Goal: Task Accomplishment & Management: Use online tool/utility

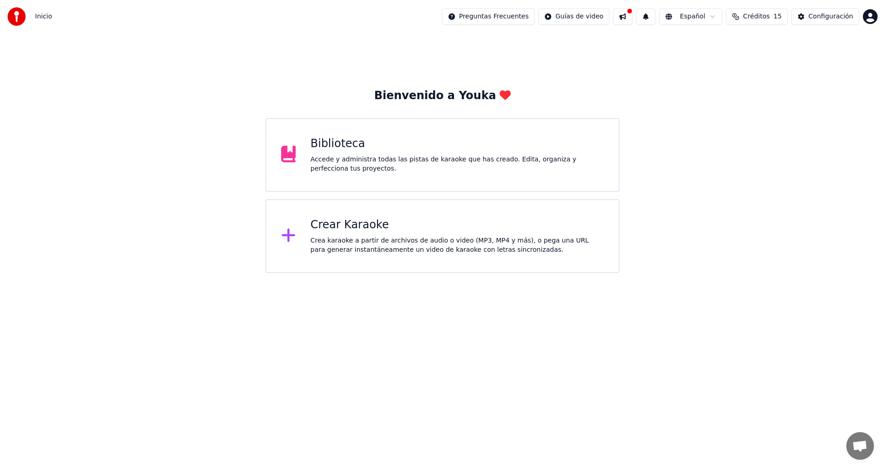
click at [333, 227] on div "Crear Karaoke" at bounding box center [458, 225] width 294 height 15
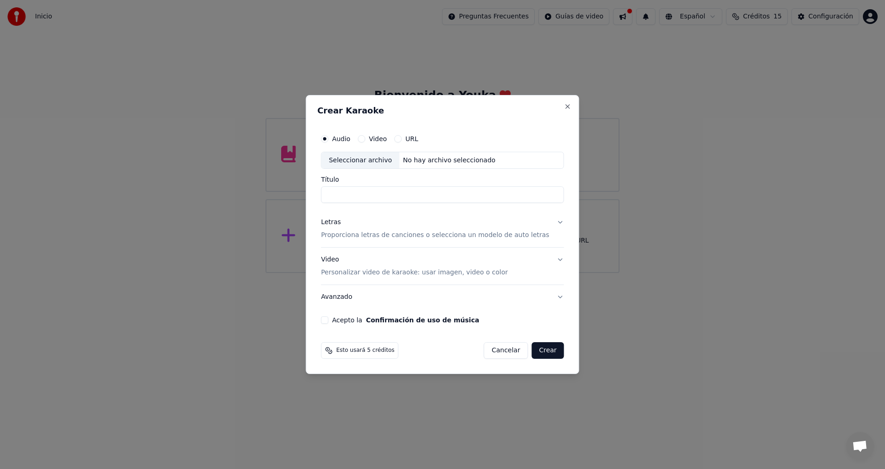
click at [439, 160] on div "No hay archivo seleccionado" at bounding box center [449, 160] width 100 height 9
click at [467, 159] on div "No hay archivo seleccionado" at bounding box center [449, 160] width 100 height 9
type input "**********"
click at [548, 224] on button "Letras Proporciona letras de canciones o selecciona un modelo de auto letras" at bounding box center [442, 229] width 243 height 37
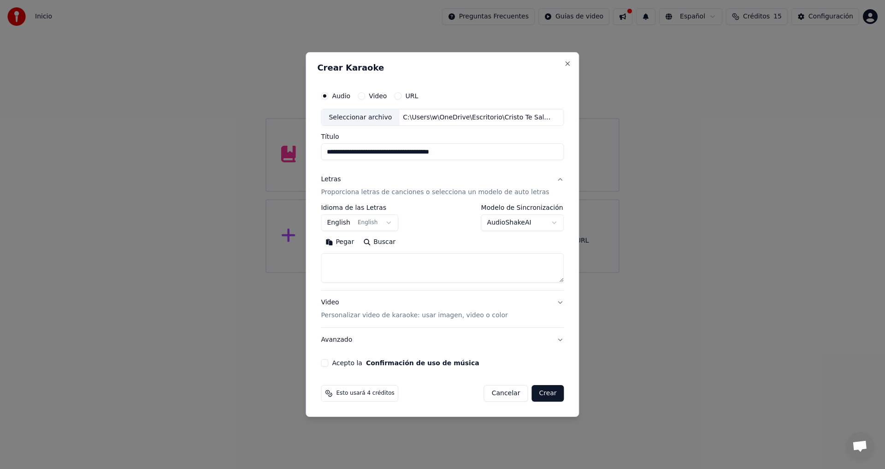
click at [366, 267] on textarea at bounding box center [442, 267] width 243 height 29
click at [387, 243] on button "Buscar" at bounding box center [379, 242] width 41 height 15
click at [391, 223] on button "English English" at bounding box center [359, 223] width 77 height 17
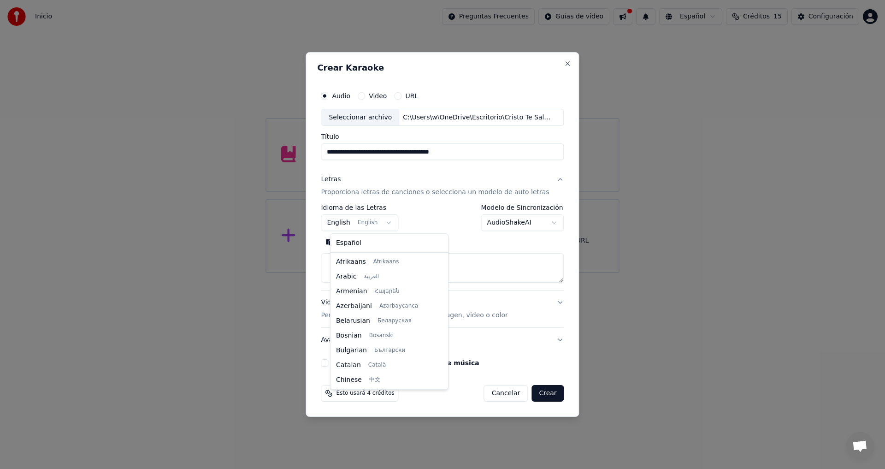
scroll to position [74, 0]
select select "**"
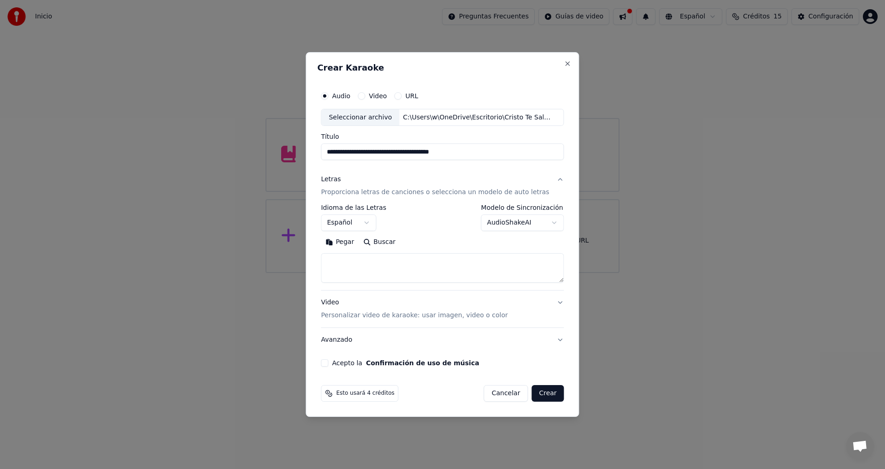
click at [346, 260] on textarea at bounding box center [442, 267] width 243 height 29
type textarea "*"
click at [353, 261] on textarea at bounding box center [433, 267] width 225 height 29
click at [350, 241] on button "Pegar" at bounding box center [340, 242] width 38 height 15
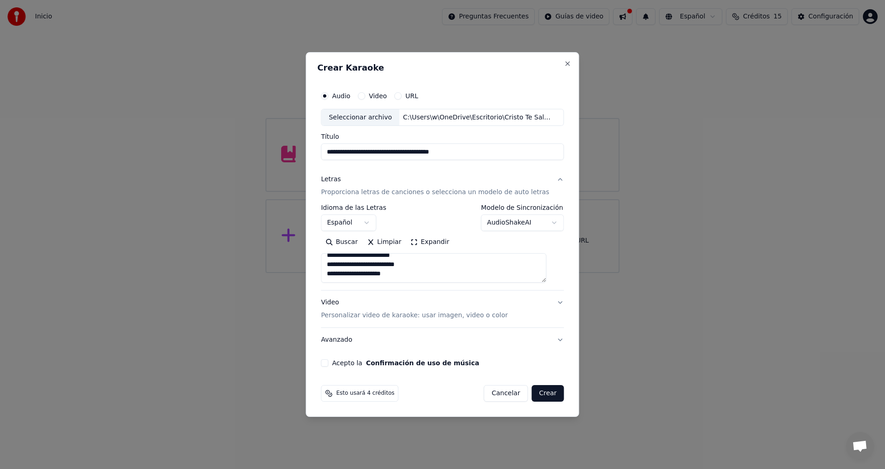
click at [400, 273] on textarea "**********" at bounding box center [433, 267] width 225 height 29
click at [366, 276] on textarea "**********" at bounding box center [433, 267] width 225 height 29
click at [436, 244] on button "Expandir" at bounding box center [430, 242] width 48 height 15
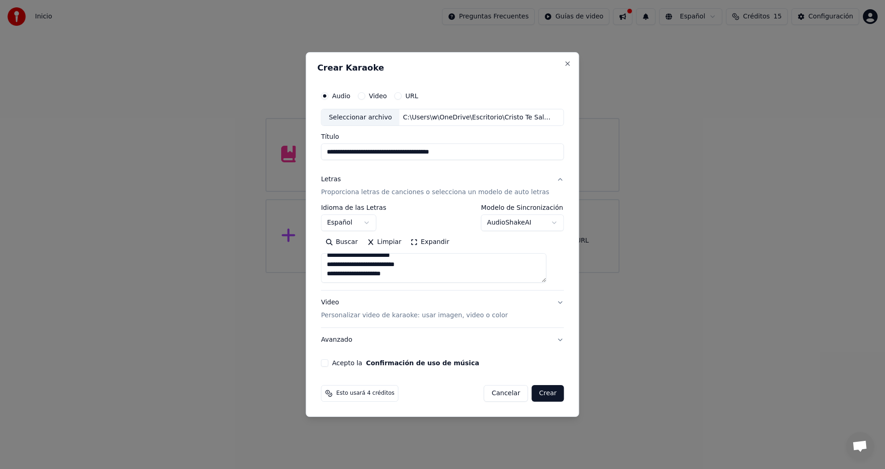
scroll to position [1, 0]
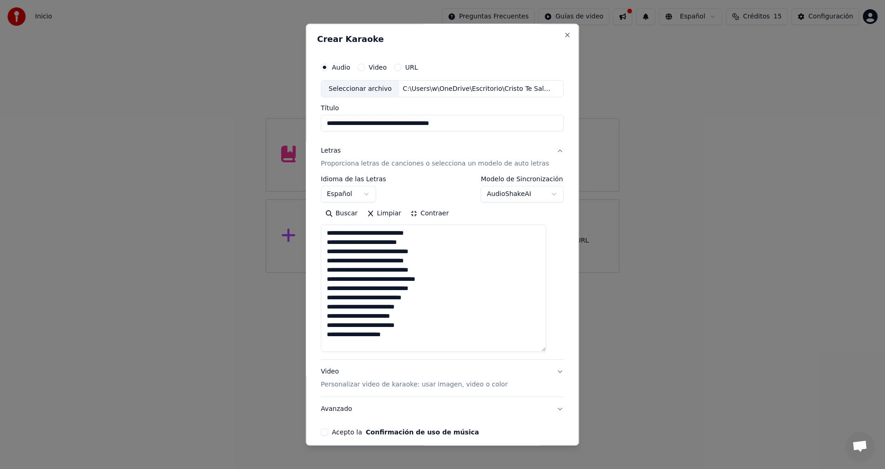
click at [396, 333] on textarea "**********" at bounding box center [433, 288] width 225 height 127
type textarea "**********"
drag, startPoint x: 508, startPoint y: 30, endPoint x: 365, endPoint y: 52, distance: 145.0
click at [365, 52] on div "**********" at bounding box center [442, 235] width 273 height 422
click at [478, 385] on p "Personalizar video de karaoke: usar imagen, video o color" at bounding box center [414, 384] width 187 height 9
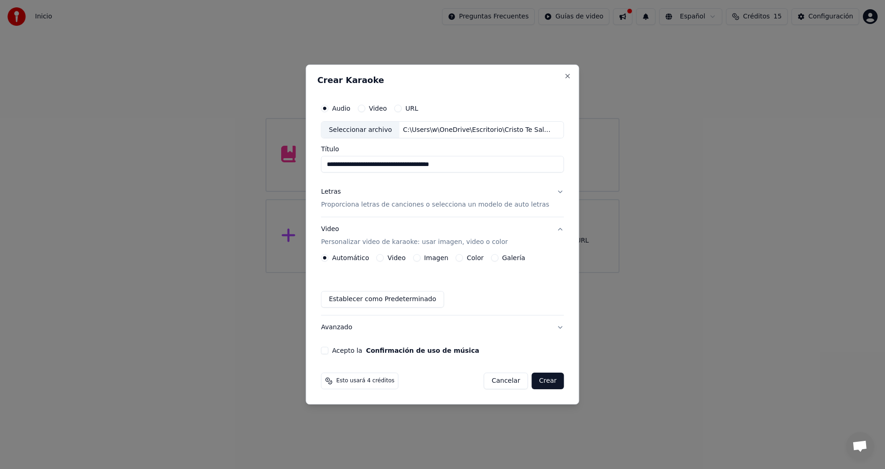
click at [420, 257] on button "Imagen" at bounding box center [416, 257] width 7 height 7
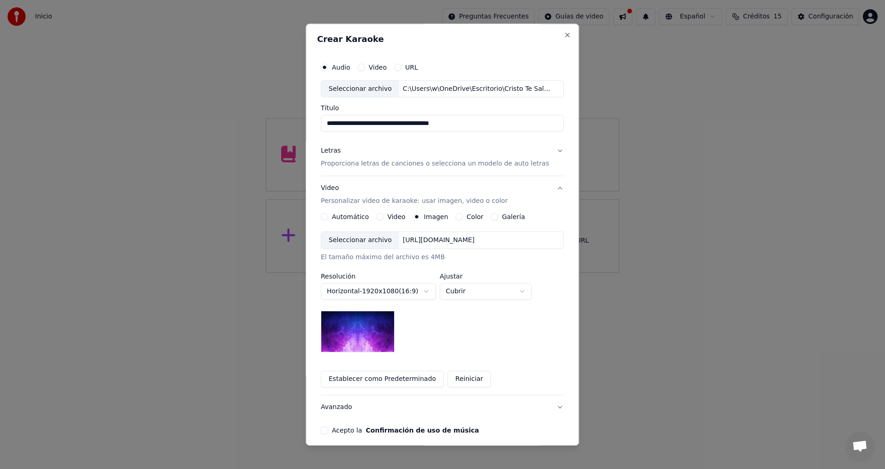
click at [468, 241] on div "[URL][DOMAIN_NAME]" at bounding box center [438, 240] width 79 height 9
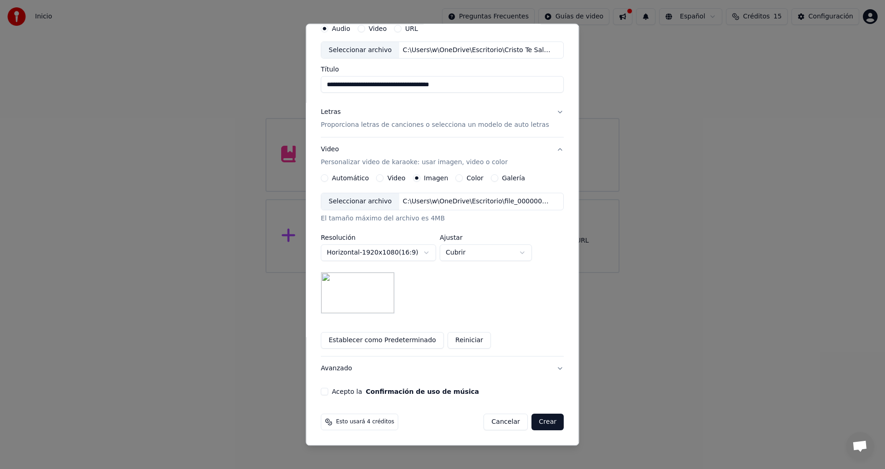
click at [328, 393] on button "Acepto la Confirmación de uso de música" at bounding box center [324, 391] width 7 height 7
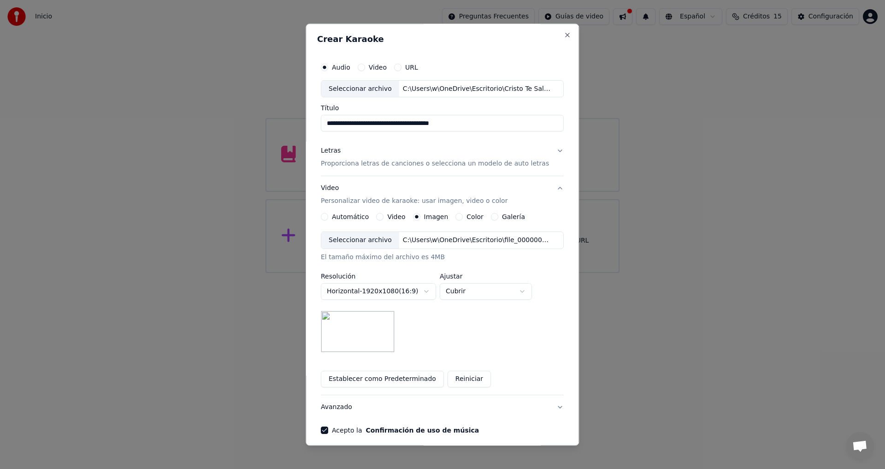
click at [529, 164] on button "Letras Proporciona letras de canciones o selecciona un modelo de auto letras" at bounding box center [442, 157] width 243 height 37
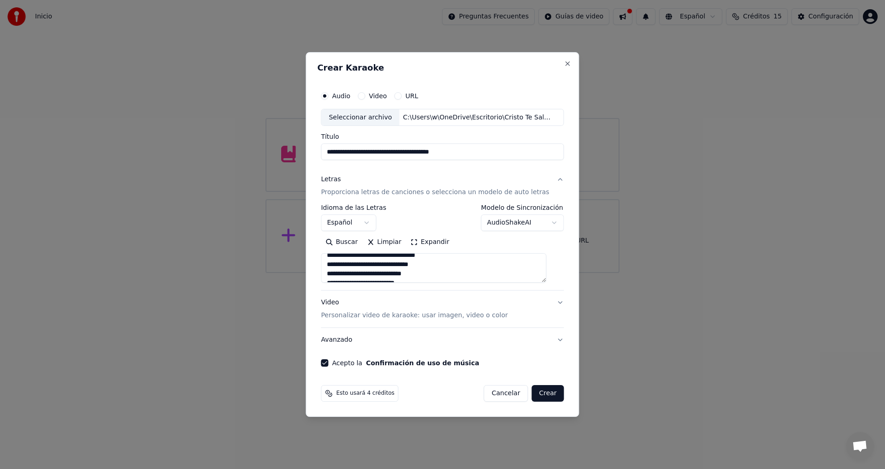
scroll to position [99, 0]
click at [402, 267] on textarea "**********" at bounding box center [433, 267] width 225 height 29
click at [337, 270] on textarea "**********" at bounding box center [433, 267] width 225 height 29
click at [359, 276] on textarea "**********" at bounding box center [433, 267] width 225 height 29
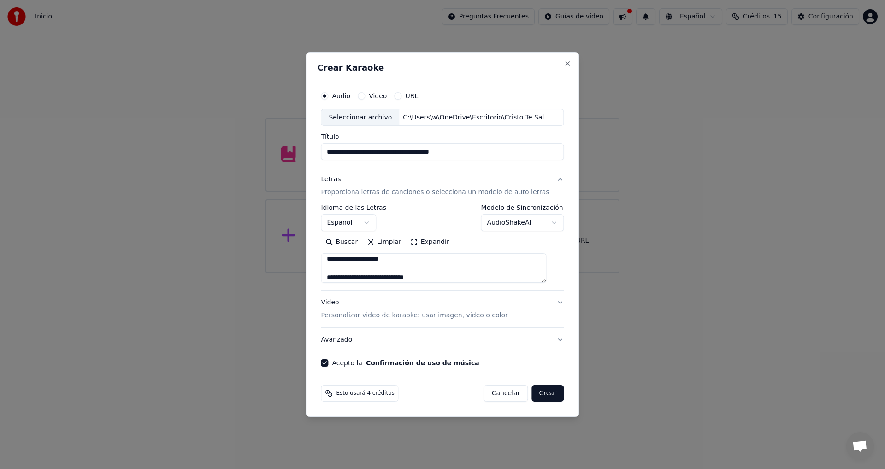
type textarea "**********"
drag, startPoint x: 429, startPoint y: 277, endPoint x: 332, endPoint y: 257, distance: 98.3
click at [332, 257] on textarea "**********" at bounding box center [433, 267] width 225 height 29
click at [377, 243] on button "Limpiar" at bounding box center [383, 242] width 43 height 15
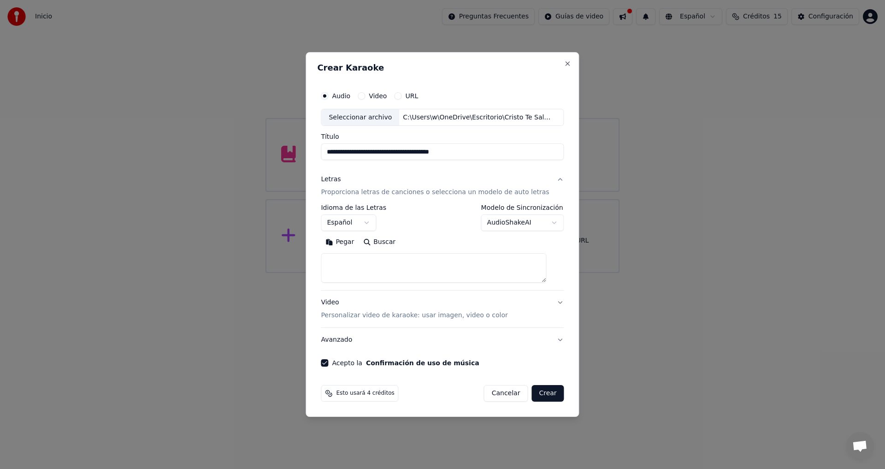
click at [345, 239] on button "Pegar" at bounding box center [340, 242] width 38 height 15
click at [549, 302] on button "Video Personalizar video de karaoke: usar imagen, video o color" at bounding box center [442, 309] width 243 height 37
type textarea "**********"
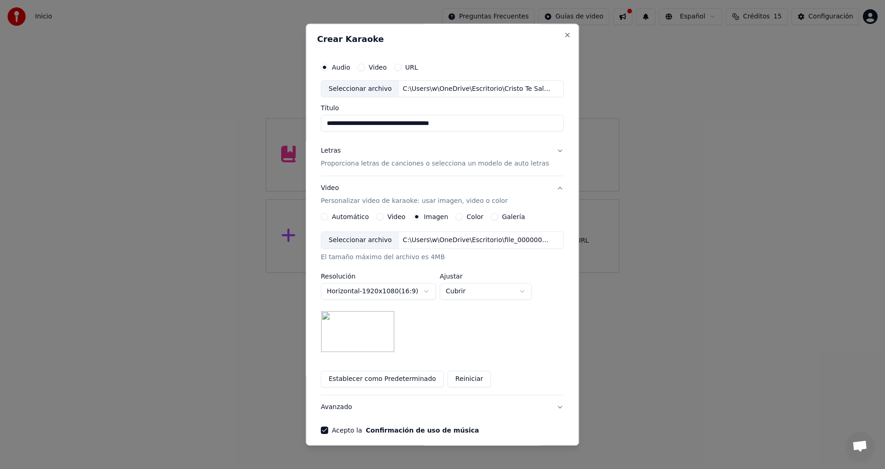
scroll to position [39, 0]
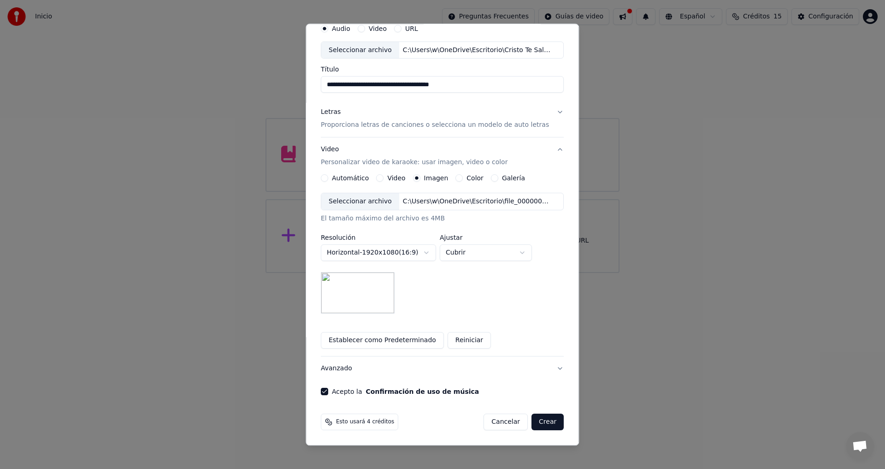
click at [548, 368] on button "Avanzado" at bounding box center [442, 369] width 243 height 24
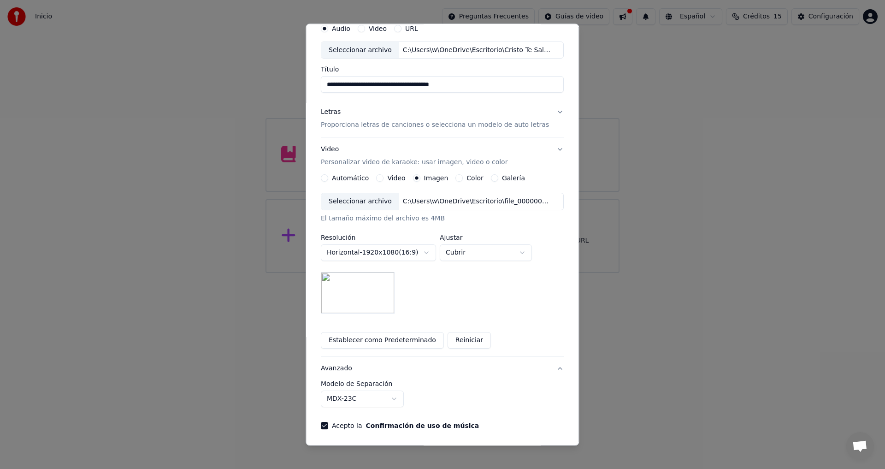
scroll to position [0, 0]
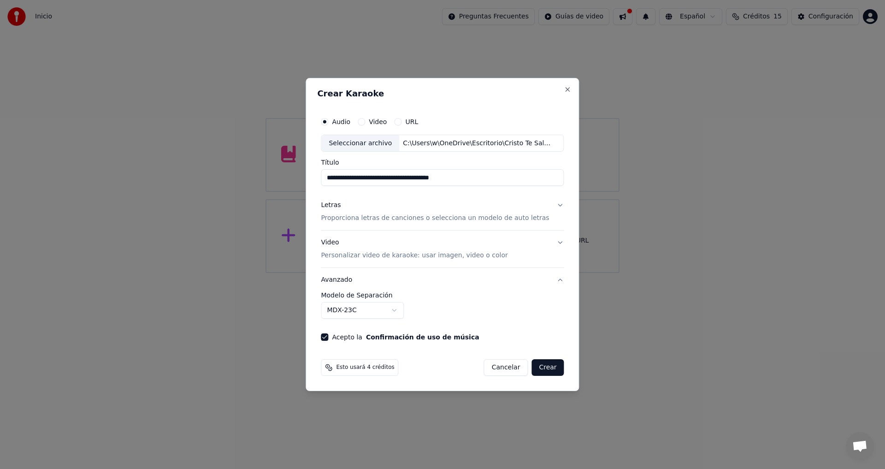
click at [551, 279] on button "Avanzado" at bounding box center [442, 280] width 243 height 24
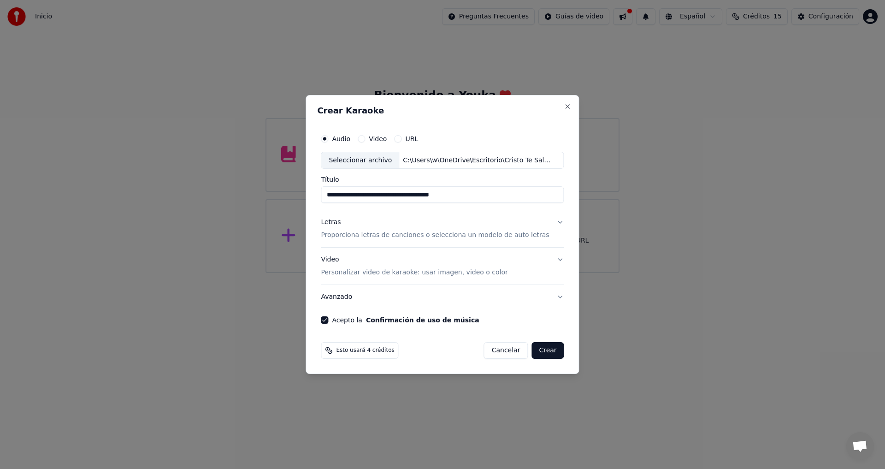
click at [552, 257] on button "Video Personalizar video de karaoke: usar imagen, video o color" at bounding box center [442, 266] width 243 height 37
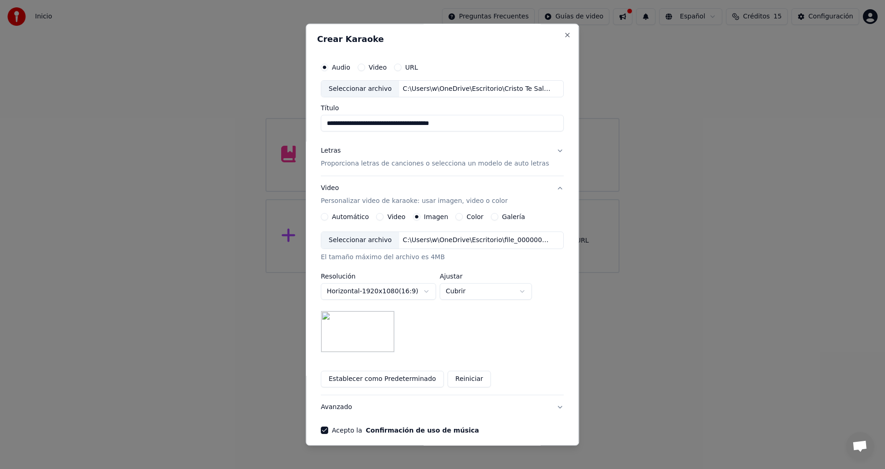
click at [546, 151] on button "Letras Proporciona letras de canciones o selecciona un modelo de auto letras" at bounding box center [442, 157] width 243 height 37
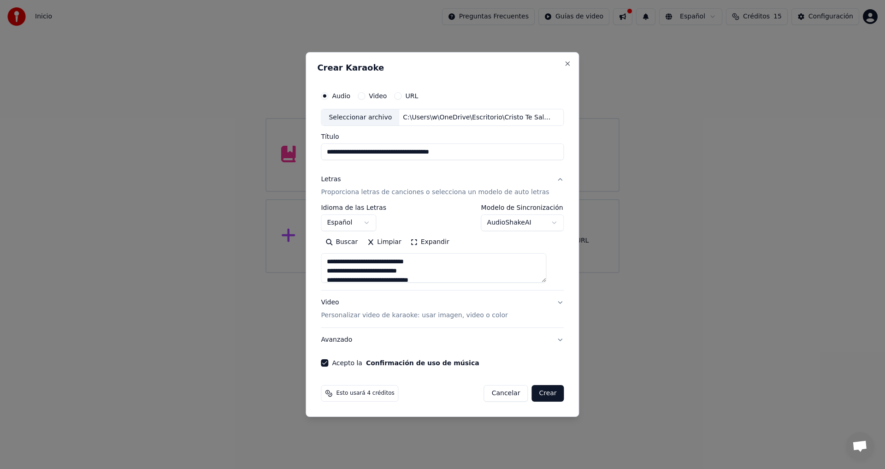
click at [549, 302] on button "Video Personalizar video de karaoke: usar imagen, video o color" at bounding box center [442, 309] width 243 height 37
type textarea "**********"
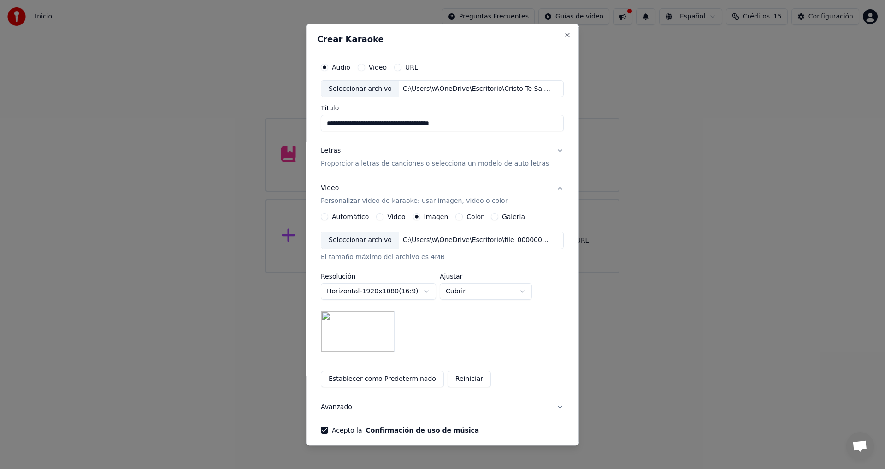
click at [524, 273] on body "**********" at bounding box center [442, 136] width 885 height 273
click at [527, 273] on body "**********" at bounding box center [442, 136] width 885 height 273
click at [361, 379] on button "Establecer como Predeterminado" at bounding box center [382, 379] width 123 height 17
click at [544, 406] on button "Avanzado" at bounding box center [442, 407] width 243 height 24
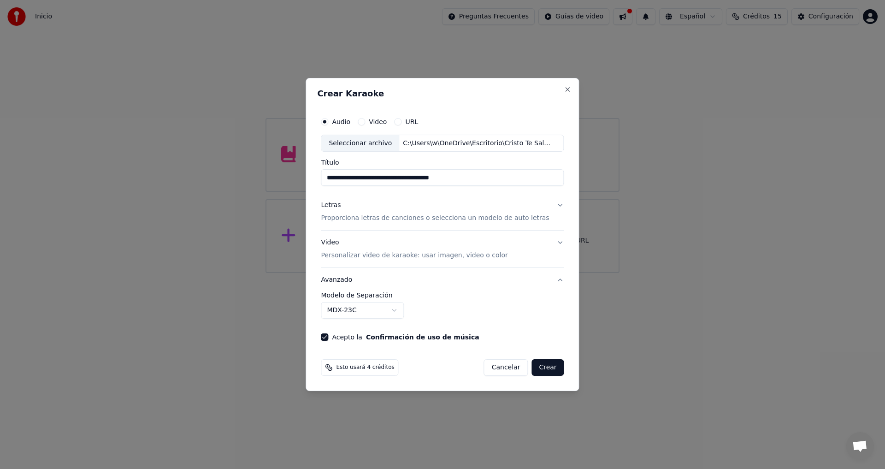
click at [539, 369] on button "Crear" at bounding box center [547, 367] width 32 height 17
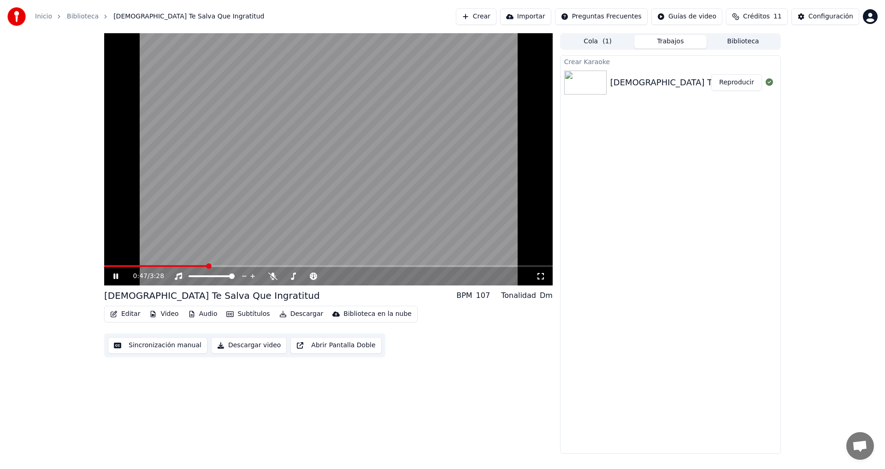
click at [113, 274] on icon at bounding box center [123, 275] width 22 height 7
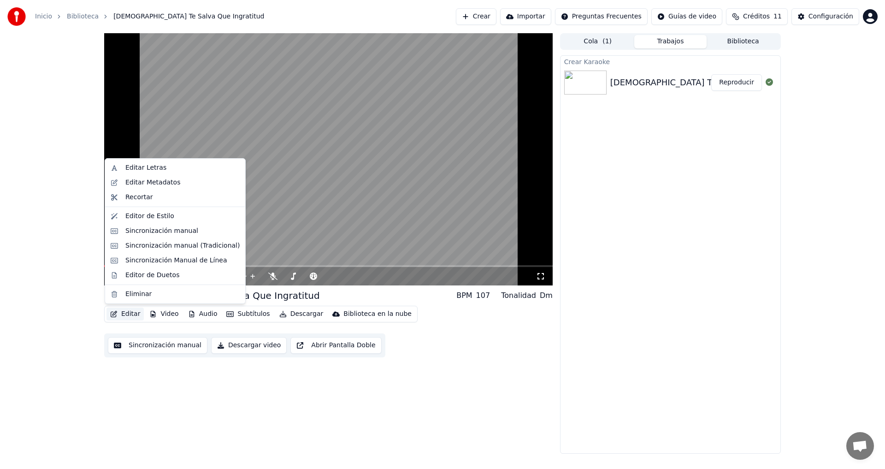
click at [129, 315] on button "Editar" at bounding box center [124, 313] width 37 height 13
click at [152, 174] on div "Editar Letras" at bounding box center [175, 167] width 136 height 15
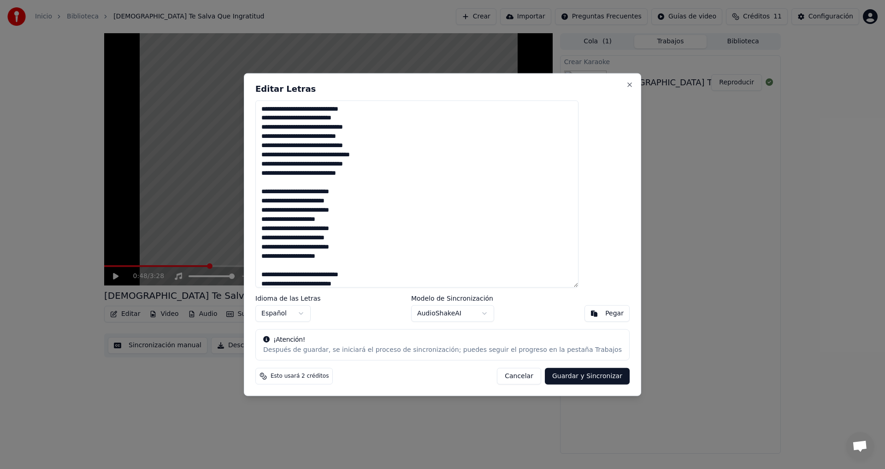
click at [294, 183] on textarea at bounding box center [416, 194] width 323 height 188
click at [289, 255] on textarea at bounding box center [416, 194] width 323 height 188
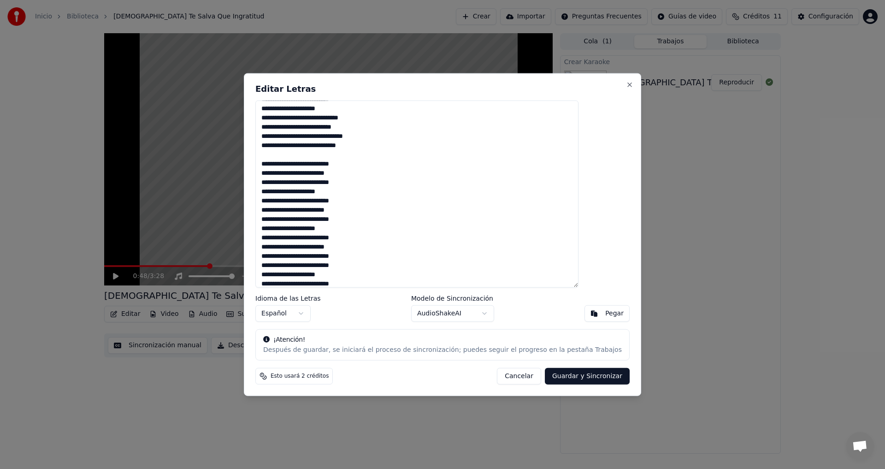
scroll to position [171, 0]
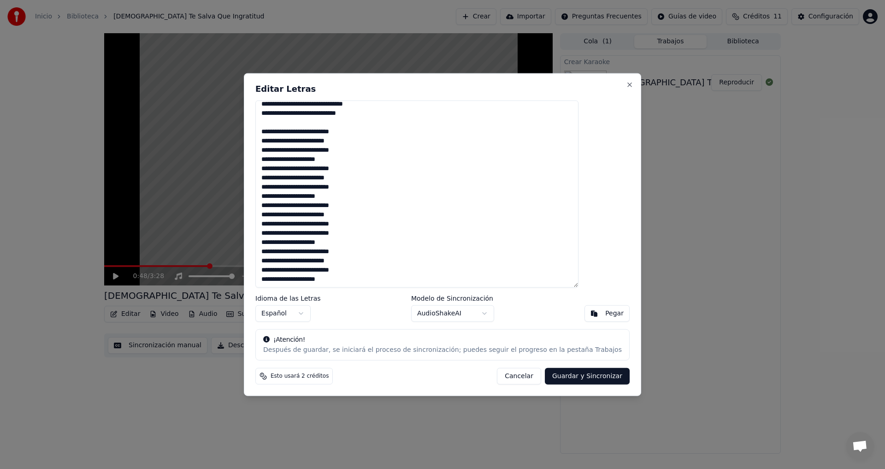
type textarea "**********"
click at [481, 312] on body "Inicio Biblioteca Cristo Te Salva Que Ingratitud Crear Importar Preguntas Frecu…" at bounding box center [442, 234] width 885 height 469
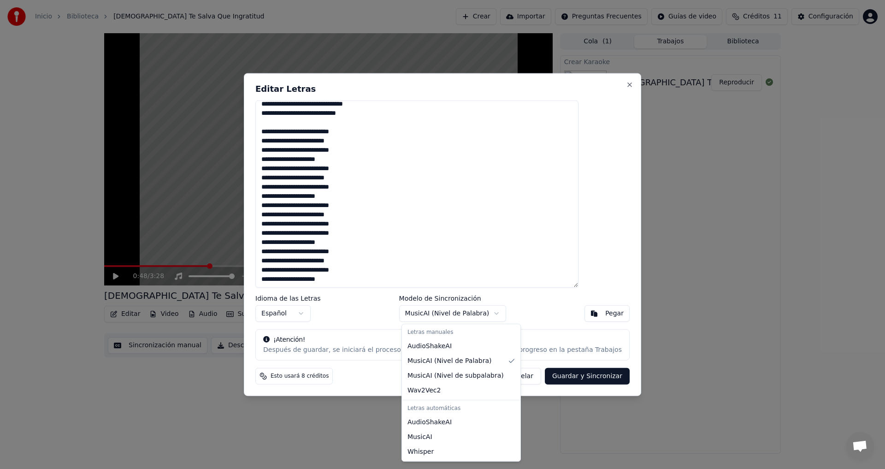
click at [493, 316] on body "Inicio Biblioteca Cristo Te Salva Que Ingratitud Crear Importar Preguntas Frecu…" at bounding box center [442, 234] width 885 height 469
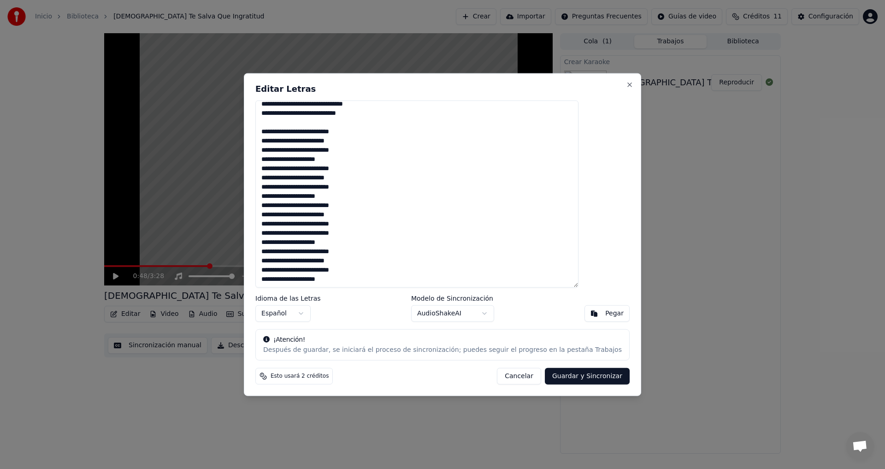
click at [553, 377] on button "Guardar y Sincronizar" at bounding box center [587, 376] width 85 height 17
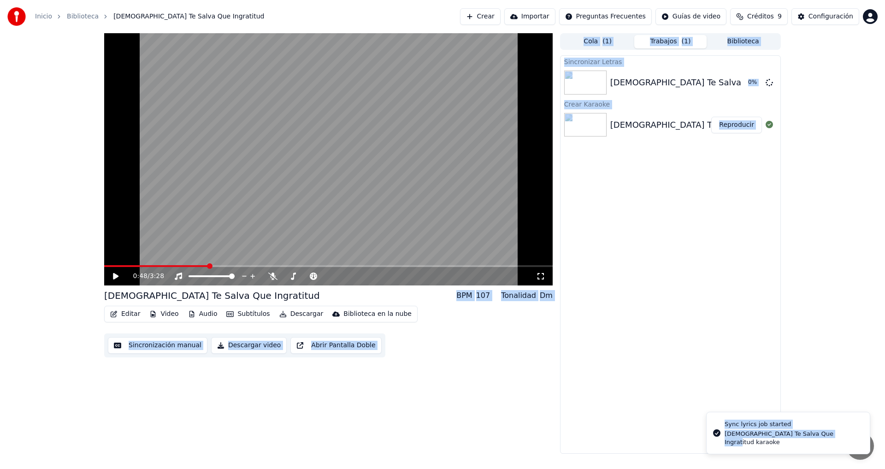
drag, startPoint x: 211, startPoint y: 264, endPoint x: 103, endPoint y: 265, distance: 107.8
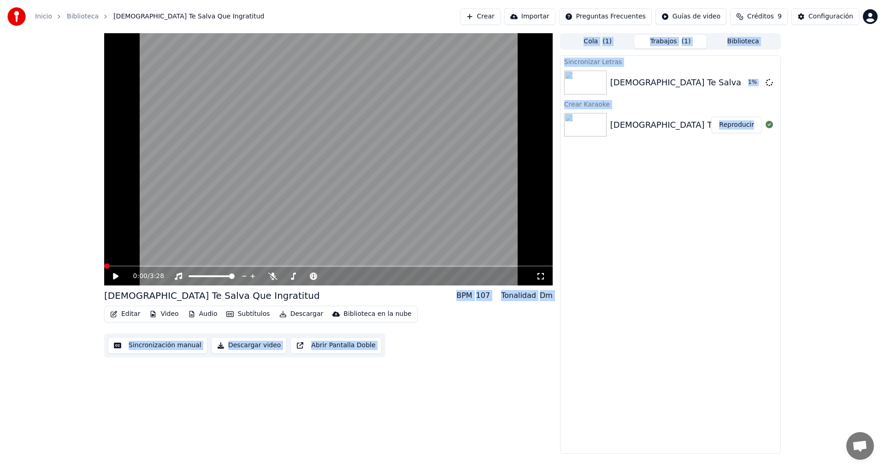
click at [104, 265] on span at bounding box center [104, 266] width 0 height 2
click at [114, 277] on icon at bounding box center [116, 276] width 6 height 6
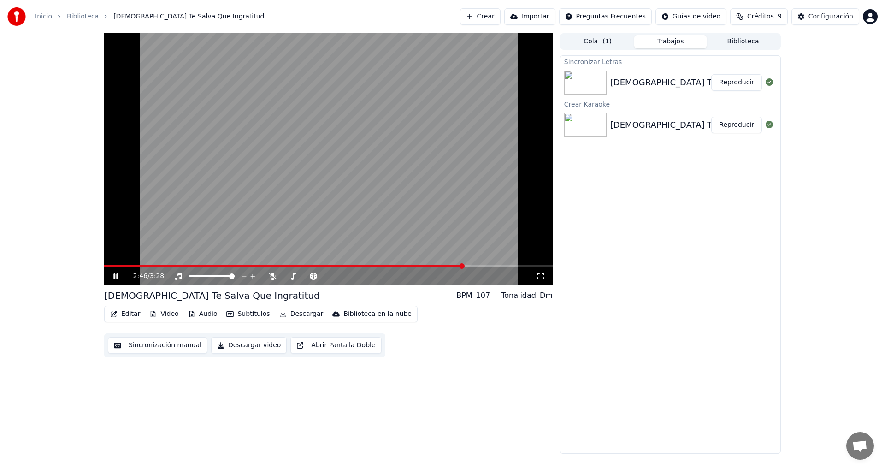
click at [114, 276] on icon at bounding box center [115, 276] width 5 height 6
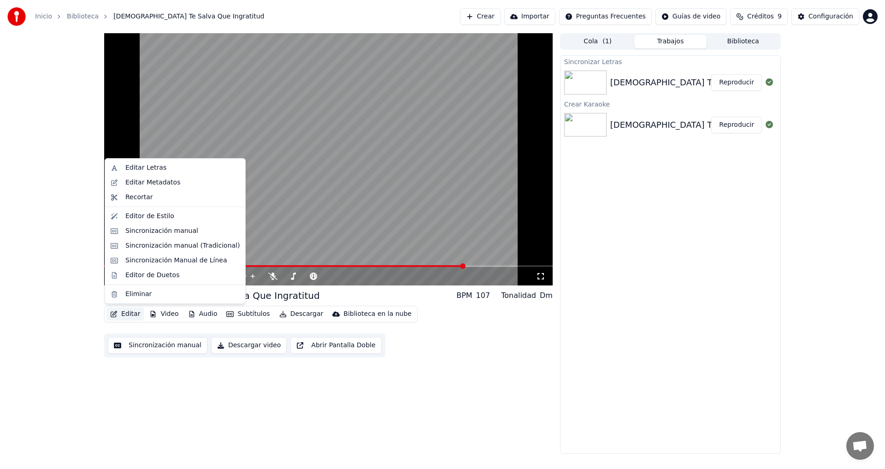
click at [127, 315] on button "Editar" at bounding box center [124, 313] width 37 height 13
click at [138, 183] on div "Editar Metadatos" at bounding box center [152, 182] width 55 height 9
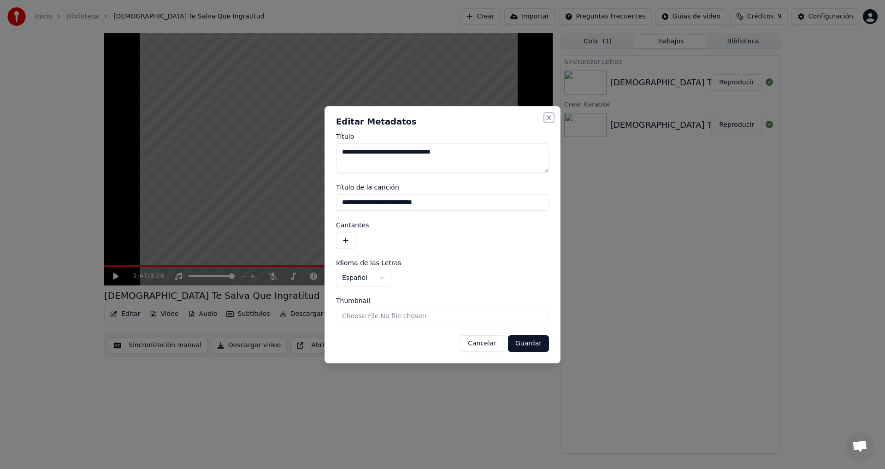
click at [546, 117] on button "Close" at bounding box center [548, 117] width 7 height 7
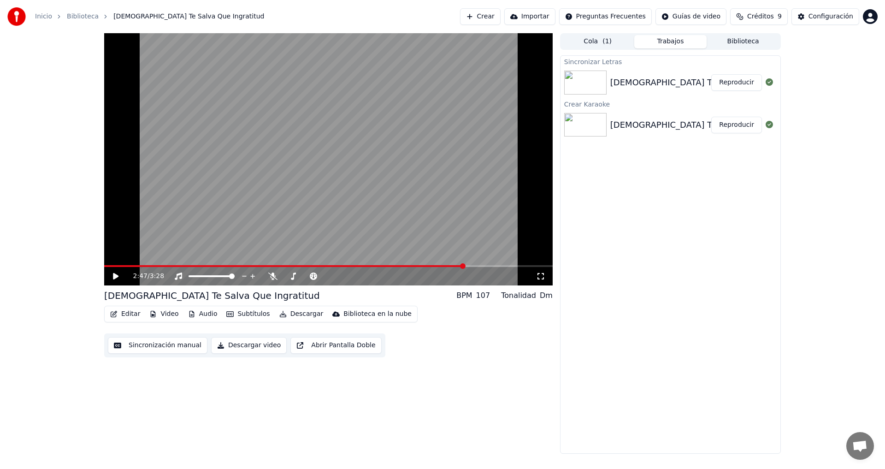
click at [122, 313] on button "Editar" at bounding box center [124, 313] width 37 height 13
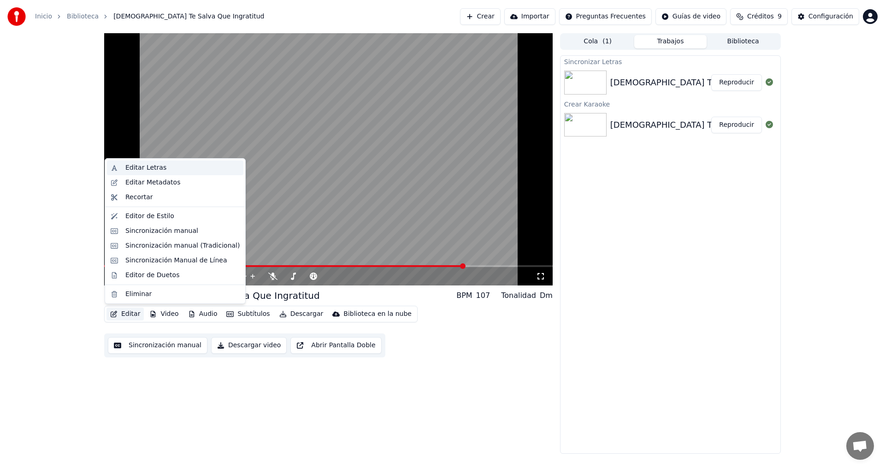
click at [136, 167] on div "Editar Letras" at bounding box center [145, 167] width 41 height 9
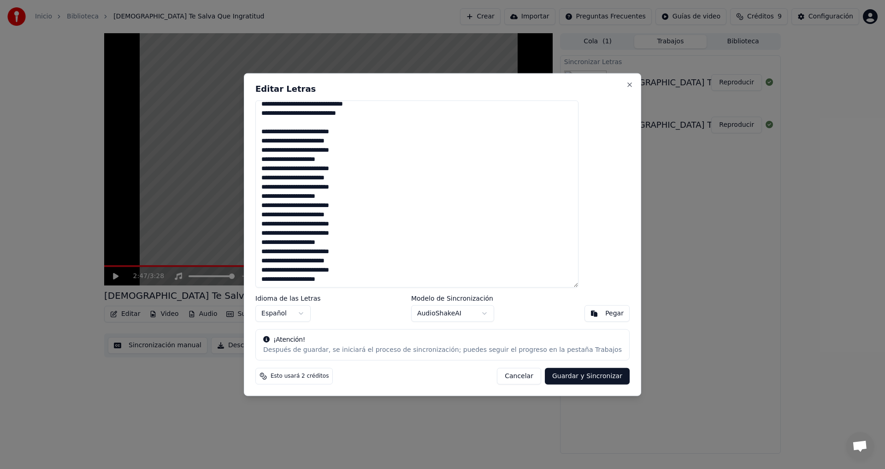
click at [359, 200] on textarea at bounding box center [416, 194] width 323 height 188
type textarea "**********"
click at [554, 378] on button "Guardar y Sincronizar" at bounding box center [587, 376] width 85 height 17
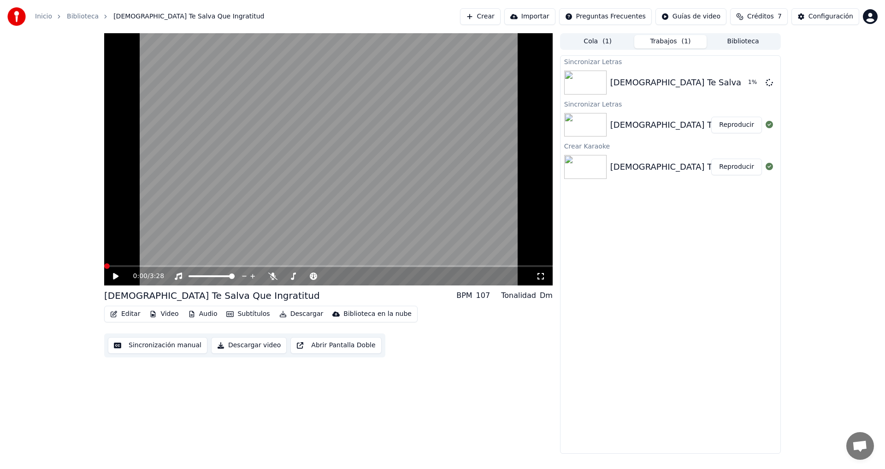
click at [104, 263] on span at bounding box center [107, 266] width 6 height 6
click at [116, 277] on icon at bounding box center [116, 276] width 6 height 6
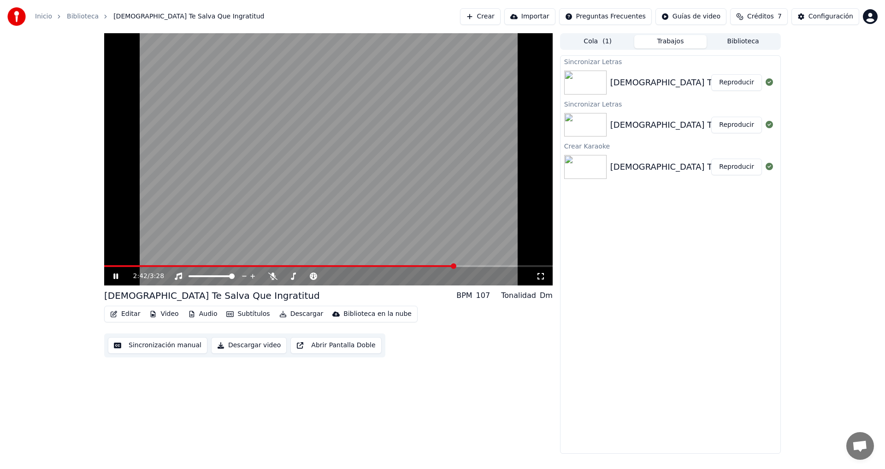
click at [115, 276] on icon at bounding box center [115, 276] width 5 height 6
click at [235, 315] on button "Subtítulos" at bounding box center [248, 313] width 51 height 13
click at [163, 346] on button "Sincronización manual" at bounding box center [158, 345] width 100 height 17
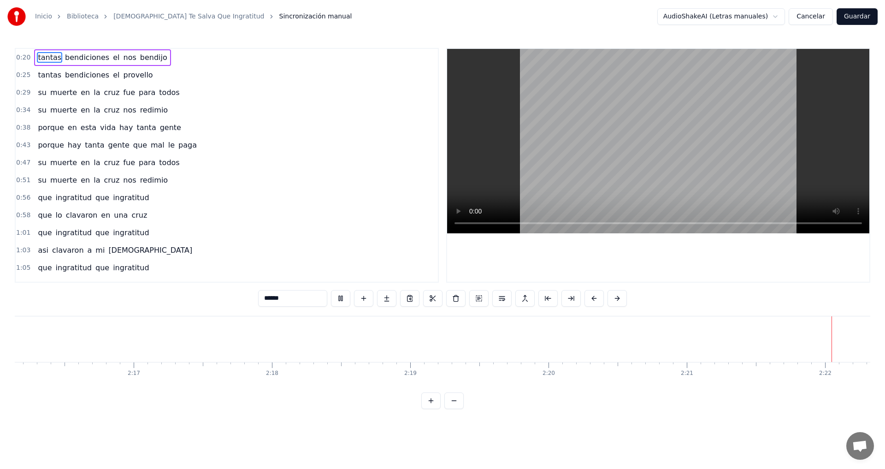
scroll to position [0, 19590]
click at [619, 303] on button at bounding box center [616, 298] width 19 height 17
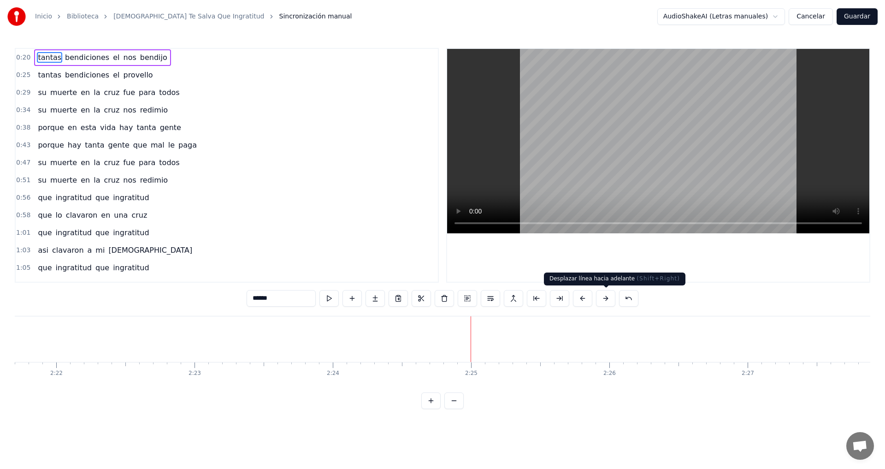
click at [607, 300] on button at bounding box center [605, 298] width 19 height 17
click at [606, 300] on button at bounding box center [605, 298] width 19 height 17
click at [605, 302] on button at bounding box center [605, 298] width 19 height 17
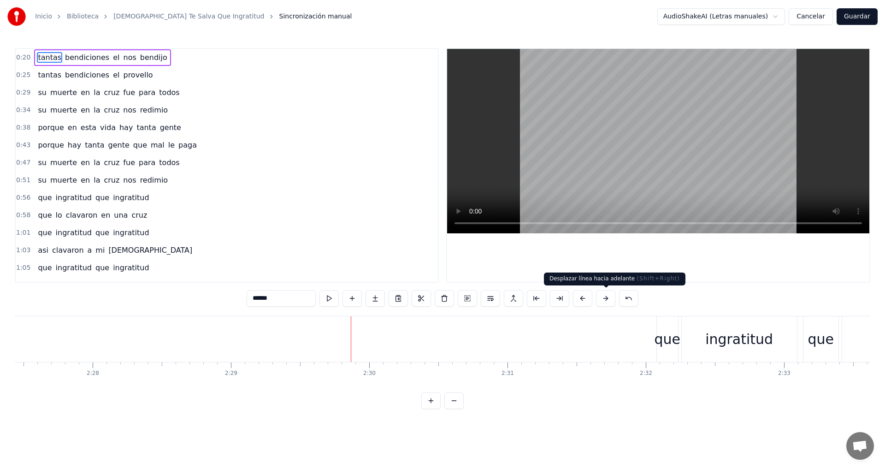
click at [603, 300] on button at bounding box center [605, 298] width 19 height 17
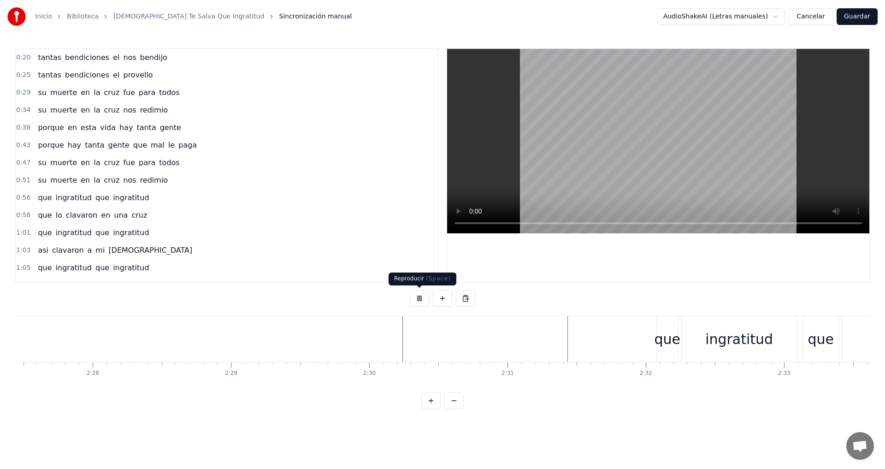
click at [423, 300] on button at bounding box center [419, 298] width 19 height 17
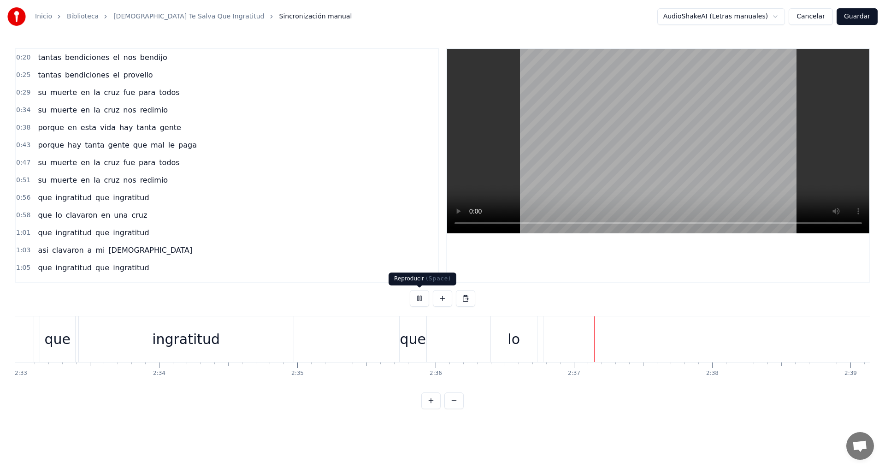
click at [422, 300] on button at bounding box center [419, 298] width 19 height 17
click at [626, 331] on div at bounding box center [626, 339] width 0 height 46
click at [66, 328] on div "que" at bounding box center [57, 339] width 35 height 46
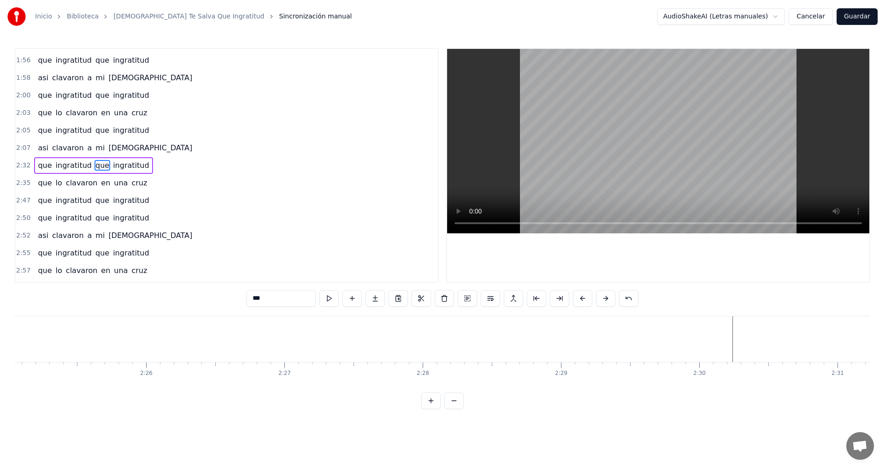
scroll to position [0, 20101]
click at [426, 407] on button at bounding box center [430, 400] width 19 height 17
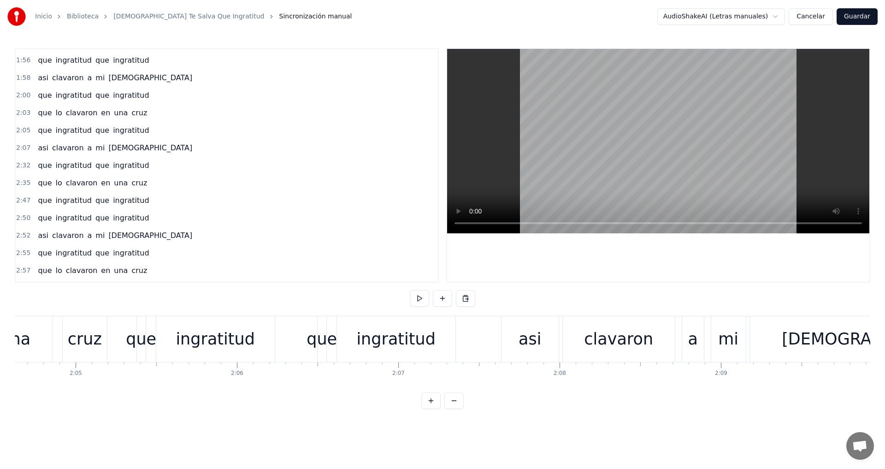
scroll to position [0, 24080]
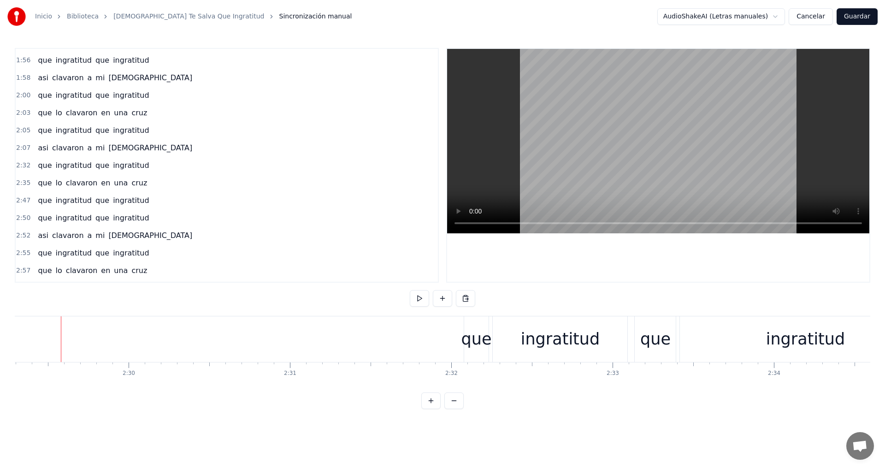
click at [427, 408] on button at bounding box center [430, 400] width 19 height 17
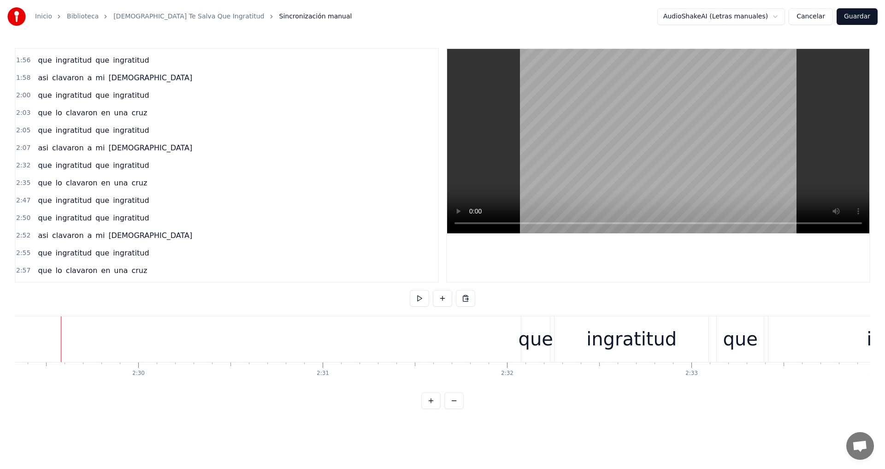
click at [429, 408] on button at bounding box center [430, 400] width 19 height 17
click at [432, 409] on button at bounding box center [430, 400] width 19 height 17
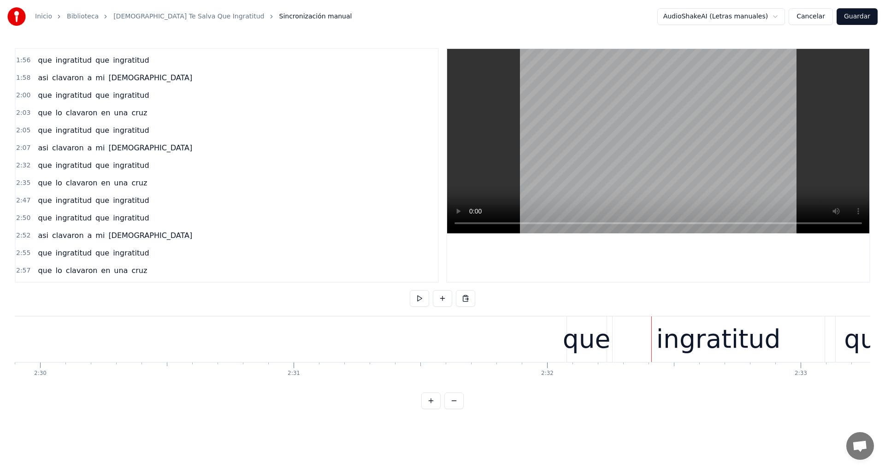
scroll to position [0, 37067]
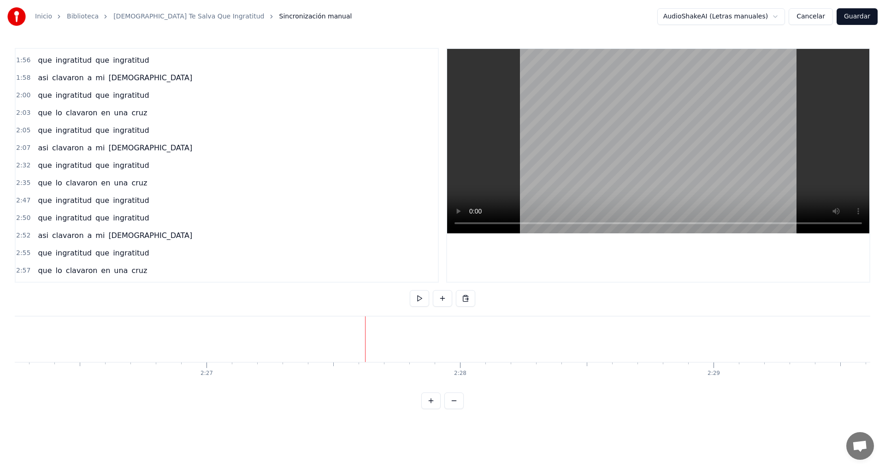
click at [430, 407] on button at bounding box center [430, 400] width 19 height 17
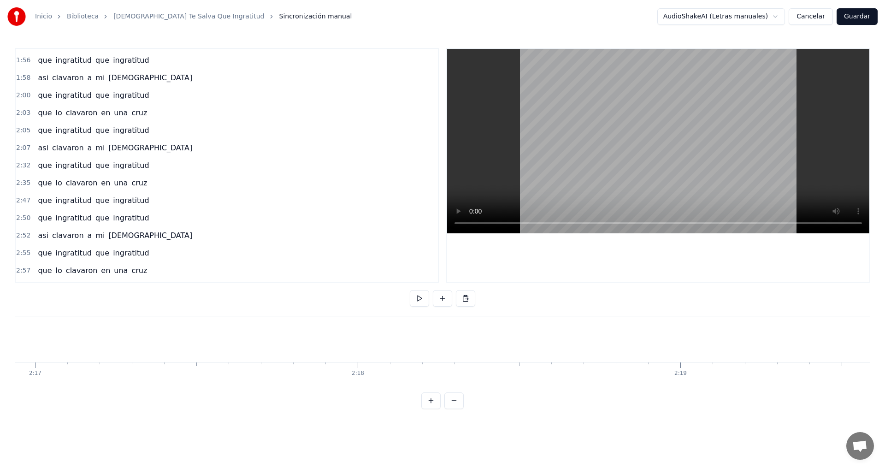
scroll to position [0, 47576]
click at [430, 407] on button at bounding box center [430, 400] width 19 height 17
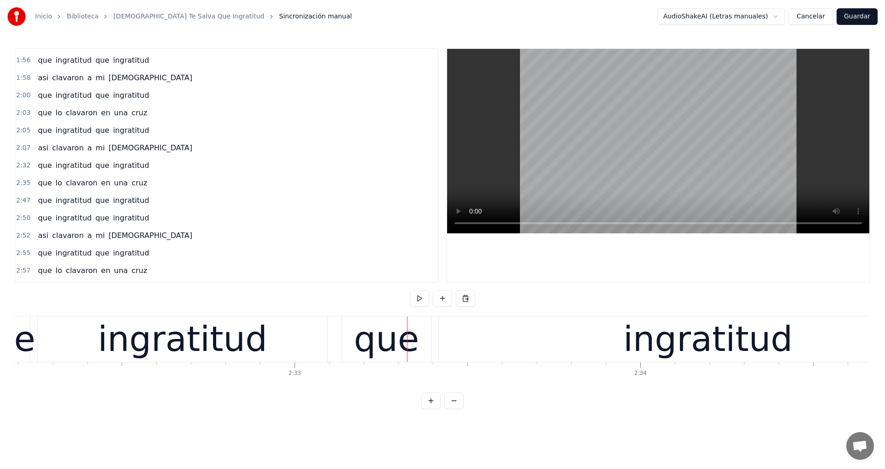
scroll to position [0, 51854]
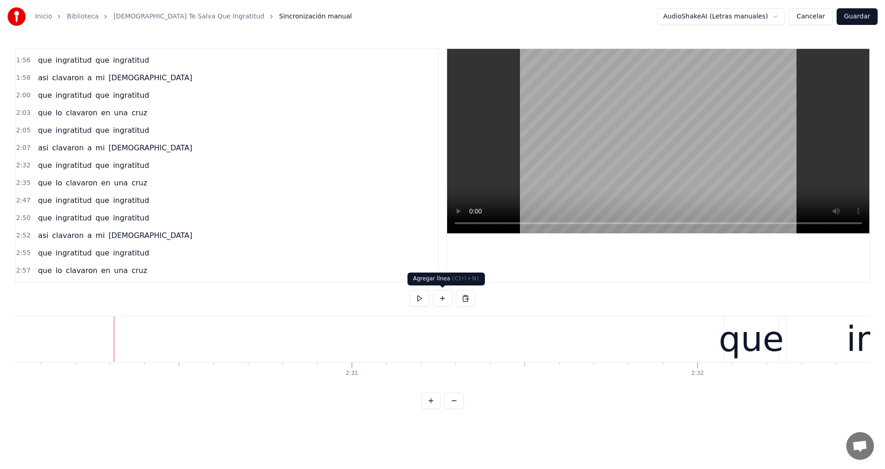
click at [443, 298] on button at bounding box center [442, 298] width 19 height 17
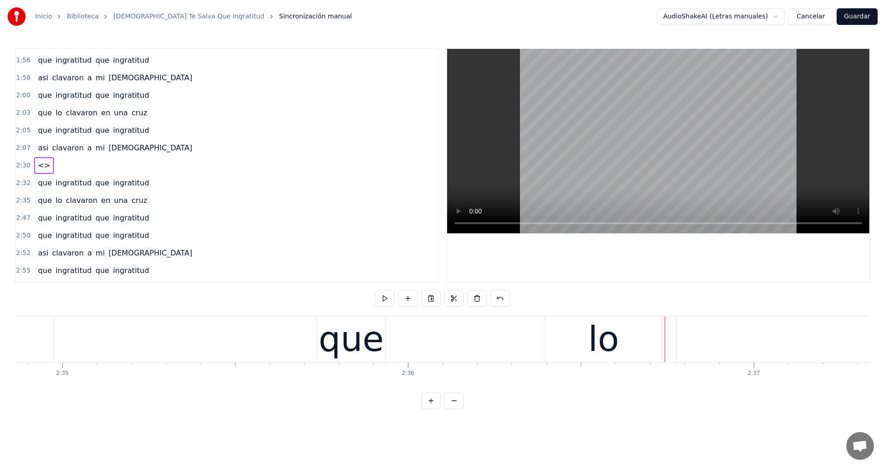
scroll to position [0, 47468]
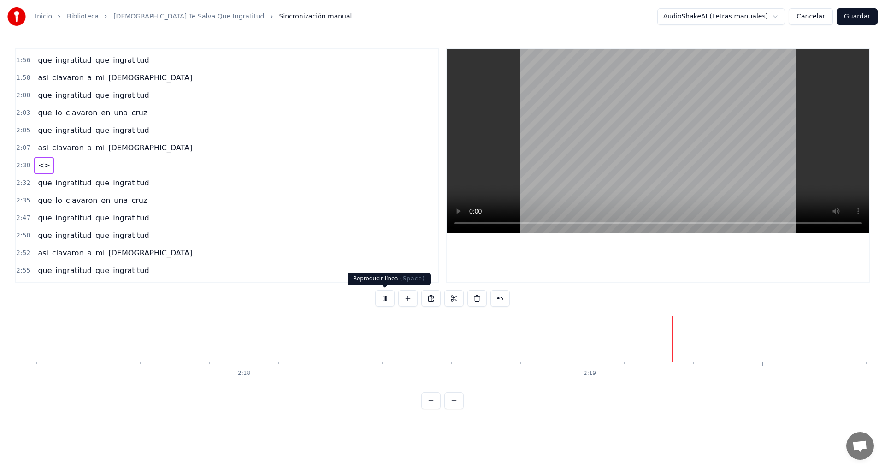
click at [386, 297] on button at bounding box center [384, 298] width 19 height 17
click at [431, 409] on button at bounding box center [430, 400] width 19 height 17
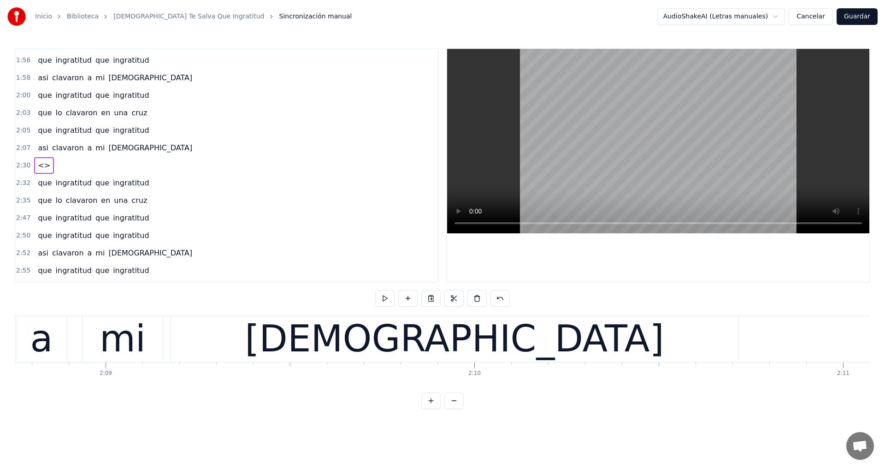
click at [431, 409] on button at bounding box center [430, 400] width 19 height 17
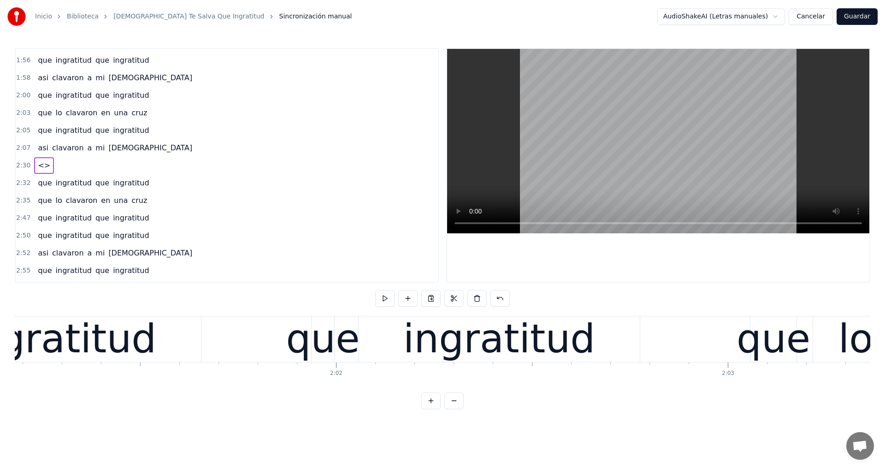
scroll to position [0, 54526]
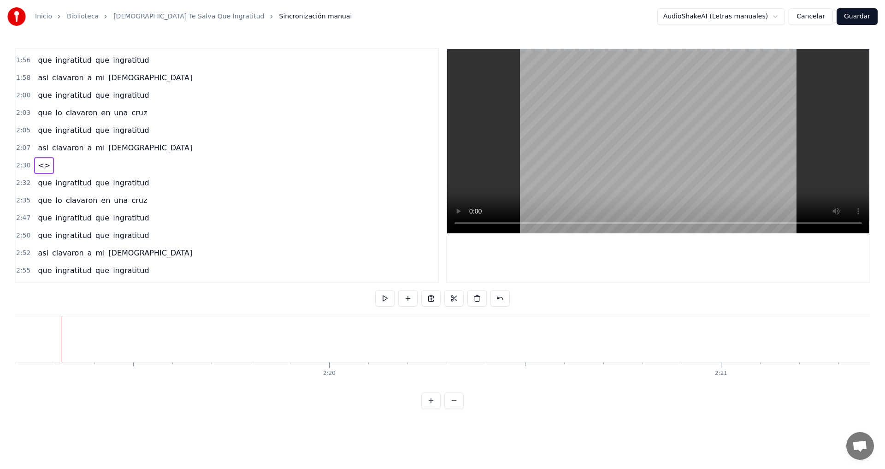
click at [431, 409] on button at bounding box center [430, 400] width 19 height 17
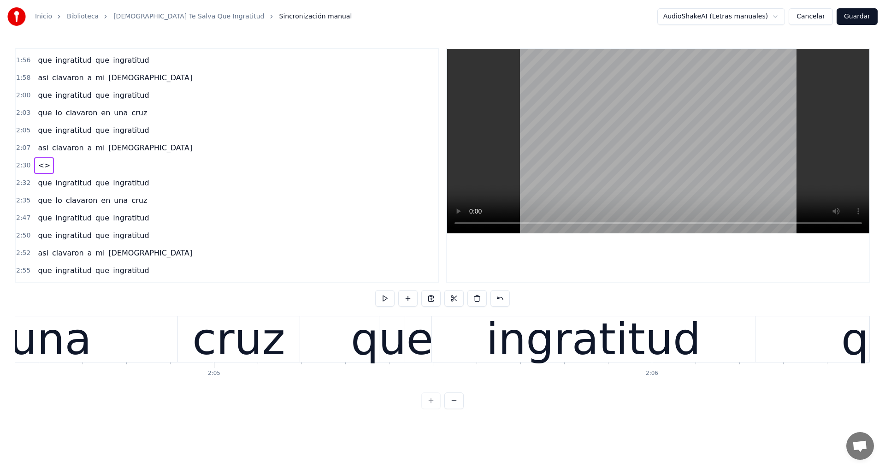
scroll to position [0, 60946]
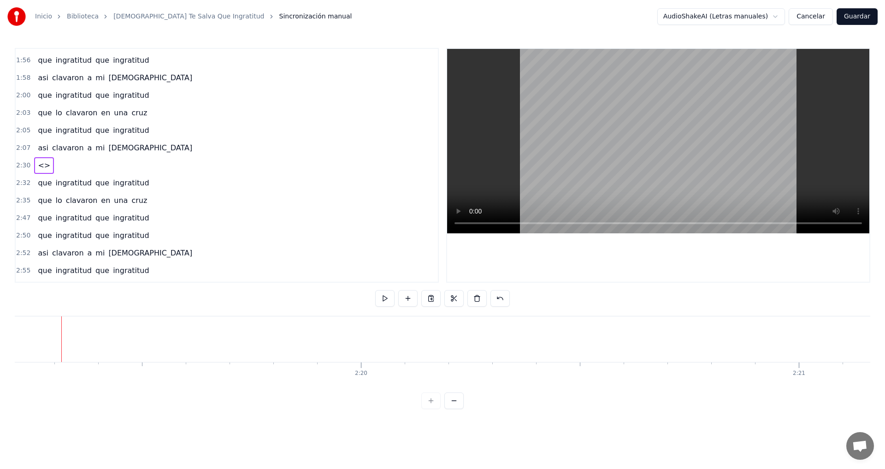
click at [431, 409] on div at bounding box center [442, 400] width 42 height 17
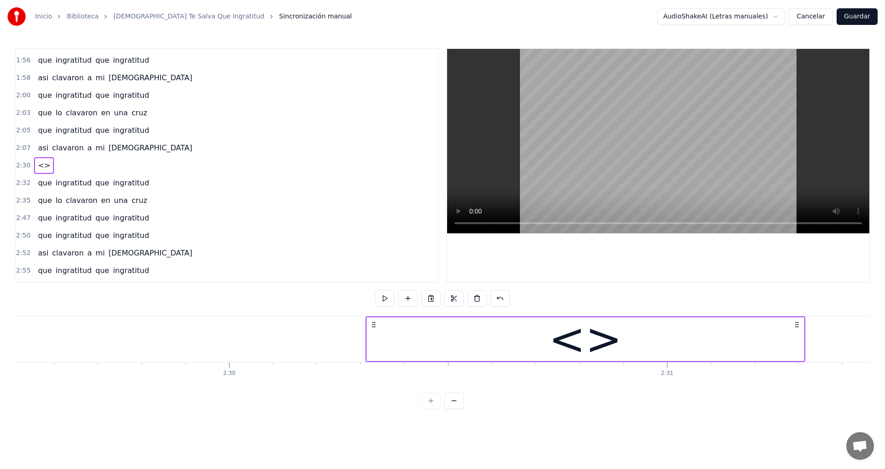
scroll to position [0, 65506]
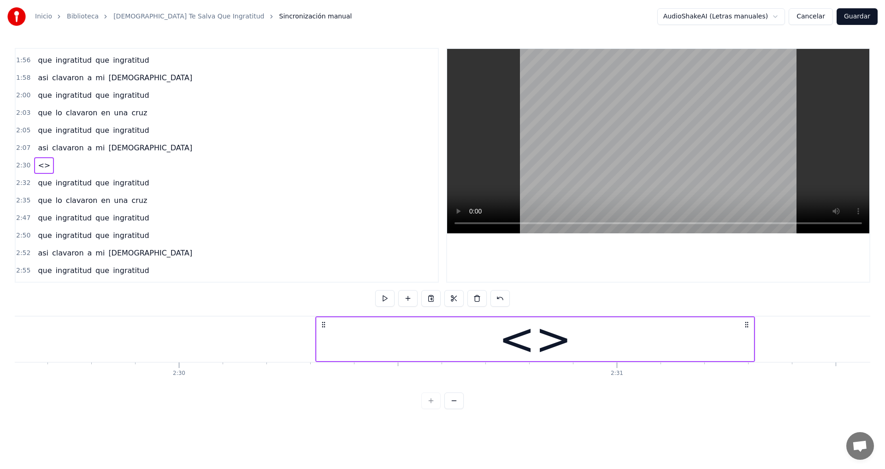
click at [685, 340] on div "<>" at bounding box center [535, 339] width 437 height 44
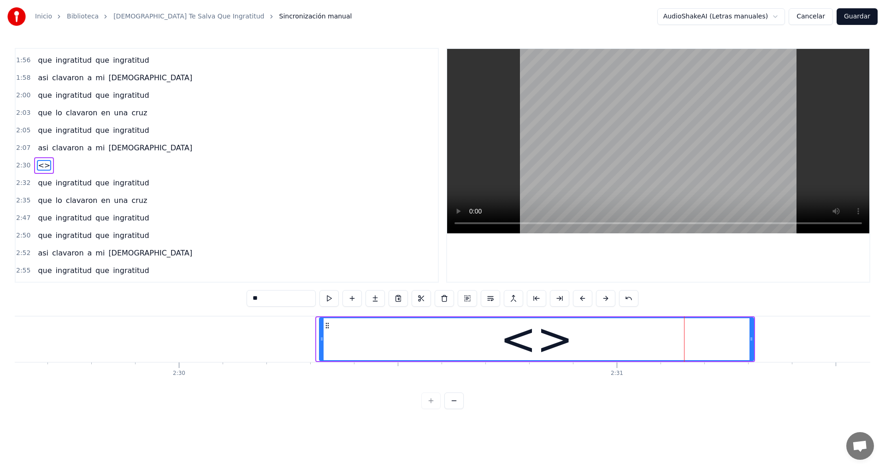
drag, startPoint x: 318, startPoint y: 340, endPoint x: 321, endPoint y: 373, distance: 33.3
click at [321, 373] on div "tantas bendiciones el nos bendijo tantas bendiciones el provello su muerte en l…" at bounding box center [442, 350] width 855 height 69
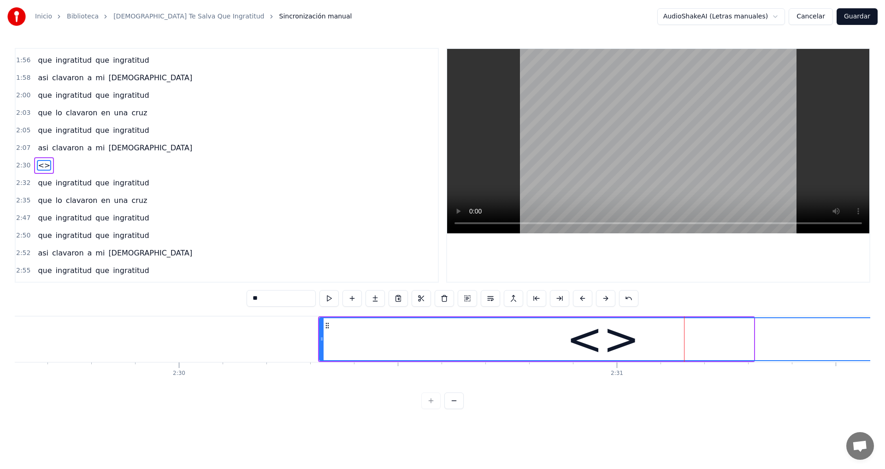
drag, startPoint x: 752, startPoint y: 342, endPoint x: 884, endPoint y: 355, distance: 133.4
click at [884, 355] on div "Inicio Biblioteca Cristo Te Salva Que Ingratitud Sincronización manual AudioSha…" at bounding box center [442, 204] width 885 height 409
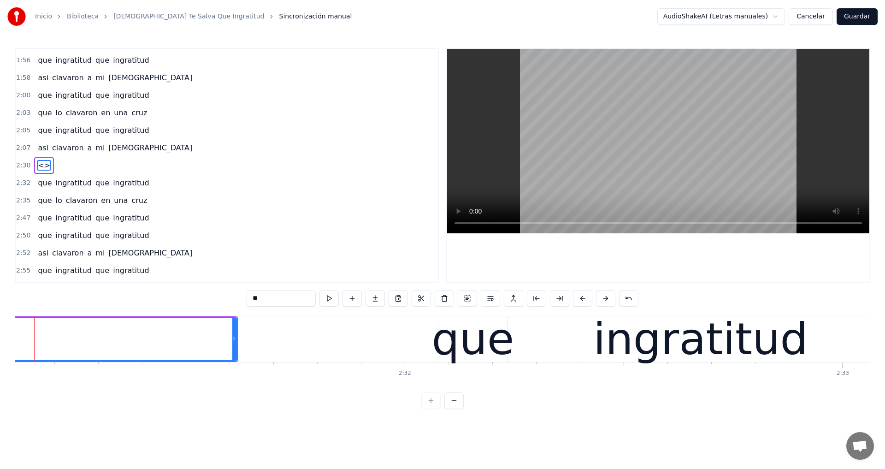
scroll to position [0, 66056]
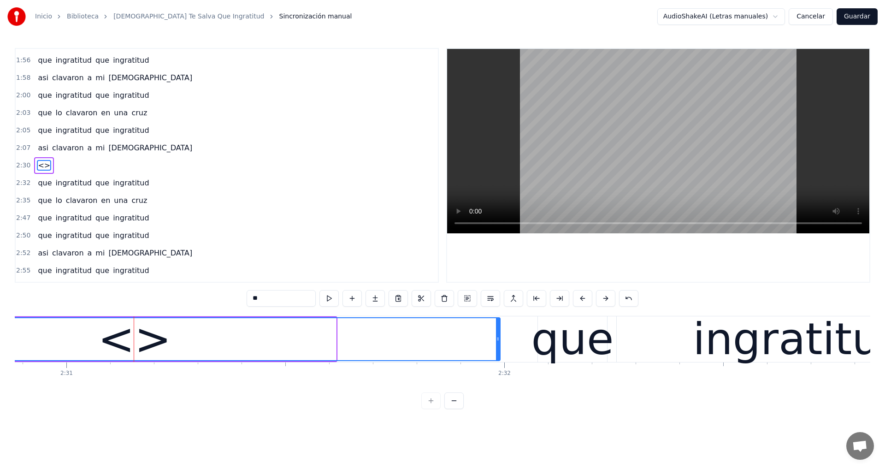
drag, startPoint x: 333, startPoint y: 338, endPoint x: 497, endPoint y: 360, distance: 165.5
click at [497, 360] on div "<>" at bounding box center [135, 339] width 732 height 44
click at [324, 402] on div "0:20 tantas bendiciones el nos bendijo 0:25 tantas bendiciones el provello 0:29…" at bounding box center [442, 228] width 855 height 361
click at [257, 377] on div "tantas bendiciones el nos bendijo tantas bendiciones el provello su muerte en l…" at bounding box center [442, 350] width 855 height 69
drag, startPoint x: 304, startPoint y: 339, endPoint x: 394, endPoint y: 340, distance: 89.9
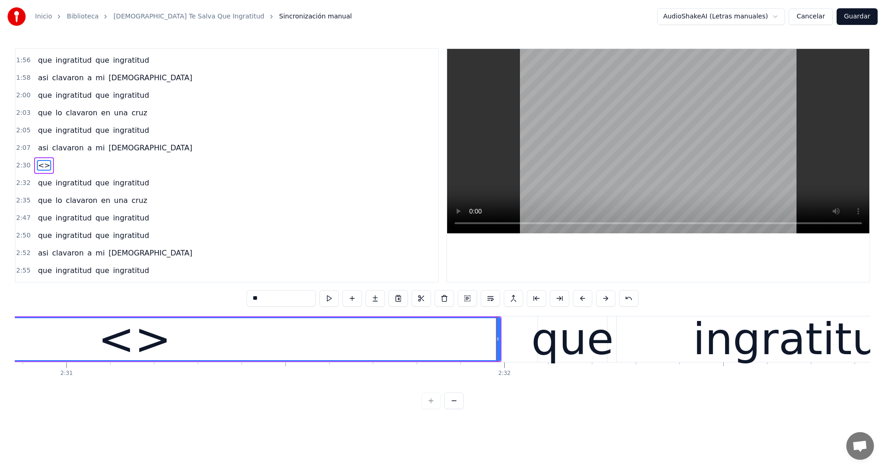
click at [394, 340] on div "<>" at bounding box center [135, 339] width 730 height 42
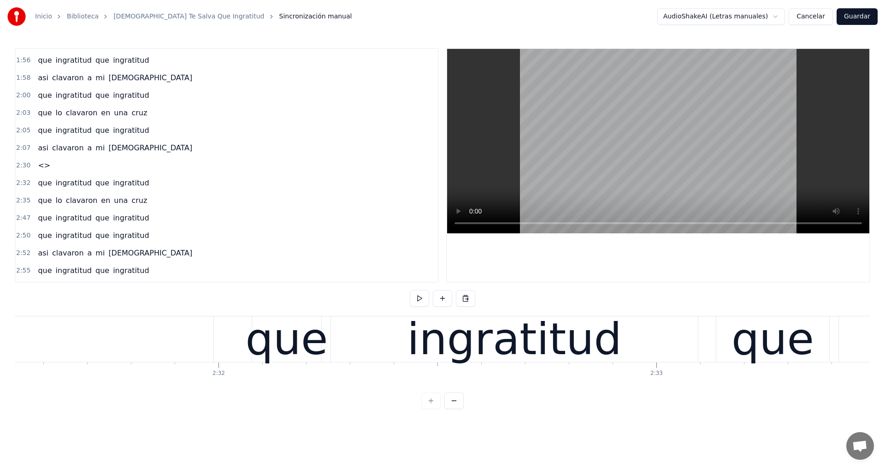
scroll to position [0, 65594]
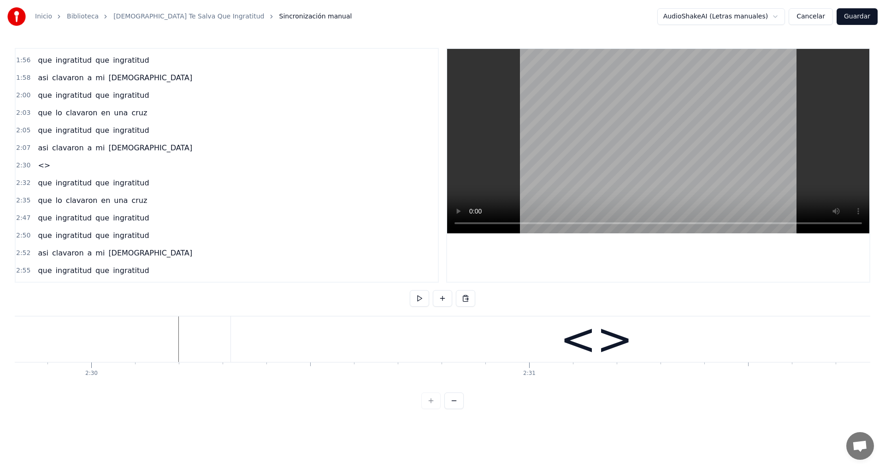
click at [64, 169] on div "2:30 <>" at bounding box center [227, 166] width 422 height 18
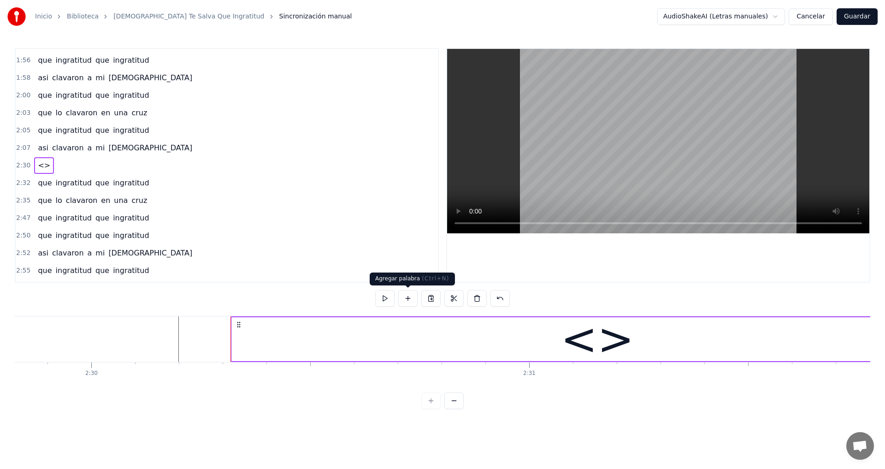
click at [406, 297] on button at bounding box center [407, 298] width 19 height 17
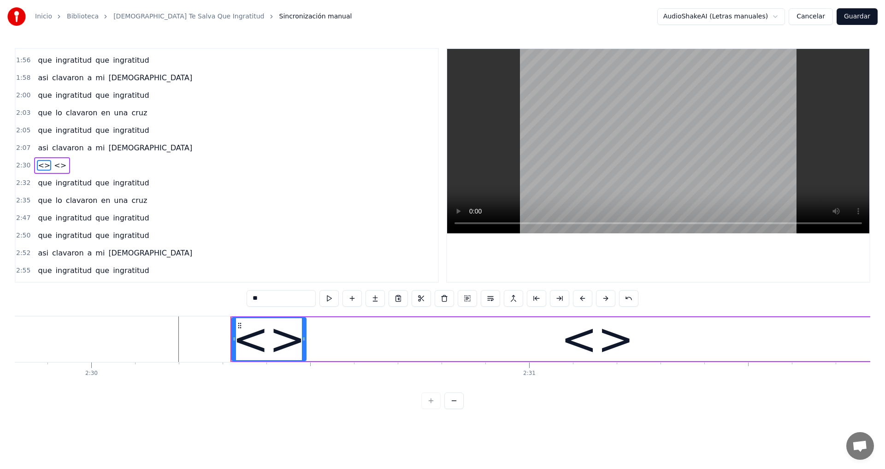
click at [40, 165] on span "<>" at bounding box center [44, 165] width 14 height 11
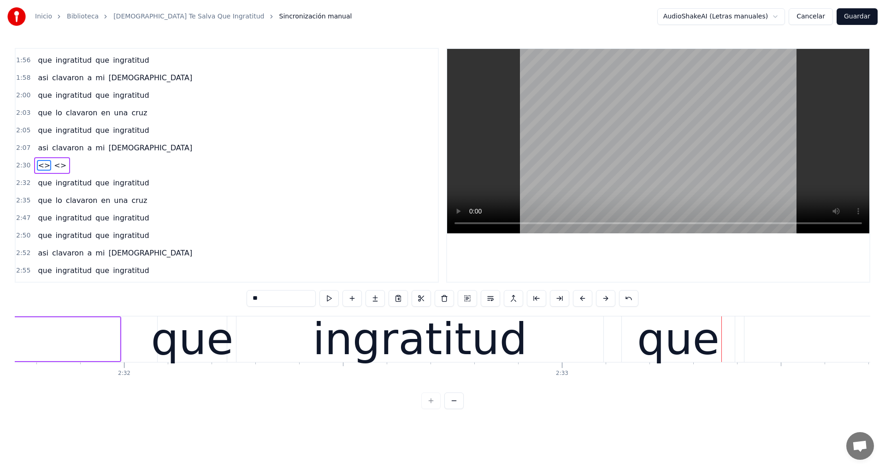
click at [265, 298] on input "**" at bounding box center [281, 298] width 69 height 17
type input "*"
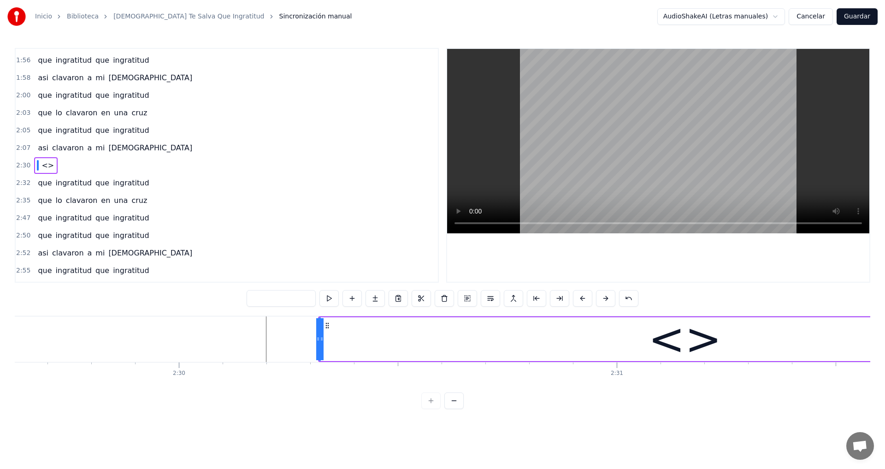
scroll to position [0, 65556]
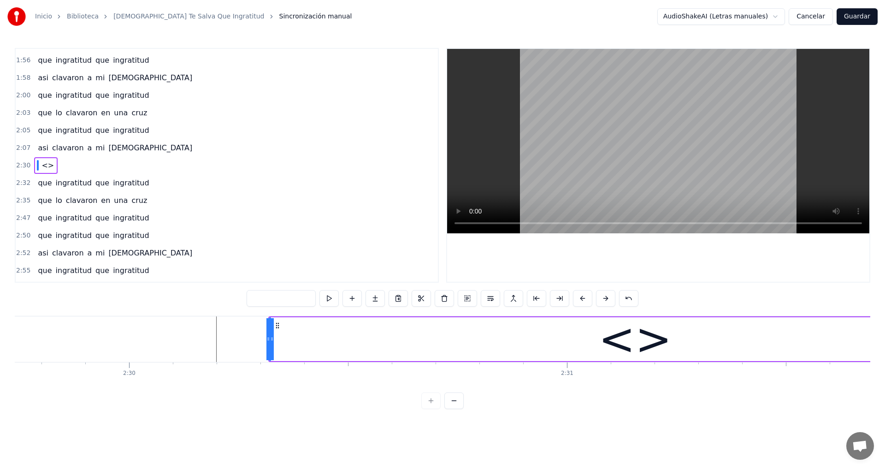
click at [650, 344] on div "<>" at bounding box center [634, 339] width 73 height 66
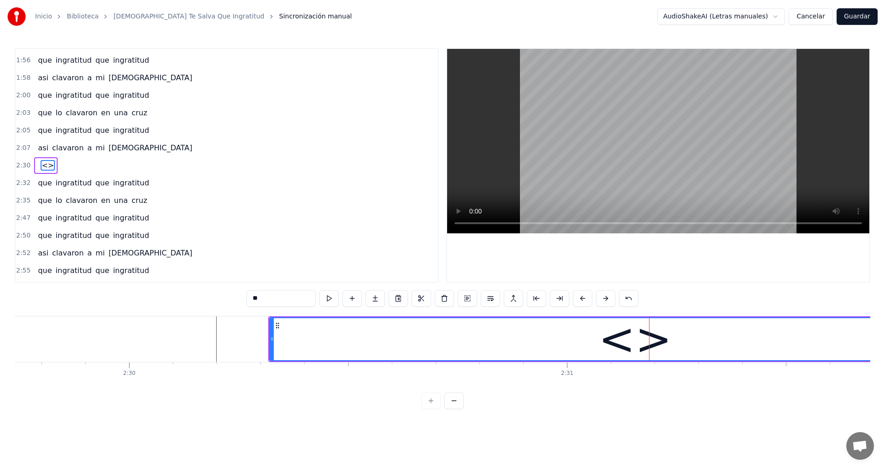
click at [271, 294] on input "**" at bounding box center [281, 298] width 69 height 17
type input "*"
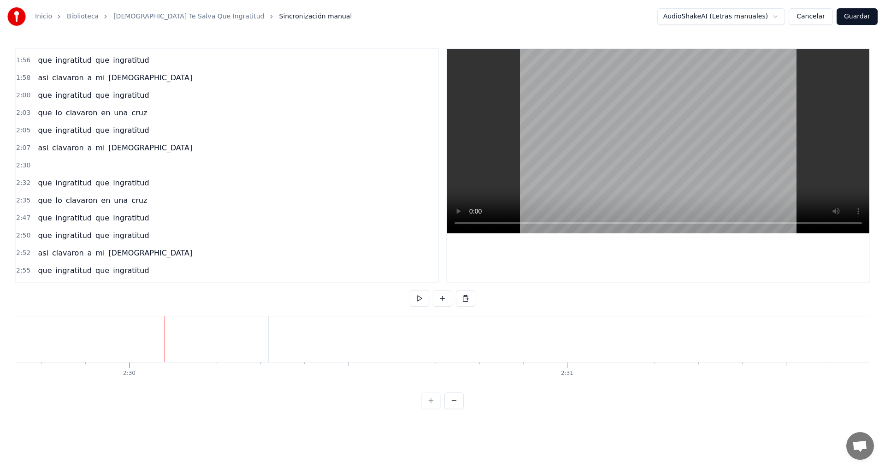
click at [190, 336] on html "Inicio Biblioteca Cristo Te Salva Que Ingratitud Sincronización manual AudioSha…" at bounding box center [442, 212] width 885 height 424
click at [197, 326] on html "Inicio Biblioteca Cristo Te Salva Que Ingratitud Sincronización manual AudioSha…" at bounding box center [442, 212] width 885 height 424
click at [447, 296] on button at bounding box center [442, 298] width 19 height 17
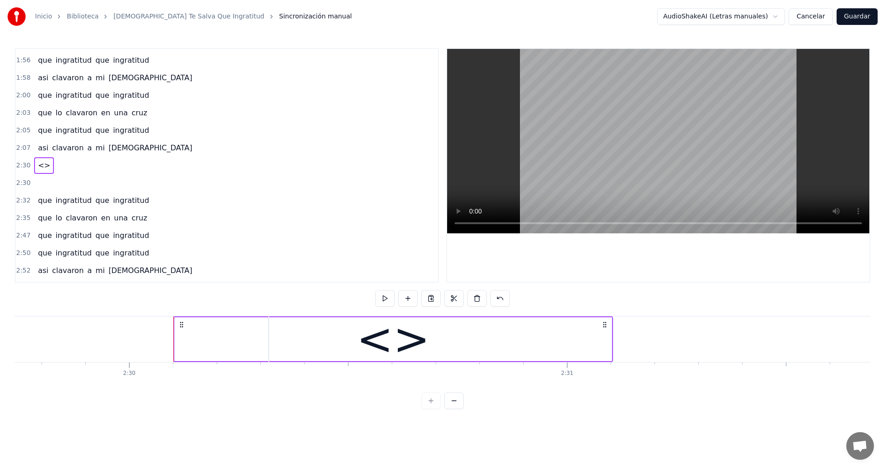
click at [388, 347] on div at bounding box center [634, 339] width 731 height 46
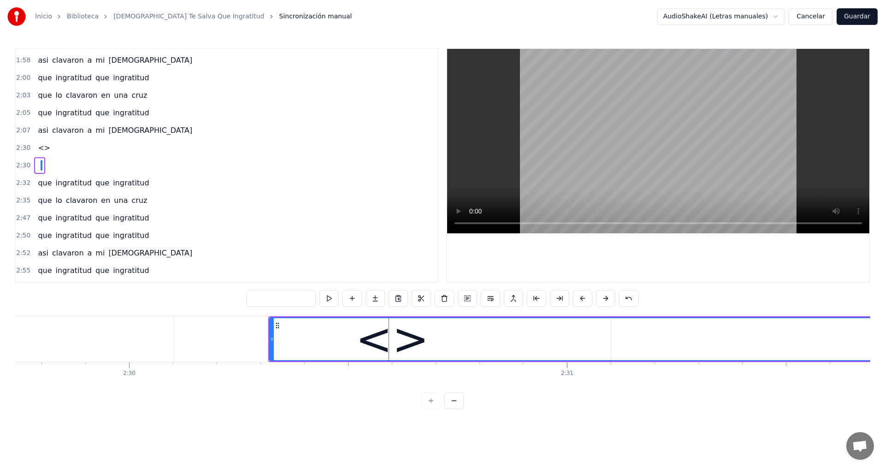
click at [292, 301] on input "text" at bounding box center [281, 298] width 69 height 17
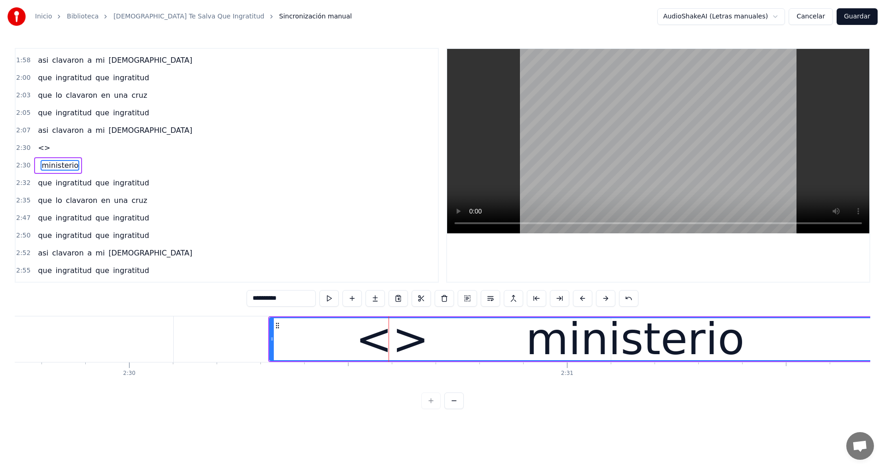
click at [297, 301] on input "**********" at bounding box center [281, 298] width 69 height 17
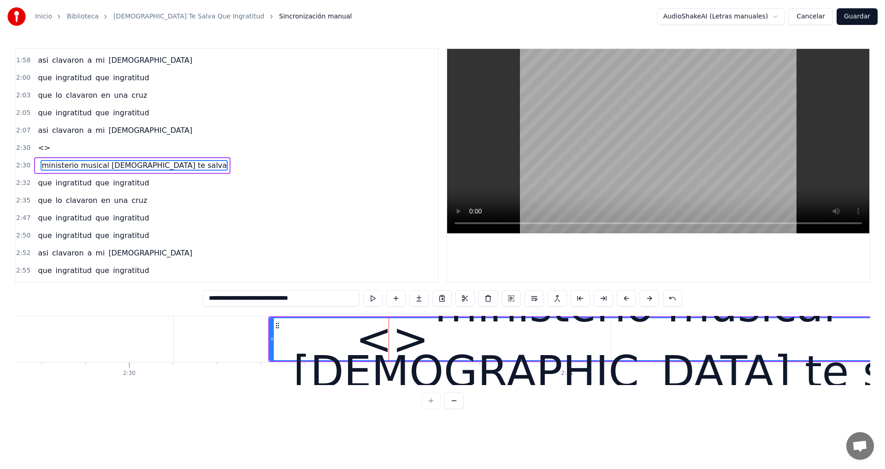
click at [175, 332] on div "<>" at bounding box center [392, 339] width 437 height 46
type input "**"
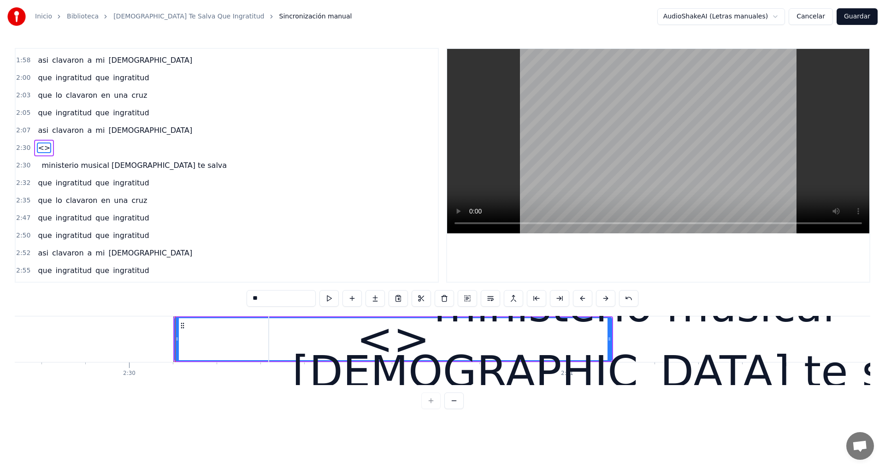
scroll to position [382, 0]
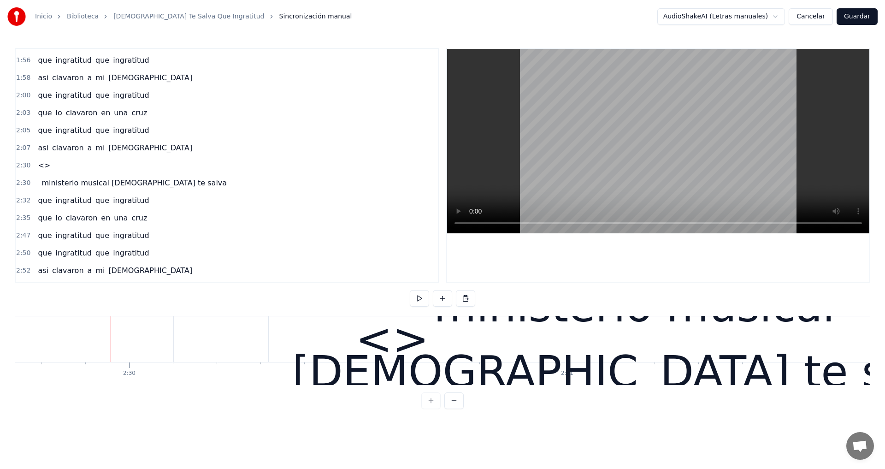
click at [404, 337] on div "ministerio musical [DEMOGRAPHIC_DATA] te salva" at bounding box center [634, 338] width 731 height 131
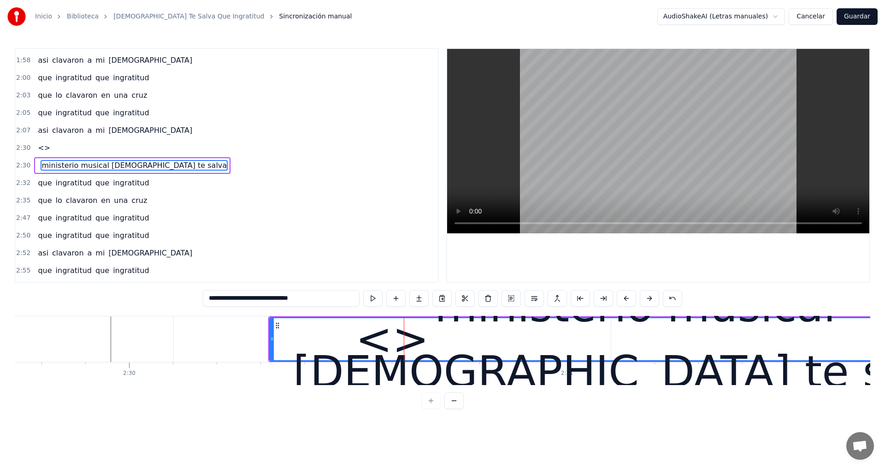
click at [209, 300] on input "**********" at bounding box center [281, 298] width 157 height 17
click at [394, 334] on div "ministerio musical [DEMOGRAPHIC_DATA] te salva" at bounding box center [635, 338] width 730 height 131
click at [367, 345] on div "ministerio musical [DEMOGRAPHIC_DATA] te salva" at bounding box center [635, 338] width 730 height 131
click at [376, 343] on div "ministerio musical [DEMOGRAPHIC_DATA] te salva" at bounding box center [635, 338] width 730 height 131
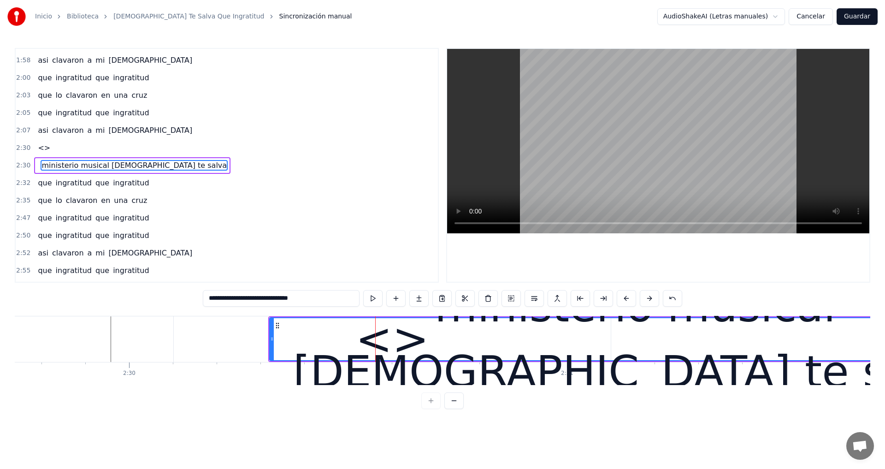
click at [403, 345] on div "ministerio musical [DEMOGRAPHIC_DATA] te salva" at bounding box center [635, 338] width 730 height 131
click at [411, 340] on div "ministerio musical [DEMOGRAPHIC_DATA] te salva" at bounding box center [635, 338] width 730 height 131
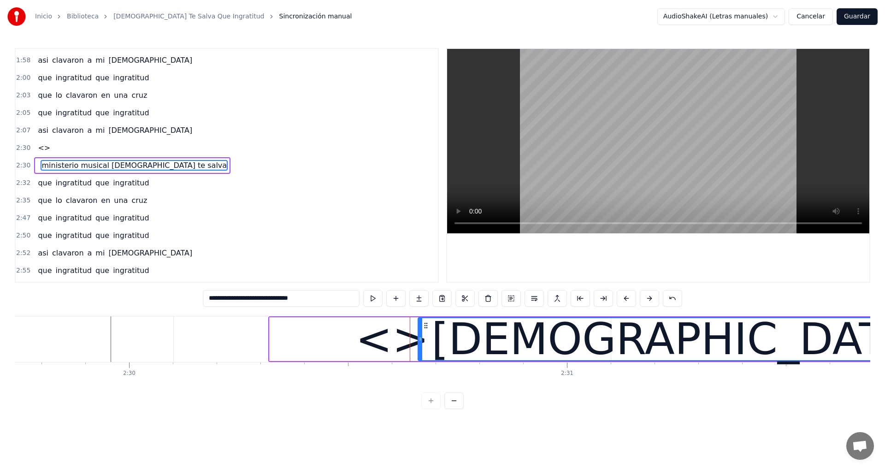
drag, startPoint x: 271, startPoint y: 337, endPoint x: 419, endPoint y: 341, distance: 148.9
click at [419, 341] on icon at bounding box center [420, 338] width 4 height 7
click at [379, 342] on div "ministerio musical [DEMOGRAPHIC_DATA] te salva" at bounding box center [635, 339] width 734 height 46
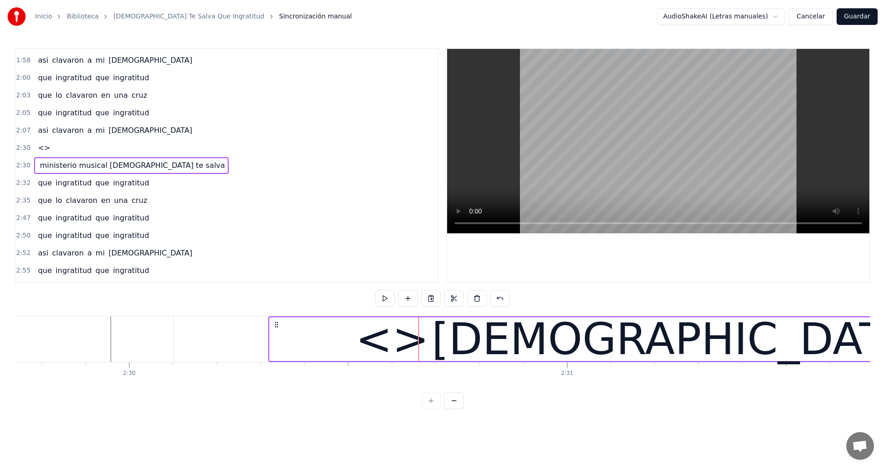
click at [398, 339] on div "ministerio musical [DEMOGRAPHIC_DATA] te salva" at bounding box center [635, 339] width 734 height 46
click at [410, 300] on button at bounding box center [407, 298] width 19 height 17
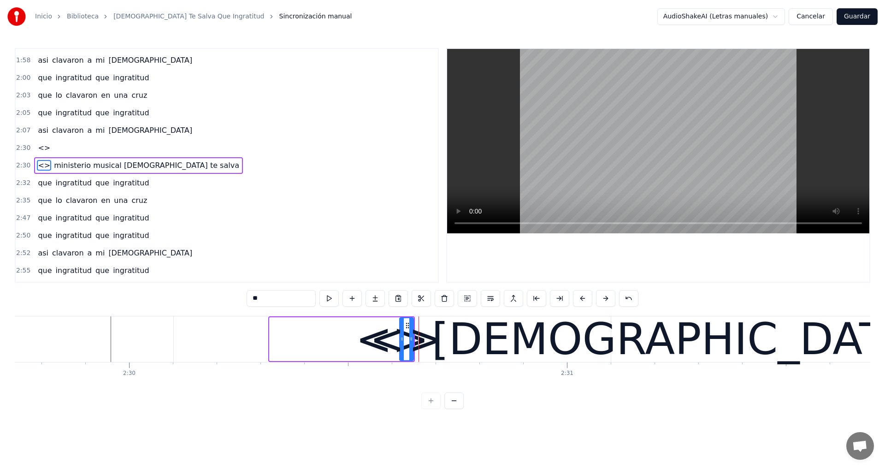
click at [300, 298] on input "**" at bounding box center [281, 298] width 69 height 17
type input "*"
click at [378, 333] on div "ministerio musical [DEMOGRAPHIC_DATA] te salva" at bounding box center [341, 339] width 147 height 46
click at [398, 341] on div "ministerio musical [DEMOGRAPHIC_DATA] te salva" at bounding box center [341, 339] width 147 height 46
click at [402, 342] on div at bounding box center [407, 339] width 14 height 44
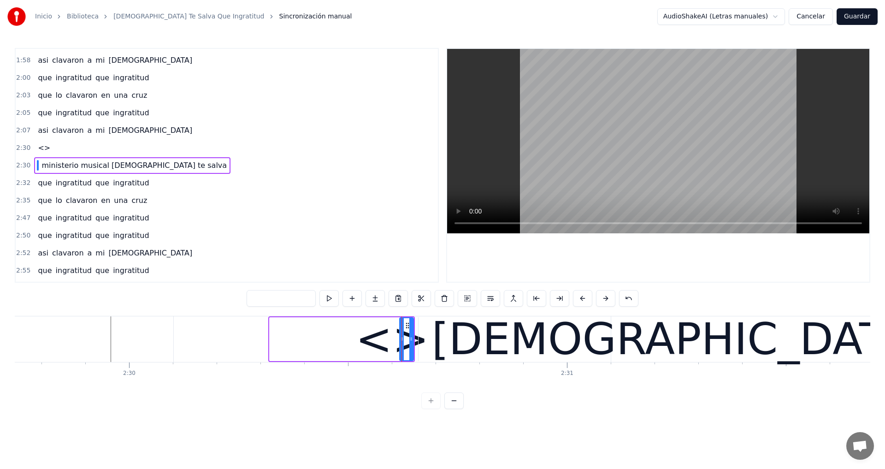
click at [388, 344] on div "ministerio musical [DEMOGRAPHIC_DATA] te salva" at bounding box center [341, 339] width 147 height 46
click at [337, 340] on div "ministerio musical [DEMOGRAPHIC_DATA] te salva" at bounding box center [341, 339] width 147 height 46
click at [386, 331] on div "ministerio musical [DEMOGRAPHIC_DATA] te salva" at bounding box center [341, 339] width 147 height 46
click at [408, 335] on div at bounding box center [407, 339] width 14 height 44
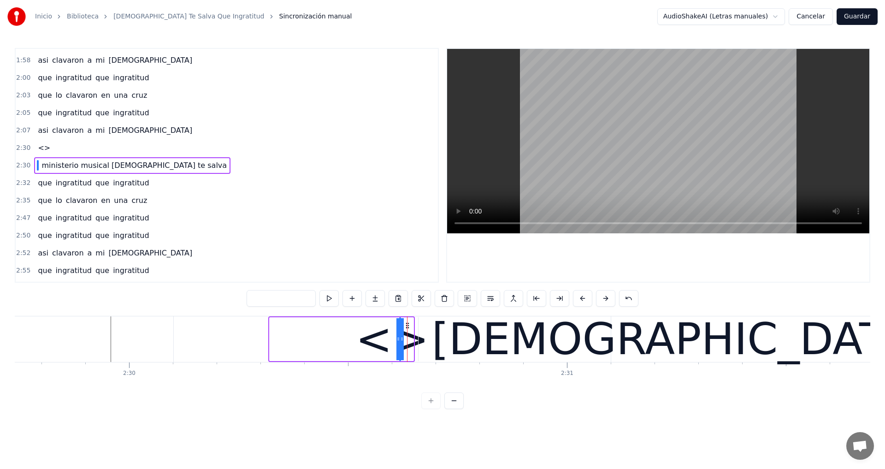
drag, startPoint x: 412, startPoint y: 335, endPoint x: 357, endPoint y: 335, distance: 54.8
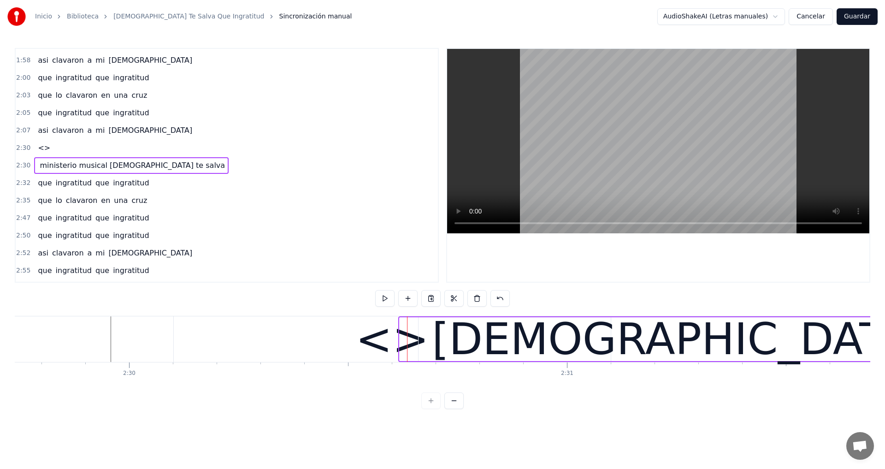
click at [383, 342] on div "<>" at bounding box center [391, 339] width 73 height 66
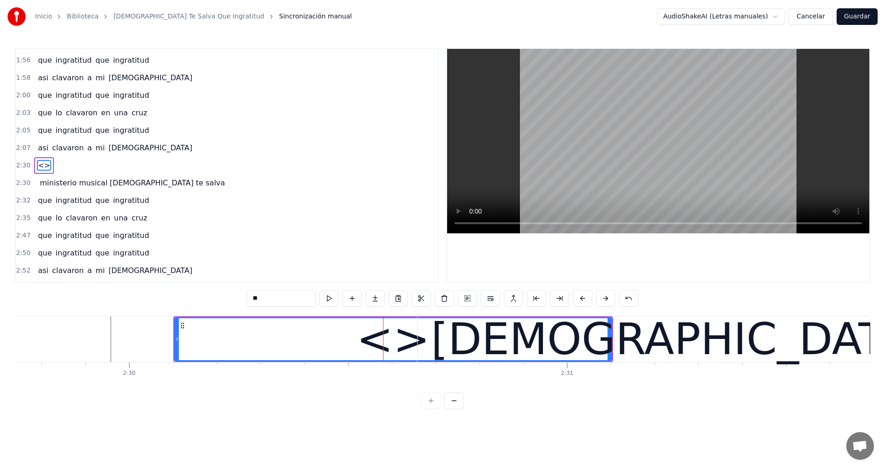
click at [405, 342] on div "ministerio musical [DEMOGRAPHIC_DATA] te salva" at bounding box center [700, 339] width 604 height 46
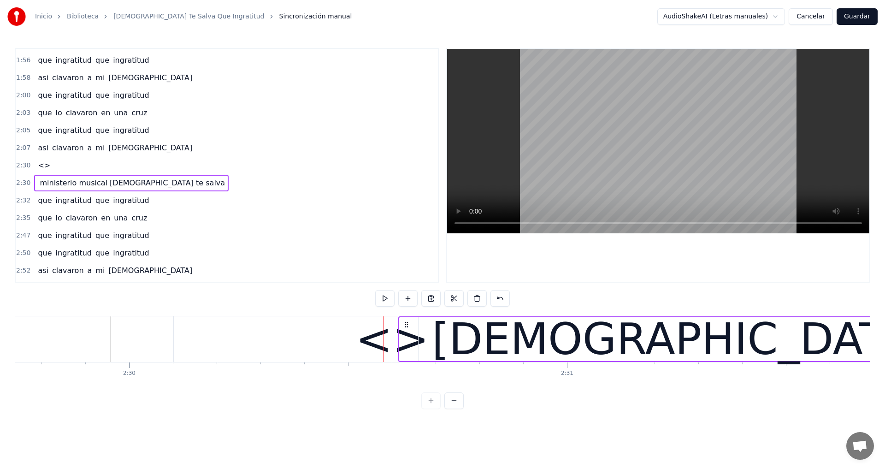
click at [375, 345] on div "<>" at bounding box center [391, 339] width 73 height 66
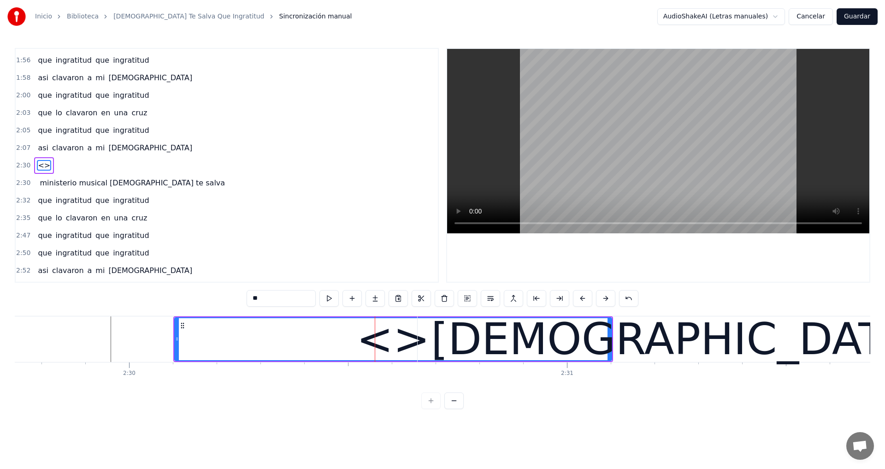
click at [268, 300] on input "**" at bounding box center [281, 298] width 69 height 17
type input "*"
click at [439, 351] on div "ministerio musical [DEMOGRAPHIC_DATA] te salva" at bounding box center [709, 338] width 582 height 197
type input "**********"
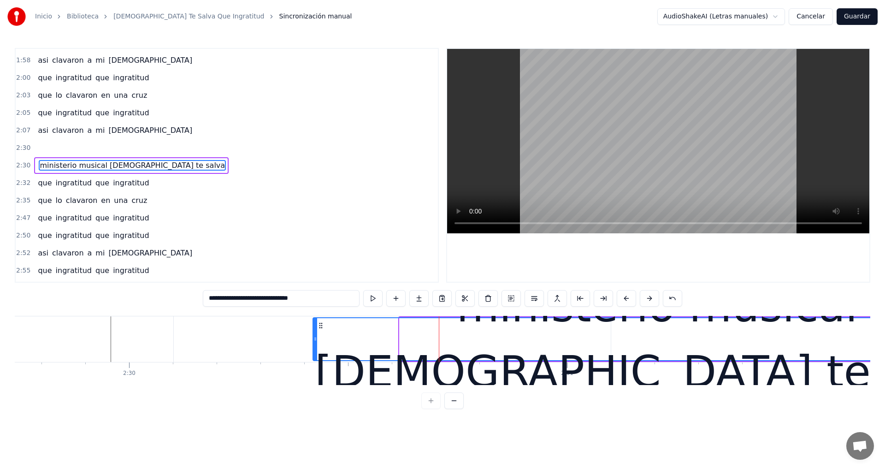
drag, startPoint x: 420, startPoint y: 336, endPoint x: 314, endPoint y: 332, distance: 105.6
click at [314, 332] on div at bounding box center [315, 339] width 4 height 42
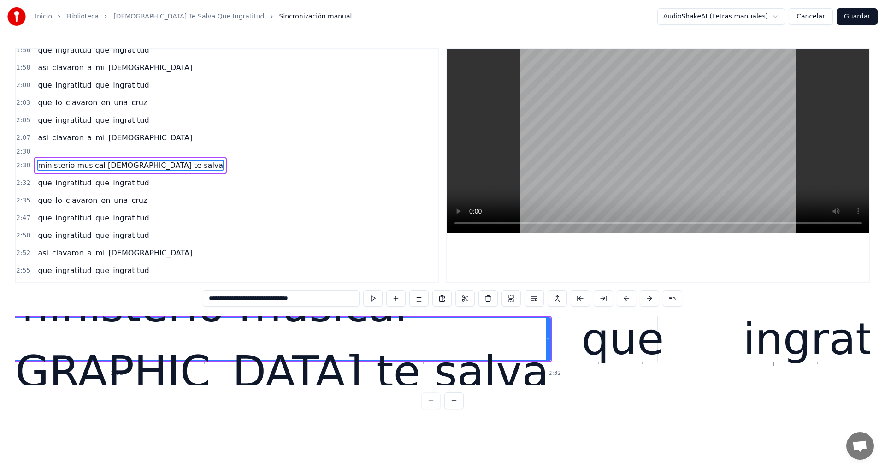
scroll to position [0, 66056]
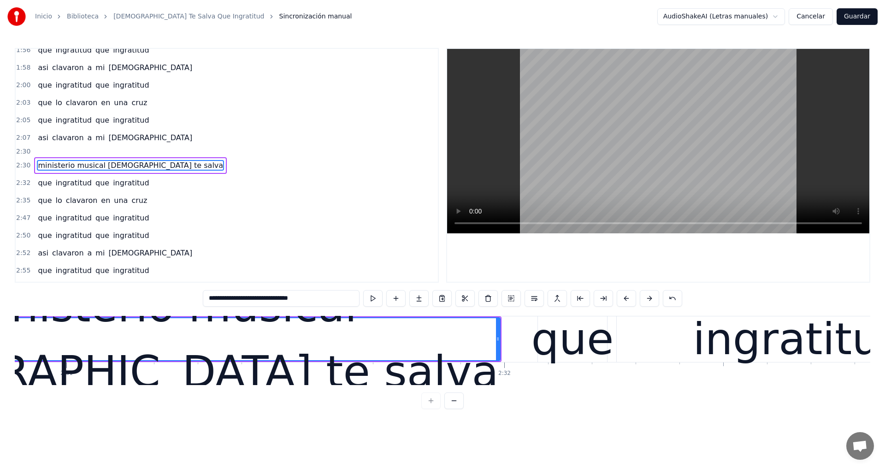
click at [475, 349] on div "ministerio musical [DEMOGRAPHIC_DATA] te salva" at bounding box center [156, 339] width 687 height 42
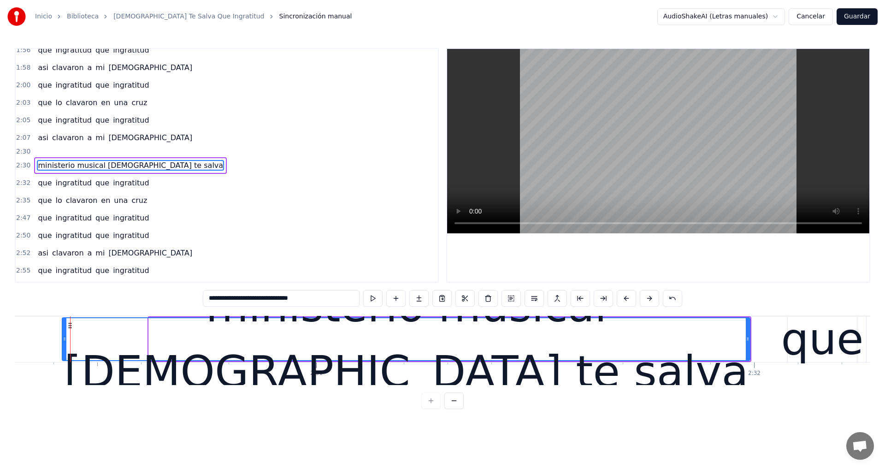
click at [722, 342] on div "ministerio musical [DEMOGRAPHIC_DATA] te salva" at bounding box center [406, 339] width 687 height 42
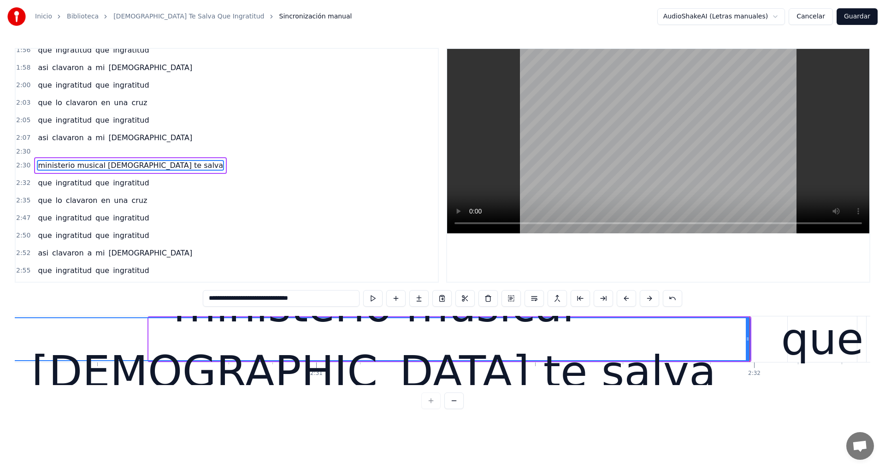
drag, startPoint x: 65, startPoint y: 337, endPoint x: 0, endPoint y: 330, distance: 65.4
click at [0, 330] on div "Inicio Biblioteca Cristo Te Salva Que Ingratitud Sincronización manual AudioSha…" at bounding box center [442, 204] width 885 height 409
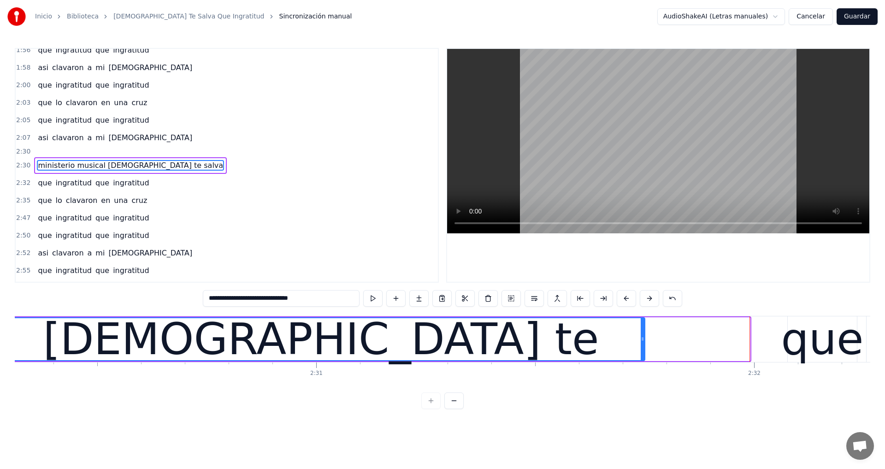
drag, startPoint x: 748, startPoint y: 330, endPoint x: 632, endPoint y: 333, distance: 115.7
click at [641, 333] on div at bounding box center [643, 339] width 4 height 42
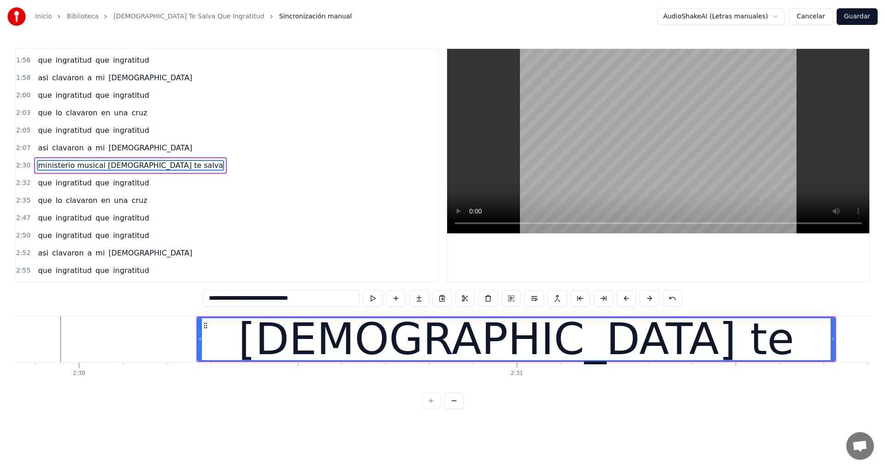
scroll to position [0, 65506]
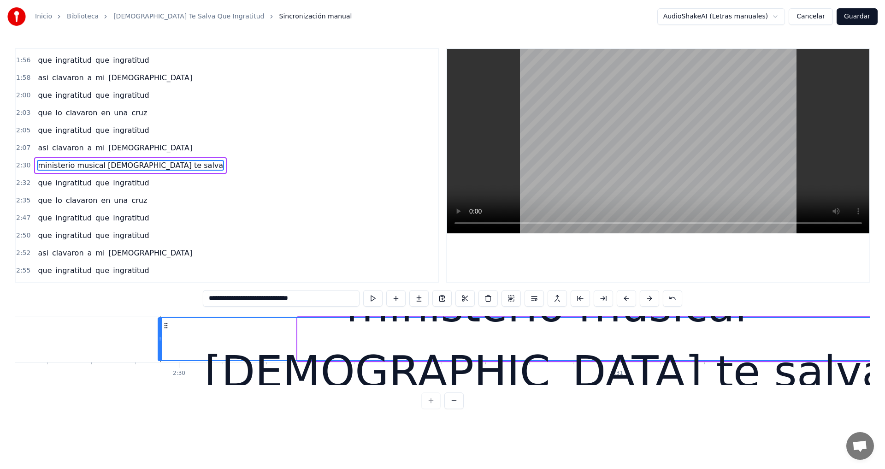
drag, startPoint x: 300, startPoint y: 343, endPoint x: 160, endPoint y: 343, distance: 139.6
click at [160, 343] on div at bounding box center [161, 339] width 4 height 42
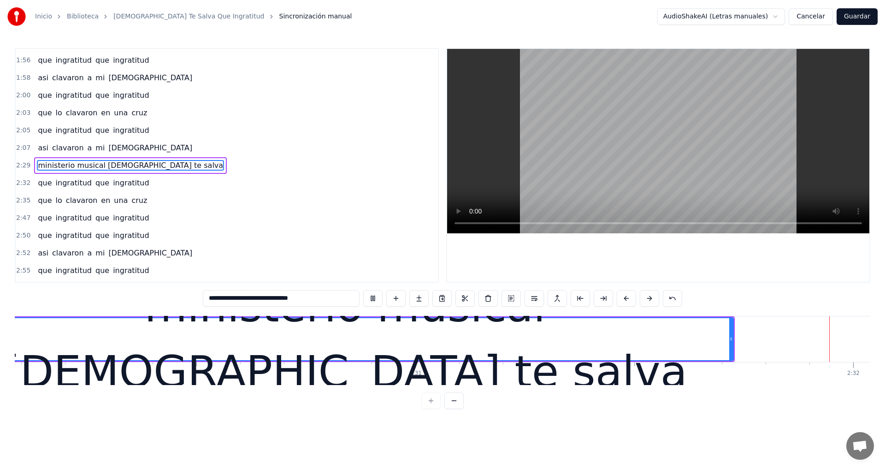
scroll to position [0, 66495]
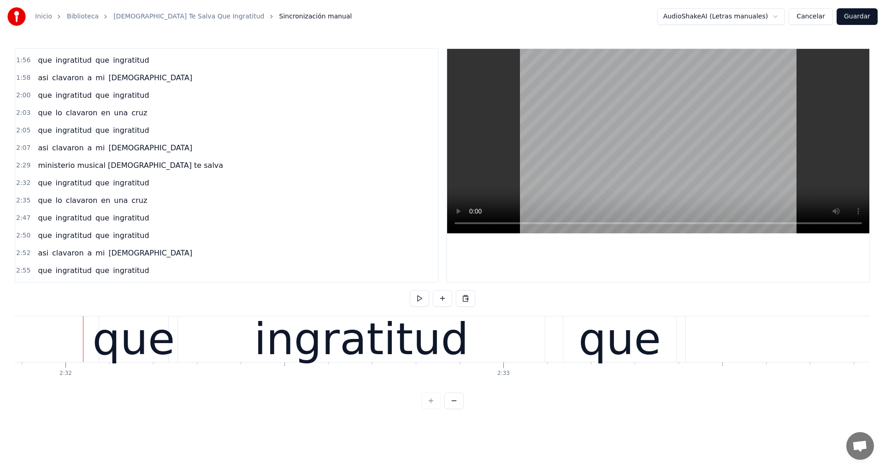
click at [22, 182] on span "2:32" at bounding box center [23, 182] width 14 height 9
click at [114, 338] on div "Nueva línea Ctrl+N" at bounding box center [147, 342] width 113 height 15
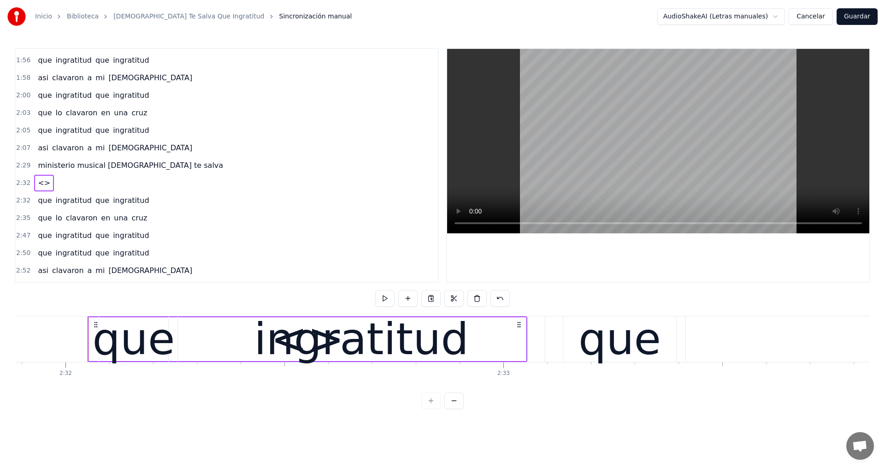
click at [317, 338] on div "ingratitud" at bounding box center [361, 339] width 215 height 66
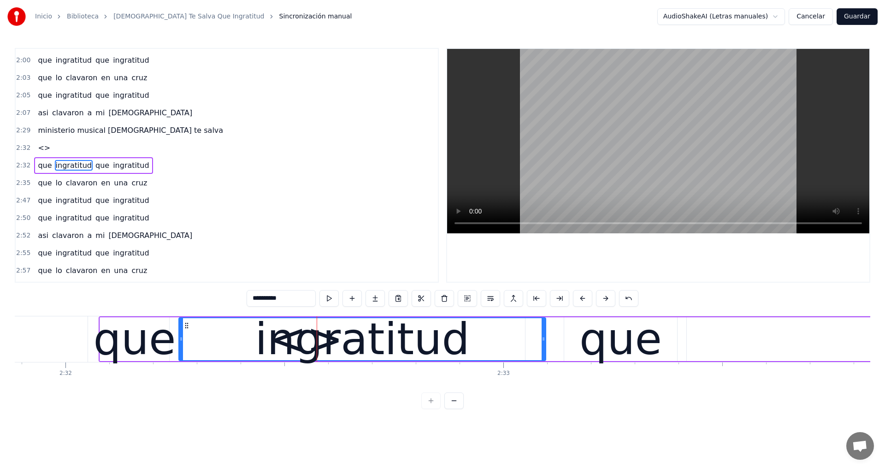
click at [297, 341] on div "ingratitud" at bounding box center [362, 339] width 215 height 66
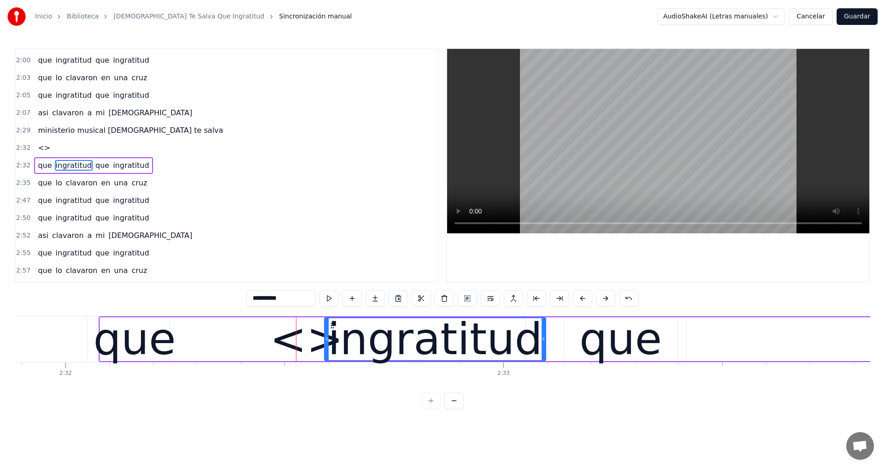
drag, startPoint x: 180, startPoint y: 344, endPoint x: 325, endPoint y: 344, distance: 145.6
click at [325, 344] on div at bounding box center [327, 339] width 4 height 42
click at [605, 341] on div "que" at bounding box center [620, 339] width 82 height 66
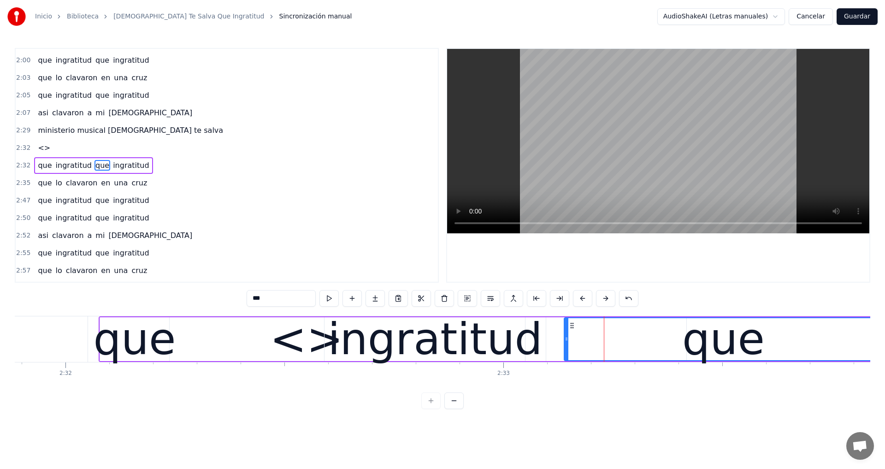
drag, startPoint x: 675, startPoint y: 341, endPoint x: 880, endPoint y: 335, distance: 205.6
click at [880, 335] on div "Inicio Biblioteca Cristo Te Salva Que Ingratitud Sincronización manual AudioSha…" at bounding box center [442, 204] width 885 height 409
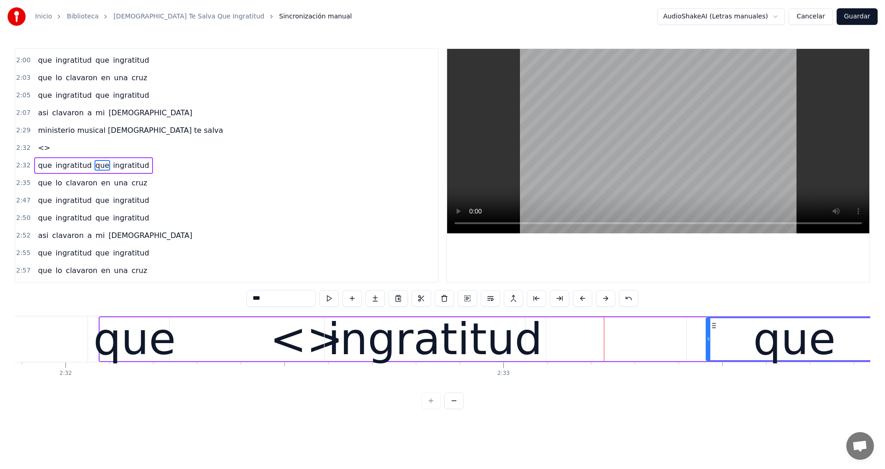
drag, startPoint x: 565, startPoint y: 342, endPoint x: 707, endPoint y: 341, distance: 142.4
click at [454, 336] on div "ingratitud" at bounding box center [435, 339] width 215 height 66
type input "**********"
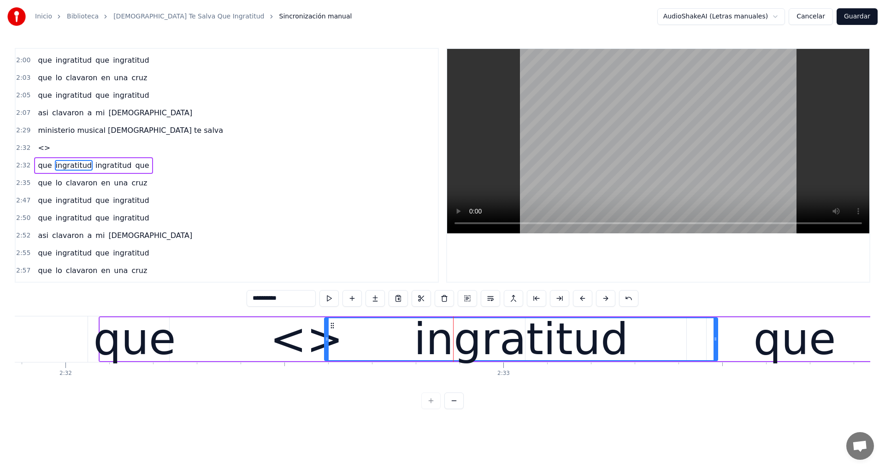
drag, startPoint x: 544, startPoint y: 337, endPoint x: 716, endPoint y: 337, distance: 171.9
click at [716, 337] on icon at bounding box center [715, 338] width 4 height 7
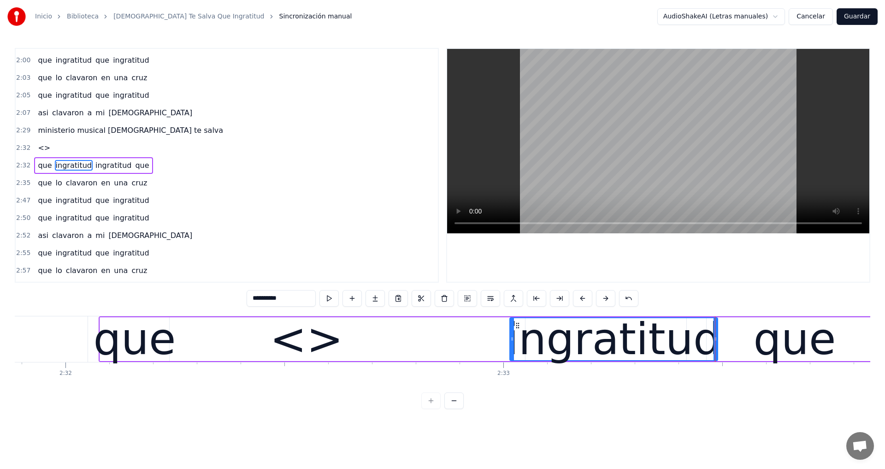
drag, startPoint x: 325, startPoint y: 335, endPoint x: 511, endPoint y: 336, distance: 185.3
click at [511, 336] on icon at bounding box center [512, 338] width 4 height 7
click at [309, 345] on div "que ingratitud ingratitud que" at bounding box center [491, 339] width 785 height 46
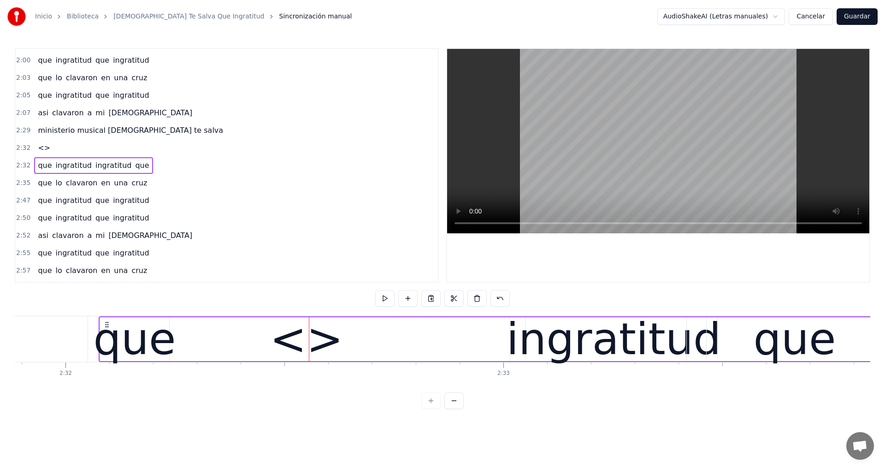
click at [317, 343] on div "que ingratitud ingratitud que" at bounding box center [491, 339] width 785 height 46
click at [302, 341] on div "que ingratitud ingratitud que" at bounding box center [491, 339] width 785 height 46
click at [289, 342] on div "que ingratitud ingratitud que" at bounding box center [491, 339] width 785 height 46
click at [143, 336] on div "que" at bounding box center [135, 339] width 82 height 66
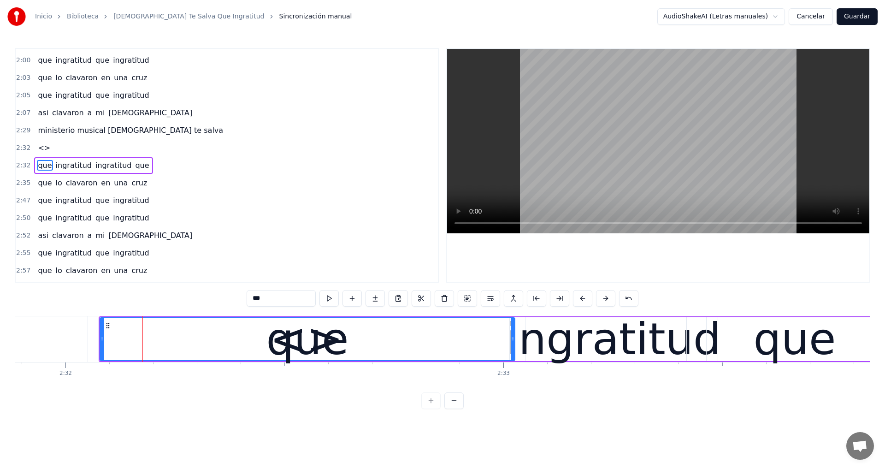
drag, startPoint x: 166, startPoint y: 336, endPoint x: 512, endPoint y: 333, distance: 345.6
click at [512, 333] on div at bounding box center [513, 339] width 4 height 42
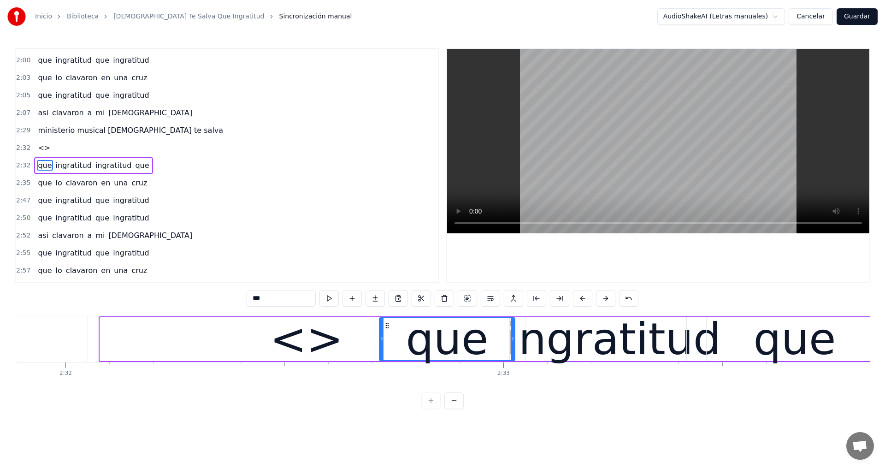
drag, startPoint x: 101, startPoint y: 339, endPoint x: 382, endPoint y: 338, distance: 280.7
click at [382, 338] on icon at bounding box center [382, 338] width 4 height 7
click at [285, 345] on div "<>" at bounding box center [306, 339] width 73 height 66
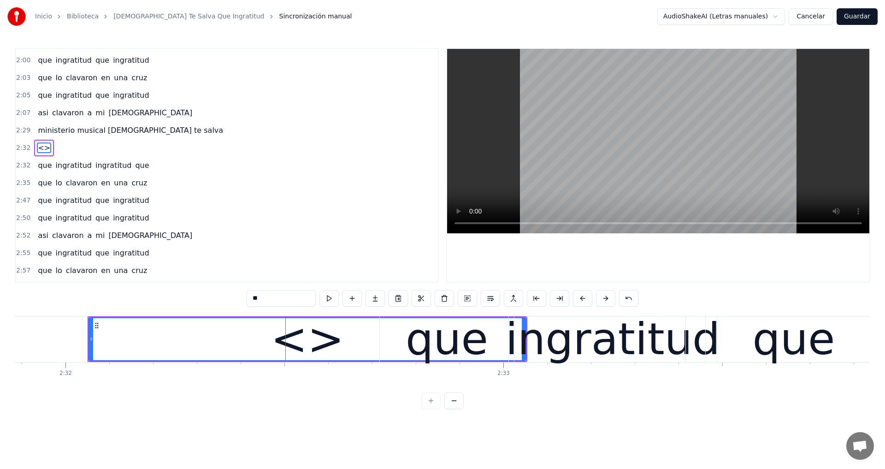
scroll to position [400, 0]
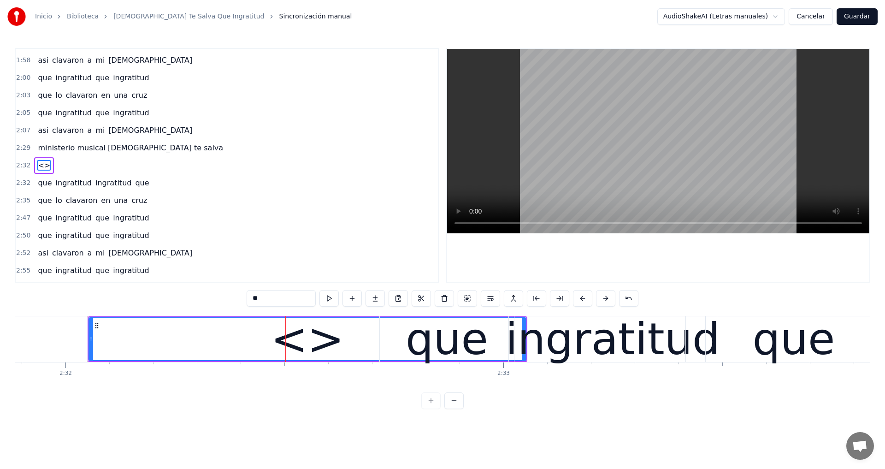
click at [281, 297] on input "**" at bounding box center [281, 298] width 69 height 17
type input "*"
drag, startPoint x: 91, startPoint y: 333, endPoint x: 9, endPoint y: 333, distance: 81.6
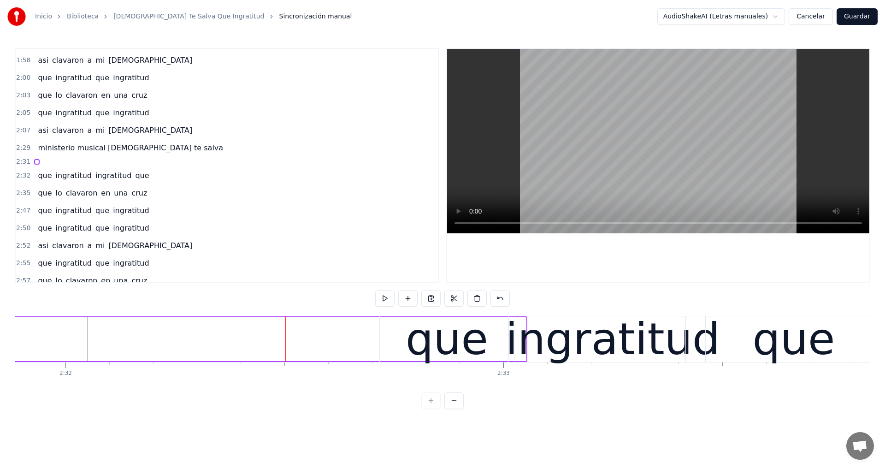
click at [340, 332] on div at bounding box center [265, 339] width 521 height 44
drag, startPoint x: 280, startPoint y: 330, endPoint x: 212, endPoint y: 337, distance: 68.1
click at [212, 337] on div at bounding box center [265, 339] width 521 height 44
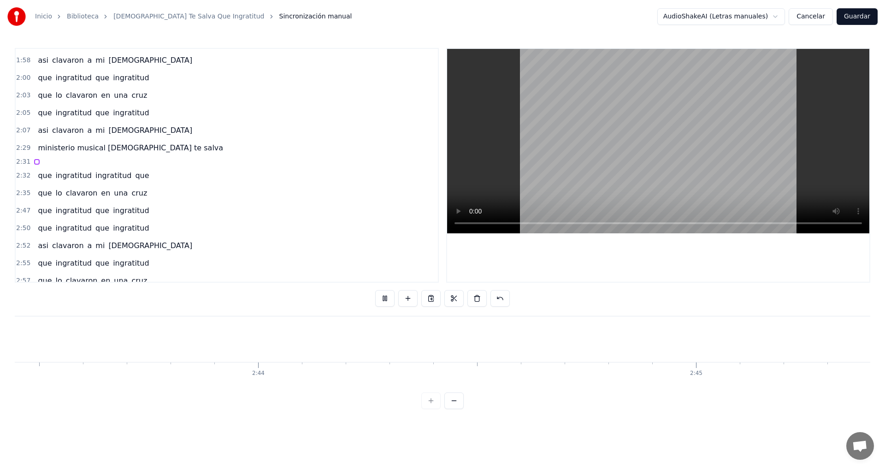
scroll to position [0, 72417]
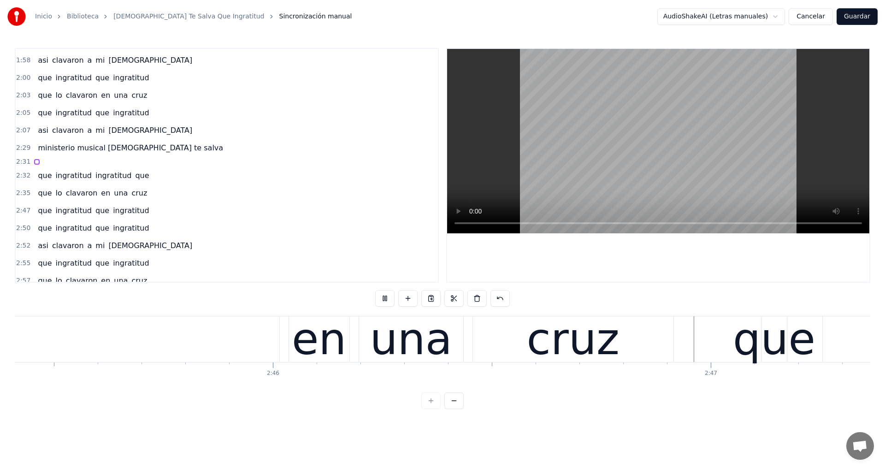
click at [52, 159] on div "2:31" at bounding box center [227, 162] width 422 height 10
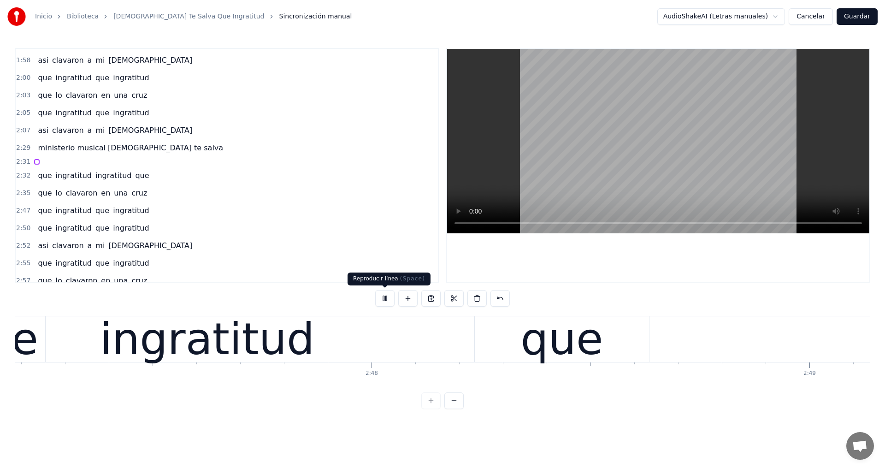
click at [386, 296] on button at bounding box center [384, 298] width 19 height 17
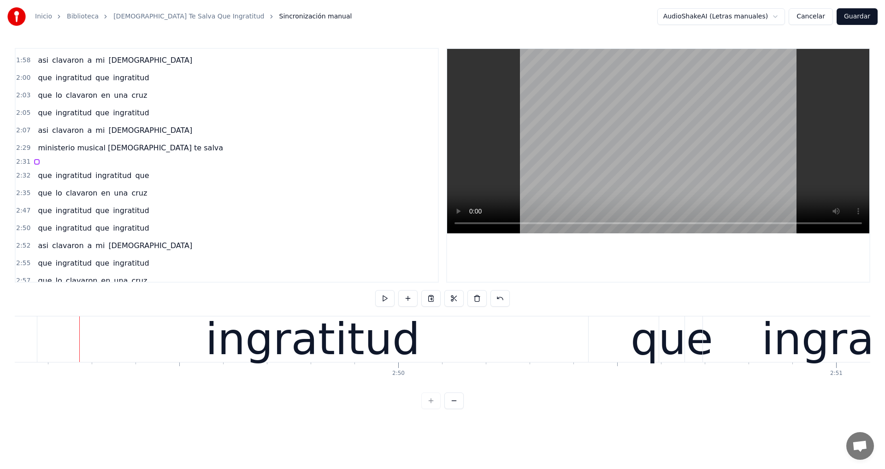
click at [459, 408] on button at bounding box center [453, 400] width 19 height 17
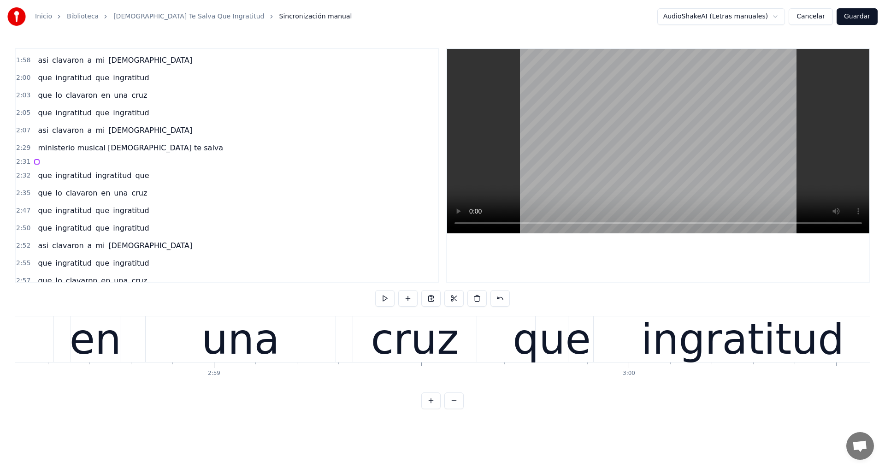
scroll to position [0, 70161]
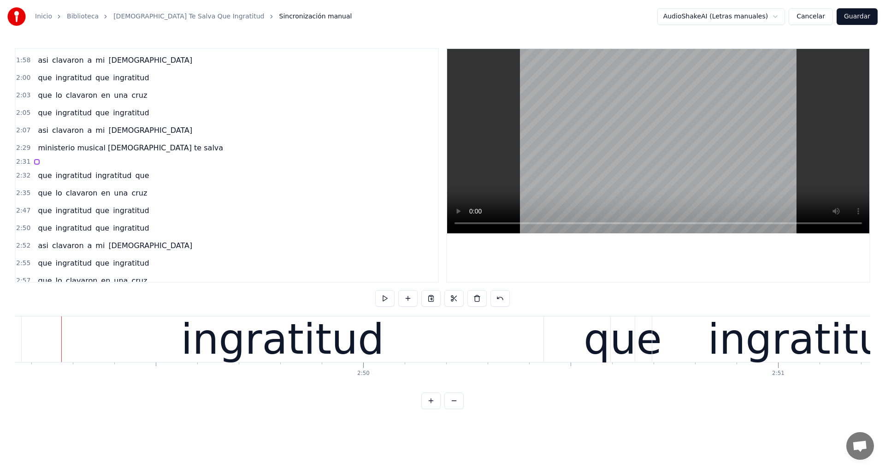
click at [459, 408] on button at bounding box center [453, 400] width 19 height 17
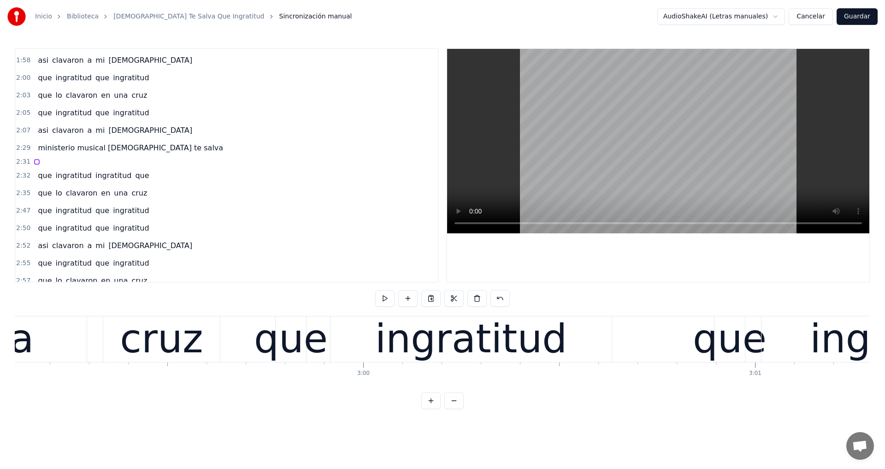
click at [459, 408] on button at bounding box center [453, 400] width 19 height 17
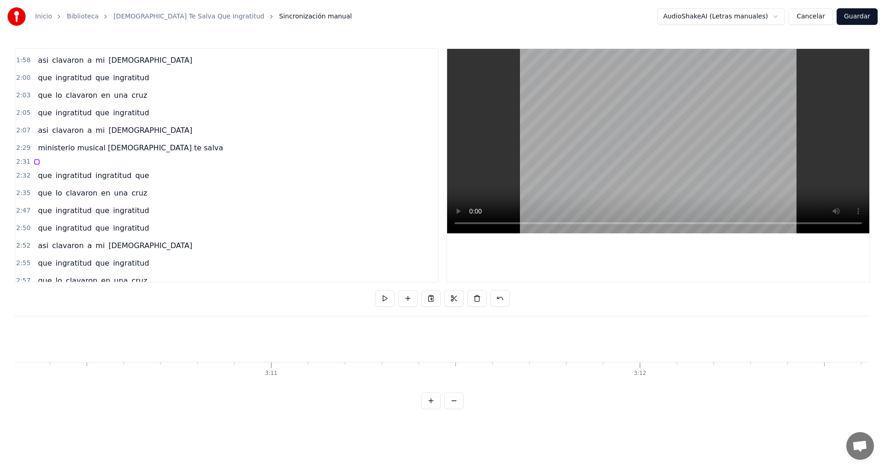
scroll to position [0, 62360]
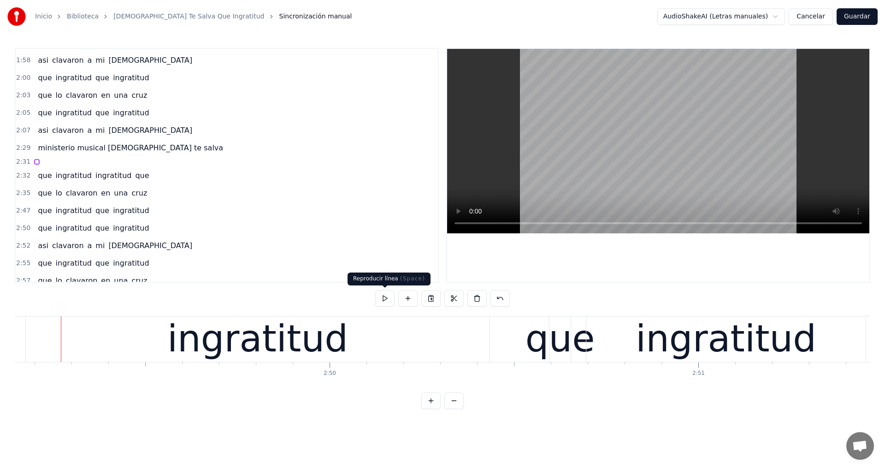
click at [383, 295] on button at bounding box center [384, 298] width 19 height 17
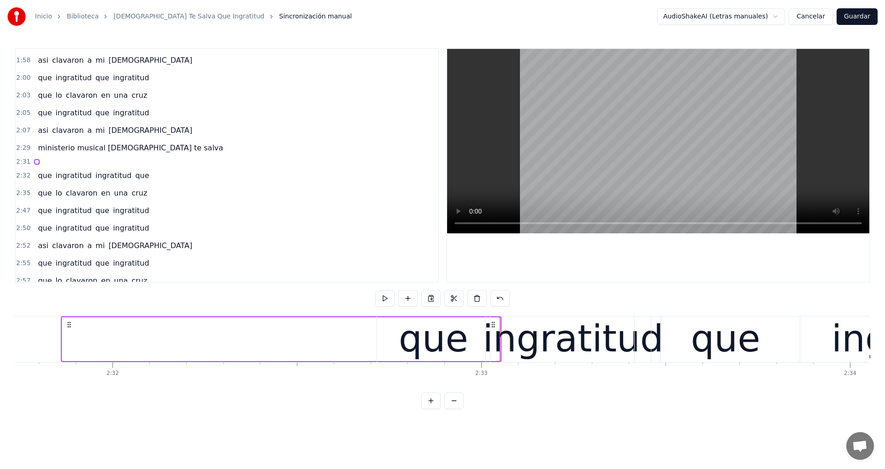
click at [455, 409] on button at bounding box center [453, 400] width 19 height 17
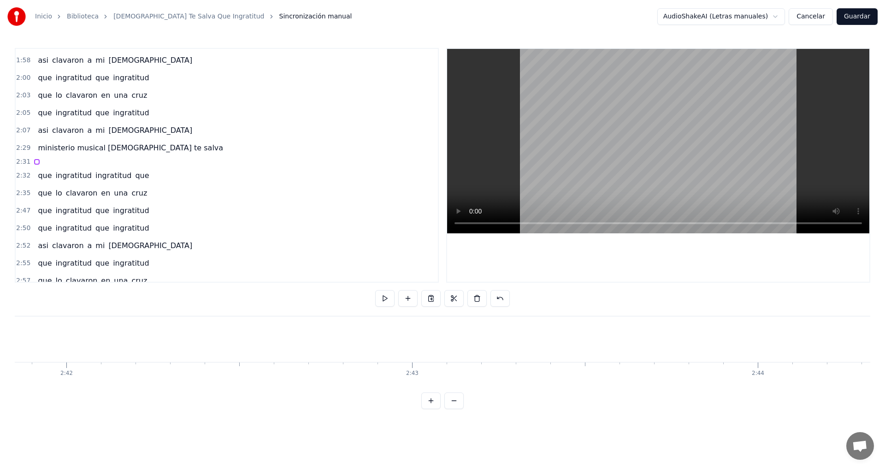
scroll to position [0, 52853]
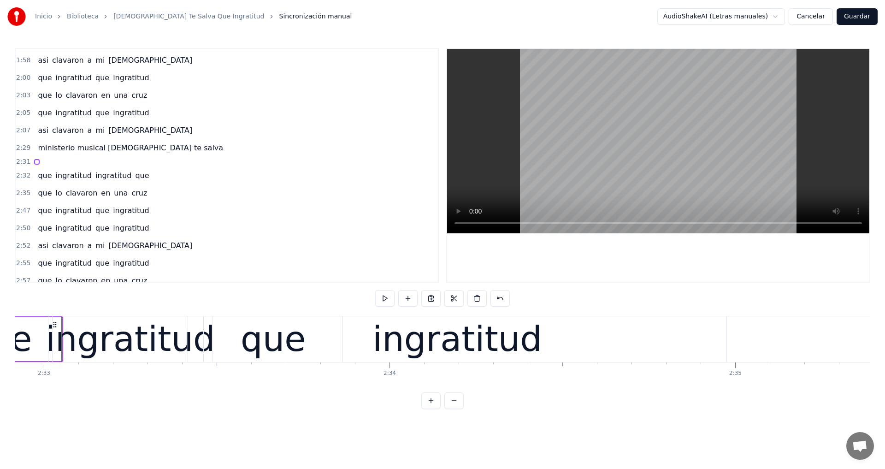
click at [455, 409] on button at bounding box center [453, 400] width 19 height 17
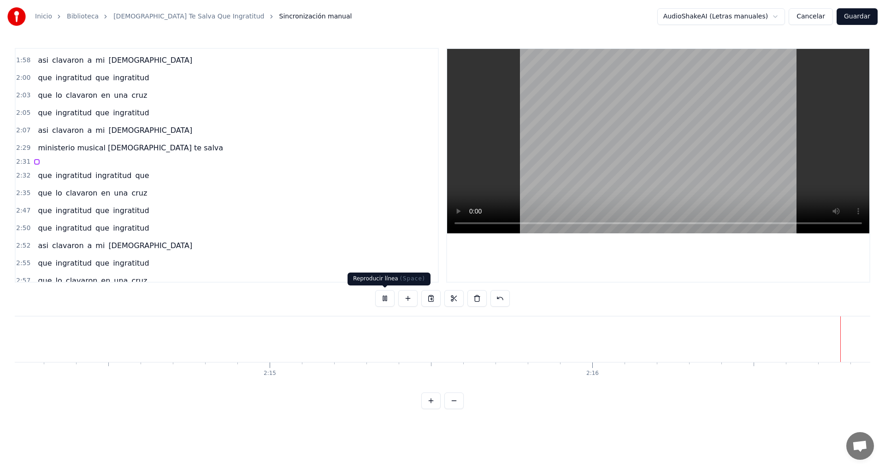
scroll to position [0, 44086]
click at [384, 296] on button at bounding box center [384, 298] width 19 height 17
click at [455, 406] on button at bounding box center [453, 400] width 19 height 17
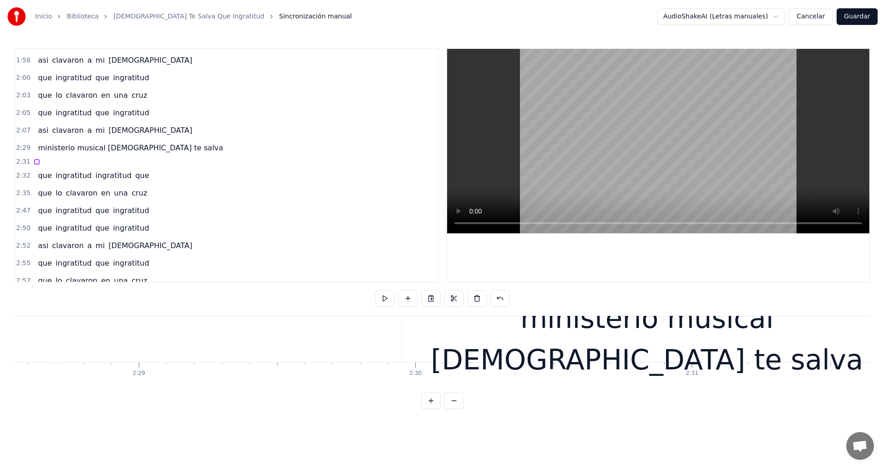
scroll to position [0, 37912]
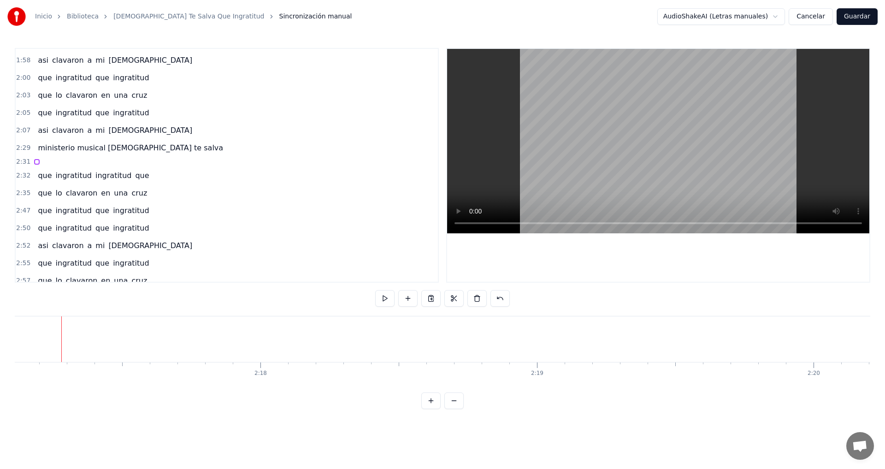
click at [455, 406] on button at bounding box center [453, 400] width 19 height 17
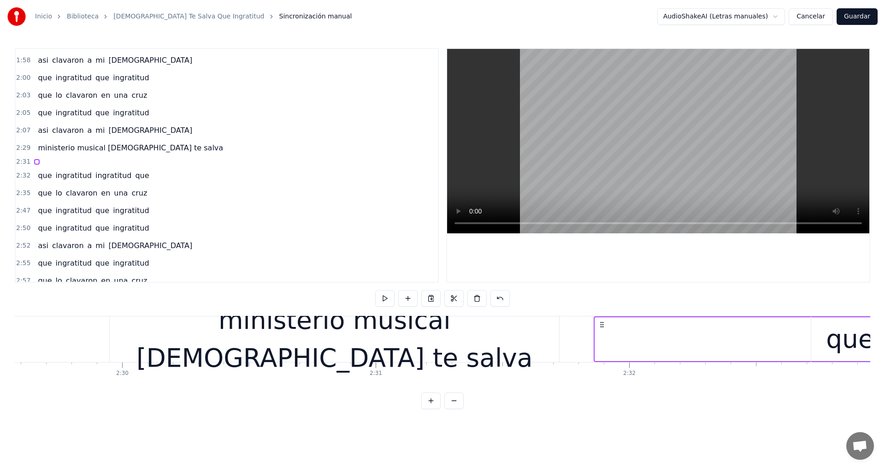
scroll to position [0, 34749]
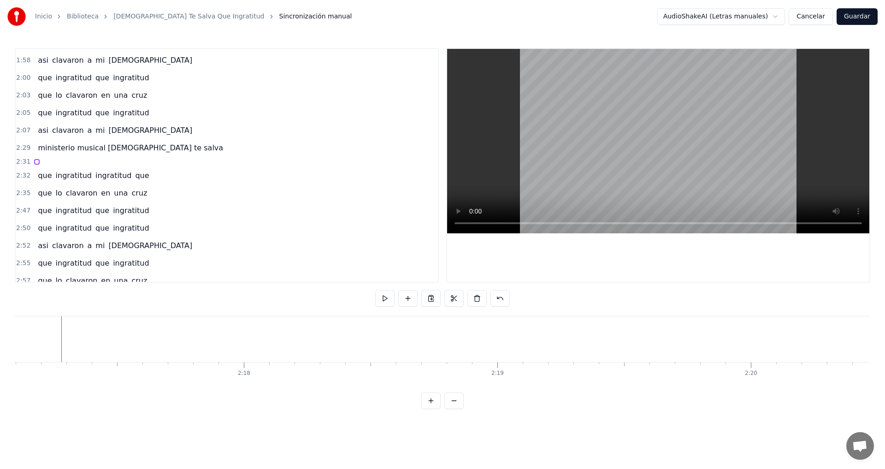
click at [455, 406] on button at bounding box center [453, 400] width 19 height 17
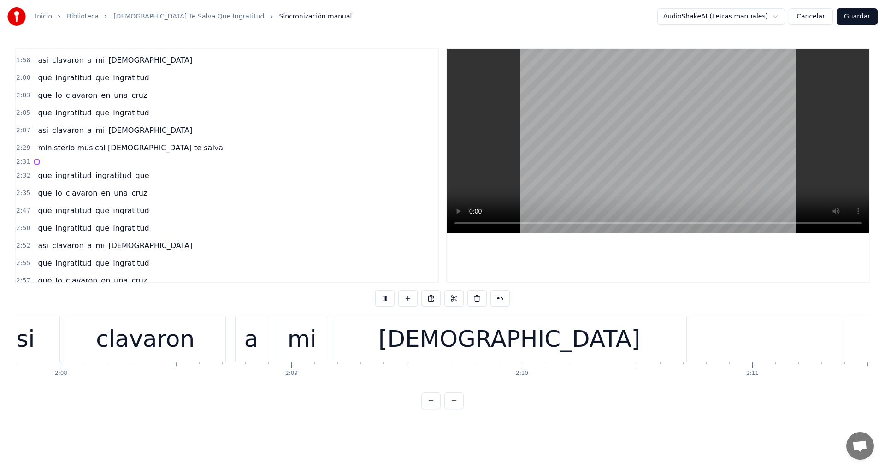
scroll to position [0, 30212]
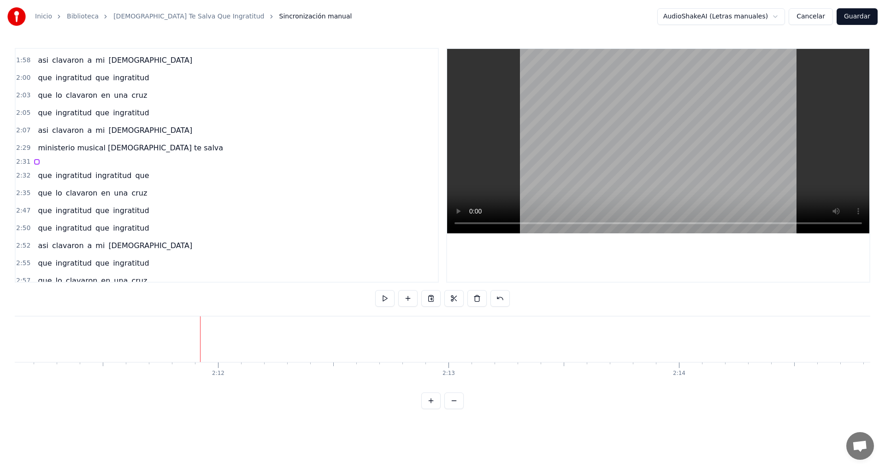
click at [453, 404] on button at bounding box center [453, 400] width 19 height 17
click at [453, 406] on button at bounding box center [453, 400] width 19 height 17
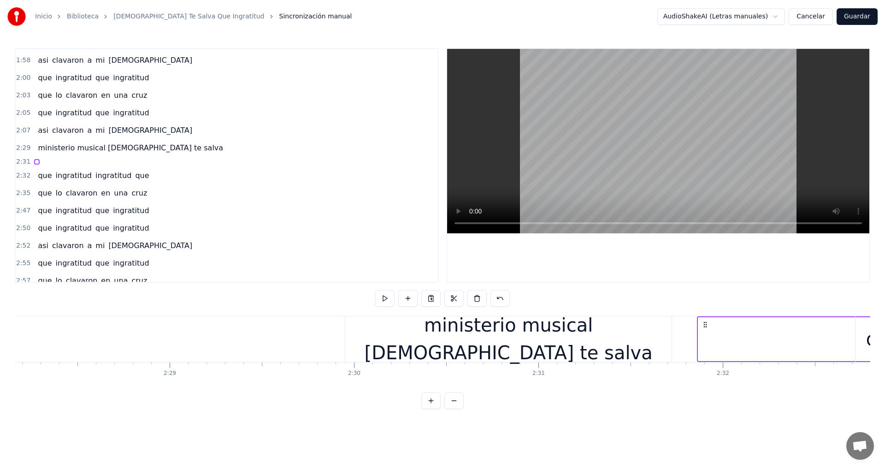
scroll to position [0, 24272]
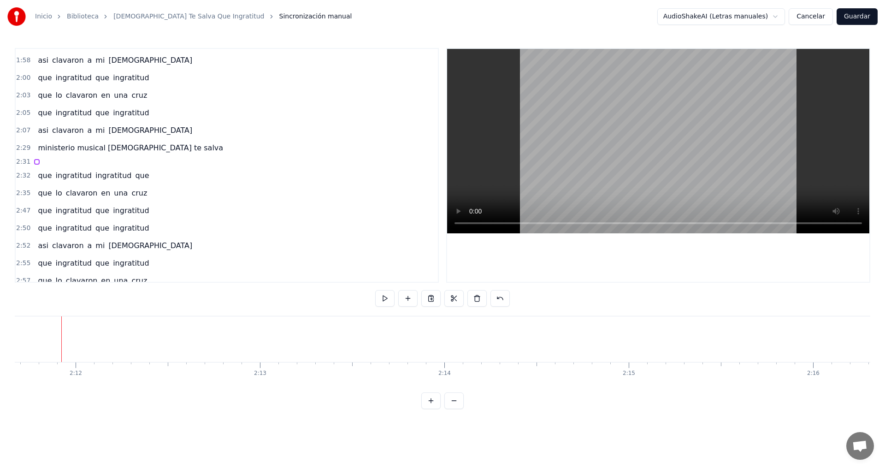
click at [453, 406] on button at bounding box center [453, 400] width 19 height 17
click at [453, 407] on button at bounding box center [453, 400] width 19 height 17
click at [458, 409] on button at bounding box center [453, 400] width 19 height 17
click at [457, 409] on button at bounding box center [453, 400] width 19 height 17
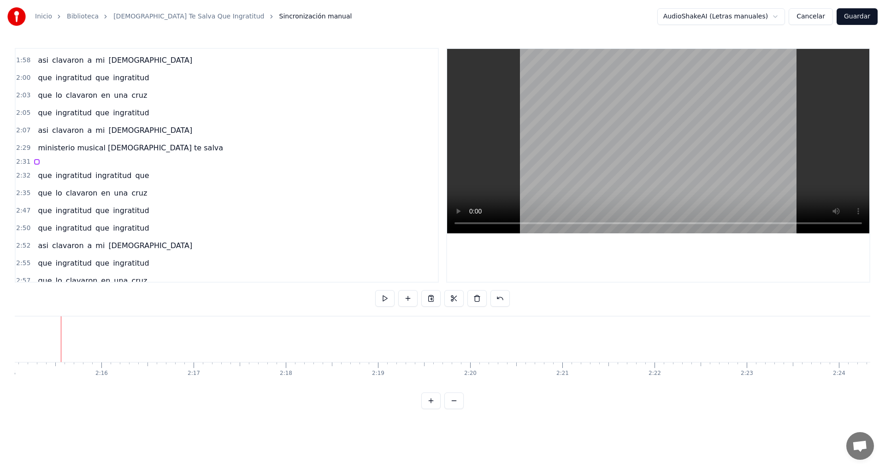
click at [456, 409] on button at bounding box center [453, 400] width 19 height 17
click at [455, 409] on button at bounding box center [453, 400] width 19 height 17
click at [455, 409] on div at bounding box center [442, 400] width 42 height 17
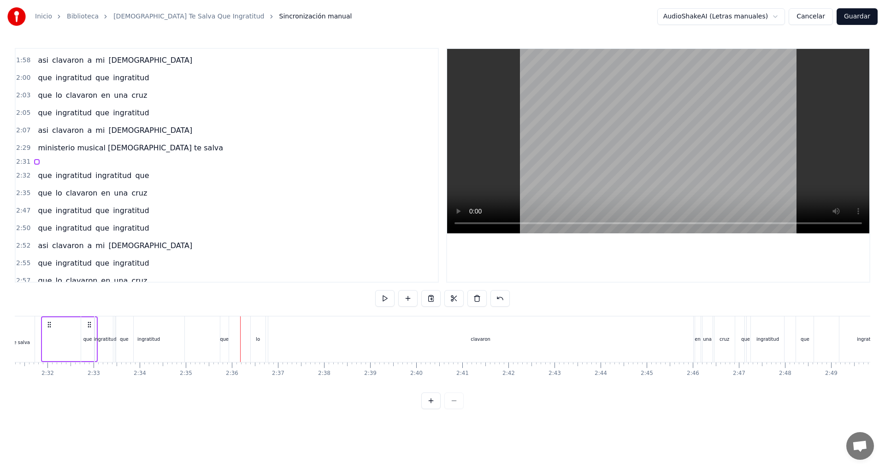
click at [432, 408] on button at bounding box center [430, 400] width 19 height 17
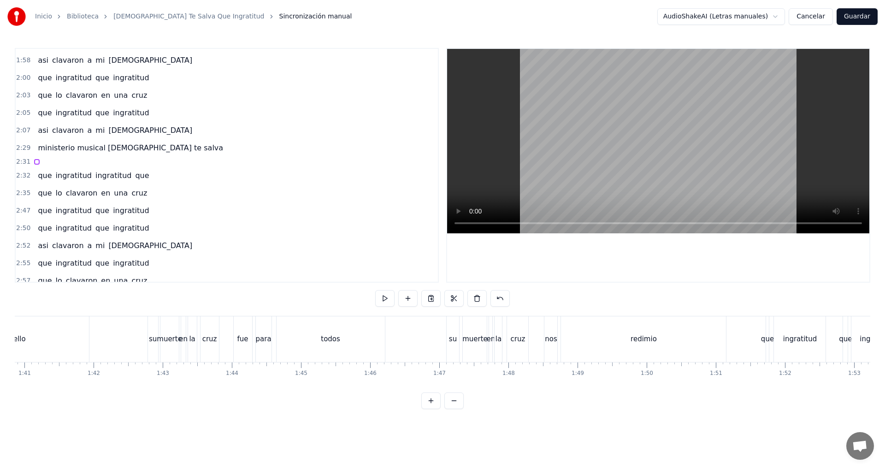
scroll to position [0, 10750]
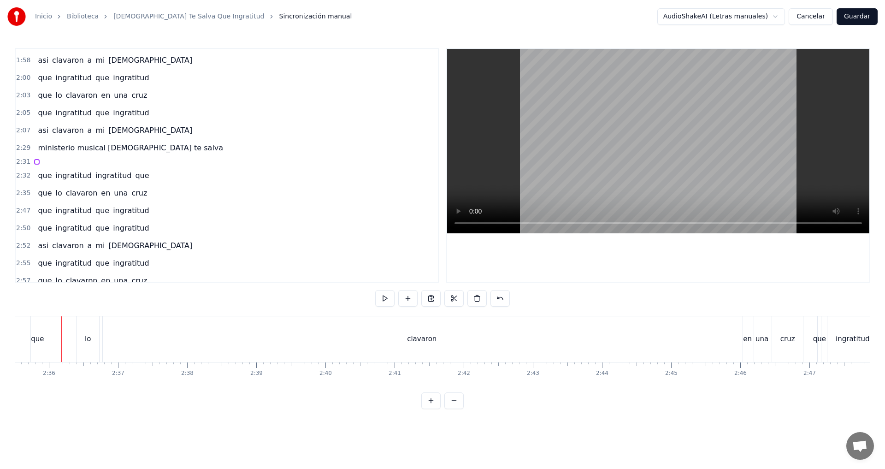
click at [432, 408] on button at bounding box center [430, 400] width 19 height 17
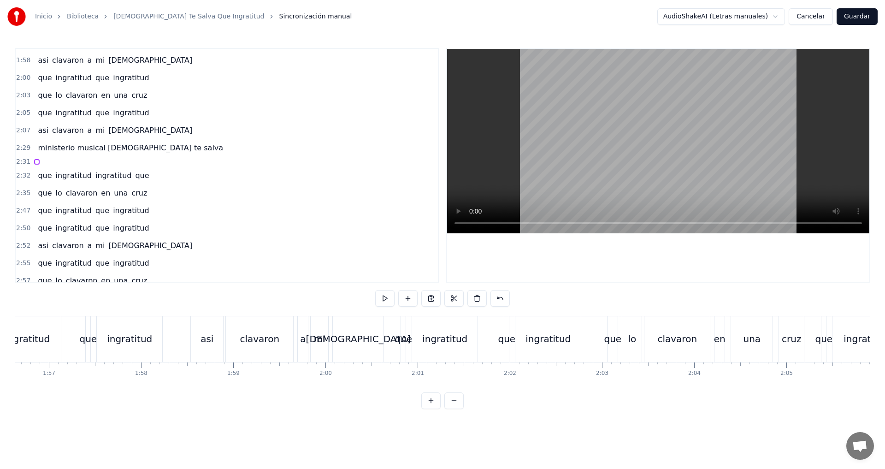
scroll to position [0, 14348]
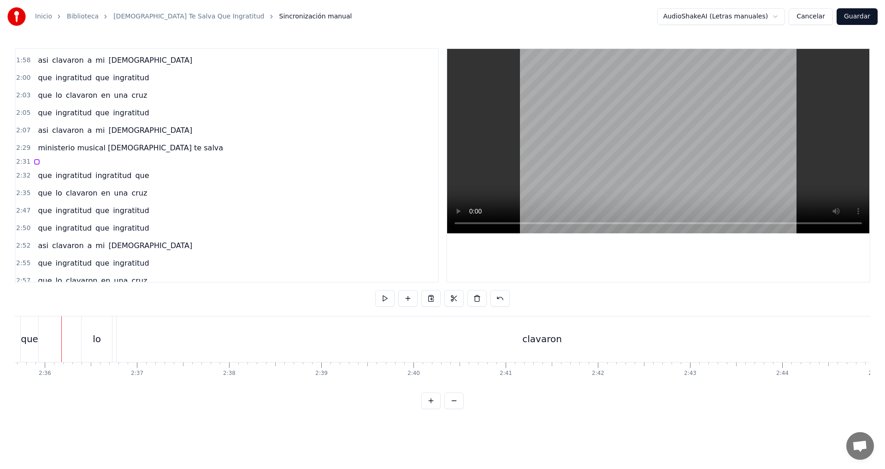
click at [432, 408] on button at bounding box center [430, 400] width 19 height 17
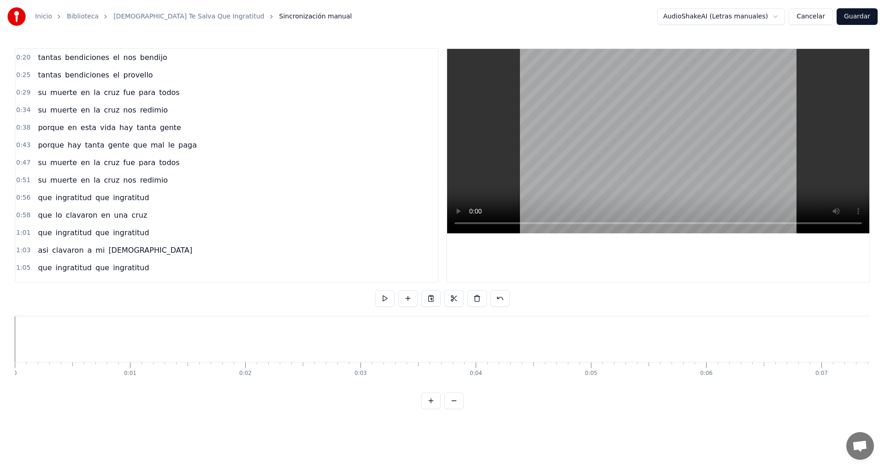
scroll to position [0, 17199]
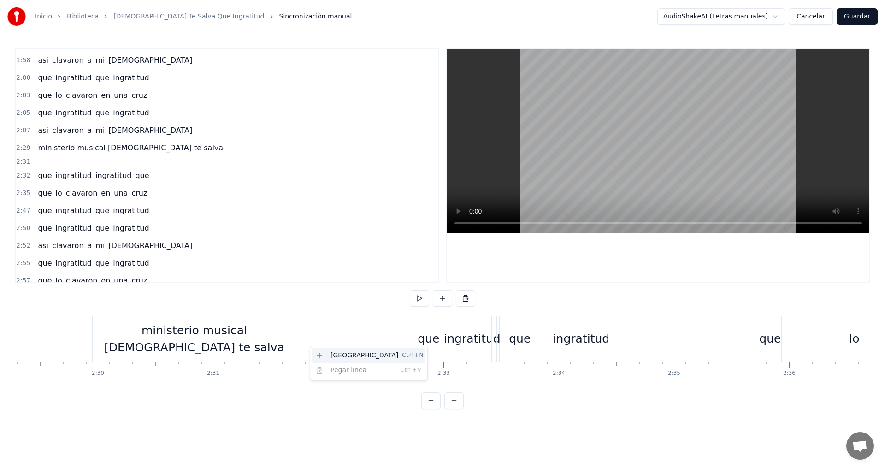
click at [331, 353] on div "Nueva línea Ctrl+N" at bounding box center [368, 355] width 113 height 15
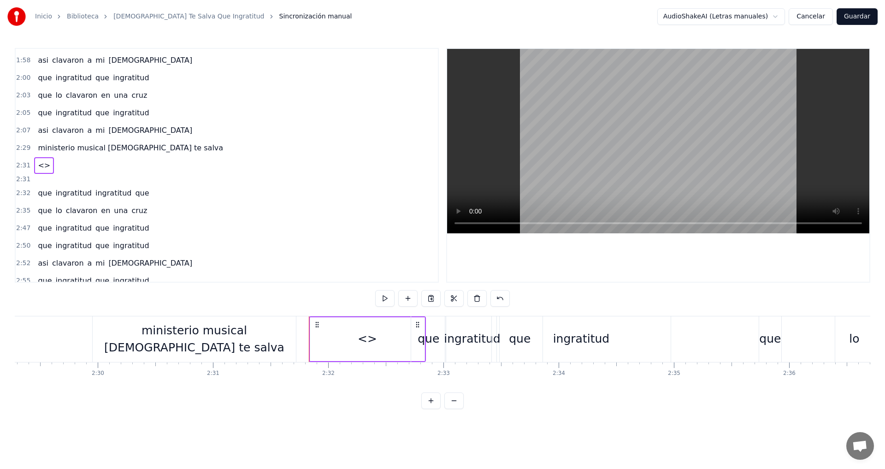
click at [374, 339] on div at bounding box center [380, 339] width 137 height 46
click at [371, 341] on div at bounding box center [381, 339] width 137 height 44
click at [412, 299] on button at bounding box center [407, 298] width 19 height 17
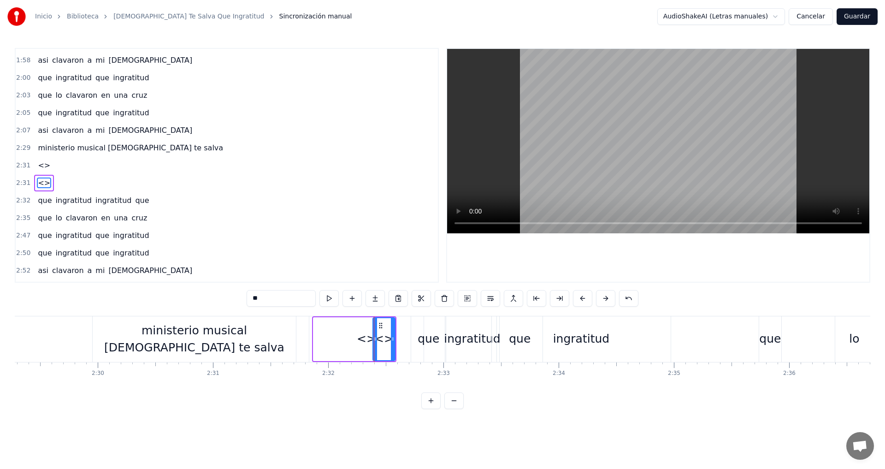
scroll to position [418, 0]
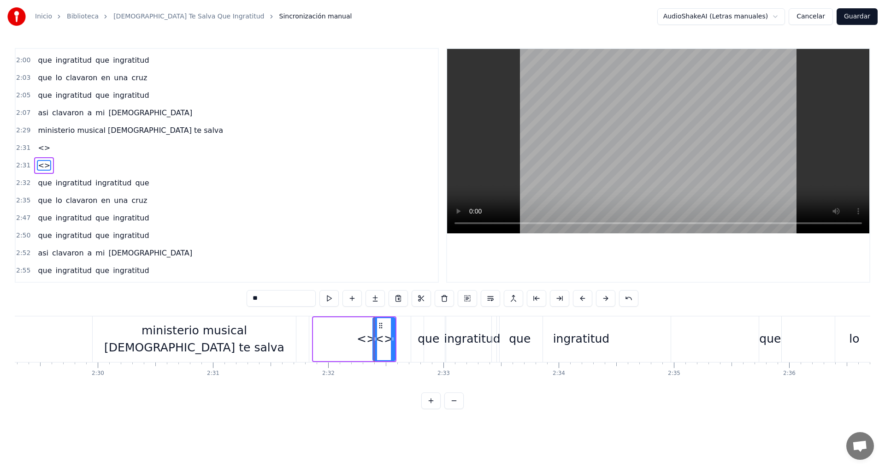
click at [388, 339] on div "<>" at bounding box center [383, 339] width 19 height 18
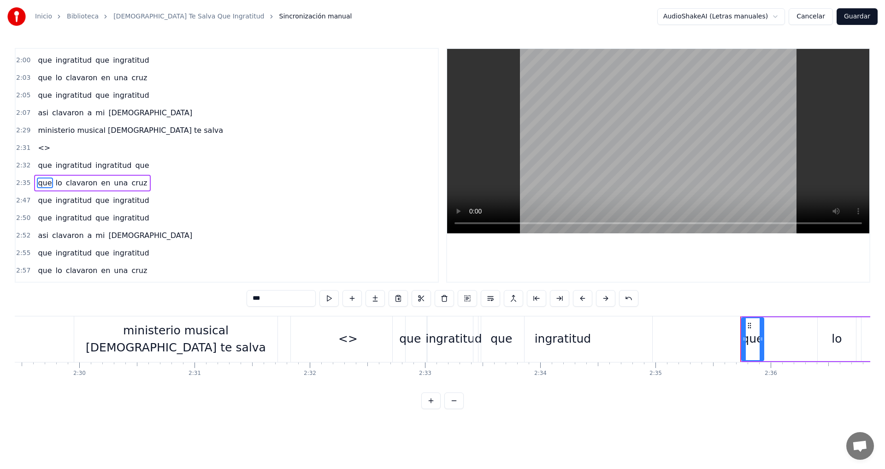
scroll to position [435, 0]
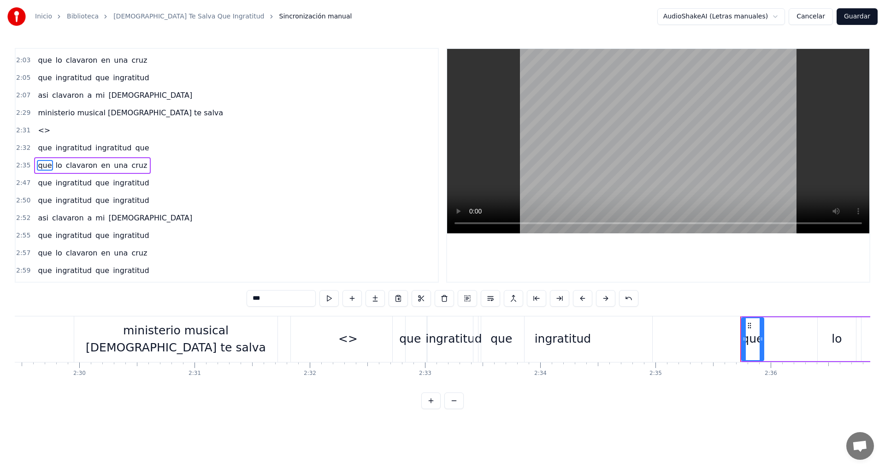
click at [352, 339] on div "<>" at bounding box center [347, 339] width 19 height 18
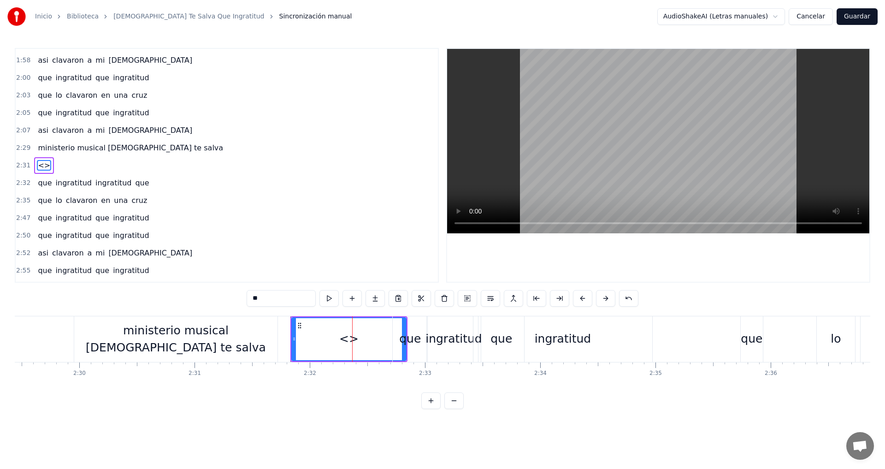
click at [283, 306] on input "**" at bounding box center [281, 298] width 69 height 17
type input "*"
click at [317, 343] on div at bounding box center [348, 339] width 113 height 42
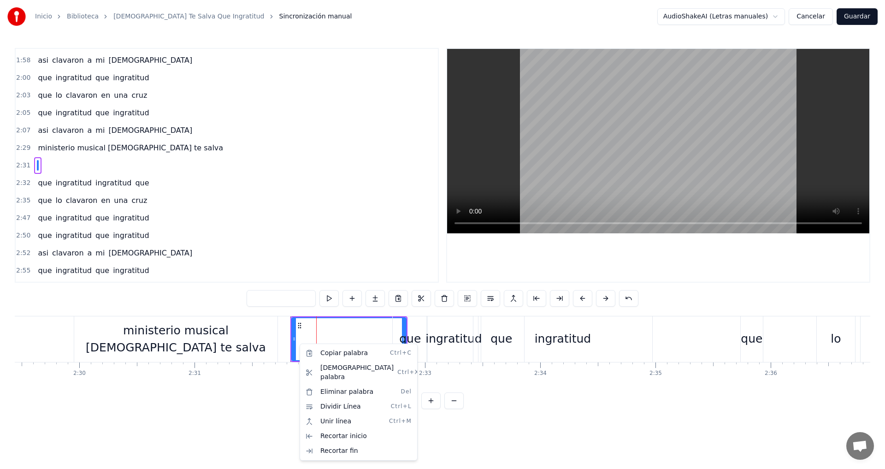
click at [327, 335] on html "Inicio Biblioteca Cristo Te Salva Que Ingratitud Sincronización manual AudioSha…" at bounding box center [442, 212] width 885 height 424
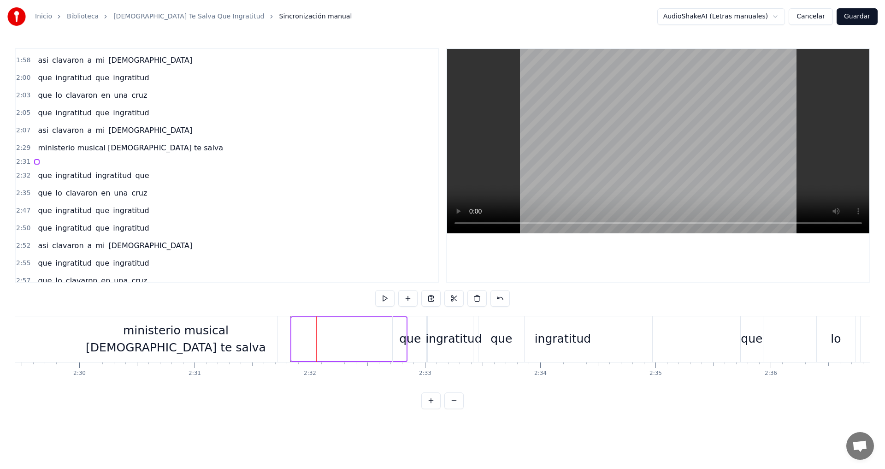
click at [301, 335] on div at bounding box center [348, 339] width 115 height 44
click at [310, 336] on div at bounding box center [348, 339] width 115 height 44
click at [397, 324] on div "que" at bounding box center [410, 339] width 35 height 46
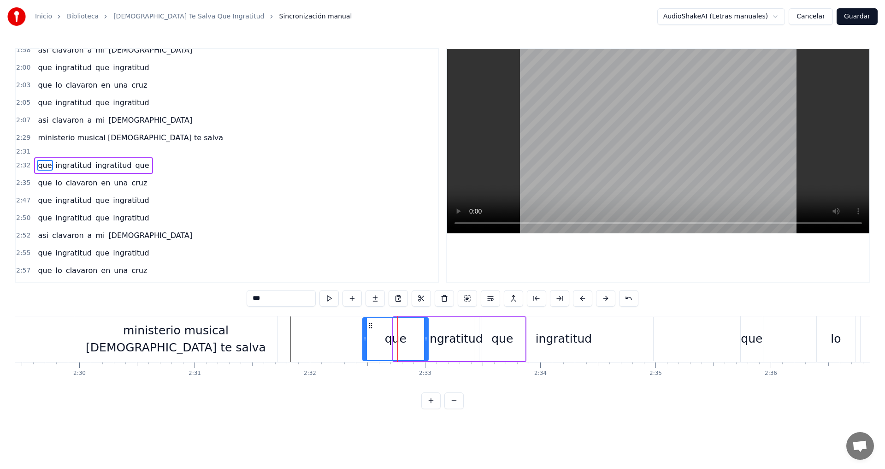
drag, startPoint x: 398, startPoint y: 338, endPoint x: 367, endPoint y: 342, distance: 31.2
click at [367, 342] on icon at bounding box center [365, 338] width 4 height 7
click at [628, 333] on div "ingratitud" at bounding box center [563, 339] width 179 height 44
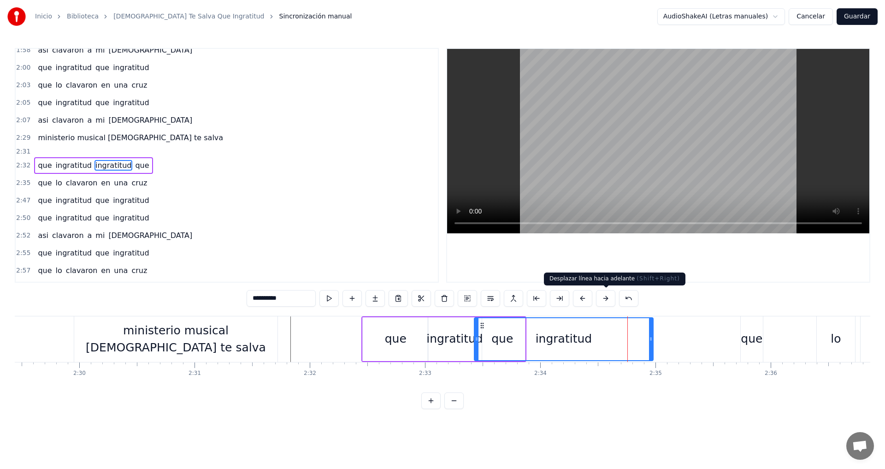
click at [602, 298] on button at bounding box center [605, 298] width 19 height 17
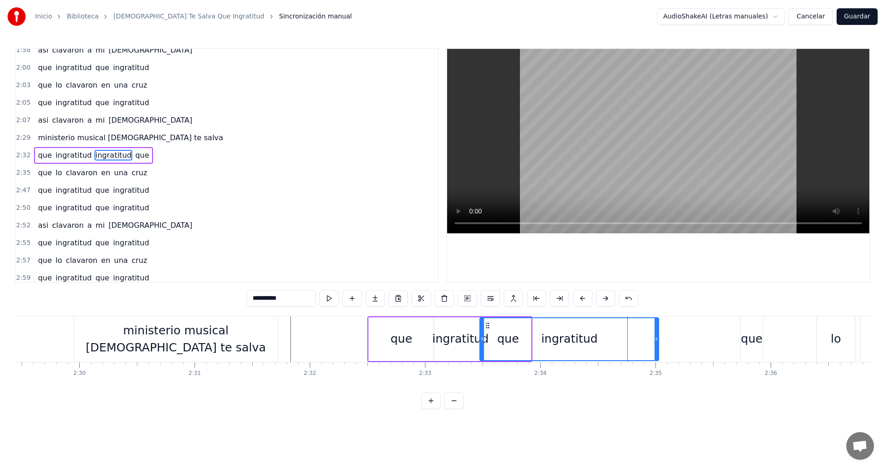
click at [602, 298] on button at bounding box center [605, 298] width 19 height 17
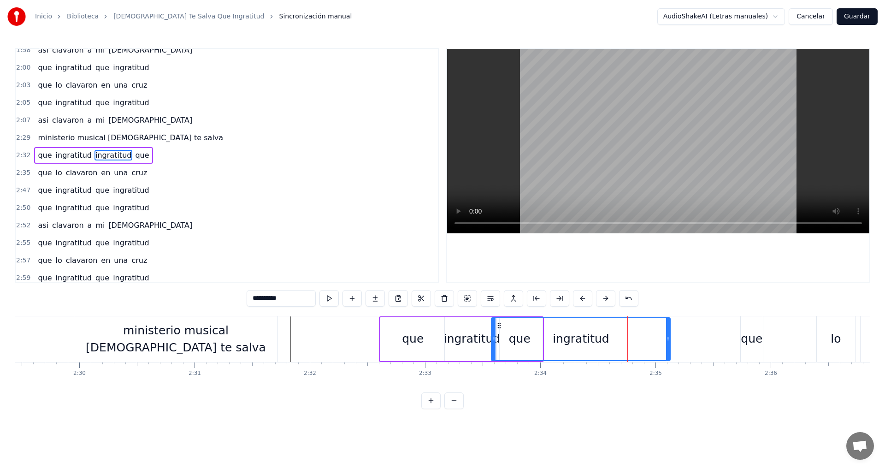
click at [602, 298] on button at bounding box center [605, 298] width 19 height 17
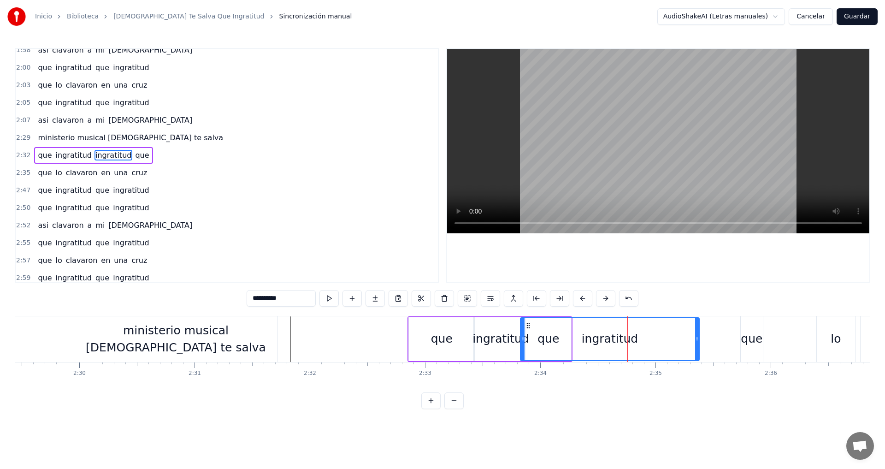
click at [602, 298] on button at bounding box center [605, 298] width 19 height 17
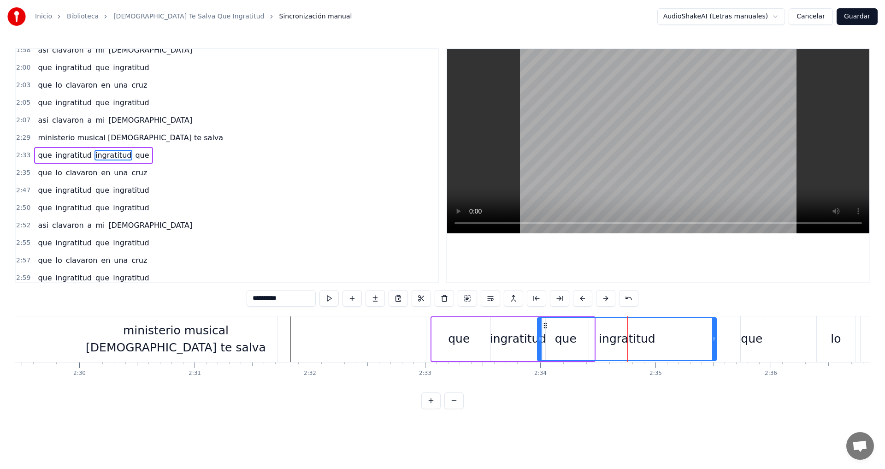
click at [602, 298] on button at bounding box center [605, 298] width 19 height 17
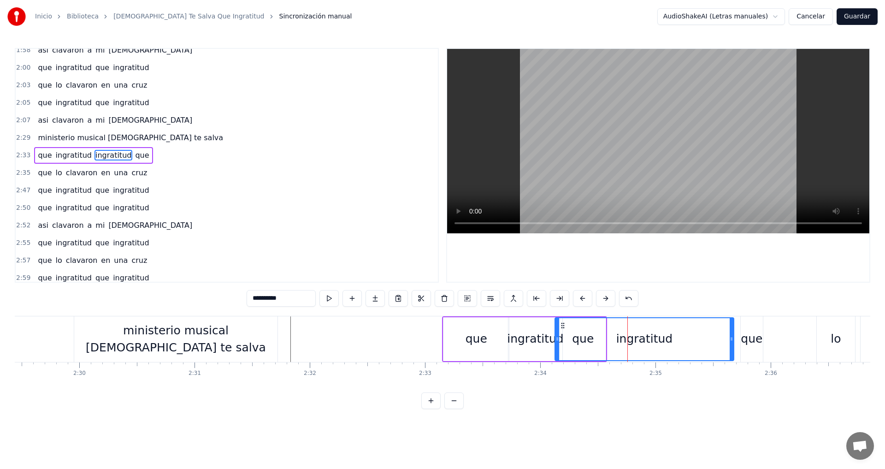
click at [602, 298] on button at bounding box center [605, 298] width 19 height 17
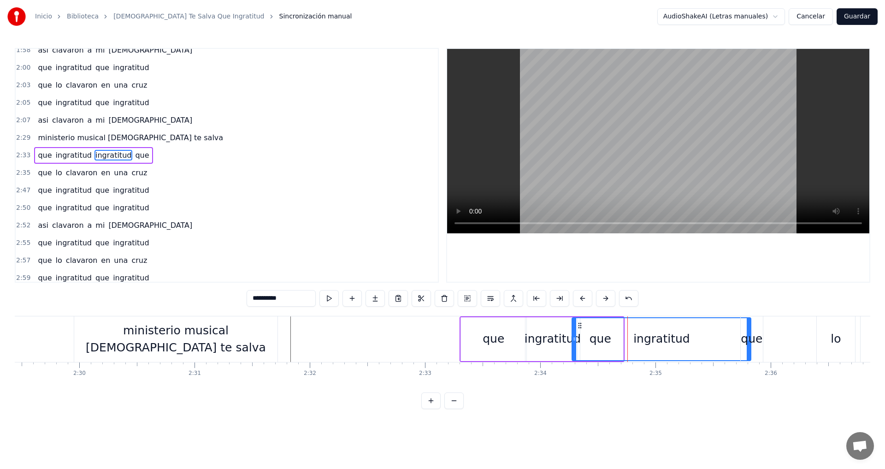
click at [264, 342] on div "ministerio musical [DEMOGRAPHIC_DATA] te salva" at bounding box center [176, 339] width 204 height 46
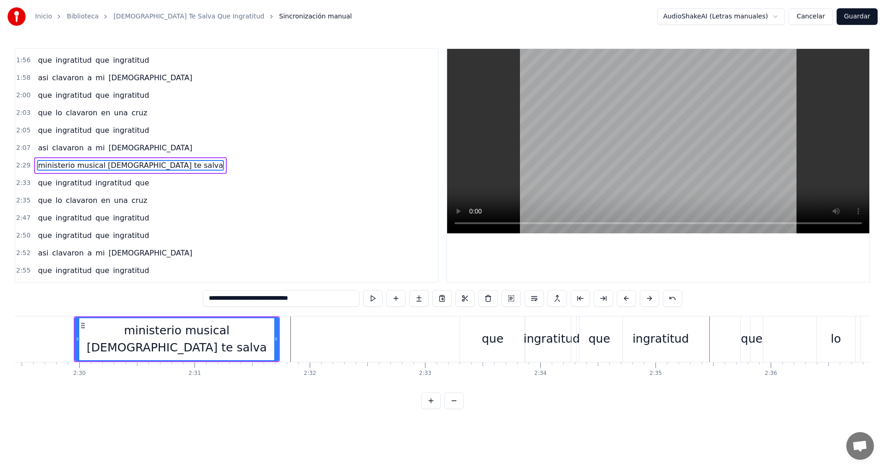
click at [483, 339] on div "que" at bounding box center [493, 339] width 22 height 18
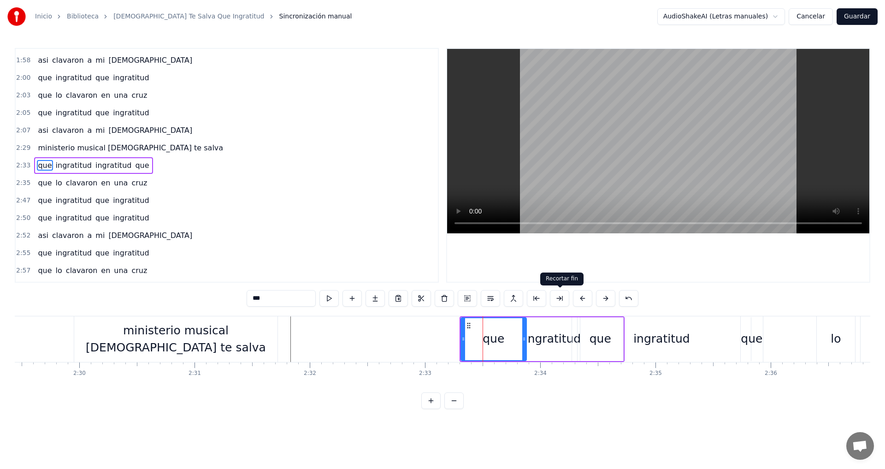
click at [558, 301] on button at bounding box center [559, 298] width 19 height 17
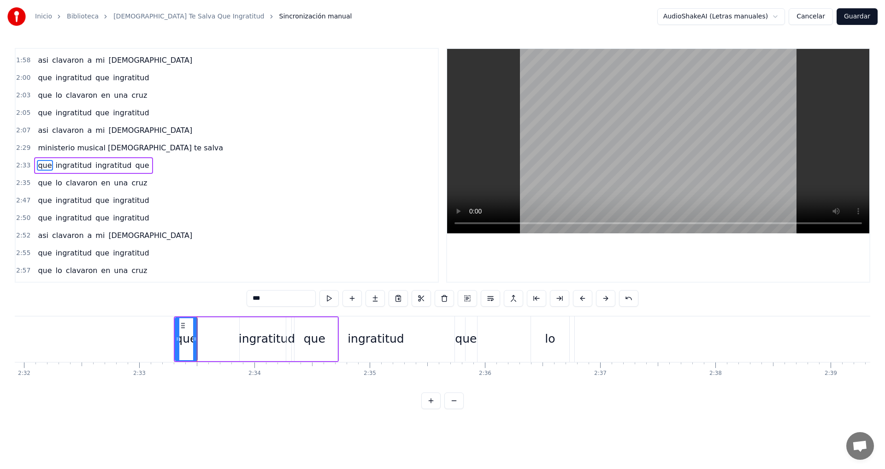
scroll to position [0, 17516]
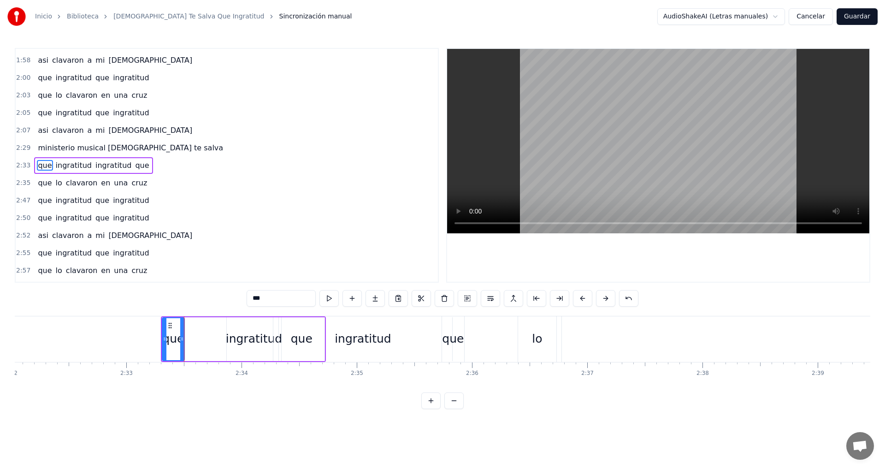
click at [542, 346] on div "lo" at bounding box center [537, 339] width 38 height 46
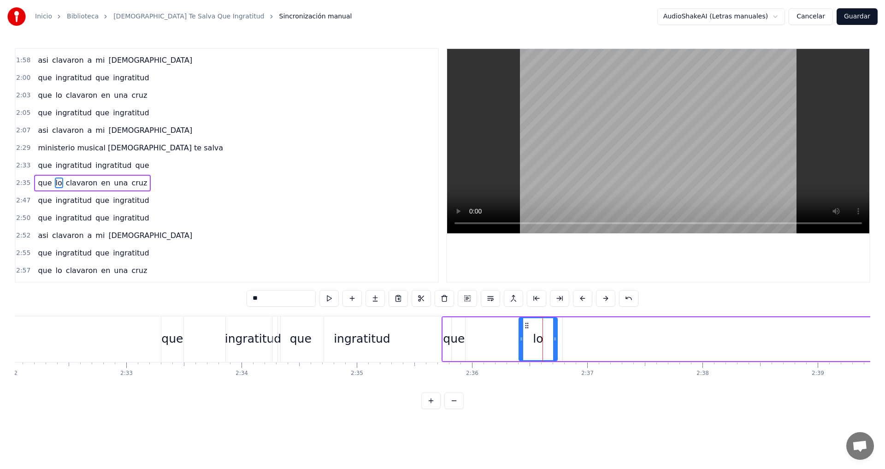
scroll to position [418, 0]
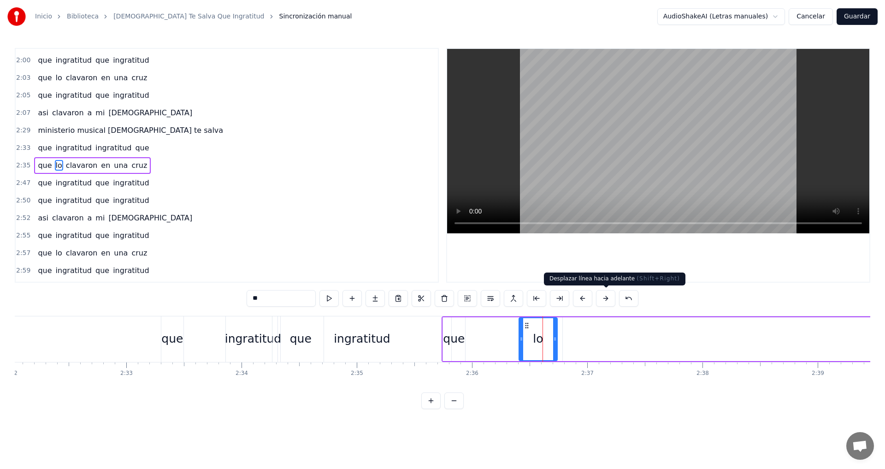
click at [601, 299] on button at bounding box center [605, 298] width 19 height 17
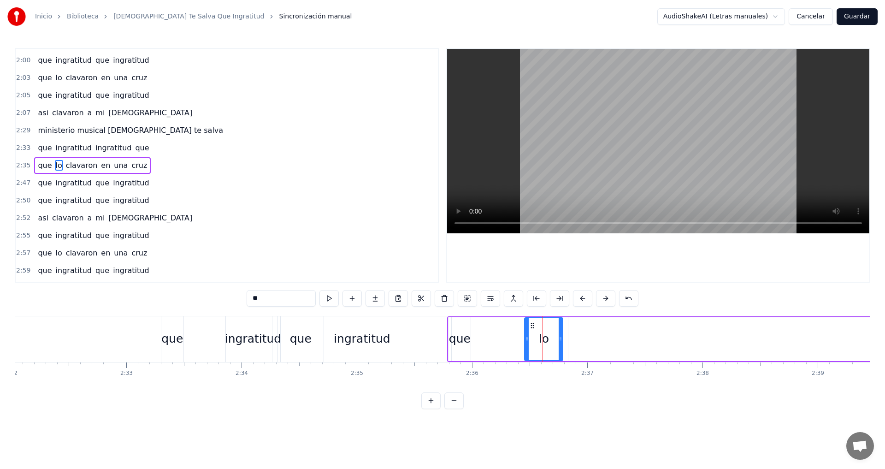
click at [601, 299] on button at bounding box center [605, 298] width 19 height 17
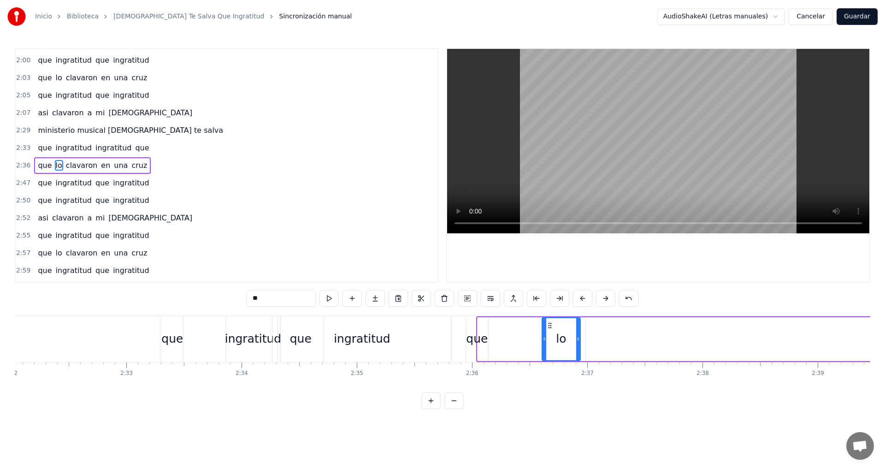
click at [601, 299] on button at bounding box center [605, 298] width 19 height 17
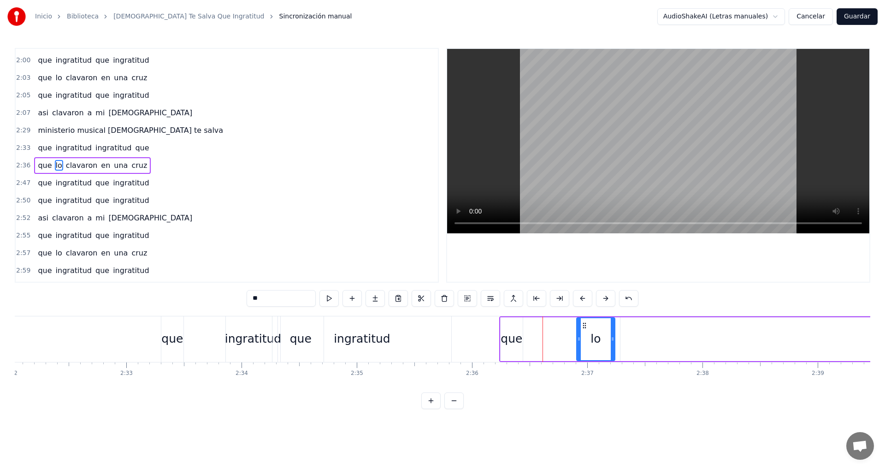
click at [601, 299] on button at bounding box center [605, 298] width 19 height 17
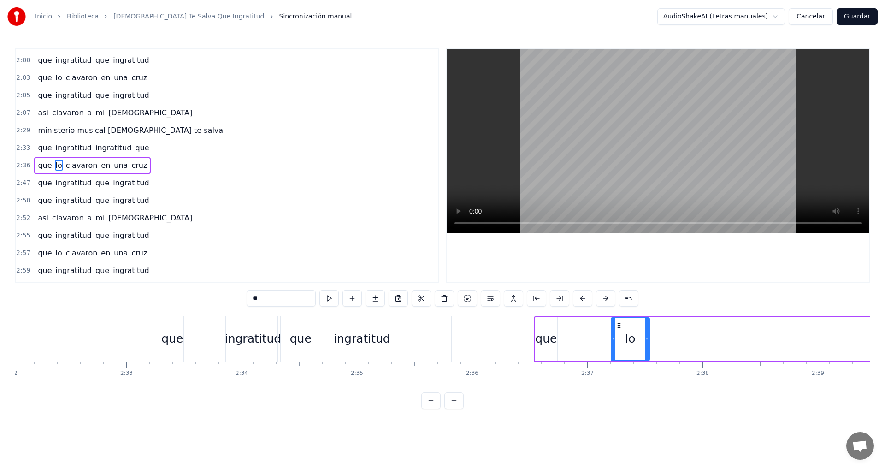
click at [601, 299] on button at bounding box center [605, 298] width 19 height 17
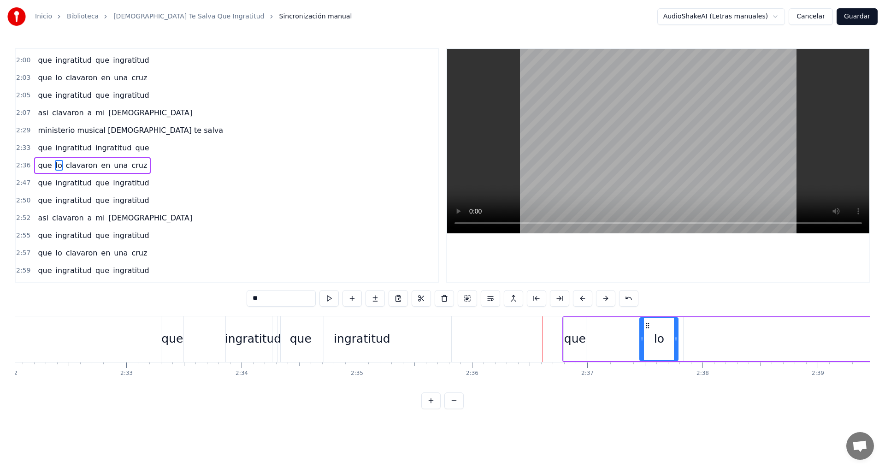
click at [601, 299] on button at bounding box center [605, 298] width 19 height 17
click at [378, 342] on div "ingratitud" at bounding box center [362, 339] width 57 height 18
type input "**********"
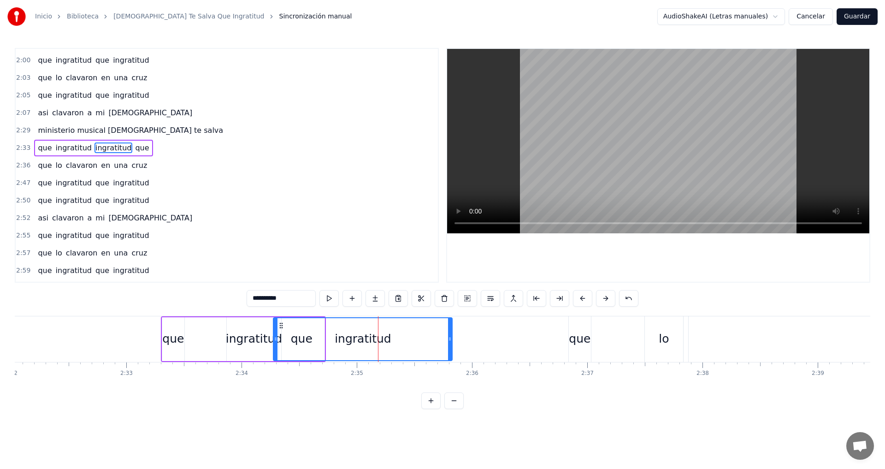
scroll to position [400, 0]
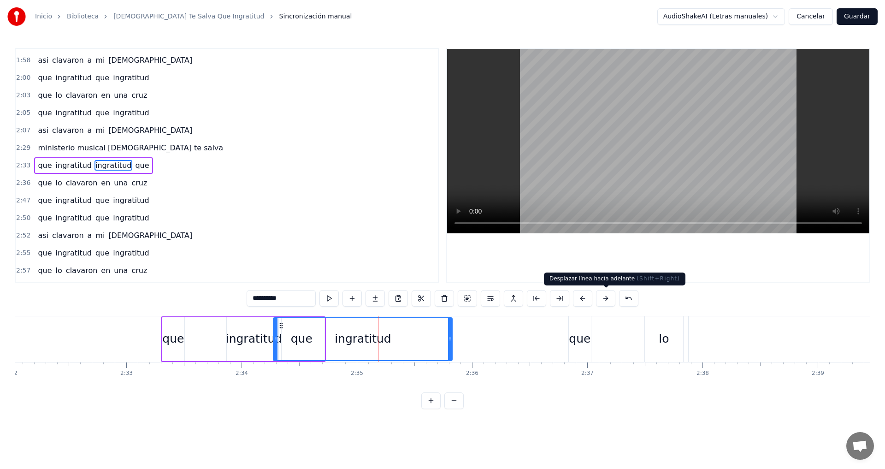
click at [608, 301] on button at bounding box center [605, 298] width 19 height 17
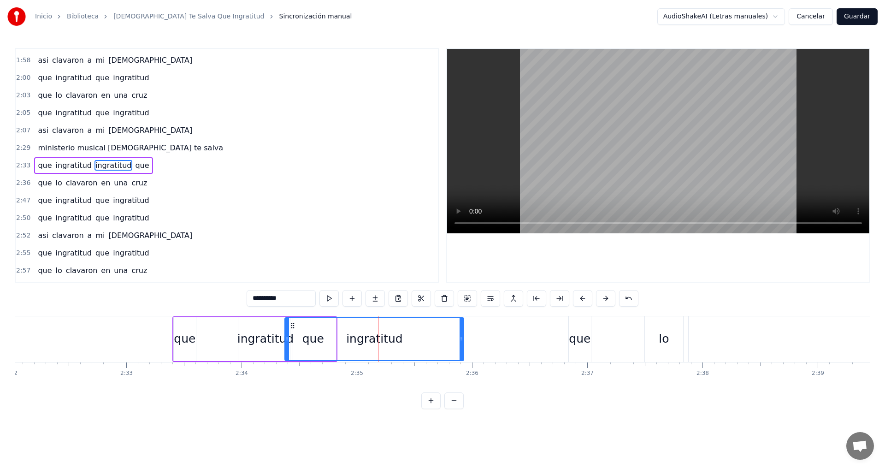
click at [608, 301] on button at bounding box center [605, 298] width 19 height 17
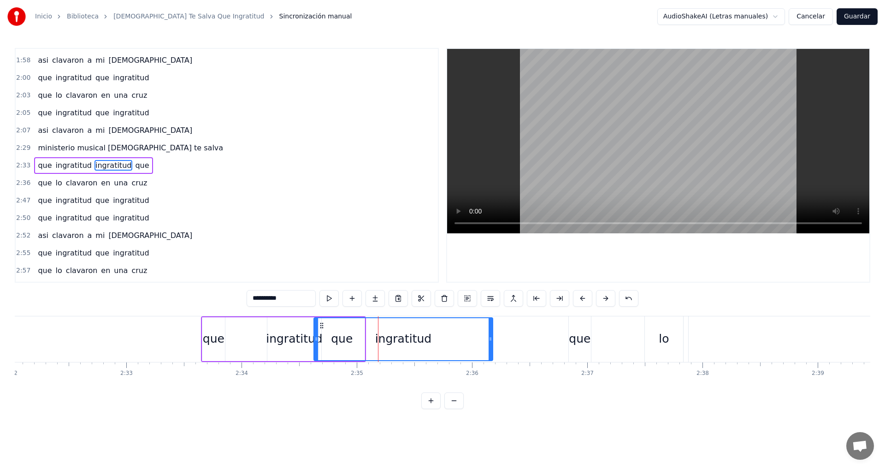
click at [608, 301] on button at bounding box center [605, 298] width 19 height 17
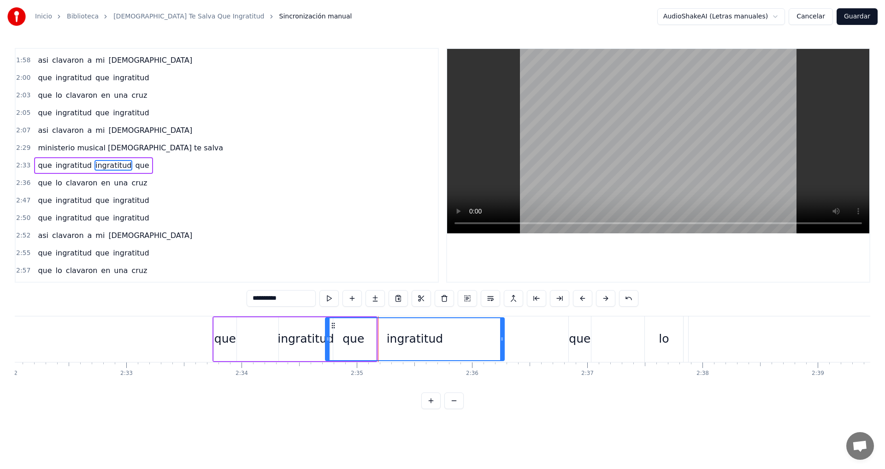
click at [608, 301] on button at bounding box center [605, 298] width 19 height 17
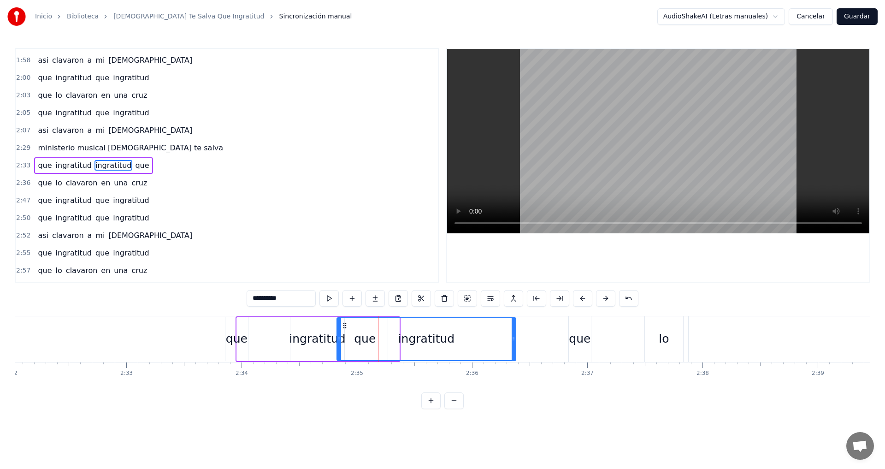
click at [608, 301] on button at bounding box center [605, 298] width 19 height 17
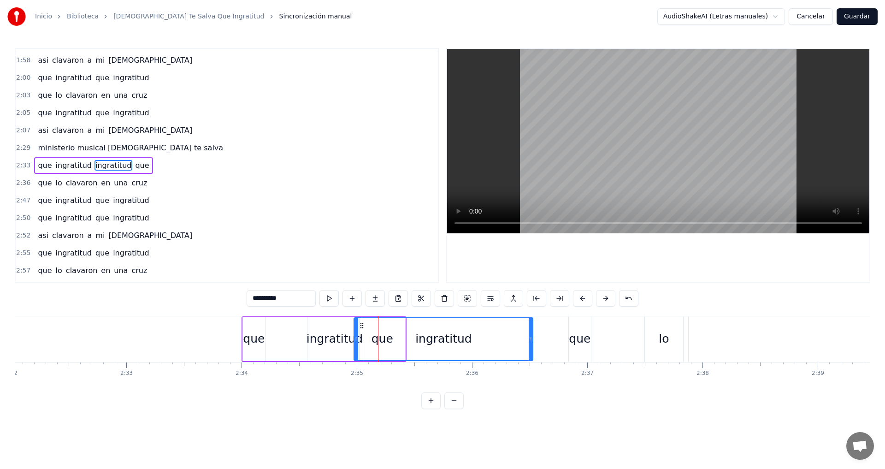
click at [608, 301] on button at bounding box center [605, 298] width 19 height 17
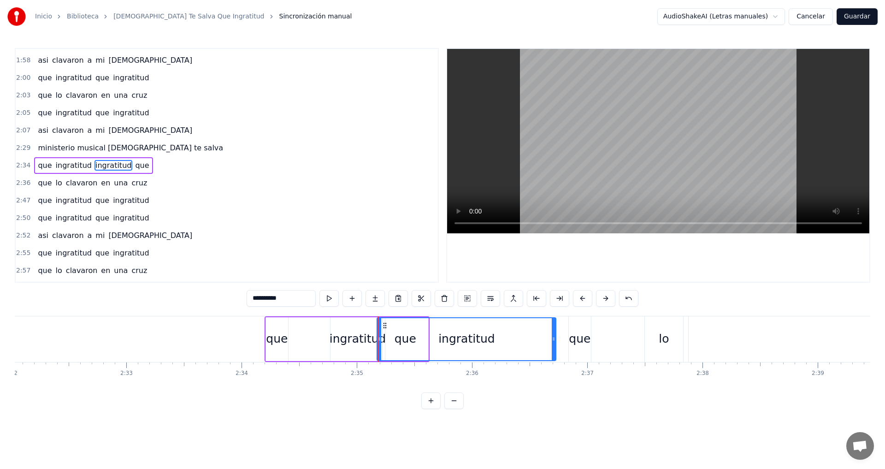
click at [608, 301] on button at bounding box center [605, 298] width 19 height 17
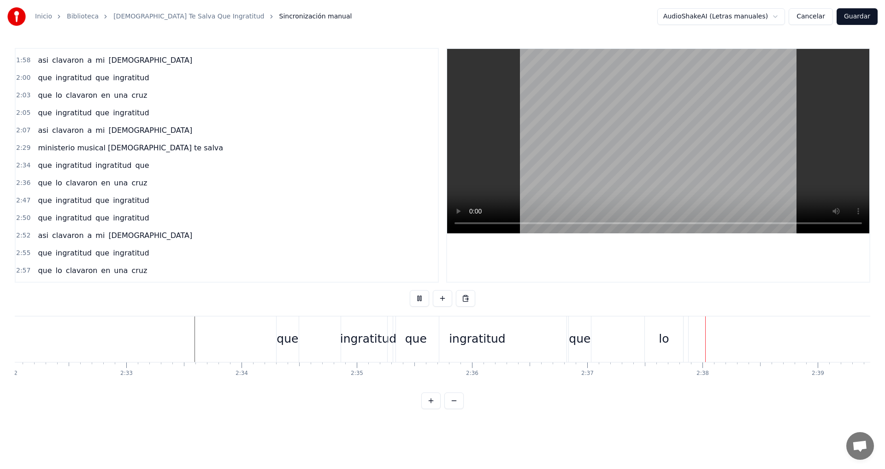
click at [644, 384] on div "tantas bendiciones el nos bendijo tantas bendiciones el provello su muerte en l…" at bounding box center [442, 350] width 855 height 69
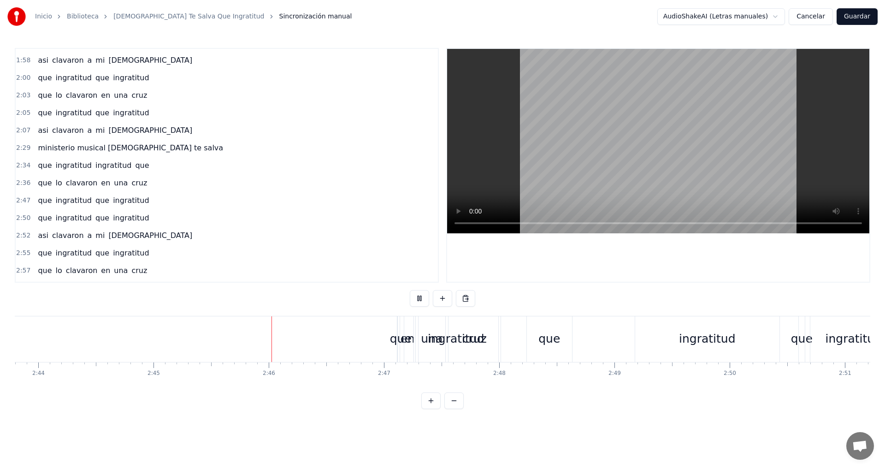
scroll to position [0, 18884]
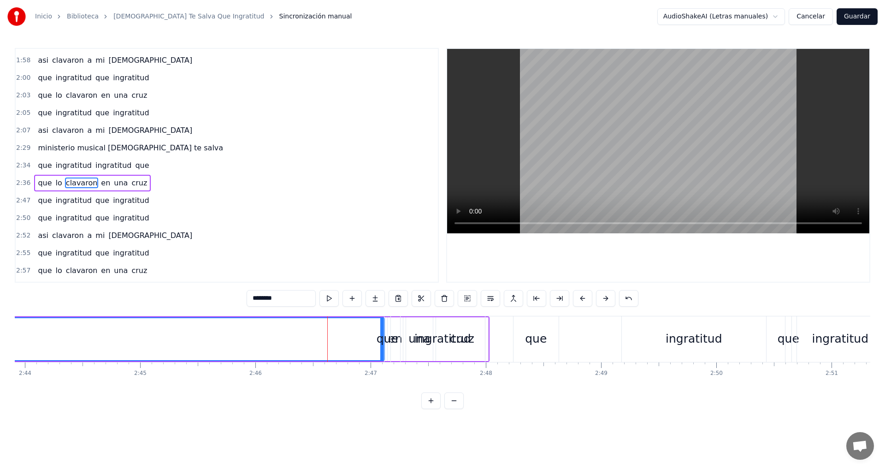
scroll to position [418, 0]
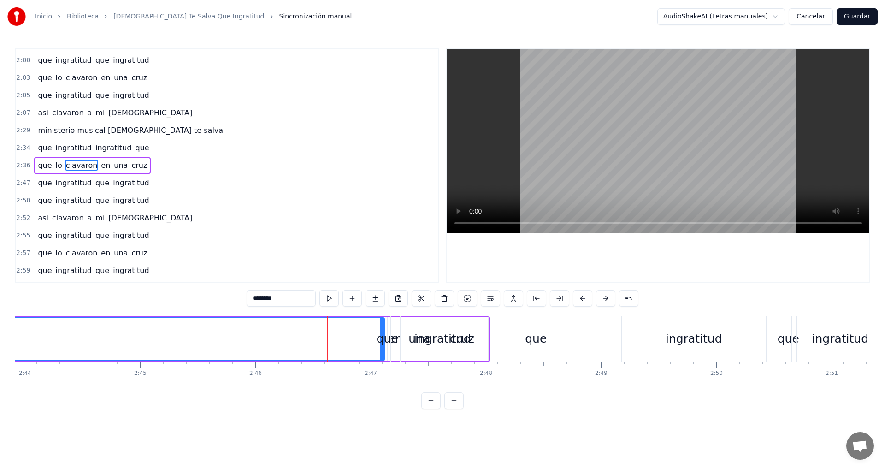
click at [392, 343] on div "que" at bounding box center [388, 339] width 22 height 18
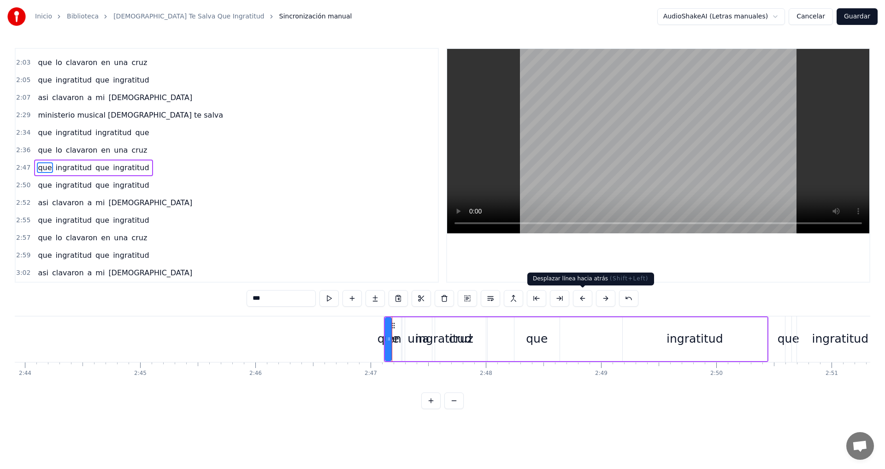
click at [579, 296] on button at bounding box center [582, 298] width 19 height 17
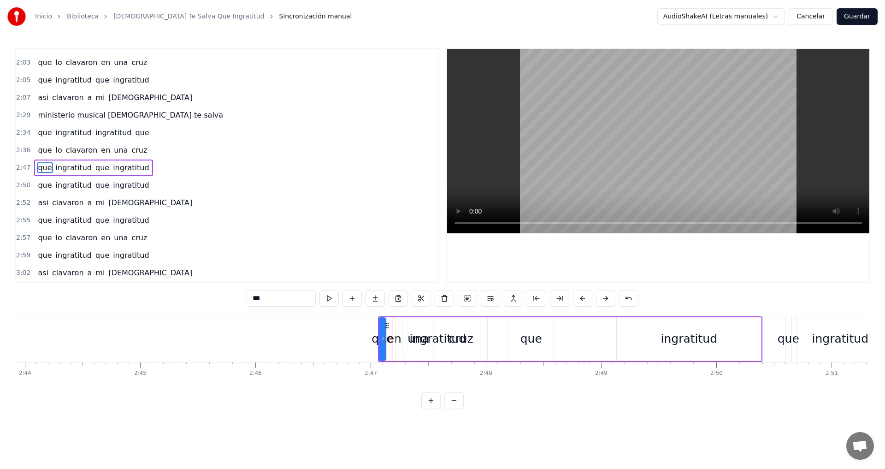
click at [579, 296] on button at bounding box center [582, 298] width 19 height 17
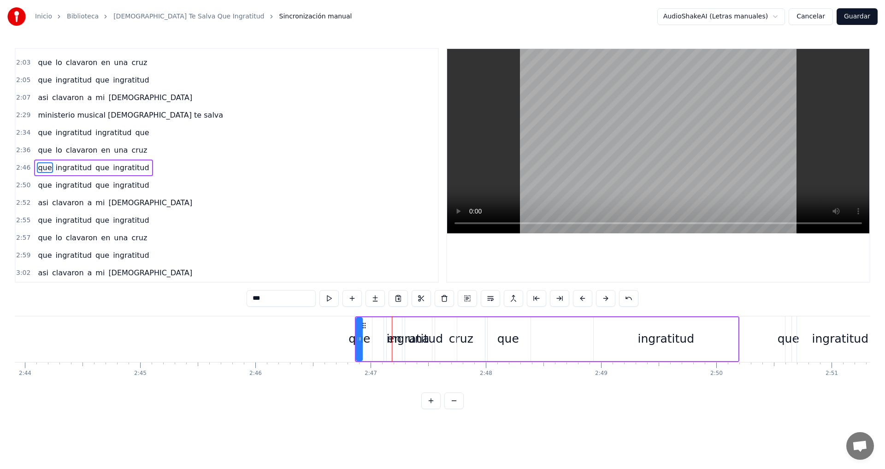
type input "********"
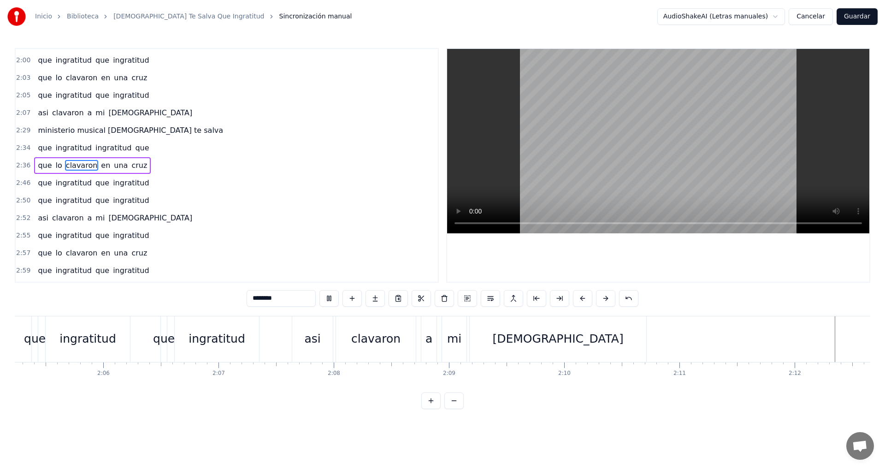
scroll to position [0, 15200]
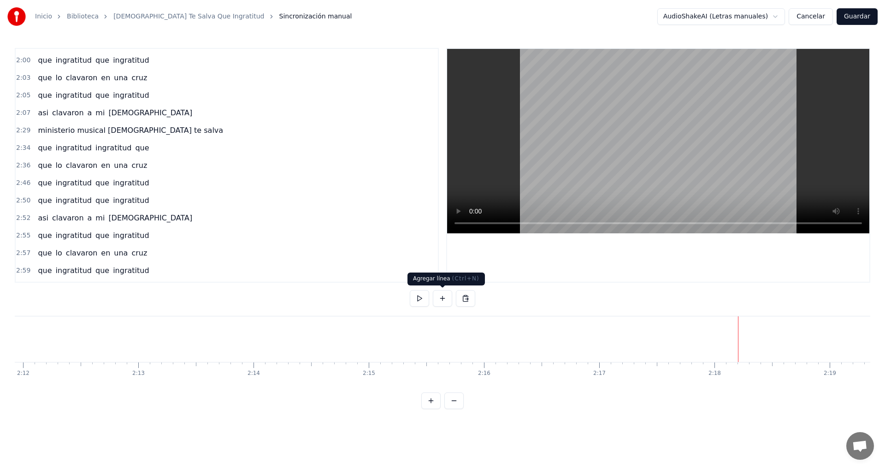
click at [441, 300] on button at bounding box center [442, 298] width 19 height 17
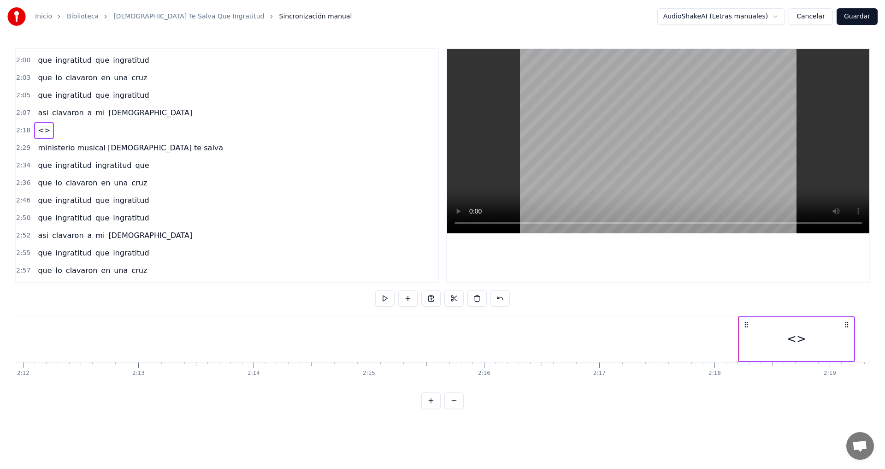
click at [794, 343] on div "<>" at bounding box center [796, 339] width 19 height 18
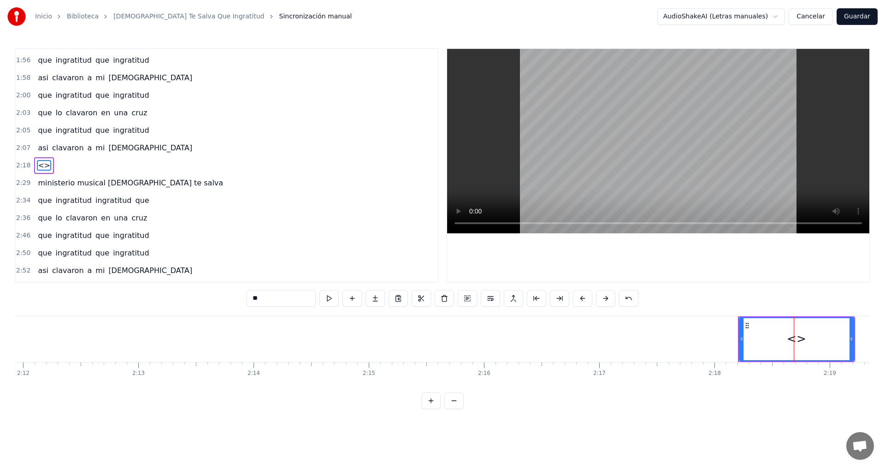
click at [279, 302] on input "**" at bounding box center [281, 298] width 69 height 17
type input "*"
click at [604, 295] on button at bounding box center [605, 298] width 19 height 17
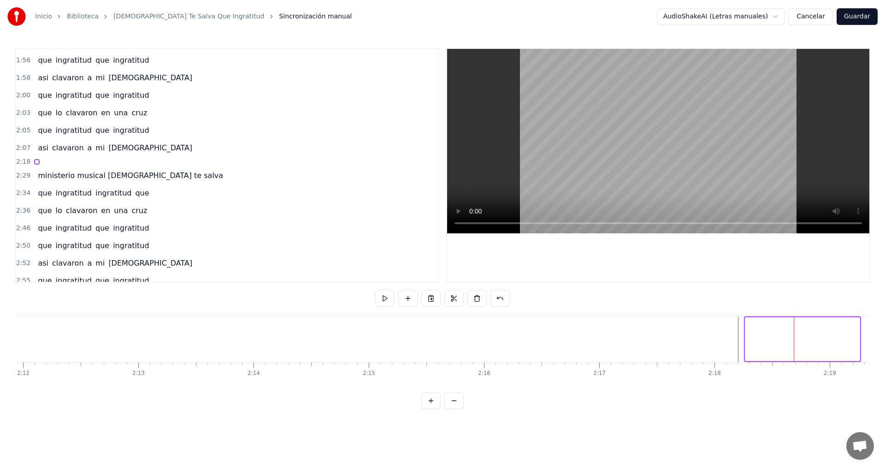
click at [604, 295] on div "0:20 tantas bendiciones el nos bendijo 0:25 tantas bendiciones el provello 0:29…" at bounding box center [442, 228] width 855 height 361
click at [753, 350] on div at bounding box center [802, 339] width 115 height 44
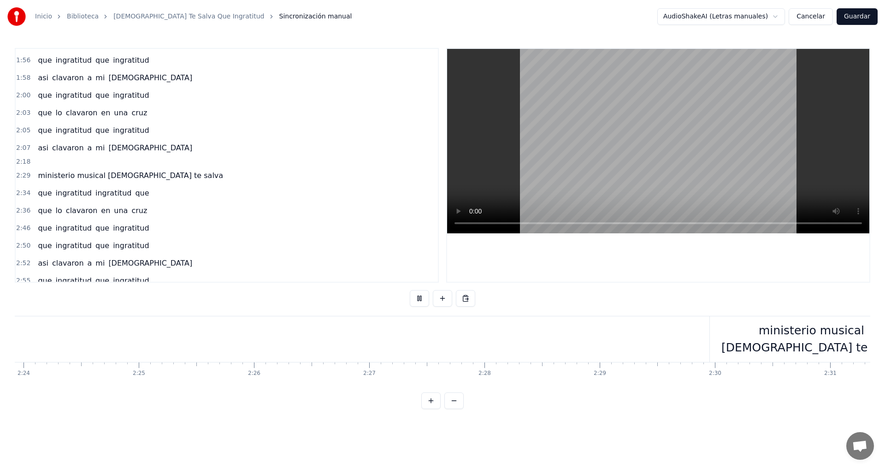
scroll to position [0, 16359]
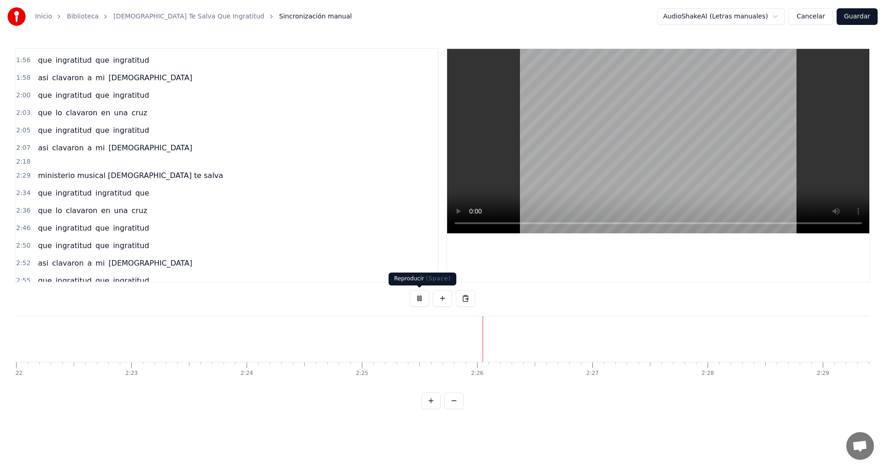
click at [417, 299] on button at bounding box center [419, 298] width 19 height 17
click at [444, 300] on button at bounding box center [442, 298] width 19 height 17
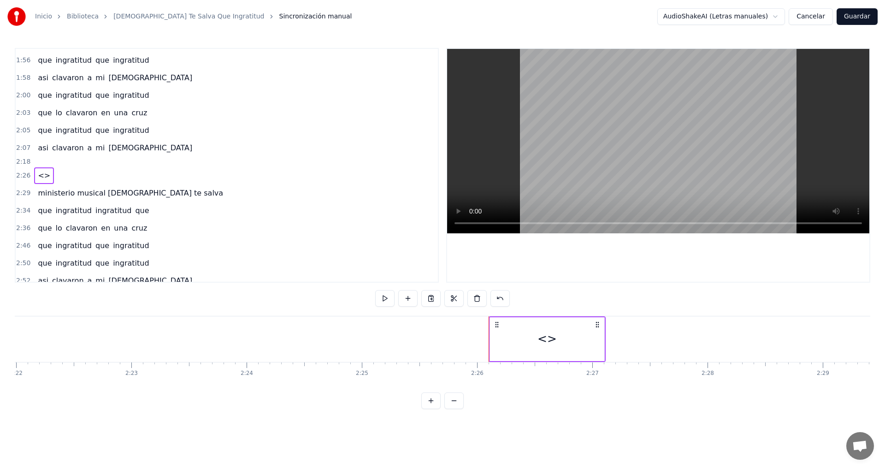
click at [543, 337] on div "<>" at bounding box center [546, 339] width 19 height 18
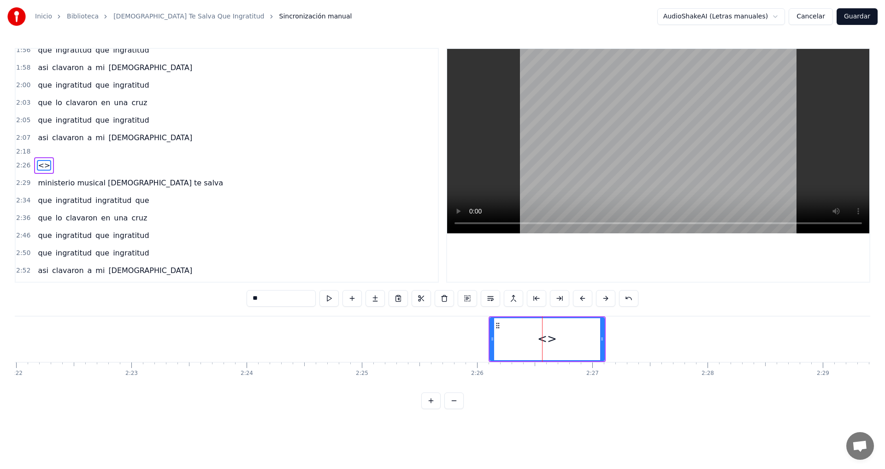
click at [306, 303] on input "**" at bounding box center [281, 298] width 69 height 17
type input "*"
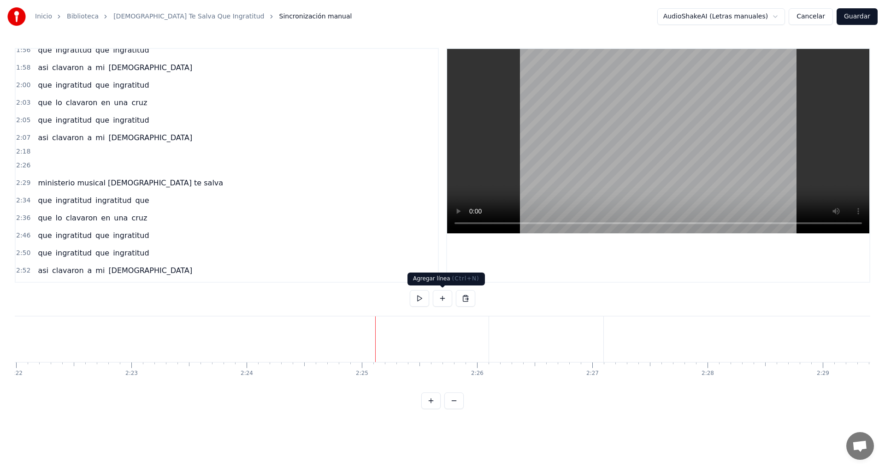
click at [445, 300] on button at bounding box center [442, 298] width 19 height 17
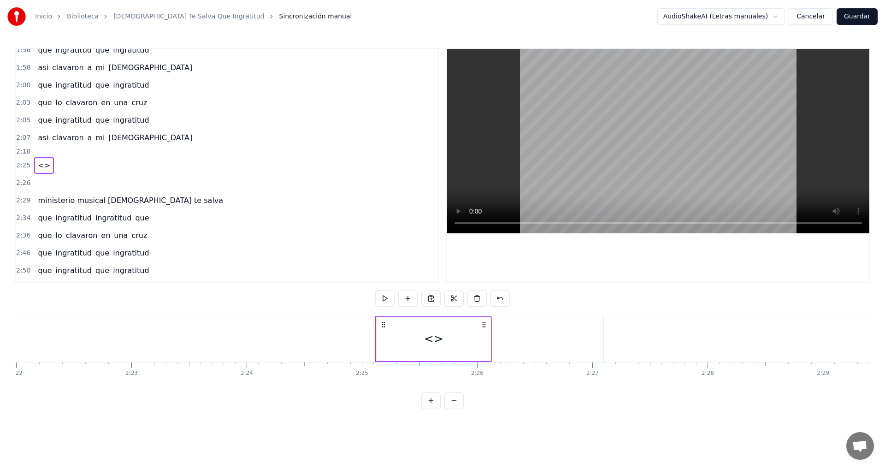
click at [430, 331] on div "<>" at bounding box center [433, 339] width 19 height 18
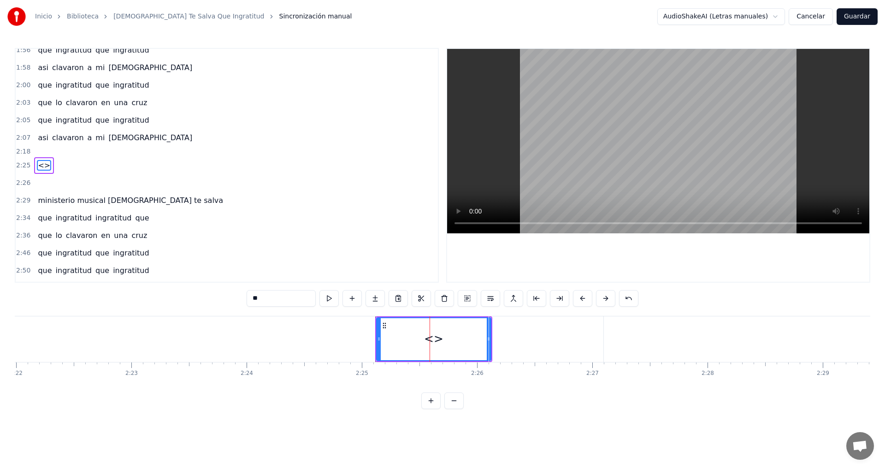
click at [314, 298] on input "**" at bounding box center [281, 298] width 69 height 17
type input "*"
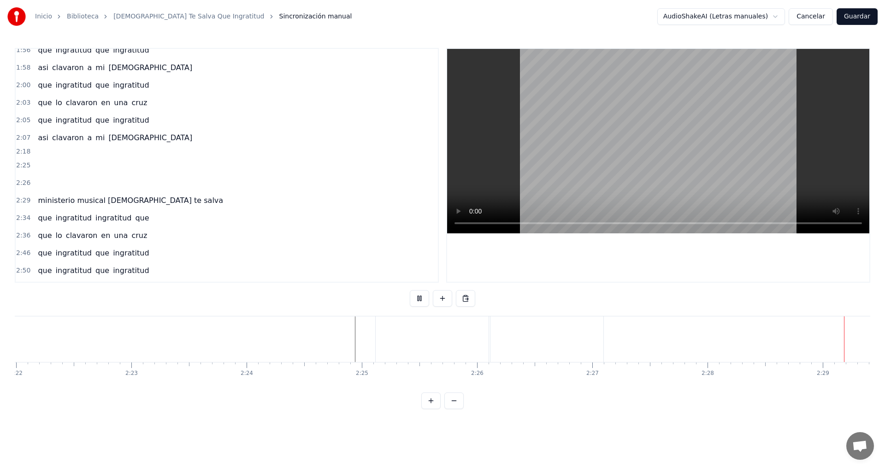
scroll to position [0, 17145]
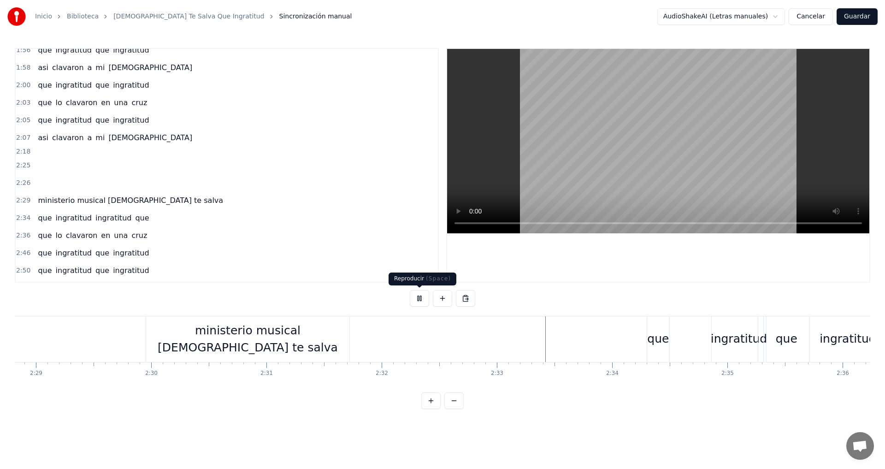
click at [418, 300] on button at bounding box center [419, 298] width 19 height 17
click at [89, 345] on div "Nueva línea Ctrl+N" at bounding box center [124, 347] width 113 height 15
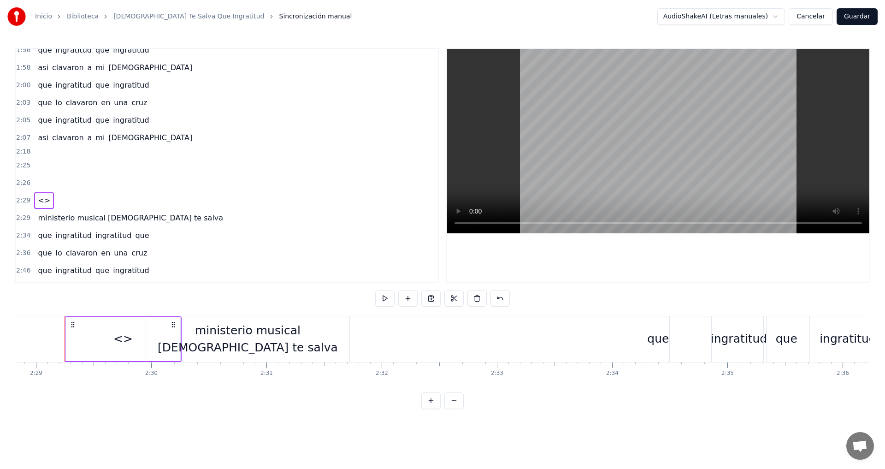
click at [101, 341] on div "<>" at bounding box center [123, 339] width 114 height 44
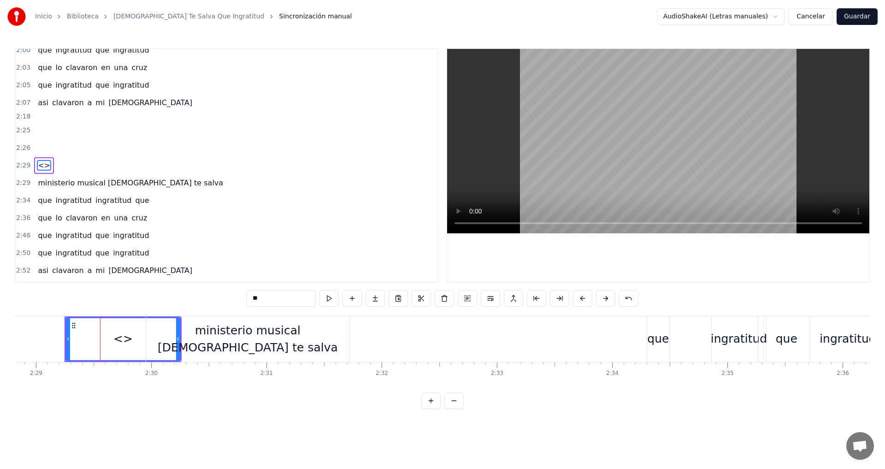
click at [268, 296] on input "**" at bounding box center [281, 298] width 69 height 17
type input "*"
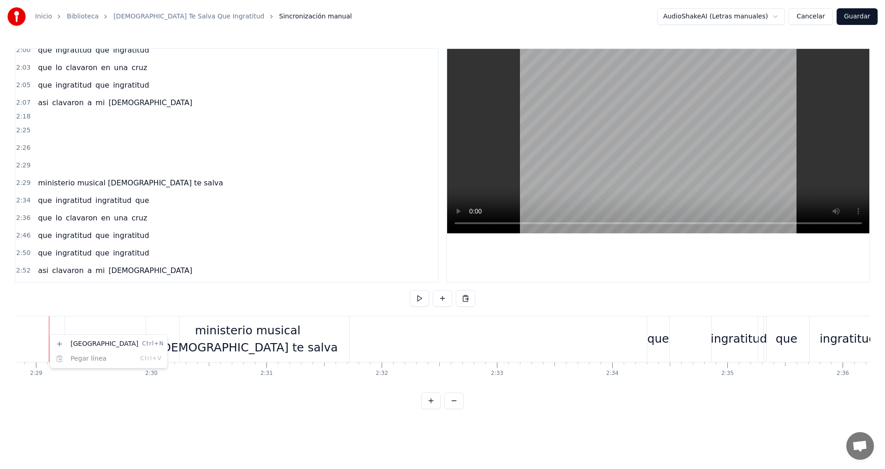
scroll to position [0, 17133]
click at [82, 346] on div "Nueva línea Ctrl+N" at bounding box center [108, 343] width 113 height 15
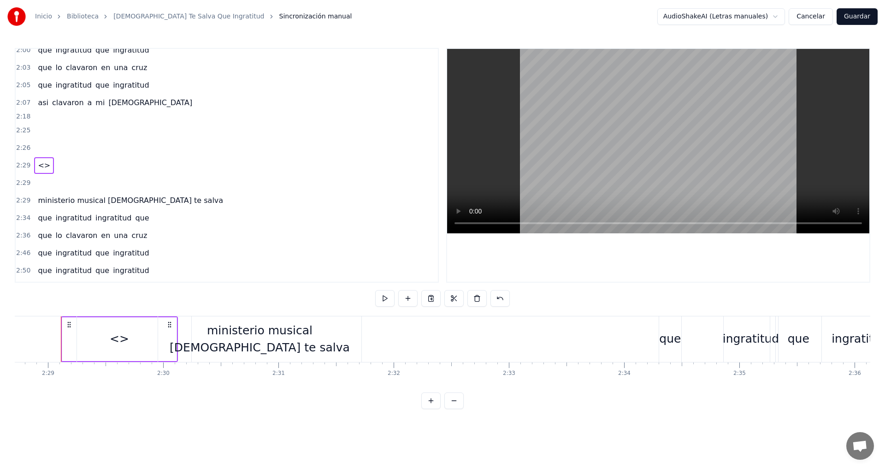
click at [122, 336] on div at bounding box center [134, 339] width 114 height 46
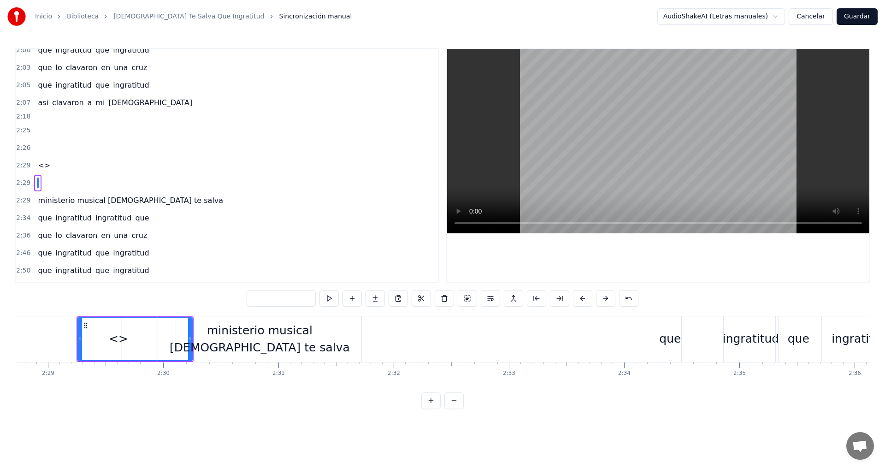
scroll to position [445, 0]
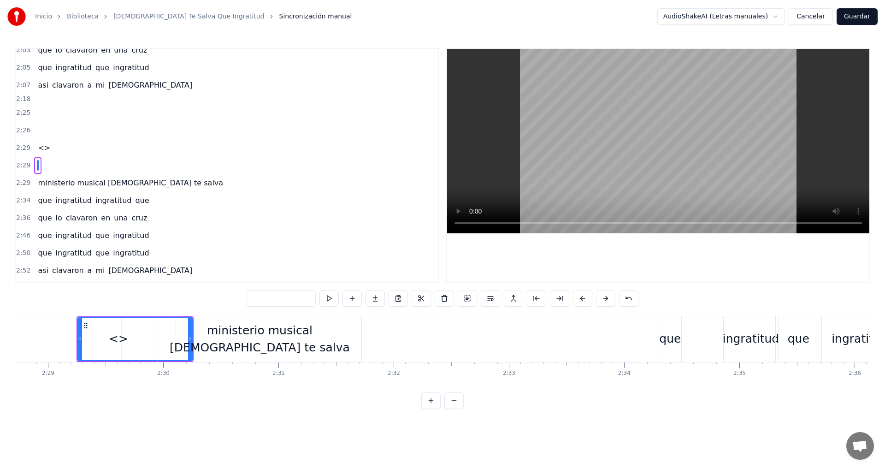
click at [132, 332] on div at bounding box center [134, 339] width 113 height 42
click at [269, 300] on input "text" at bounding box center [281, 298] width 69 height 17
click at [73, 339] on div "<>" at bounding box center [118, 339] width 114 height 46
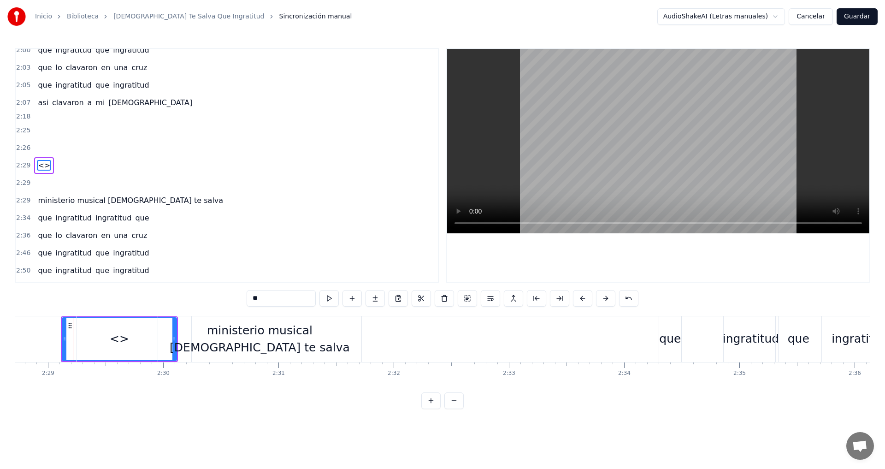
click at [278, 297] on input "**" at bounding box center [281, 298] width 69 height 17
type input "*"
click at [577, 393] on div "0:20 tantas bendiciones el nos bendijo 0:25 tantas bendiciones el provello 0:29…" at bounding box center [442, 228] width 855 height 361
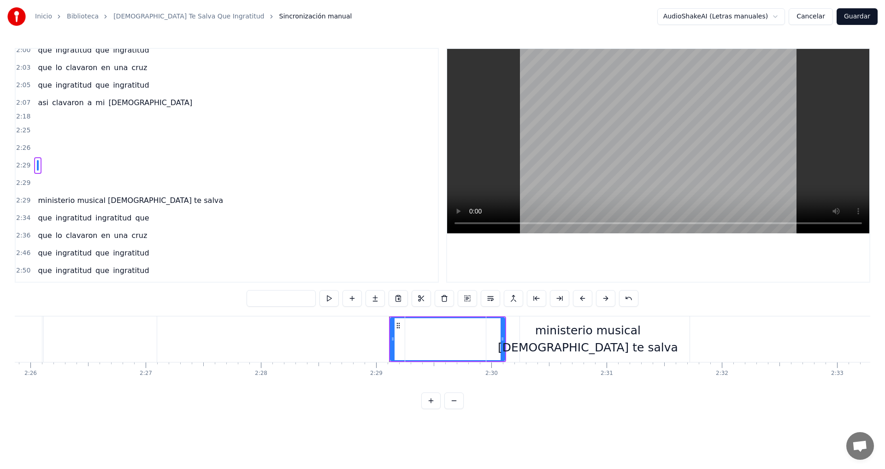
scroll to position [0, 16753]
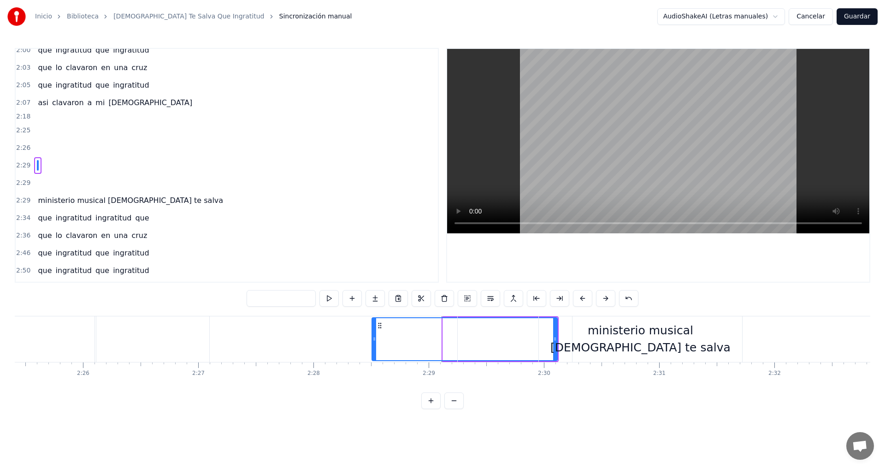
drag, startPoint x: 444, startPoint y: 340, endPoint x: 373, endPoint y: 340, distance: 71.0
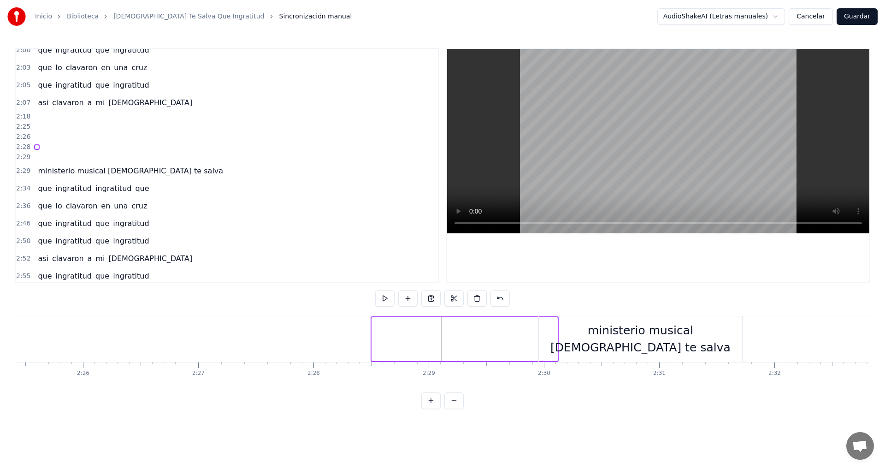
click at [371, 336] on div at bounding box center [464, 339] width 186 height 44
click at [389, 336] on div at bounding box center [464, 339] width 186 height 44
click at [601, 329] on div "ministerio musical [DEMOGRAPHIC_DATA] te salva" at bounding box center [641, 339] width 204 height 46
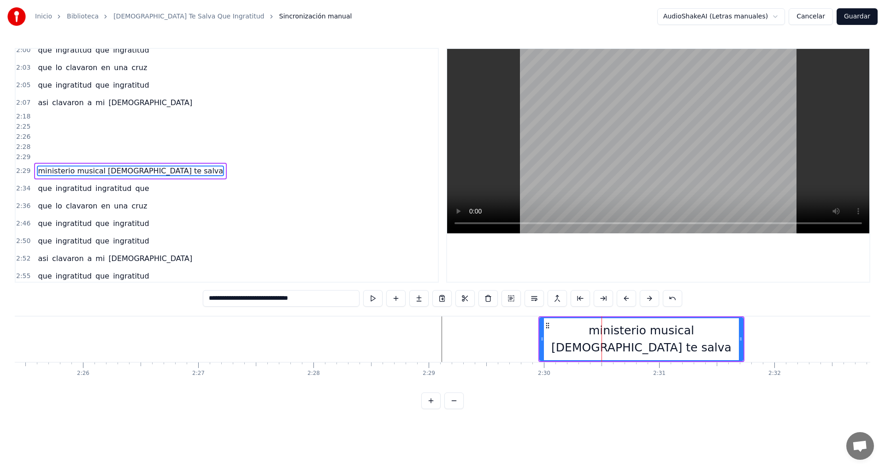
scroll to position [433, 0]
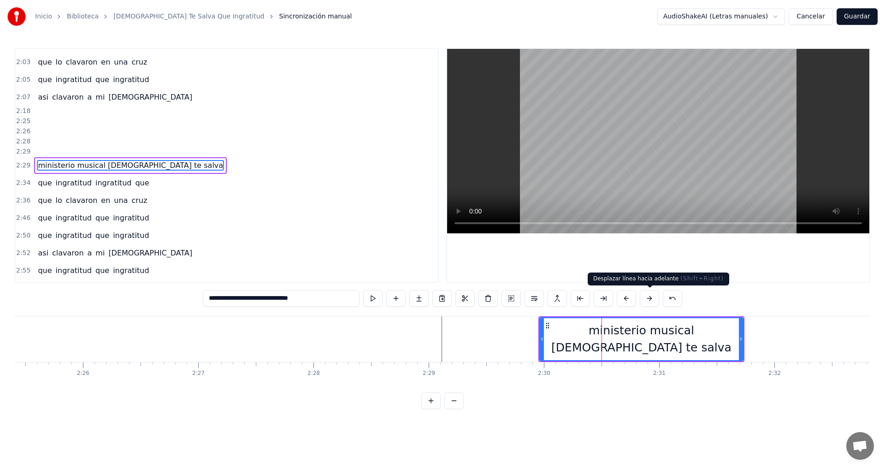
click at [646, 297] on button at bounding box center [649, 298] width 19 height 17
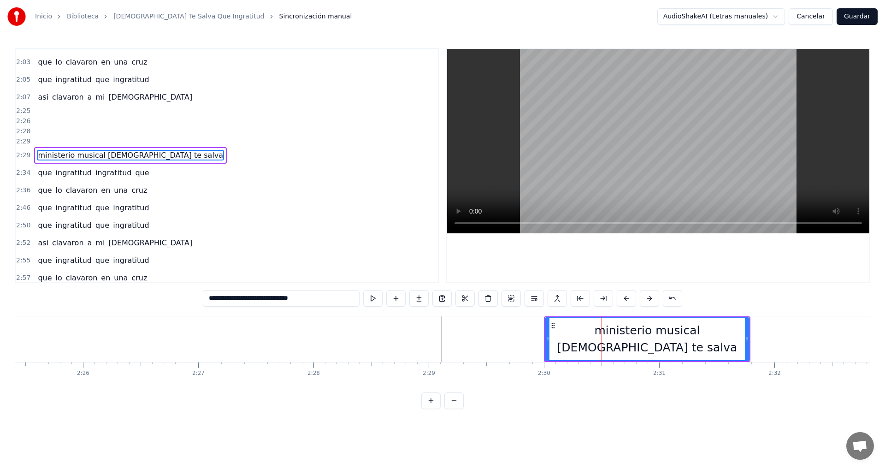
click at [646, 297] on button at bounding box center [649, 298] width 19 height 17
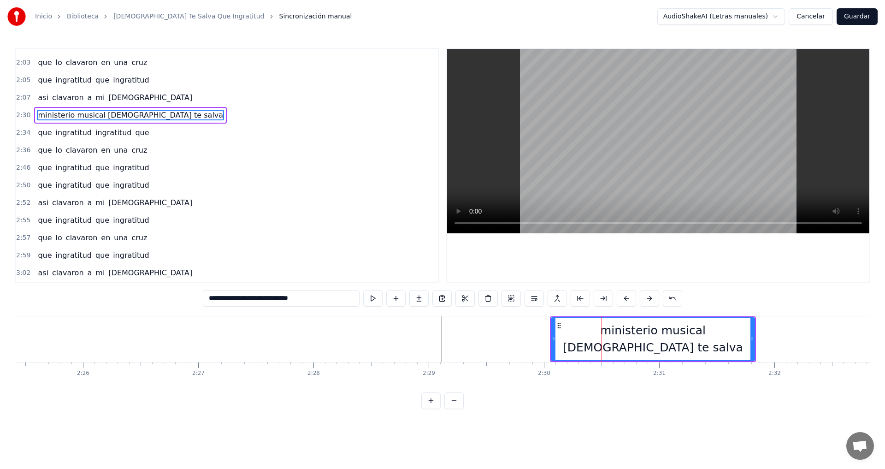
click at [647, 297] on button at bounding box center [649, 298] width 19 height 17
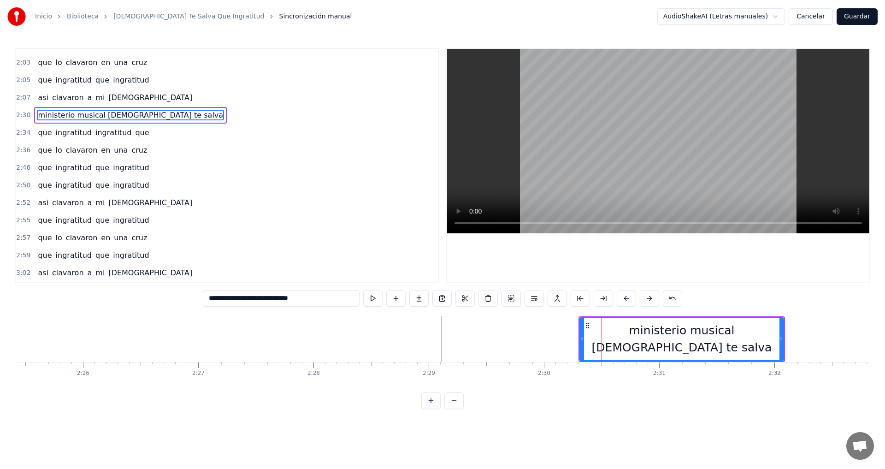
click at [647, 297] on button at bounding box center [649, 298] width 19 height 17
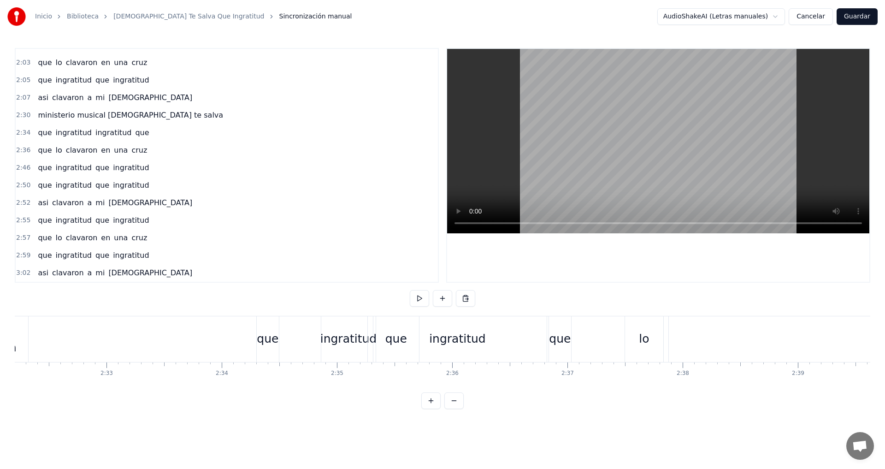
scroll to position [0, 16534]
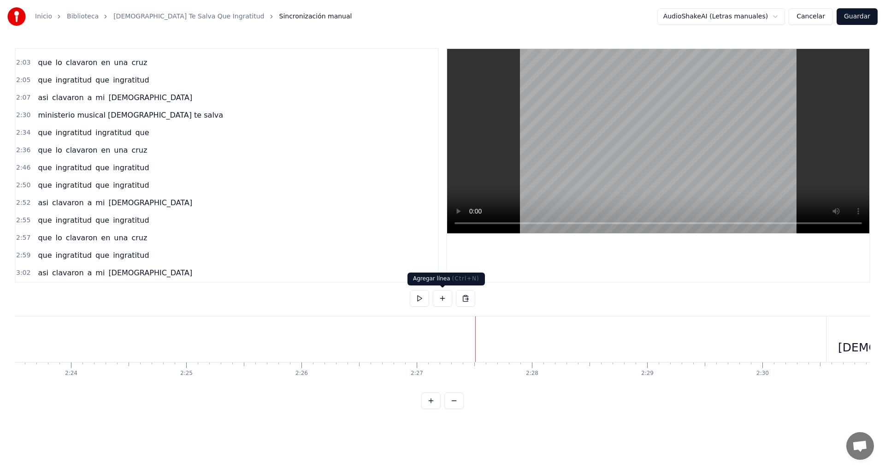
click at [446, 295] on button at bounding box center [442, 298] width 19 height 17
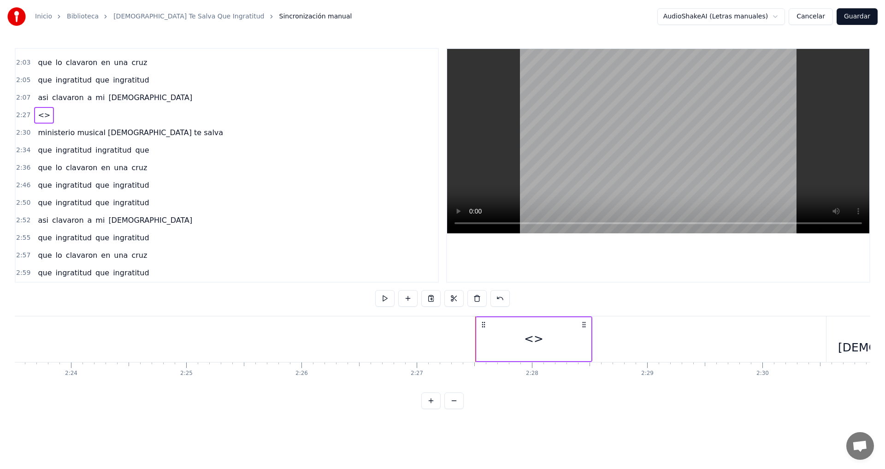
scroll to position [433, 0]
click at [507, 340] on div "<>" at bounding box center [534, 339] width 114 height 44
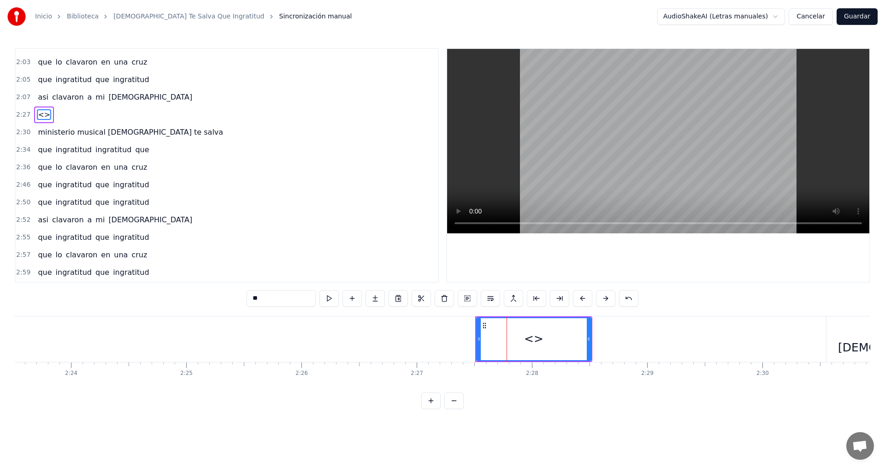
scroll to position [382, 0]
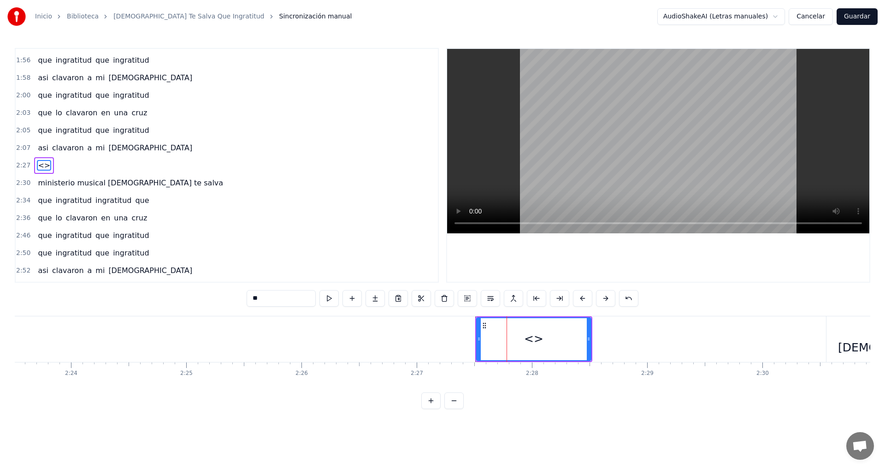
click at [273, 298] on input "**" at bounding box center [281, 298] width 69 height 17
type input "*"
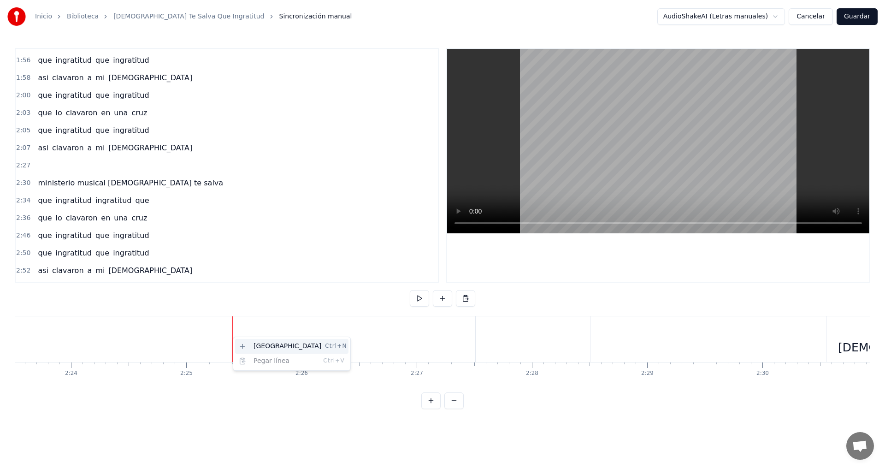
click at [264, 349] on div "Nueva línea Ctrl+N" at bounding box center [291, 346] width 113 height 15
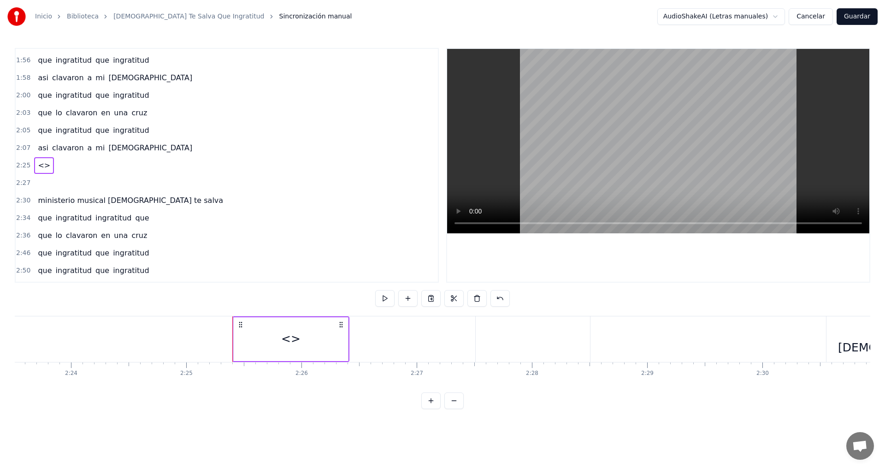
click at [265, 345] on div "<>" at bounding box center [291, 339] width 114 height 44
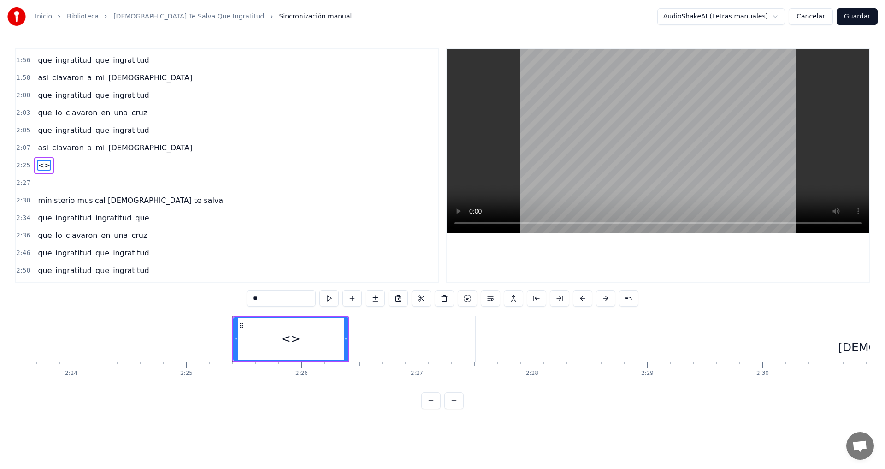
click at [283, 298] on input "**" at bounding box center [281, 298] width 69 height 17
type input "*"
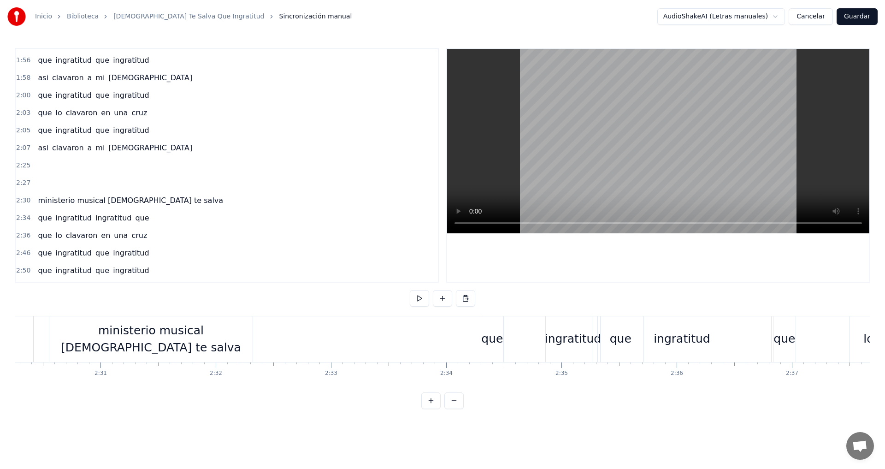
scroll to position [0, 17284]
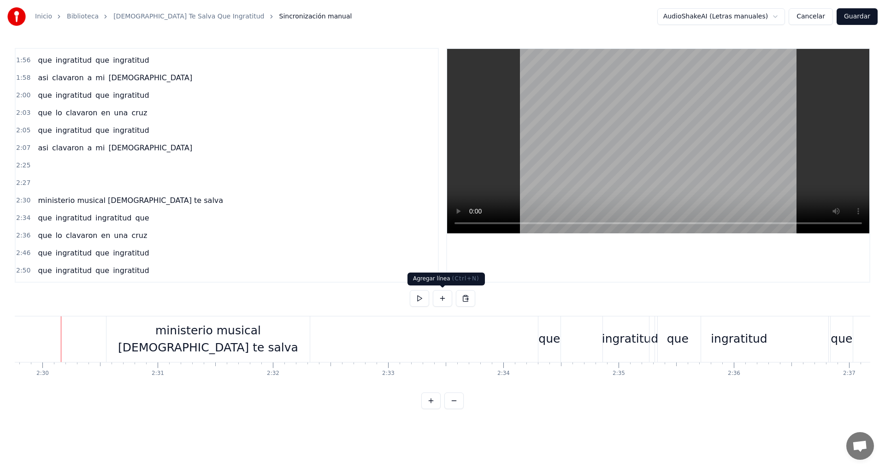
click at [440, 295] on button at bounding box center [442, 298] width 19 height 17
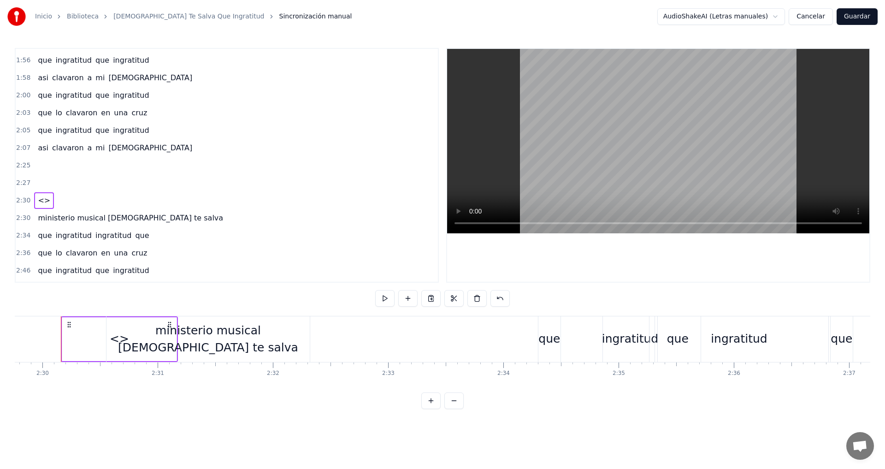
click at [120, 337] on div "ministerio musical [DEMOGRAPHIC_DATA] te salva" at bounding box center [208, 339] width 204 height 46
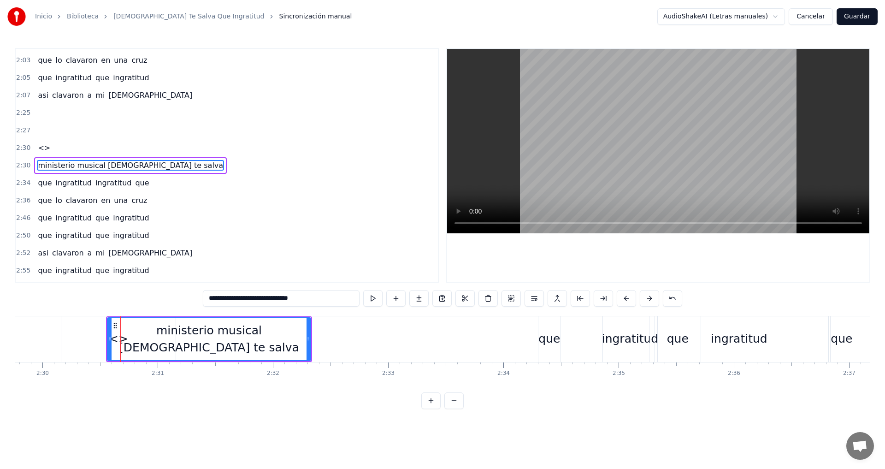
click at [107, 341] on div "ministerio musical [DEMOGRAPHIC_DATA] te salva" at bounding box center [209, 339] width 205 height 44
click at [97, 343] on div "<>" at bounding box center [118, 339] width 114 height 46
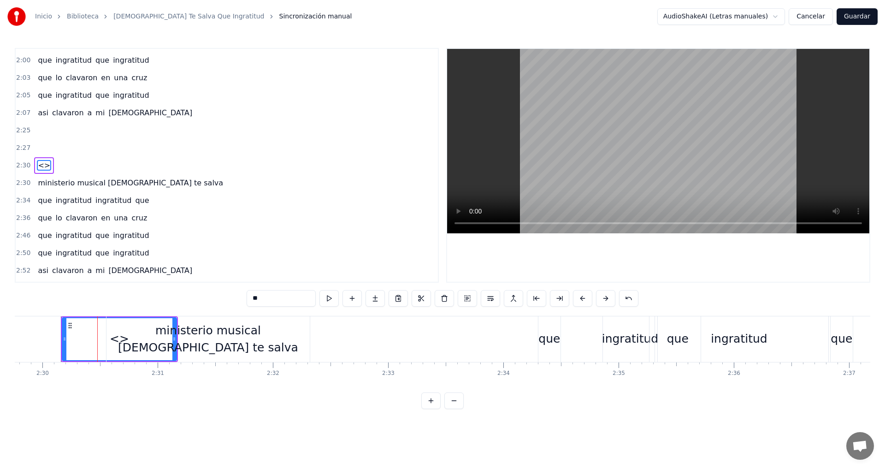
click at [87, 341] on div "<>" at bounding box center [119, 339] width 113 height 42
click at [280, 297] on input "**" at bounding box center [281, 298] width 69 height 17
type input "*"
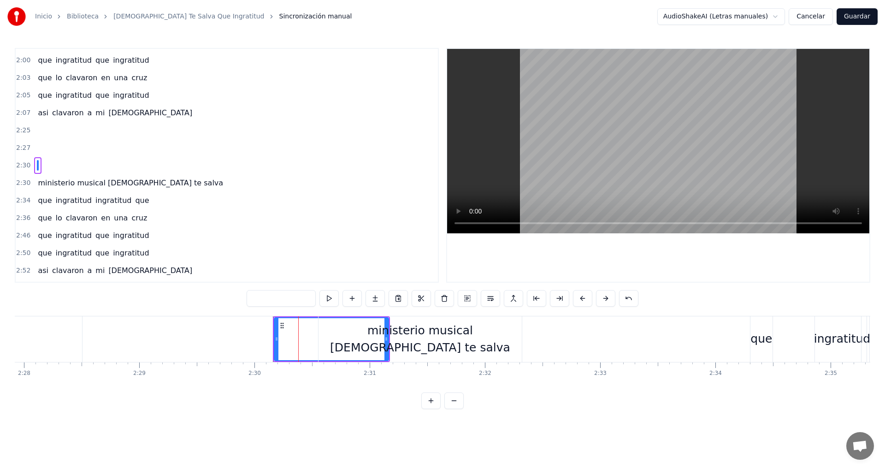
scroll to position [0, 16884]
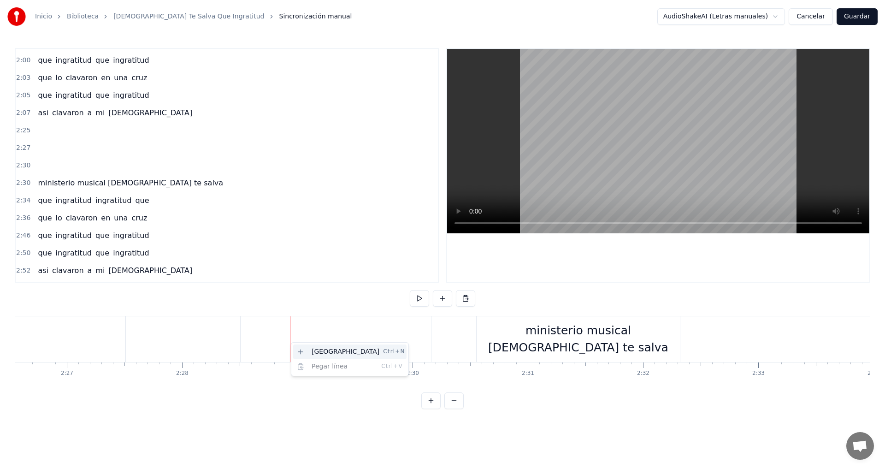
click at [317, 351] on div "Nueva línea Ctrl+N" at bounding box center [349, 351] width 113 height 15
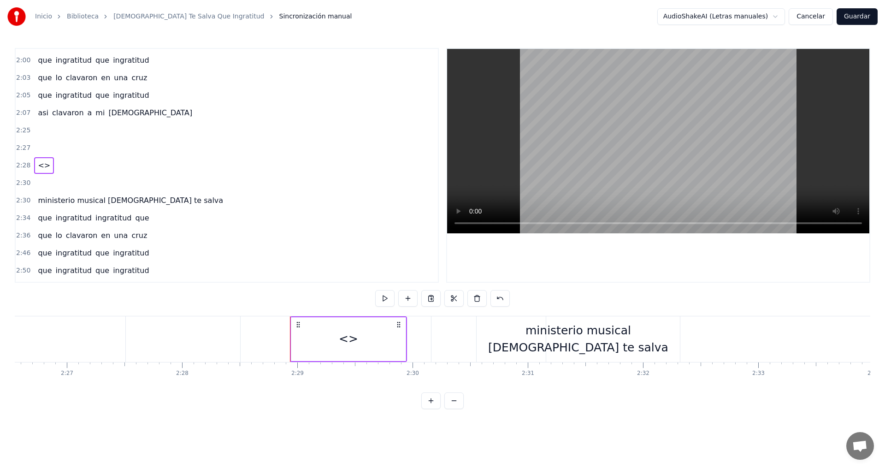
click at [352, 344] on div "<>" at bounding box center [348, 339] width 19 height 18
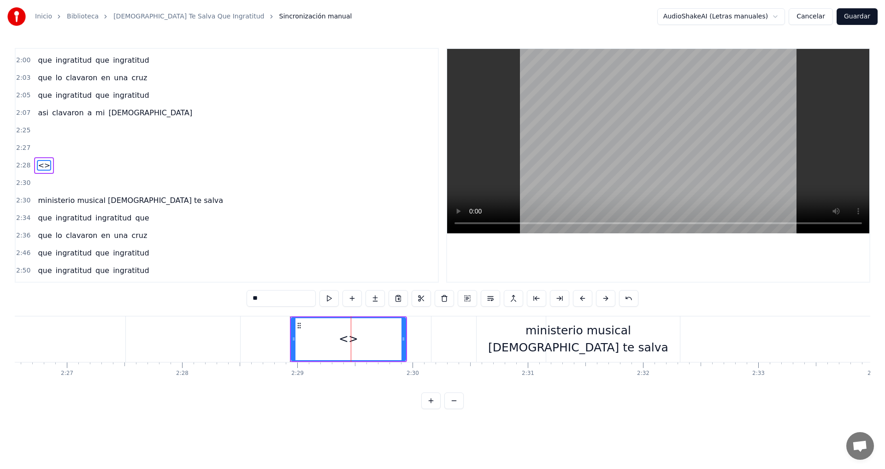
click at [299, 300] on input "**" at bounding box center [281, 298] width 69 height 17
type input "*"
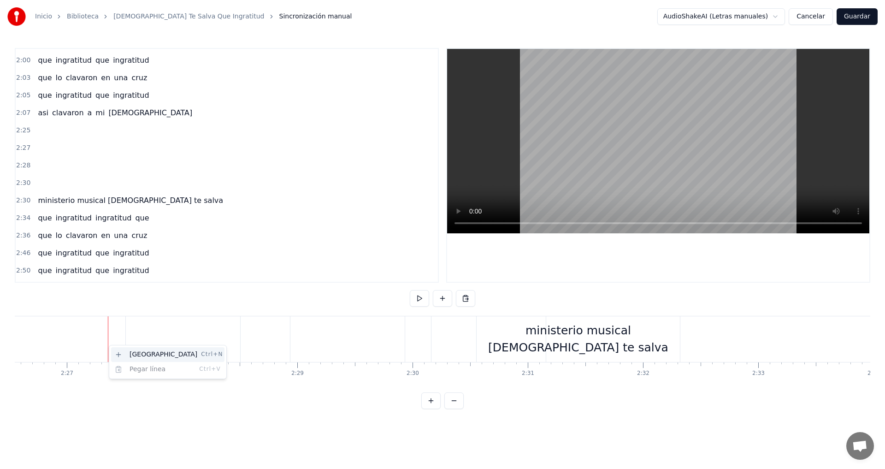
click at [135, 355] on div "Nueva línea Ctrl+N" at bounding box center [167, 354] width 113 height 15
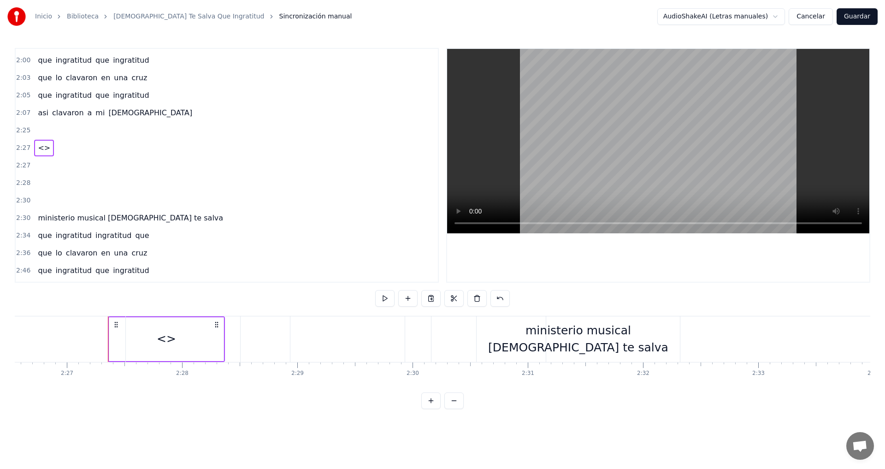
click at [165, 343] on div at bounding box center [183, 339] width 114 height 46
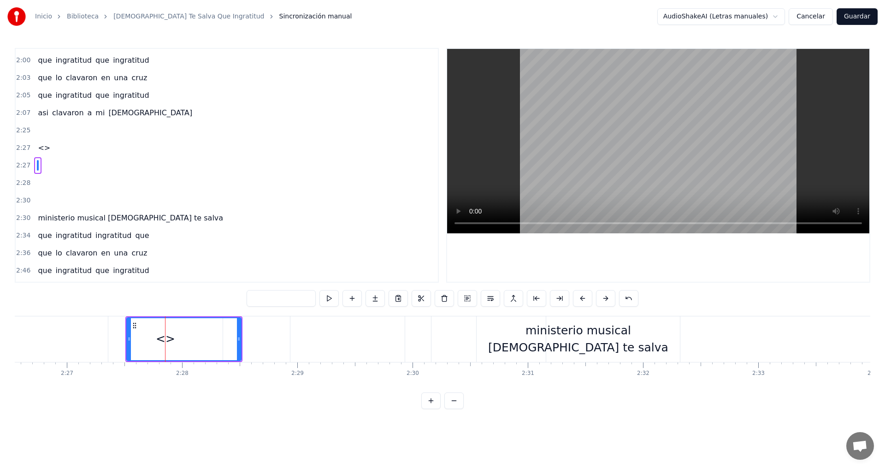
click at [117, 336] on div "<>" at bounding box center [165, 339] width 114 height 46
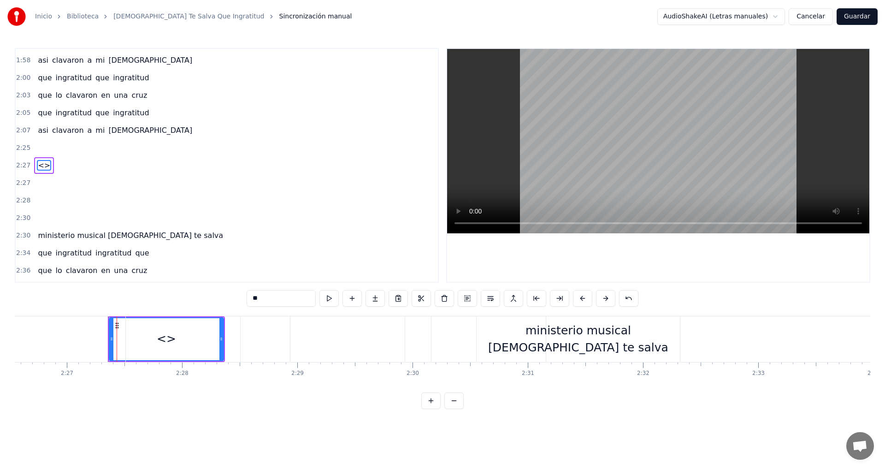
click at [286, 295] on input "**" at bounding box center [281, 298] width 69 height 17
type input "*"
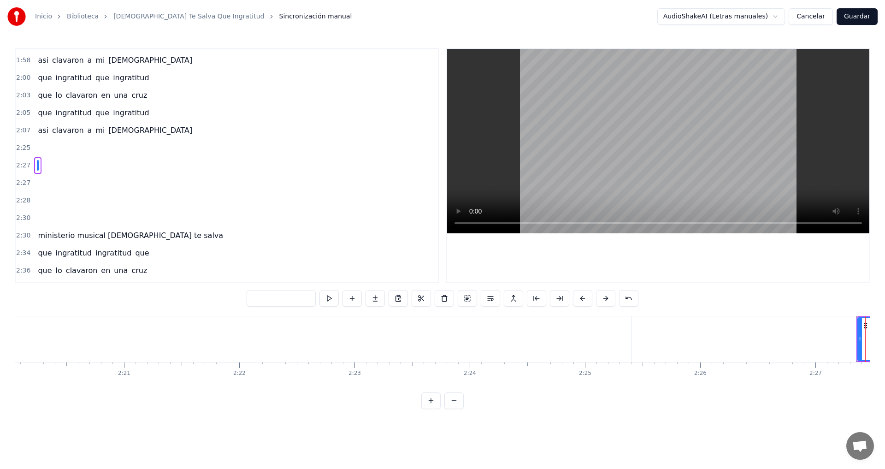
click at [184, 341] on div "Nueva línea Ctrl+N" at bounding box center [214, 340] width 113 height 15
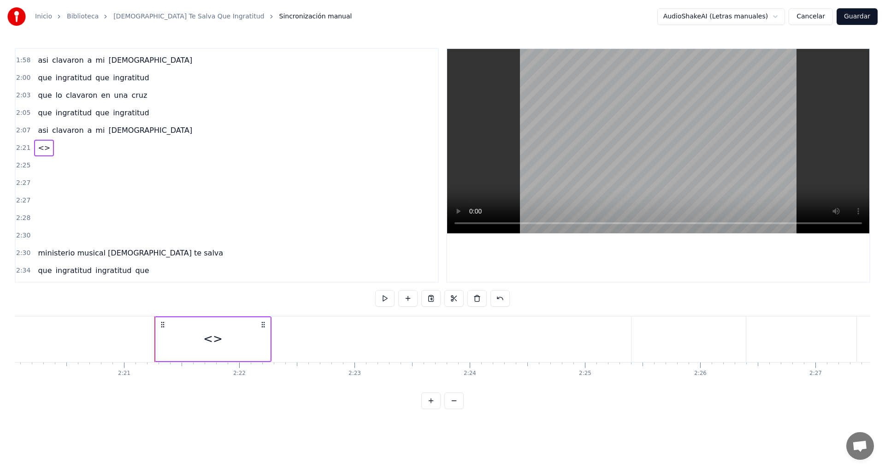
click at [193, 339] on div "<>" at bounding box center [213, 339] width 114 height 44
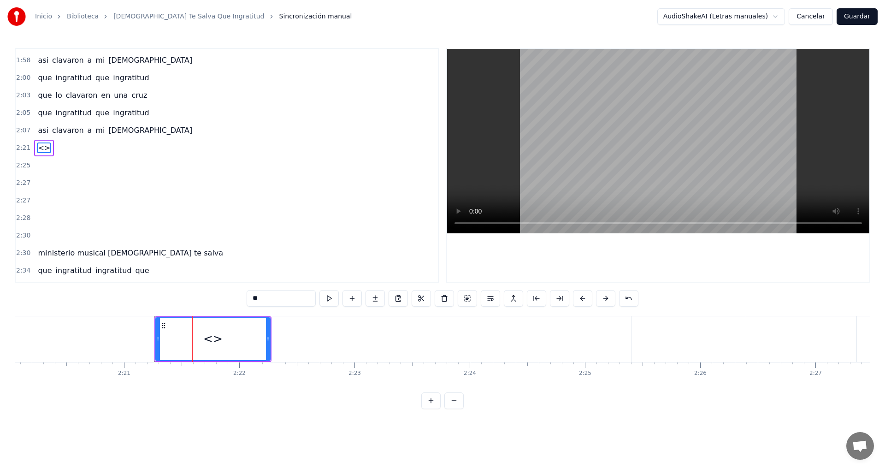
scroll to position [382, 0]
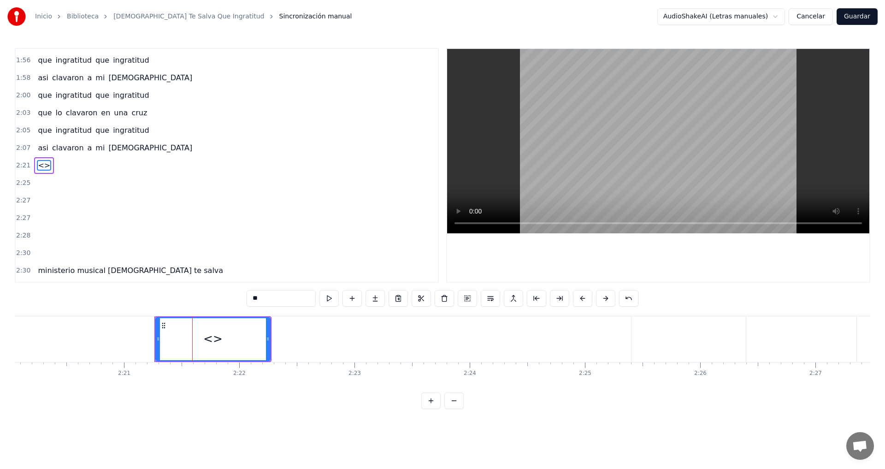
click at [282, 294] on input "**" at bounding box center [281, 298] width 69 height 17
type input "*"
click at [608, 296] on button at bounding box center [605, 298] width 19 height 17
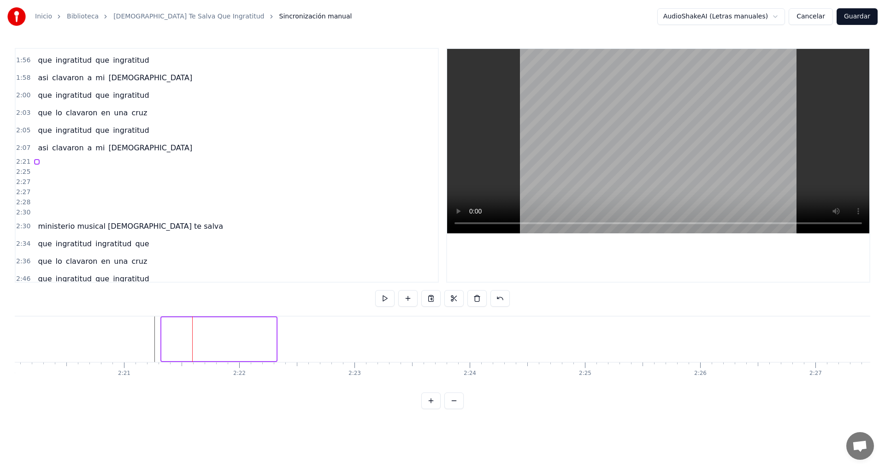
click at [608, 296] on div "0:20 tantas bendiciones el nos bendijo 0:25 tantas bendiciones el provello 0:29…" at bounding box center [442, 228] width 855 height 361
click at [222, 336] on div at bounding box center [218, 339] width 115 height 44
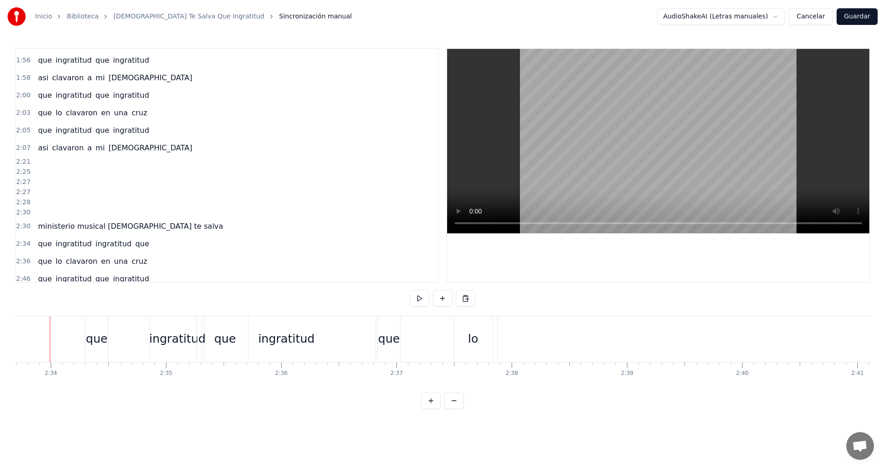
scroll to position [0, 17695]
click at [73, 343] on div "Nueva línea Ctrl+N" at bounding box center [110, 347] width 113 height 15
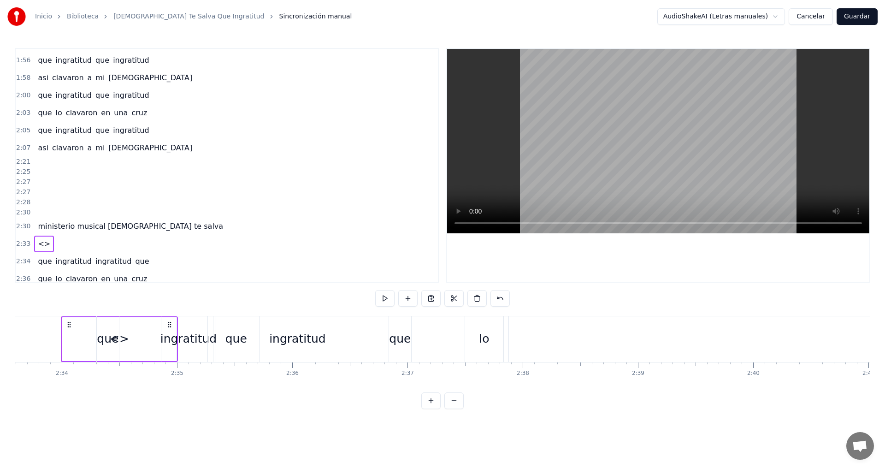
click at [69, 338] on div "<>" at bounding box center [119, 339] width 114 height 44
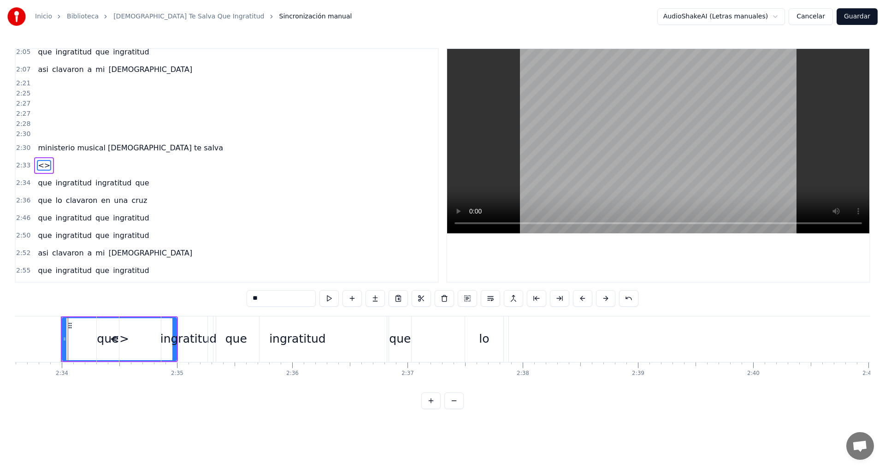
click at [294, 296] on input "**" at bounding box center [281, 298] width 69 height 17
type input "*"
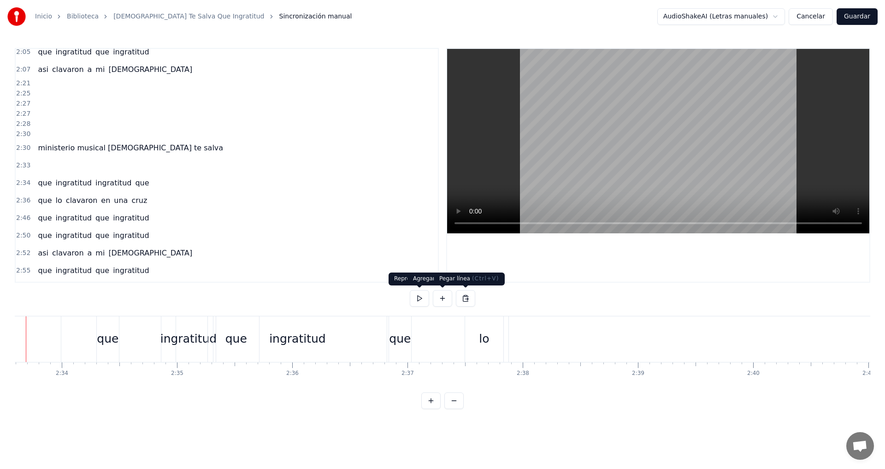
scroll to position [0, 17660]
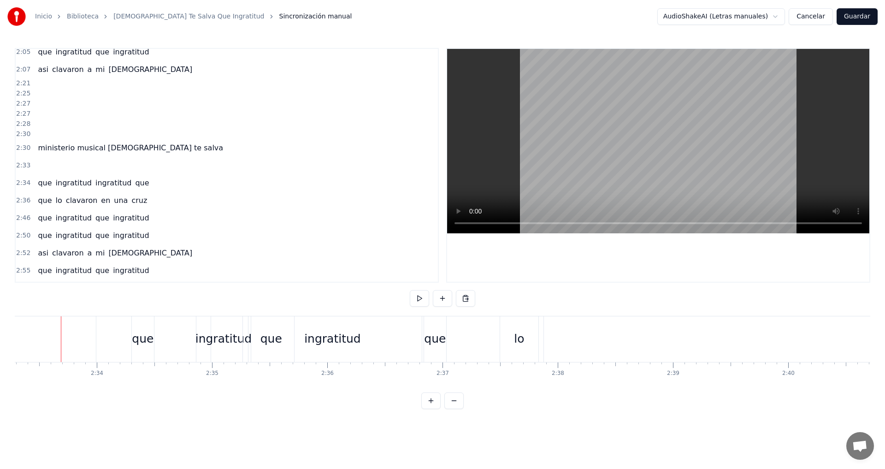
click at [34, 345] on div at bounding box center [34, 339] width 0 height 46
click at [547, 330] on div "lo" at bounding box center [546, 339] width 10 height 18
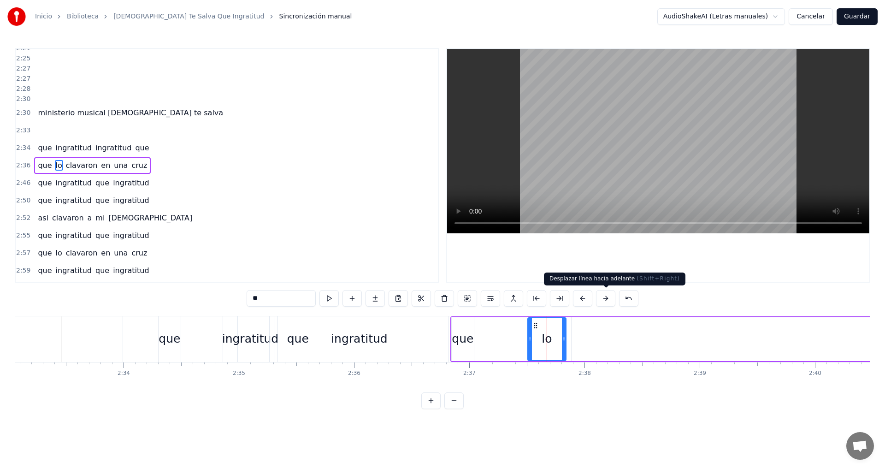
click at [605, 299] on button at bounding box center [605, 298] width 19 height 17
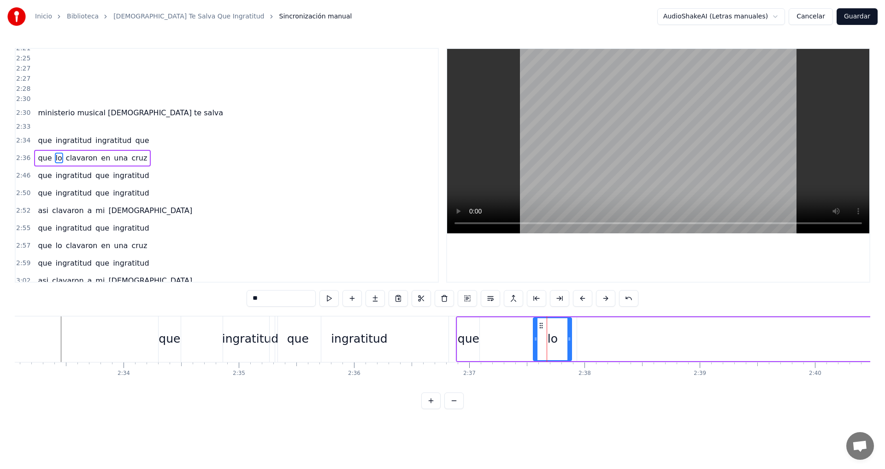
click at [605, 299] on button at bounding box center [605, 298] width 19 height 17
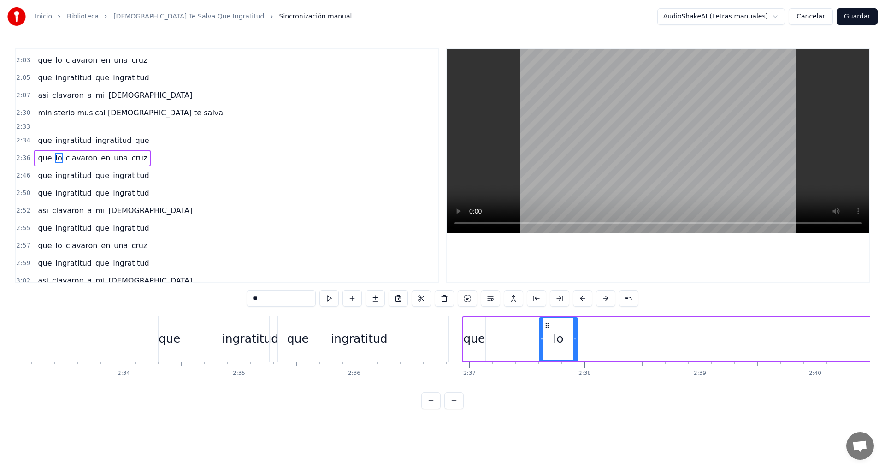
click at [605, 299] on button at bounding box center [605, 298] width 19 height 17
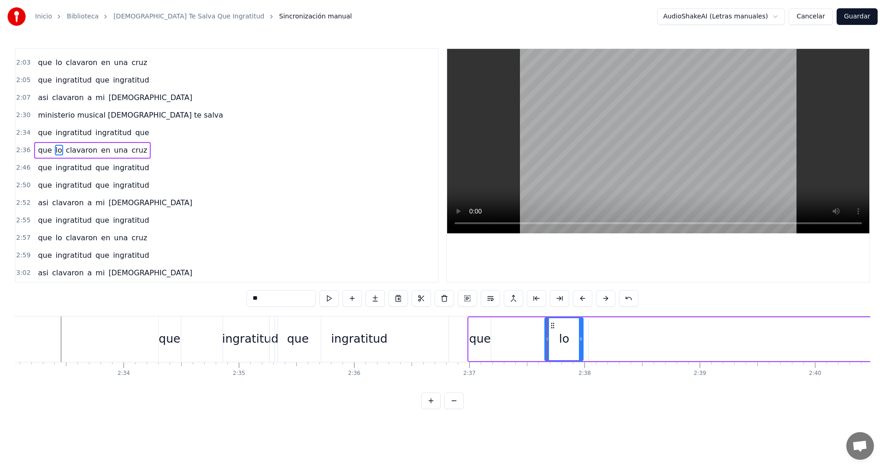
click at [605, 299] on button at bounding box center [605, 298] width 19 height 17
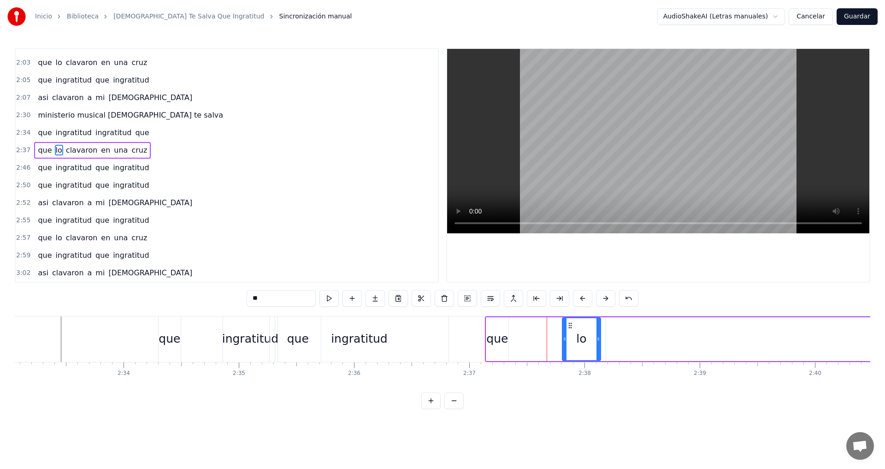
click at [605, 299] on button at bounding box center [605, 298] width 19 height 17
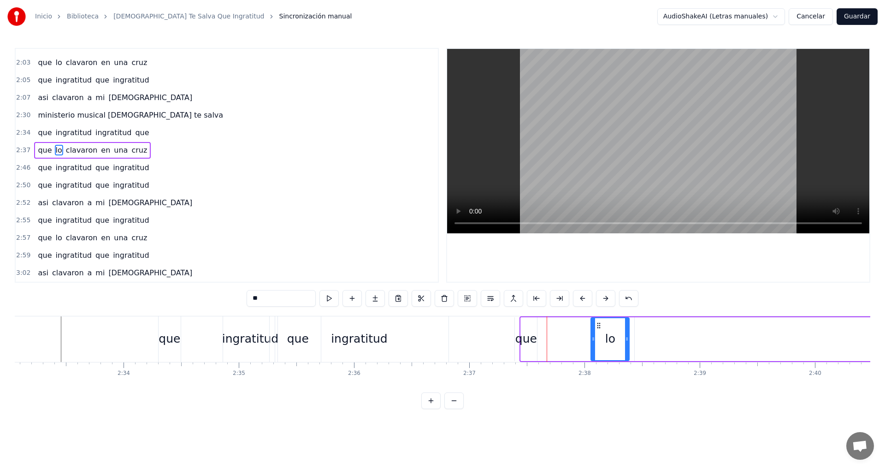
click at [605, 299] on button at bounding box center [605, 298] width 19 height 17
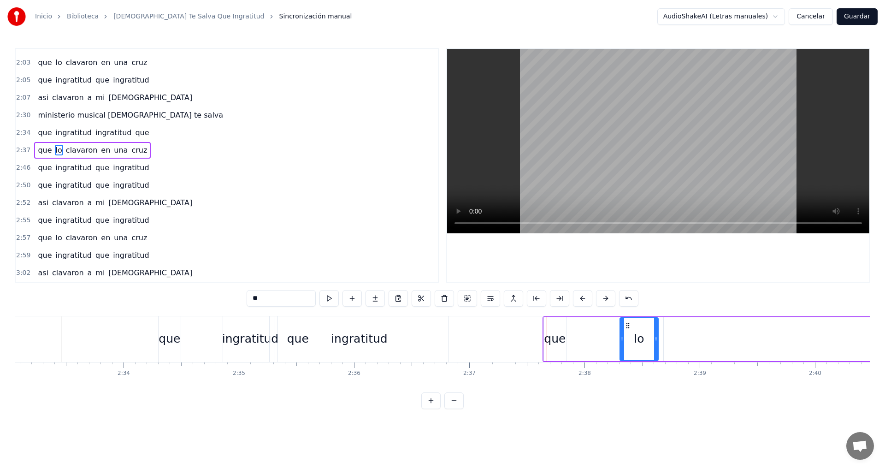
click at [605, 299] on button at bounding box center [605, 298] width 19 height 17
click at [352, 339] on div "ingratitud" at bounding box center [359, 339] width 57 height 18
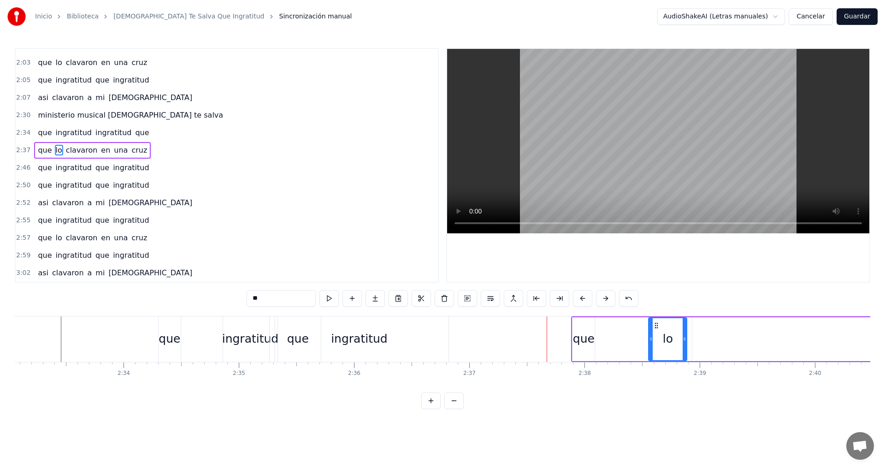
type input "**********"
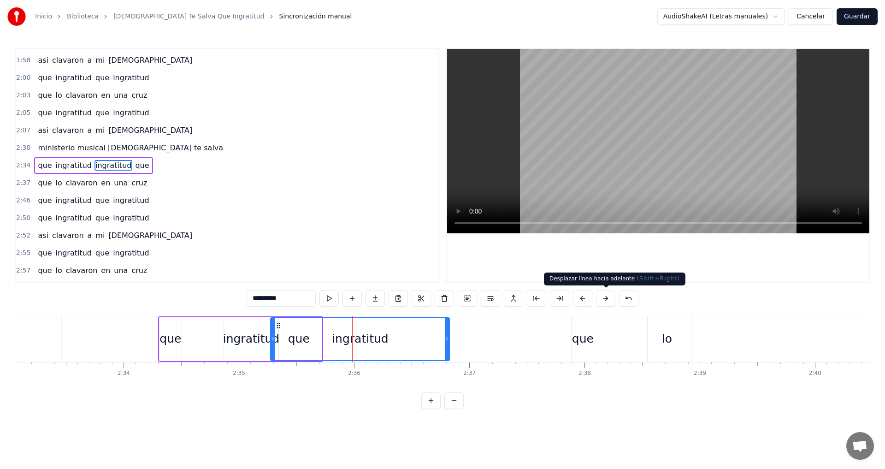
click at [605, 296] on button at bounding box center [605, 298] width 19 height 17
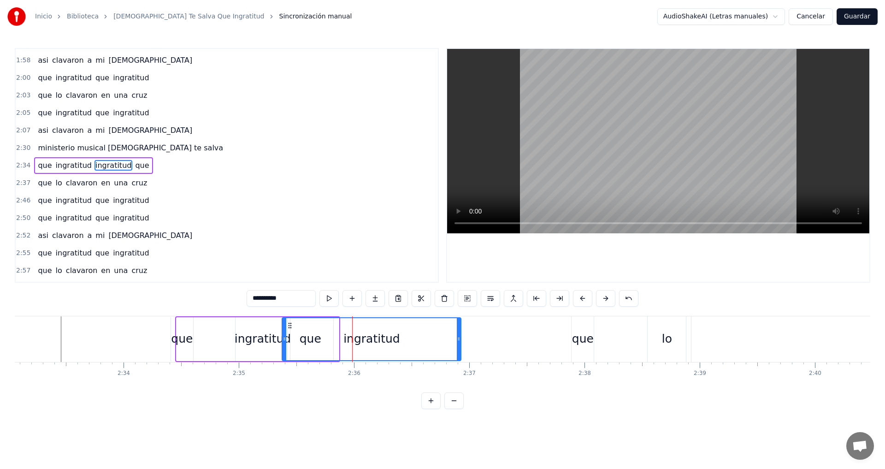
click at [605, 296] on button at bounding box center [605, 298] width 19 height 17
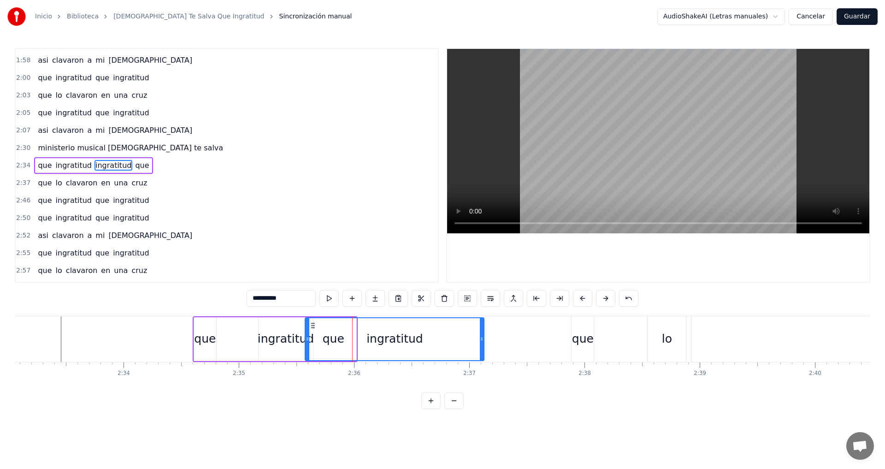
click at [605, 296] on button at bounding box center [605, 298] width 19 height 17
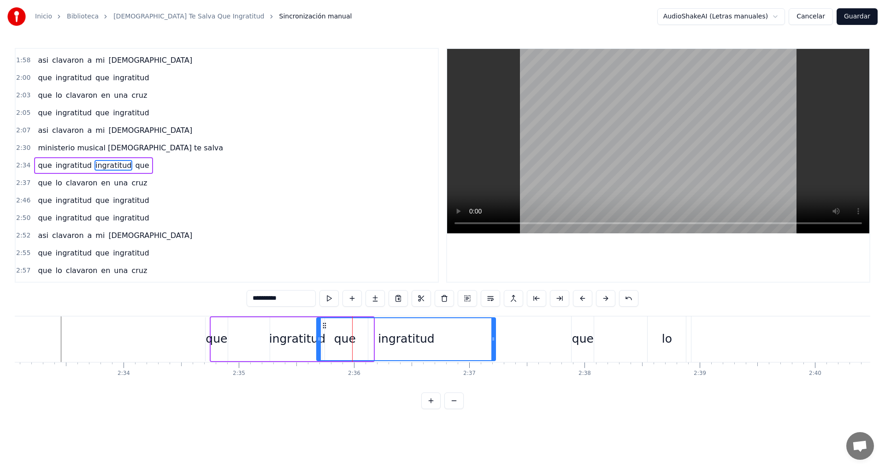
click at [605, 296] on button at bounding box center [605, 298] width 19 height 17
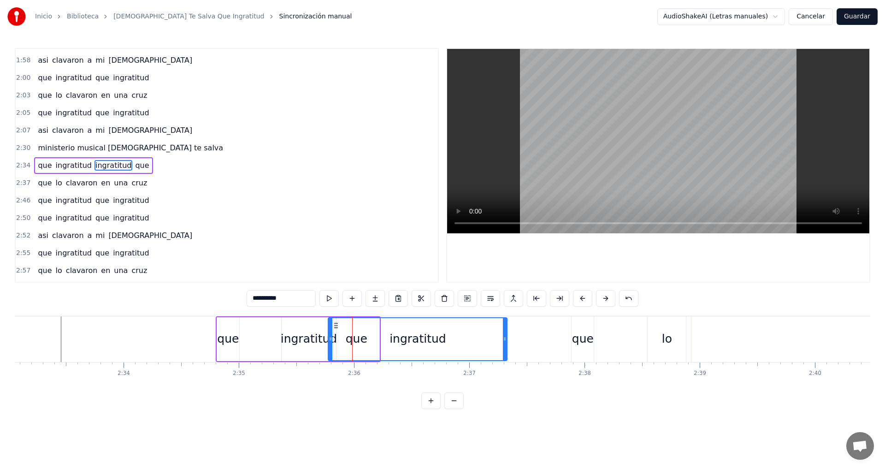
click at [605, 296] on button at bounding box center [605, 298] width 19 height 17
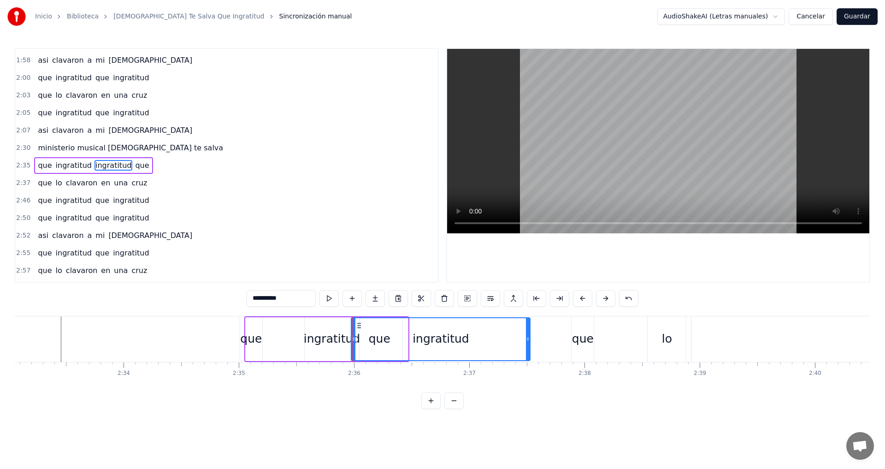
click at [605, 296] on button at bounding box center [605, 298] width 19 height 17
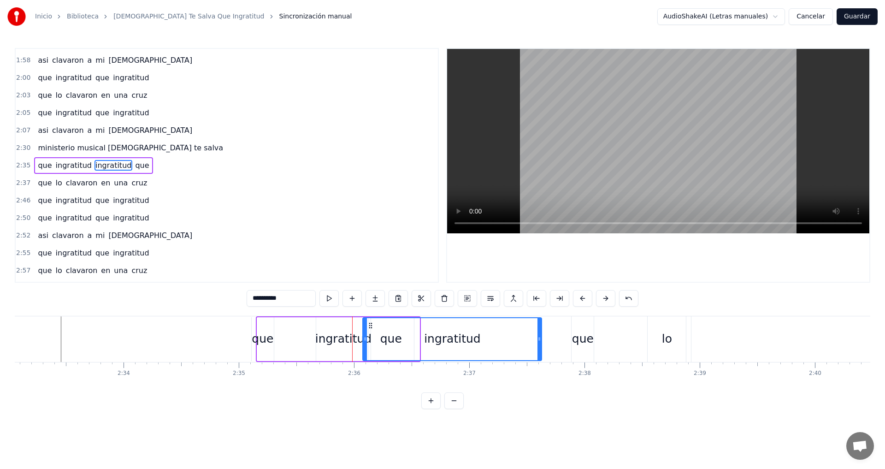
click at [605, 296] on button at bounding box center [605, 298] width 19 height 17
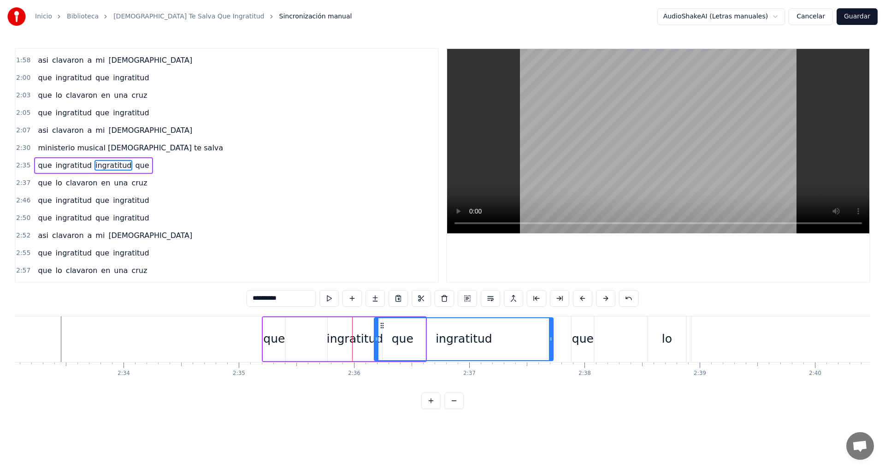
click at [605, 296] on button at bounding box center [605, 298] width 19 height 17
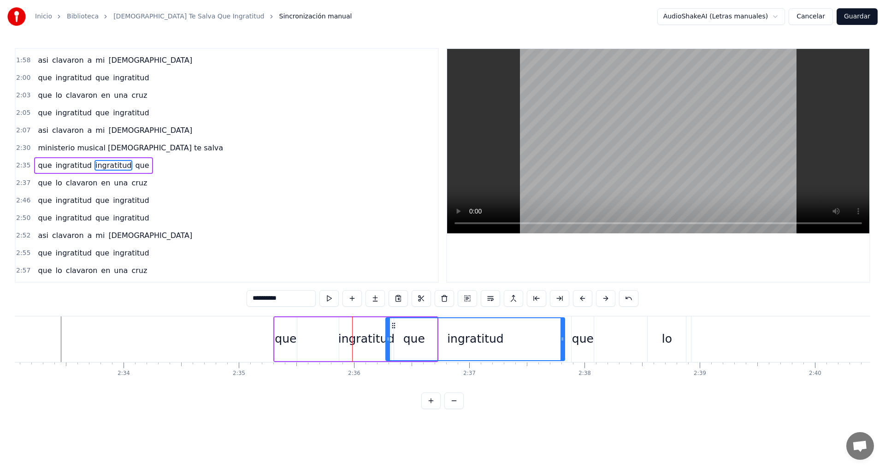
click at [605, 296] on button at bounding box center [605, 298] width 19 height 17
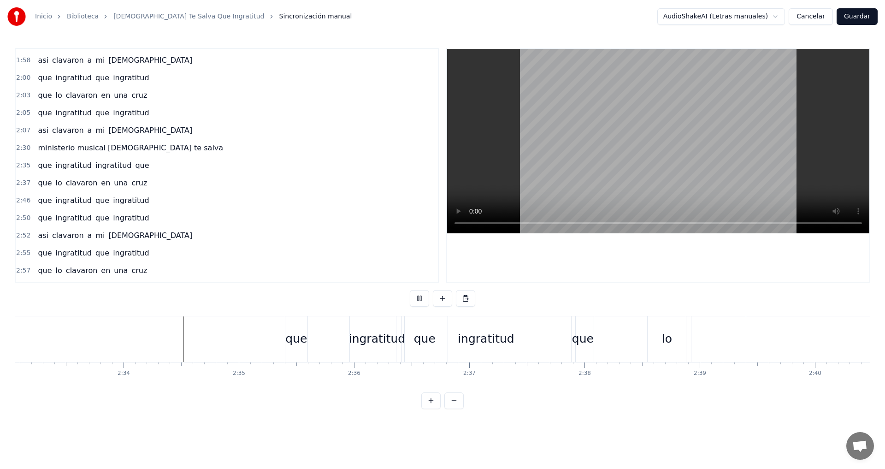
click at [678, 344] on div "lo" at bounding box center [666, 339] width 38 height 46
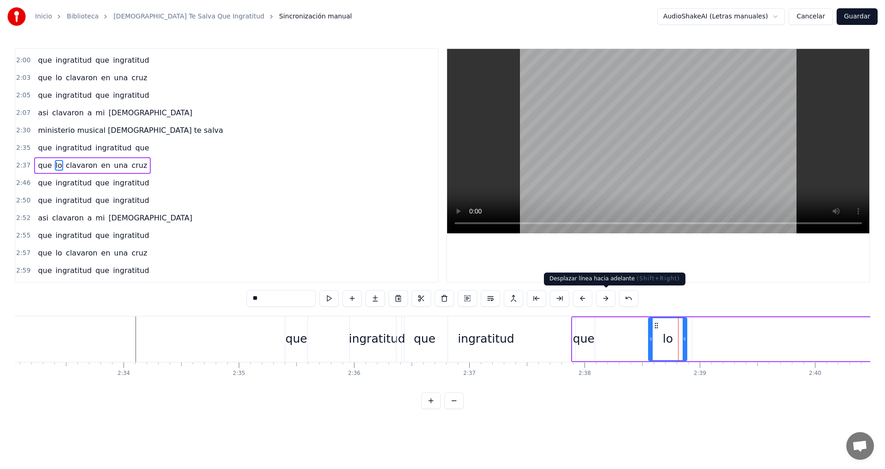
click at [603, 298] on button at bounding box center [605, 298] width 19 height 17
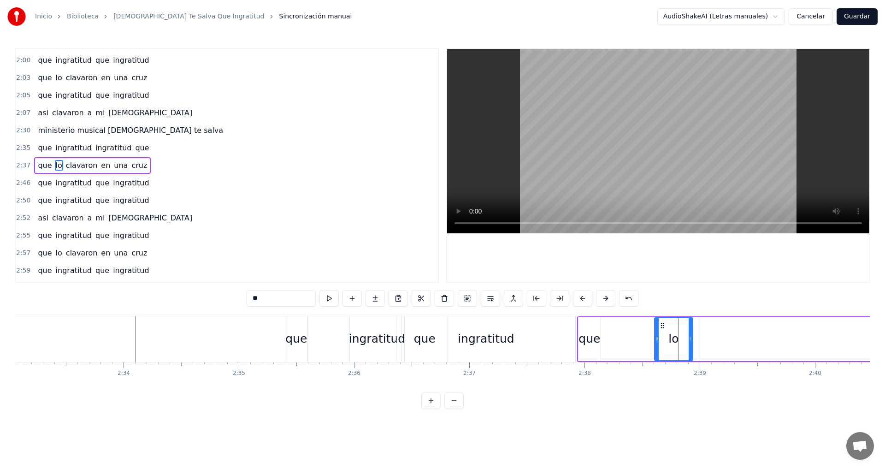
click at [603, 298] on button at bounding box center [605, 298] width 19 height 17
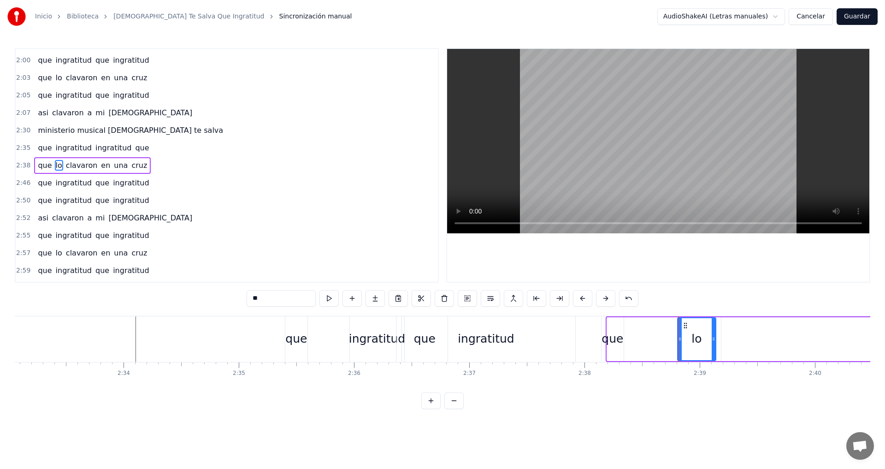
click at [603, 298] on button at bounding box center [605, 298] width 19 height 17
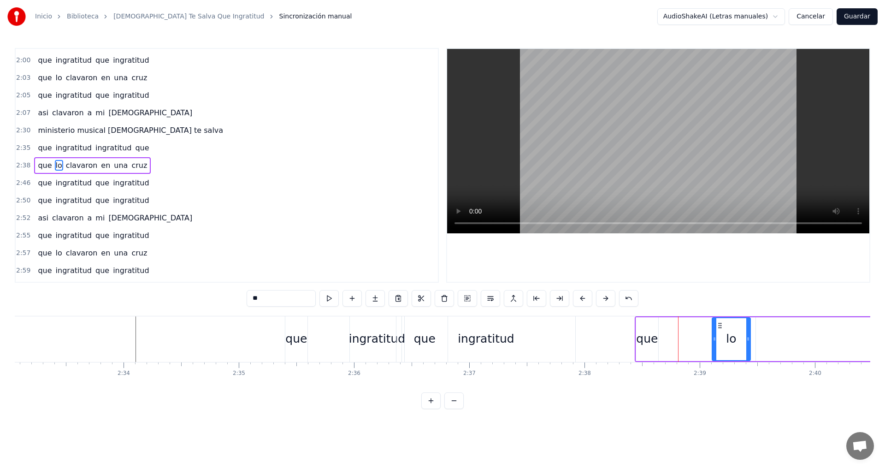
click at [603, 298] on button at bounding box center [605, 298] width 19 height 17
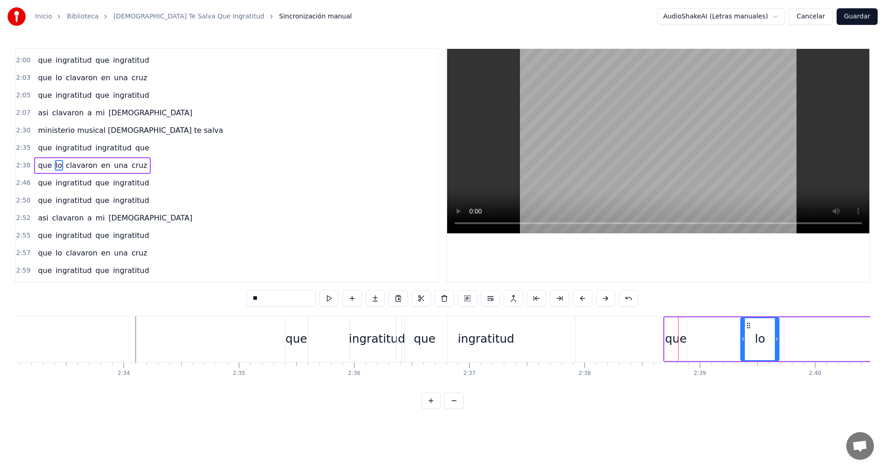
click at [603, 298] on button at bounding box center [605, 298] width 19 height 17
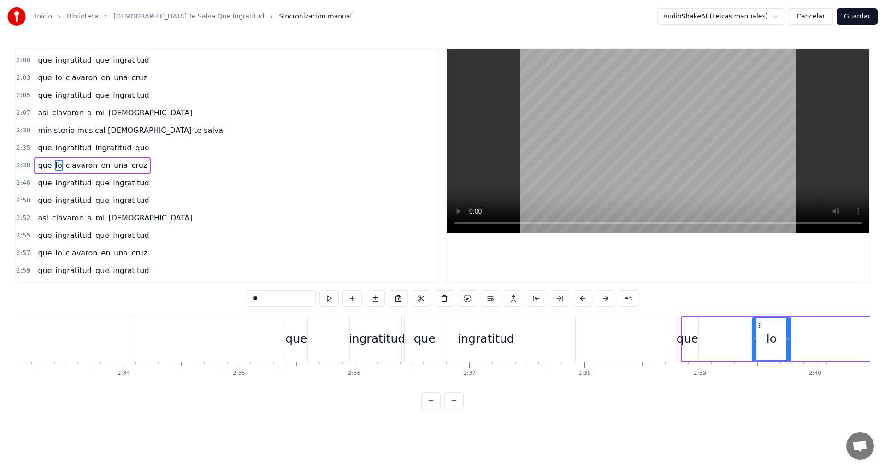
click at [603, 298] on button at bounding box center [605, 298] width 19 height 17
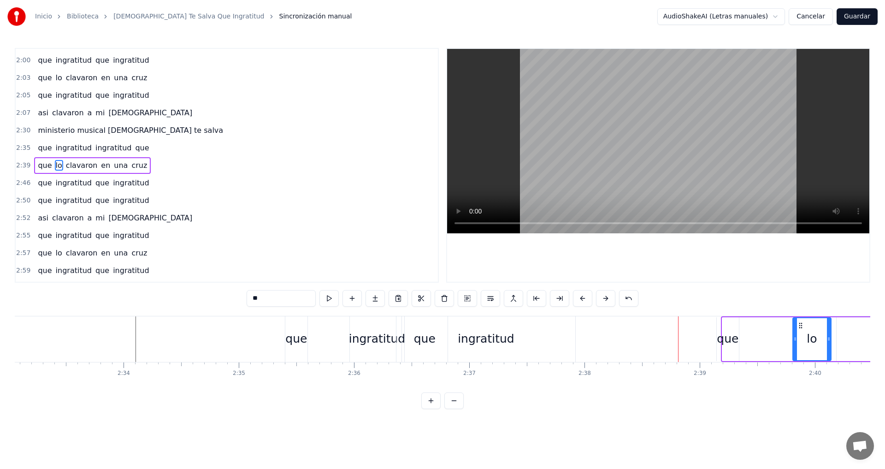
click at [603, 298] on button at bounding box center [605, 298] width 19 height 17
click at [408, 351] on div "que" at bounding box center [425, 339] width 46 height 46
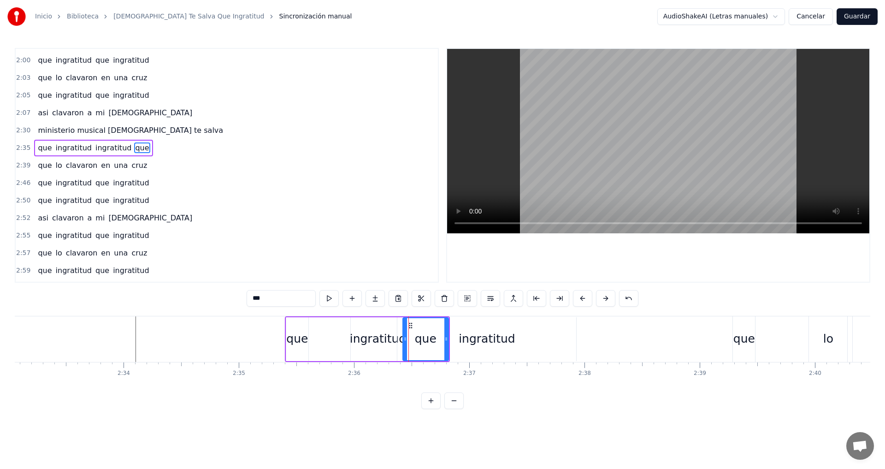
scroll to position [400, 0]
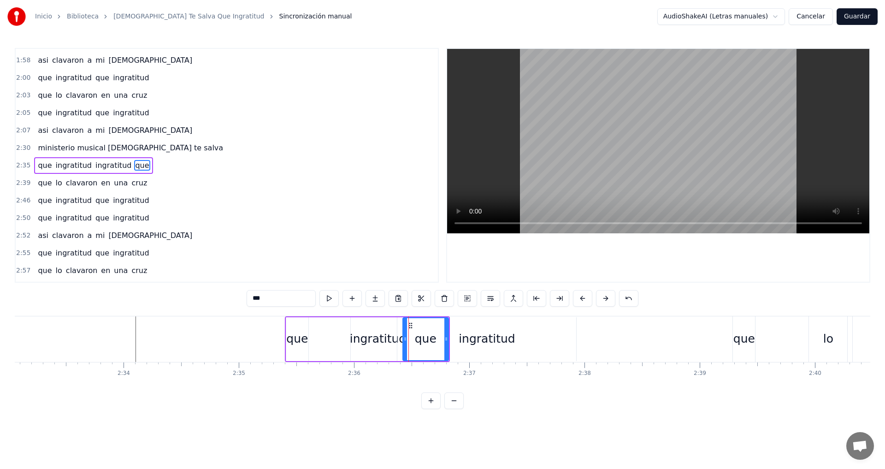
click at [490, 346] on div "ingratitud" at bounding box center [487, 339] width 57 height 18
type input "**********"
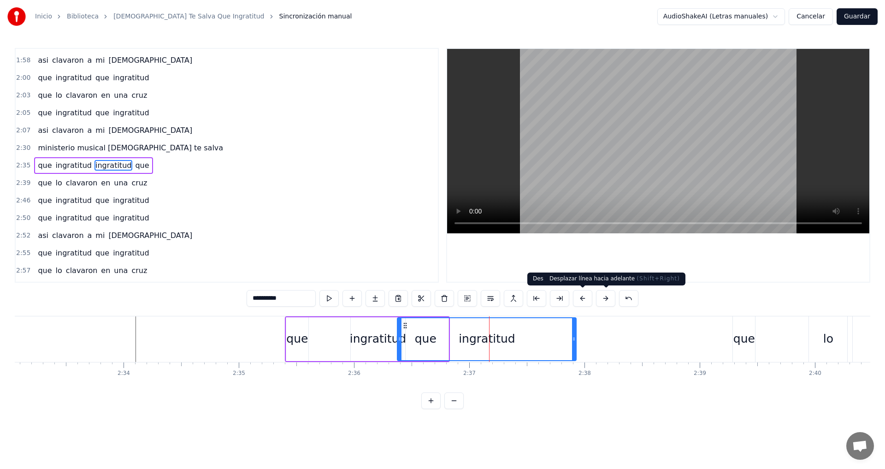
click at [603, 299] on button at bounding box center [605, 298] width 19 height 17
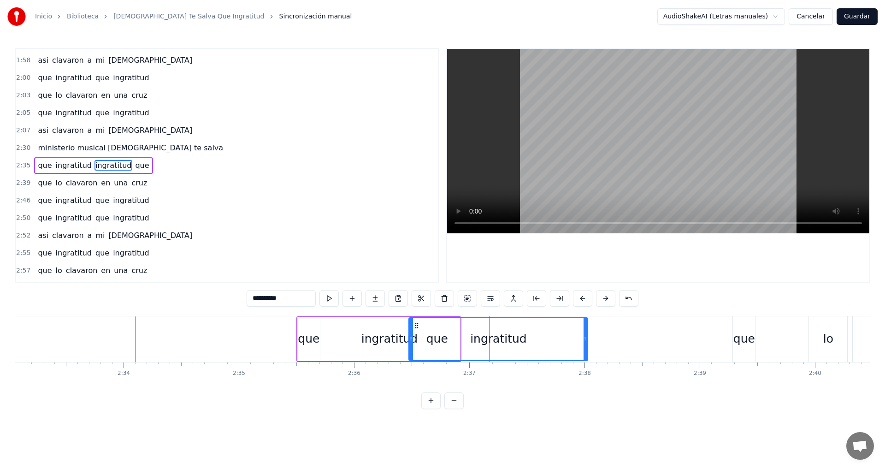
click at [603, 299] on button at bounding box center [605, 298] width 19 height 17
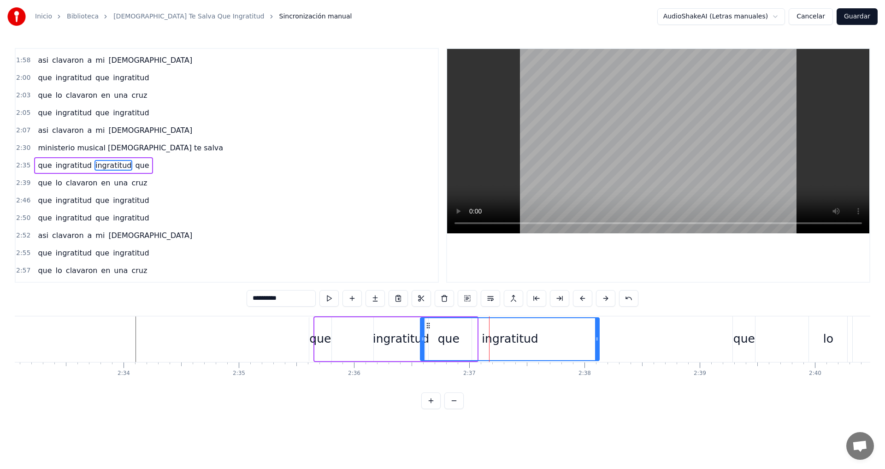
click at [603, 299] on button at bounding box center [605, 298] width 19 height 17
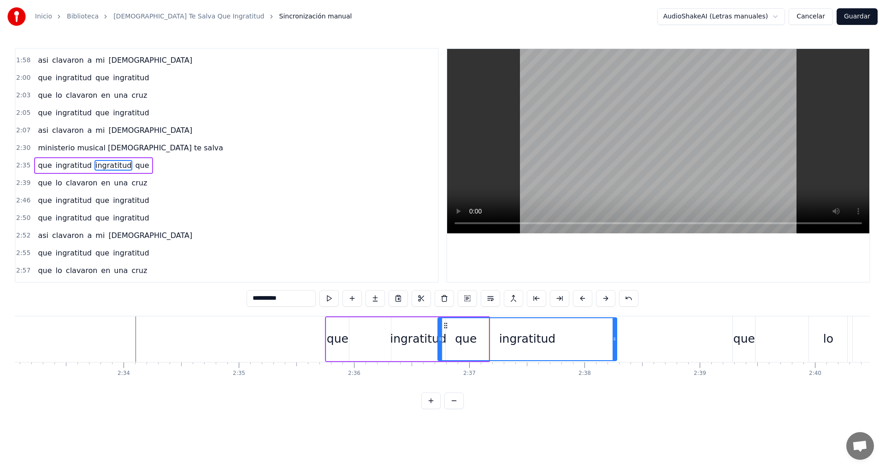
click at [603, 299] on button at bounding box center [605, 298] width 19 height 17
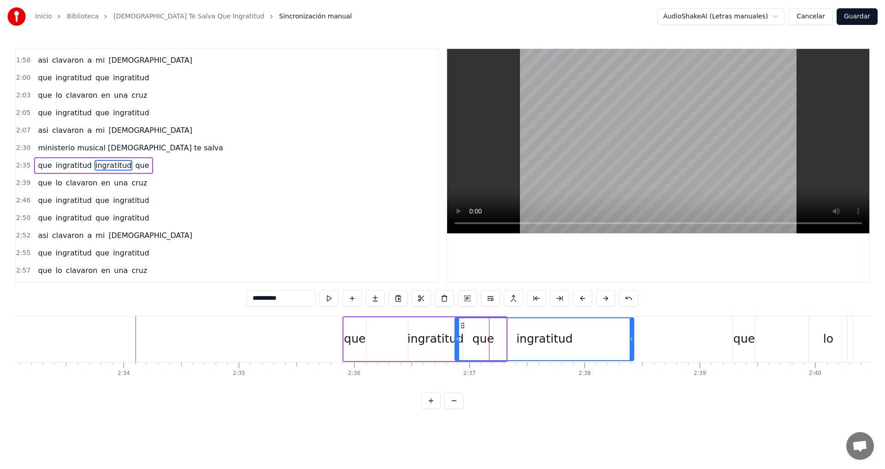
click at [603, 299] on button at bounding box center [605, 298] width 19 height 17
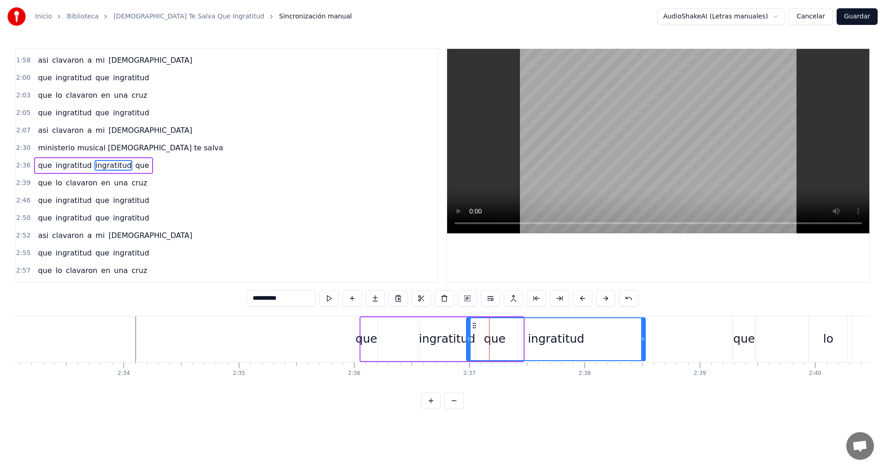
click at [603, 299] on button at bounding box center [605, 298] width 19 height 17
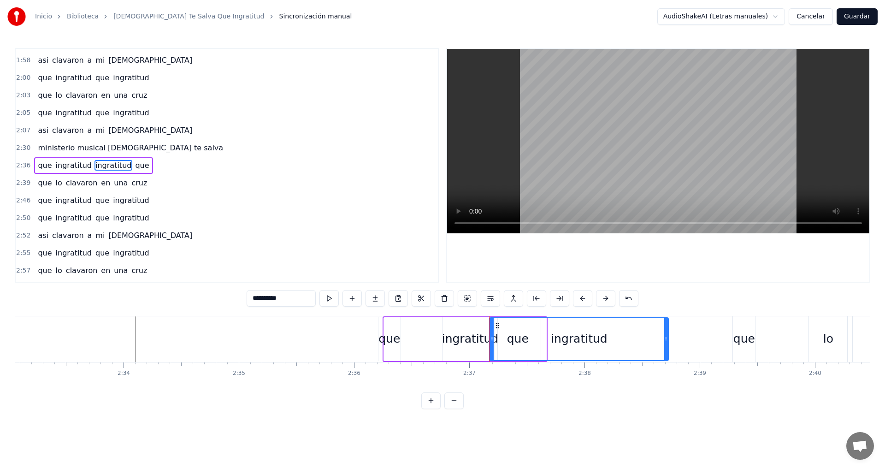
click at [603, 299] on button at bounding box center [605, 298] width 19 height 17
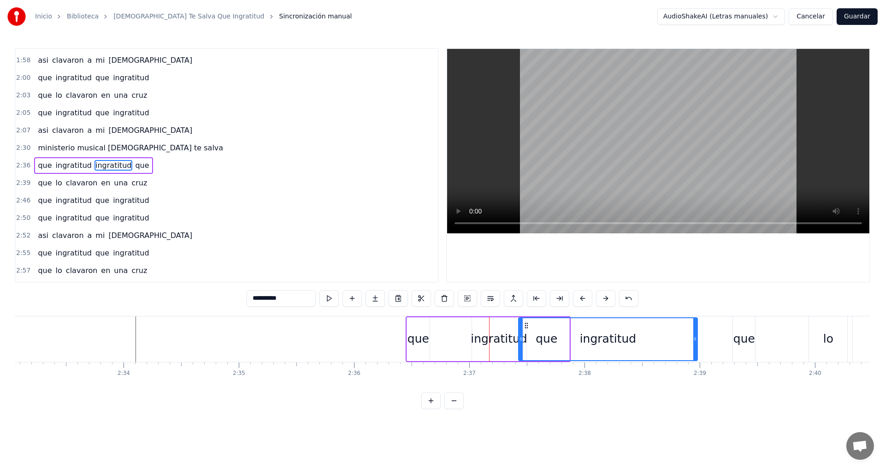
click at [603, 299] on button at bounding box center [605, 298] width 19 height 17
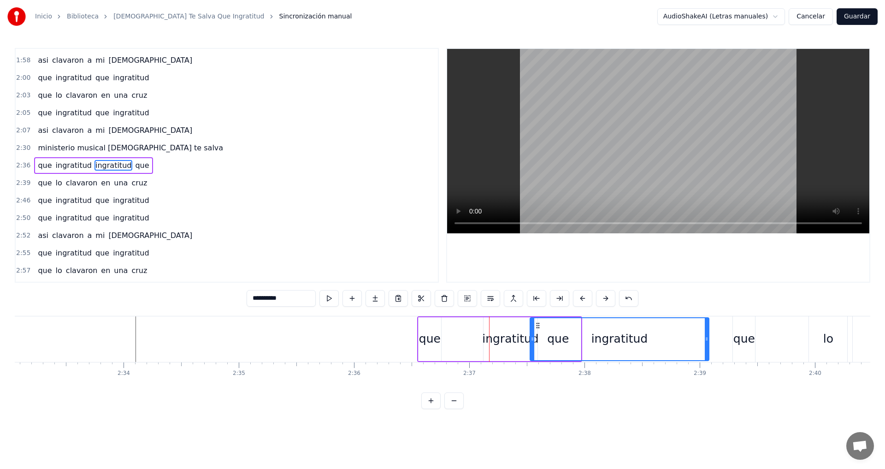
click at [603, 299] on button at bounding box center [605, 298] width 19 height 17
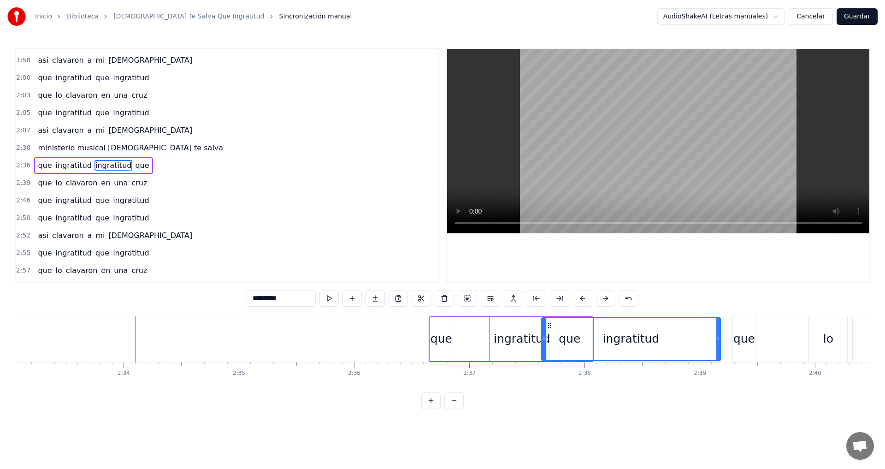
click at [603, 299] on button at bounding box center [605, 298] width 19 height 17
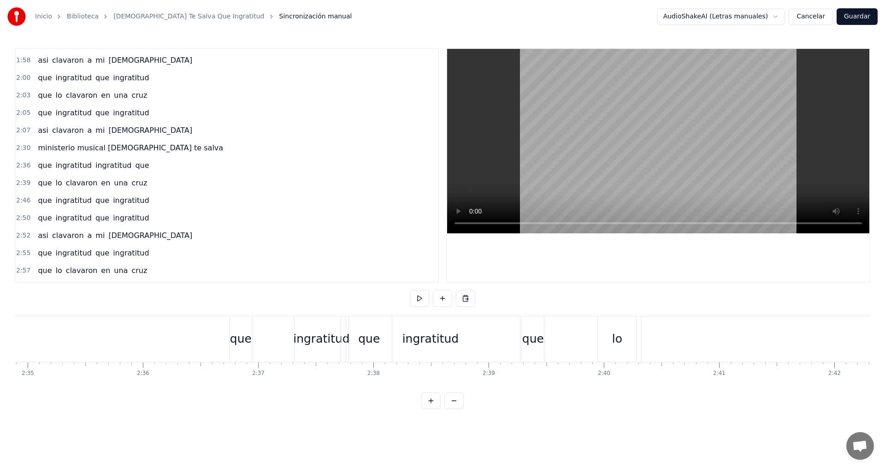
scroll to position [0, 17792]
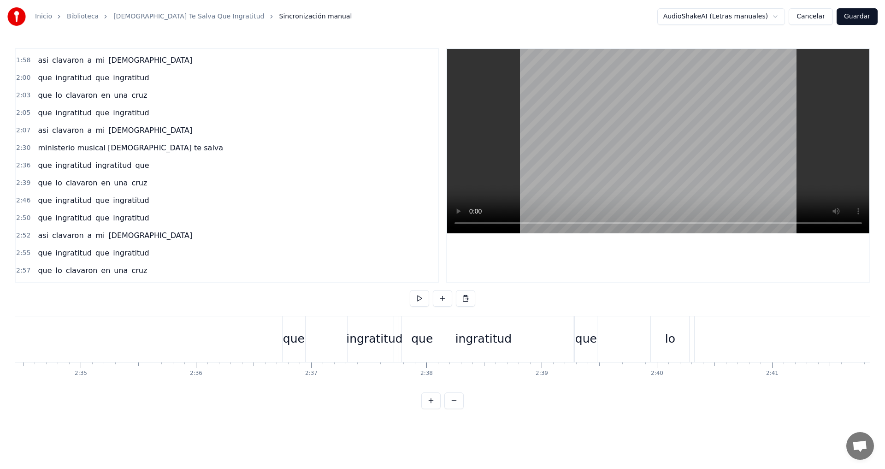
click at [668, 347] on div "lo" at bounding box center [670, 339] width 38 height 46
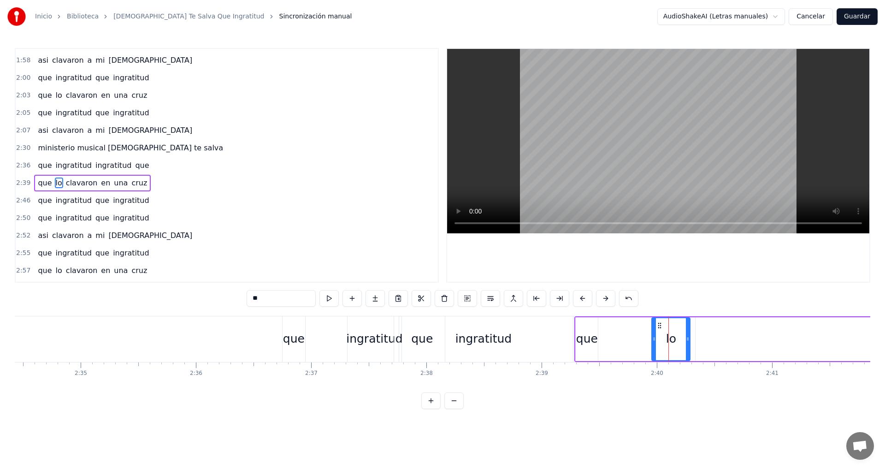
scroll to position [418, 0]
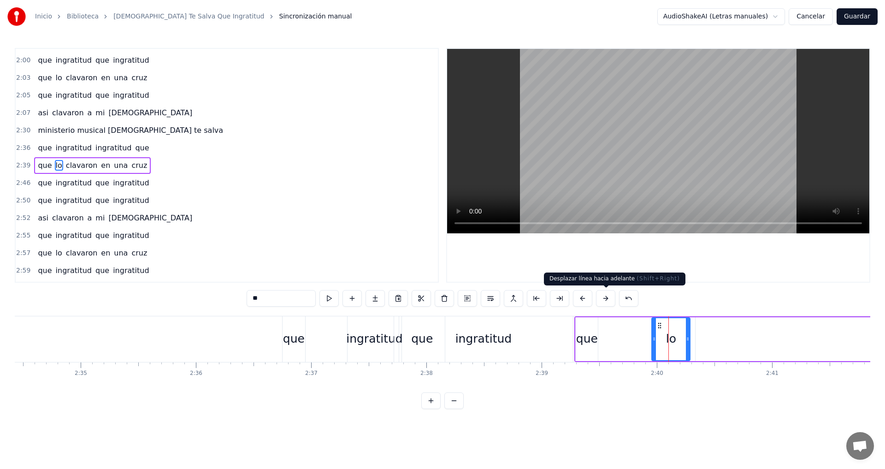
click at [608, 300] on button at bounding box center [605, 298] width 19 height 17
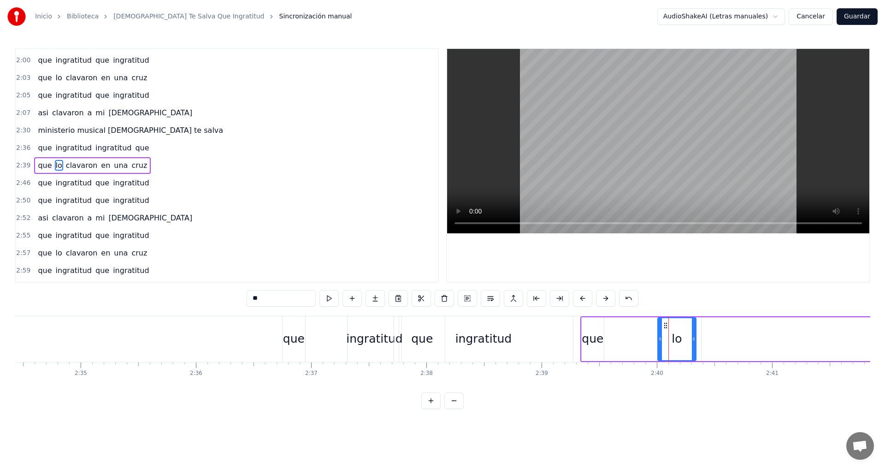
click at [608, 300] on button at bounding box center [605, 298] width 19 height 17
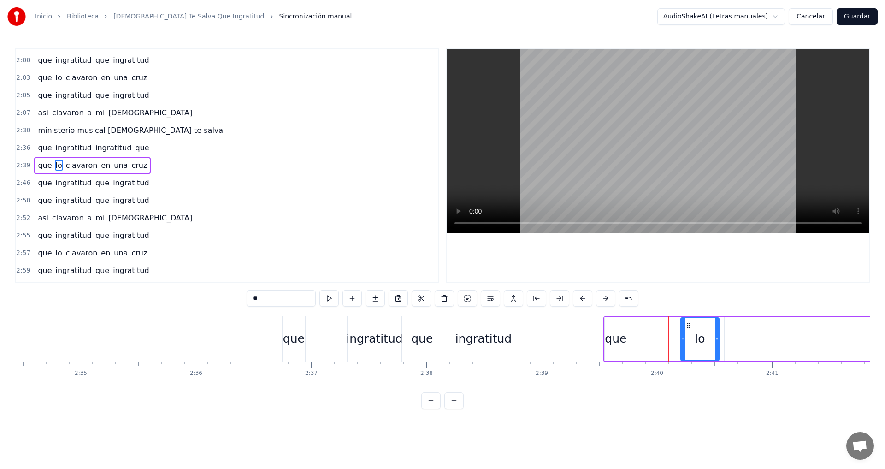
click at [608, 300] on button at bounding box center [605, 298] width 19 height 17
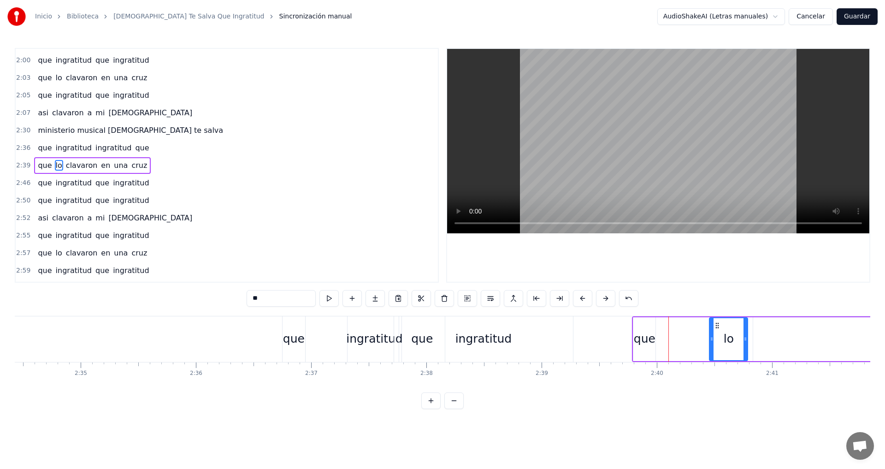
click at [608, 300] on button at bounding box center [605, 298] width 19 height 17
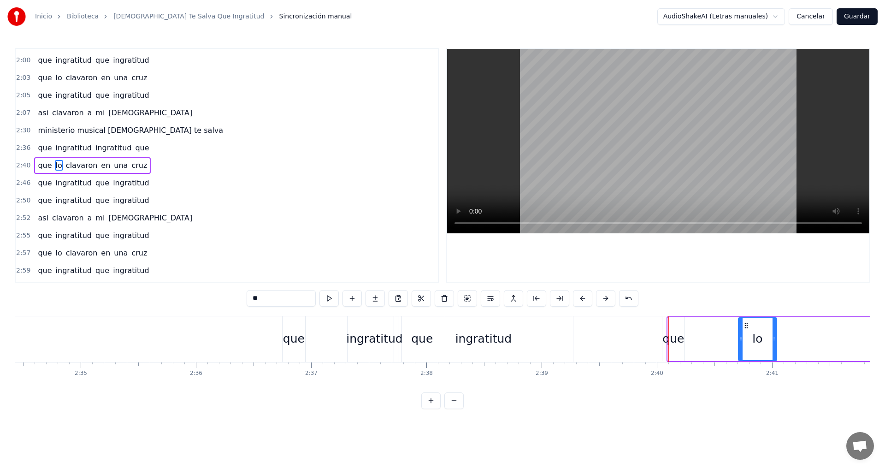
click at [608, 300] on button at bounding box center [605, 298] width 19 height 17
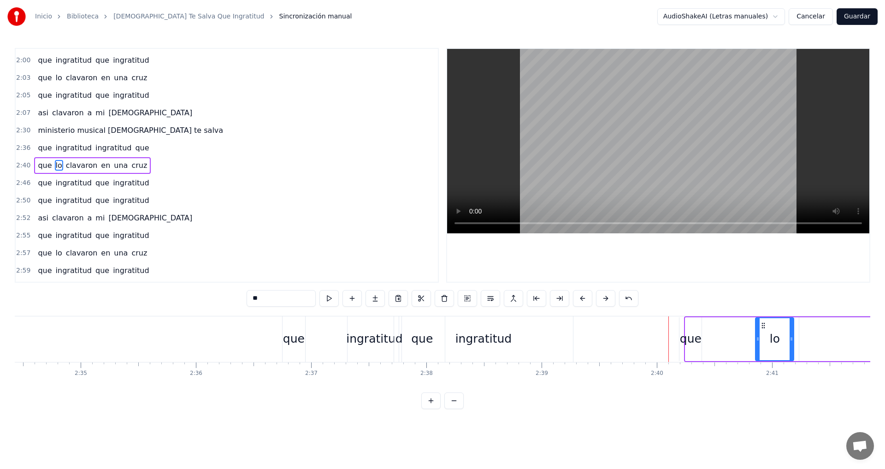
click at [608, 300] on button at bounding box center [605, 298] width 19 height 17
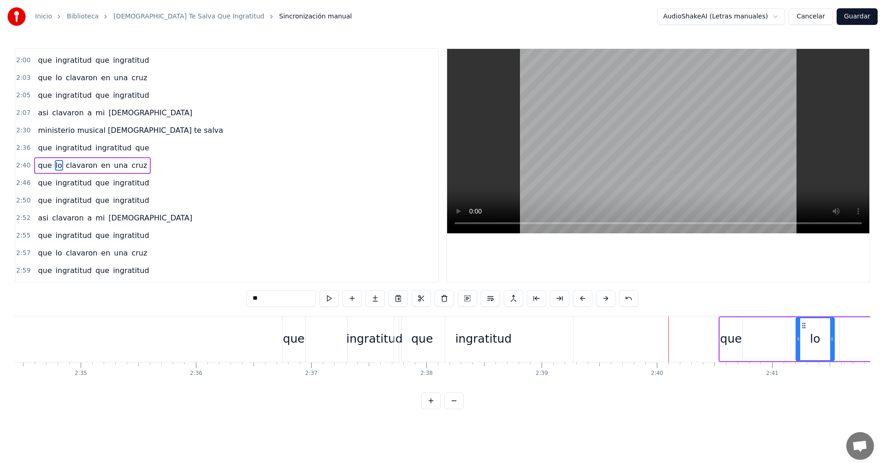
click at [608, 300] on button at bounding box center [605, 298] width 19 height 17
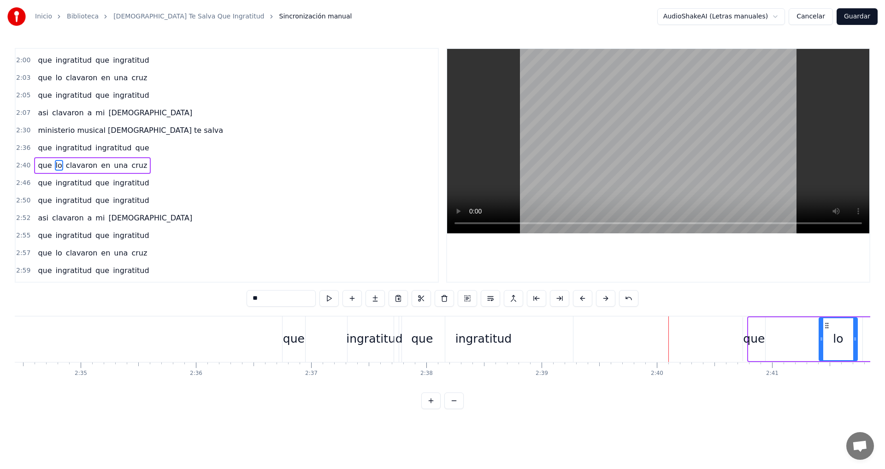
click at [608, 300] on button at bounding box center [605, 298] width 19 height 17
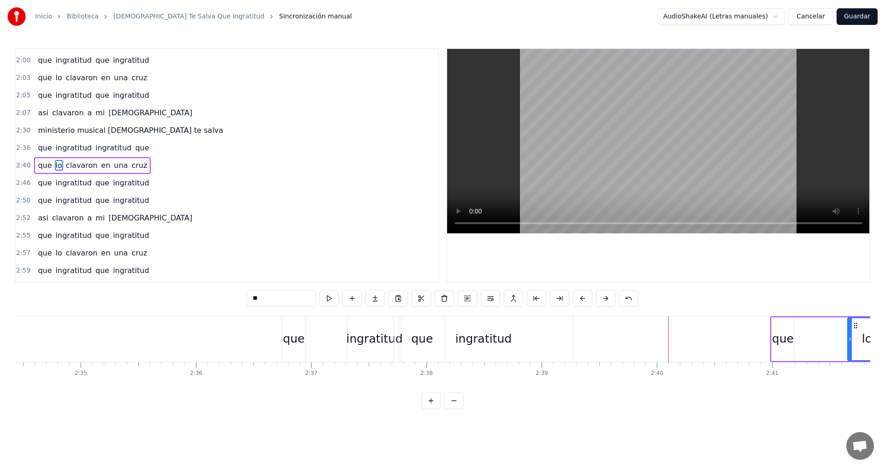
click at [608, 300] on button at bounding box center [605, 298] width 19 height 17
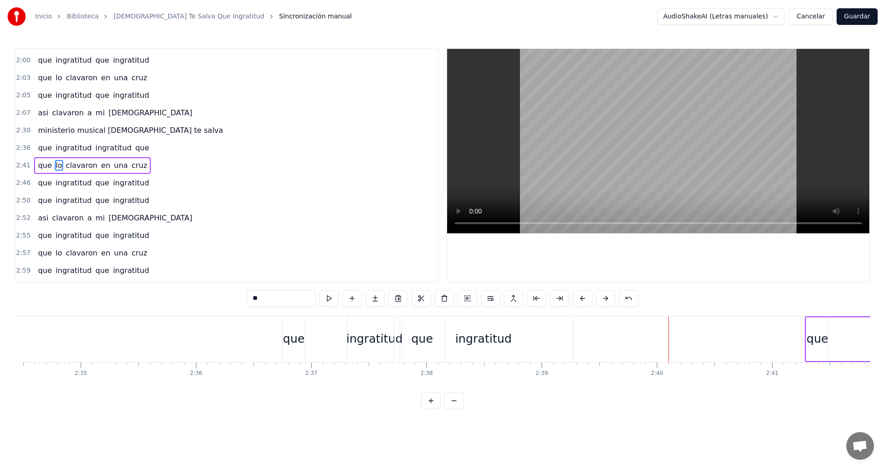
click at [424, 331] on div "que" at bounding box center [422, 339] width 22 height 18
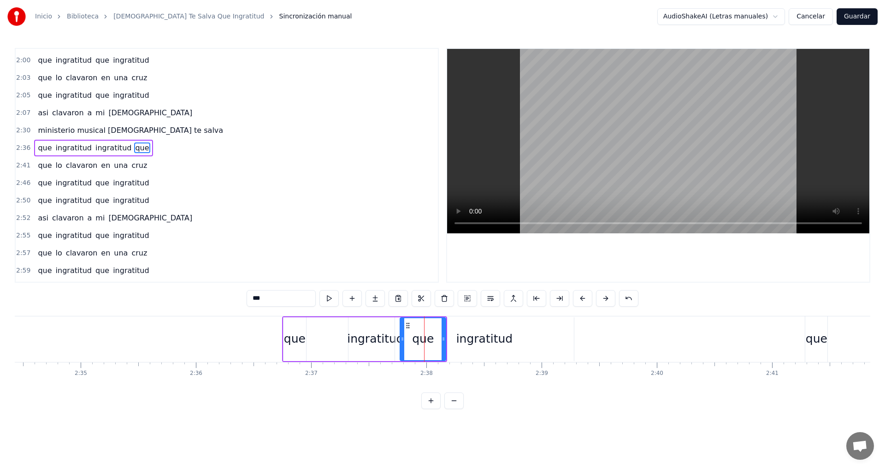
scroll to position [400, 0]
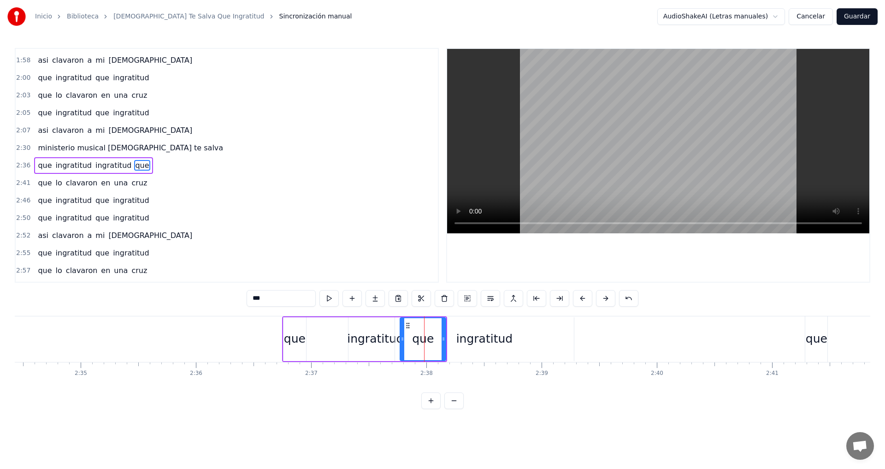
click at [522, 346] on div "ingratitud" at bounding box center [484, 339] width 179 height 44
type input "**********"
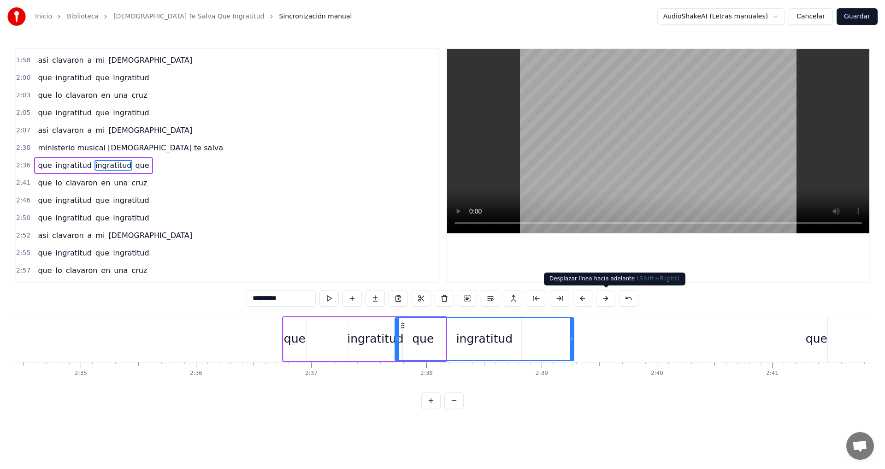
click at [607, 300] on button at bounding box center [605, 298] width 19 height 17
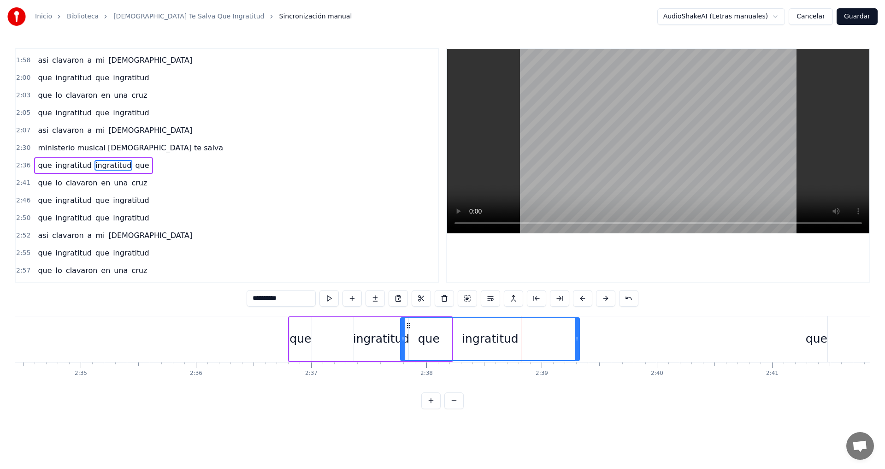
click at [607, 300] on button at bounding box center [605, 298] width 19 height 17
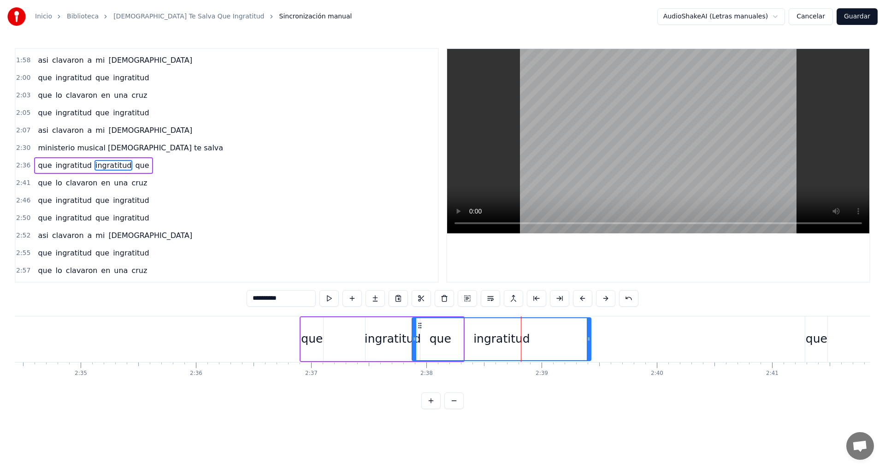
click at [607, 300] on button at bounding box center [605, 298] width 19 height 17
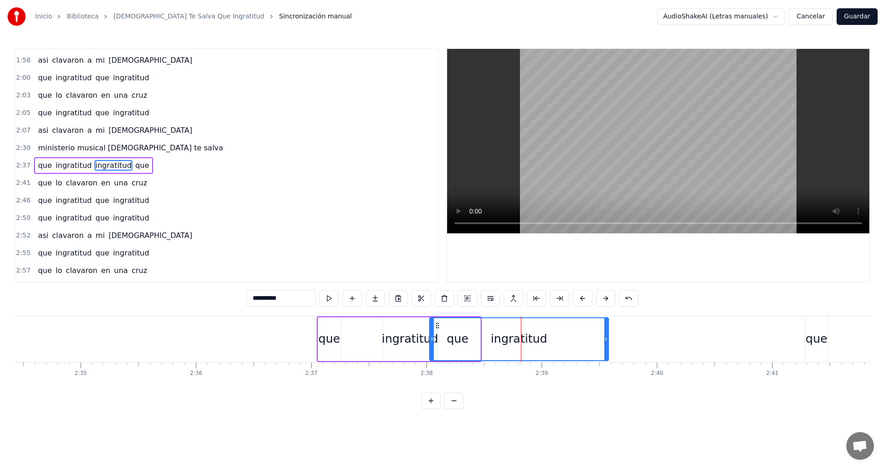
click at [607, 300] on button at bounding box center [605, 298] width 19 height 17
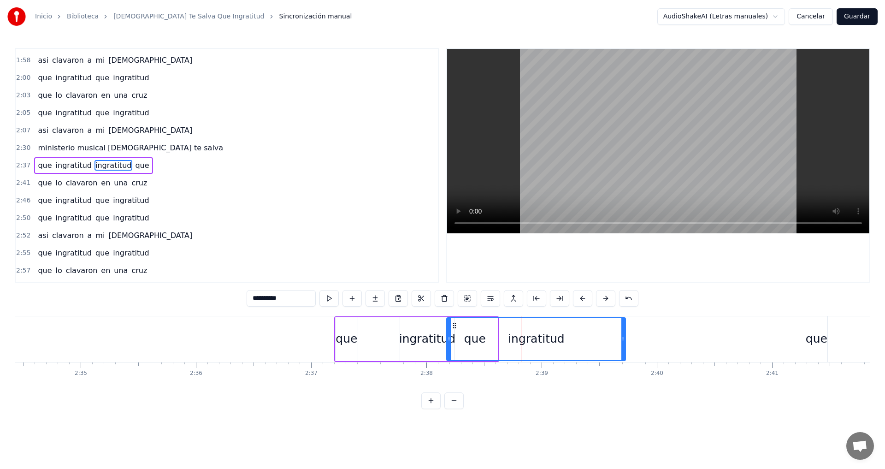
click at [607, 300] on button at bounding box center [605, 298] width 19 height 17
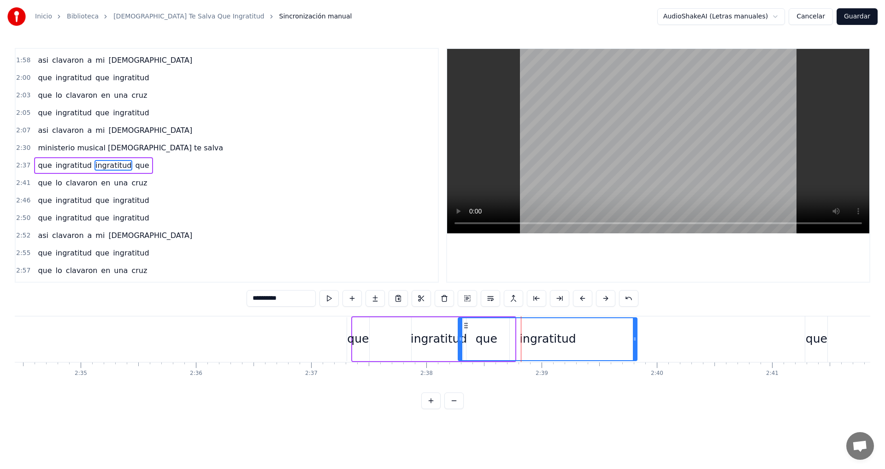
click at [607, 300] on button at bounding box center [605, 298] width 19 height 17
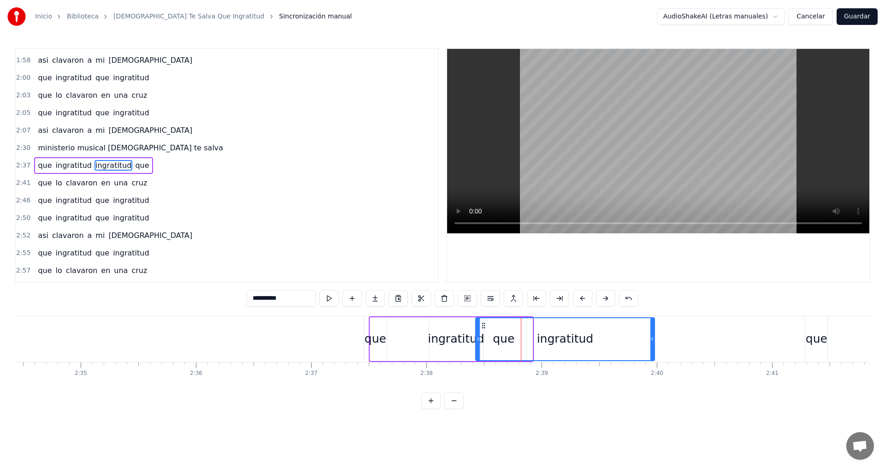
click at [607, 300] on button at bounding box center [605, 298] width 19 height 17
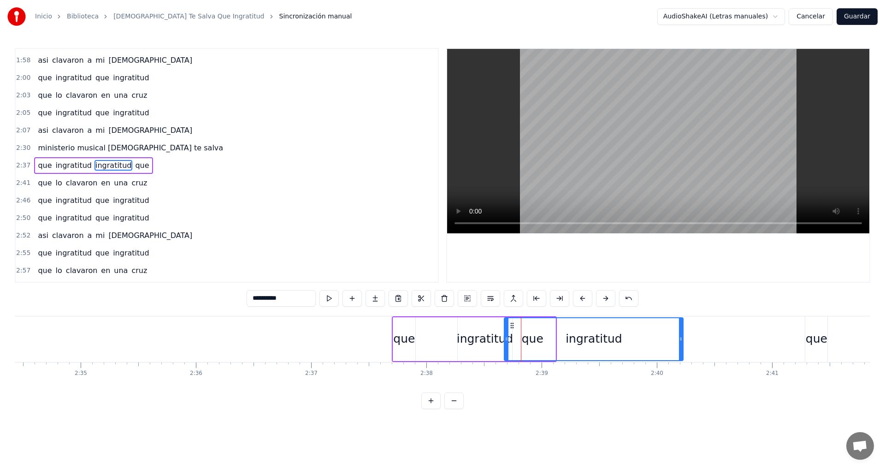
click at [607, 300] on button at bounding box center [605, 298] width 19 height 17
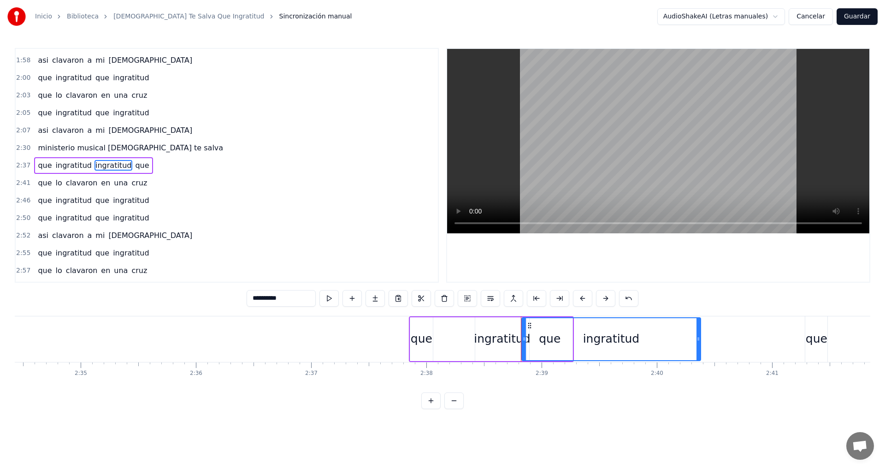
click at [607, 300] on button at bounding box center [605, 298] width 19 height 17
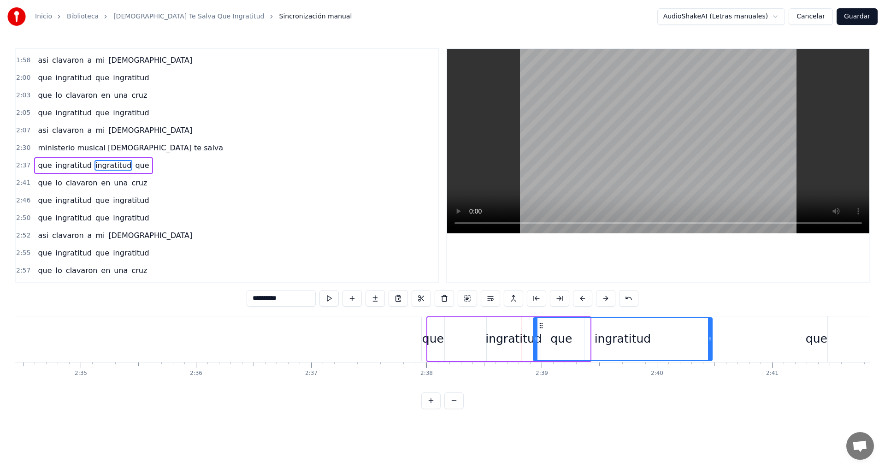
click at [607, 300] on button at bounding box center [605, 298] width 19 height 17
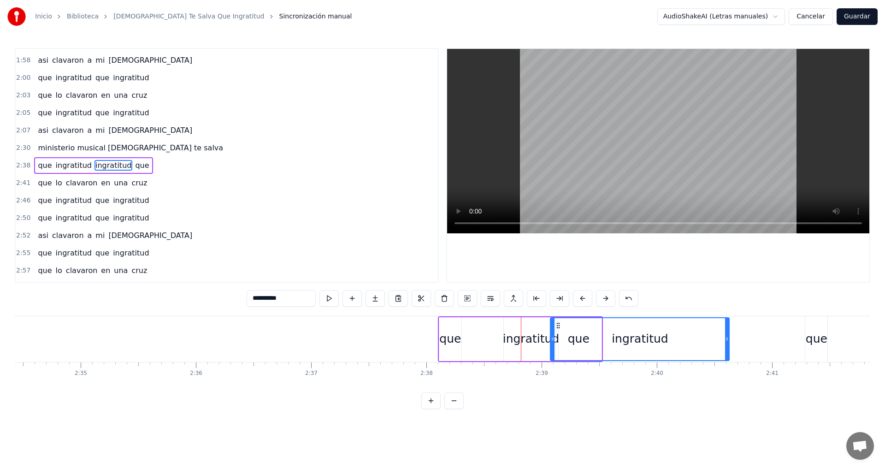
click at [607, 300] on button at bounding box center [605, 298] width 19 height 17
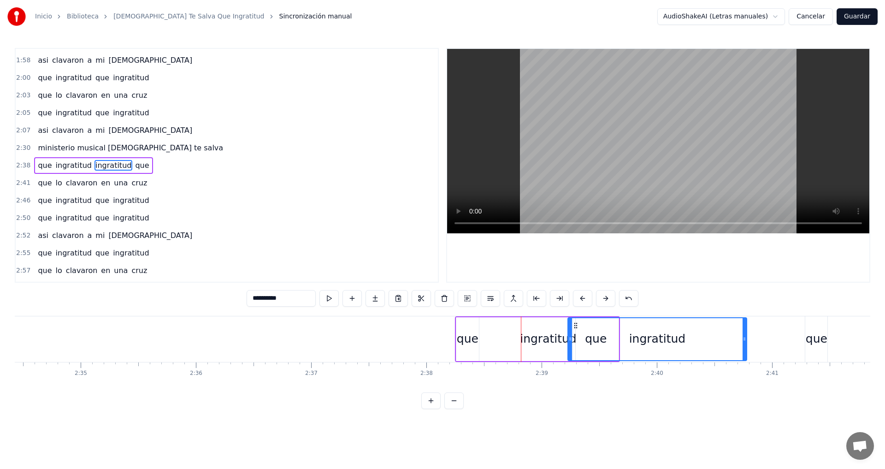
click at [607, 300] on button at bounding box center [605, 298] width 19 height 17
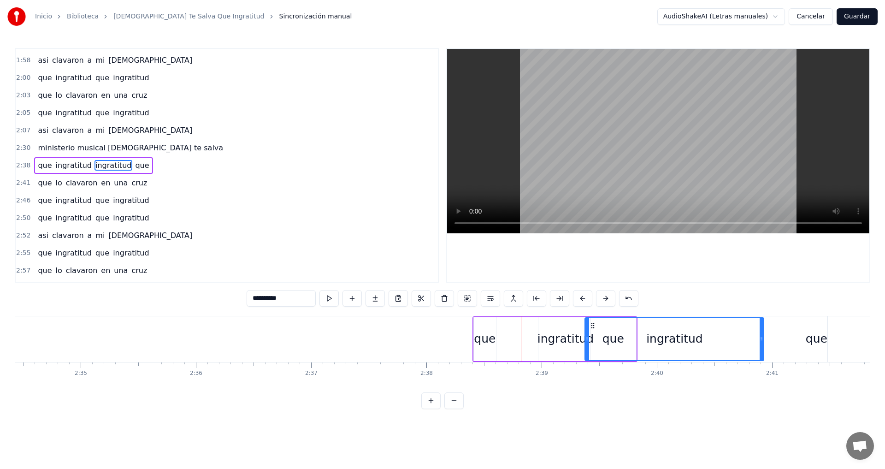
click at [607, 300] on button at bounding box center [605, 298] width 19 height 17
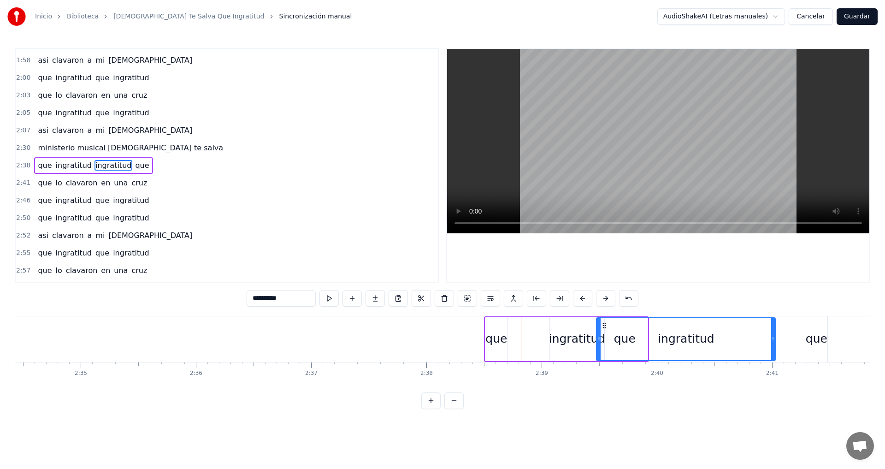
click at [607, 300] on button at bounding box center [605, 298] width 19 height 17
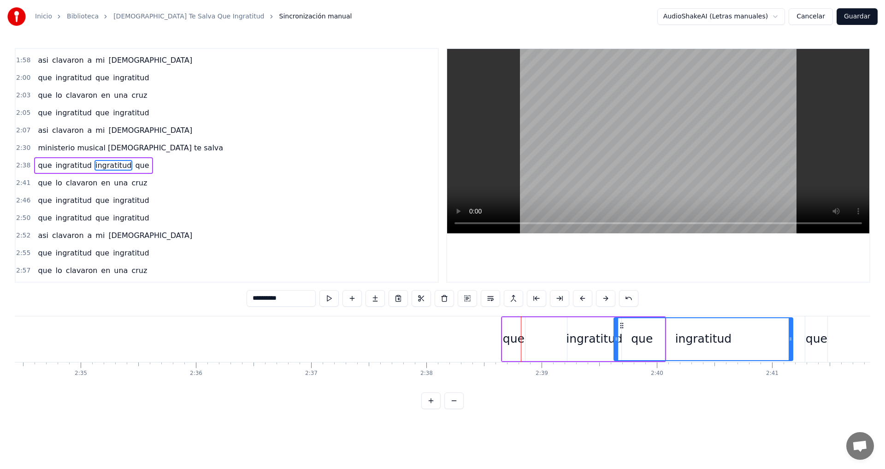
click at [607, 300] on button at bounding box center [605, 298] width 19 height 17
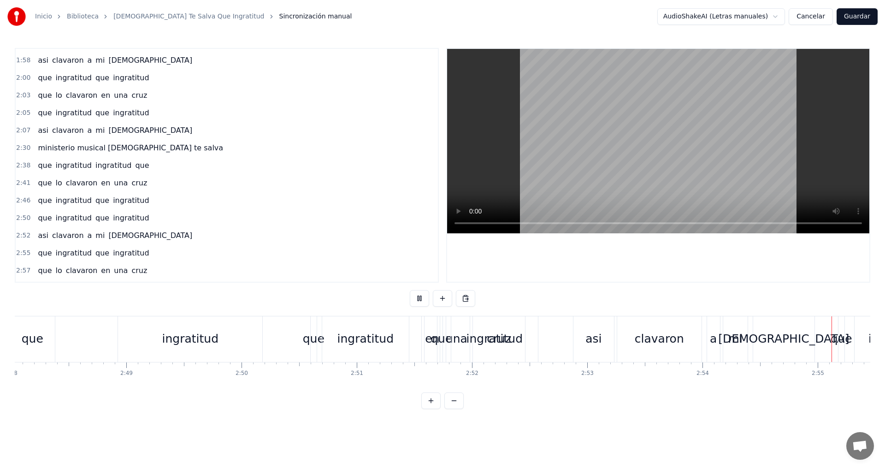
scroll to position [0, 20124]
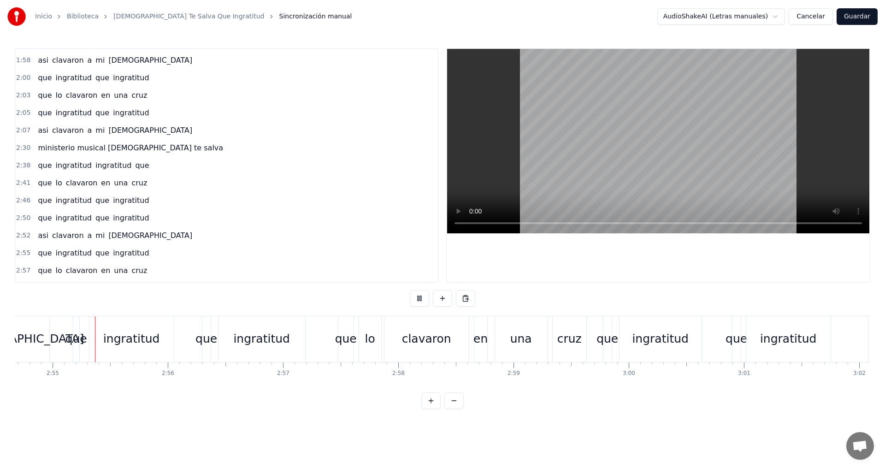
click at [450, 330] on div "clavaron" at bounding box center [426, 339] width 84 height 46
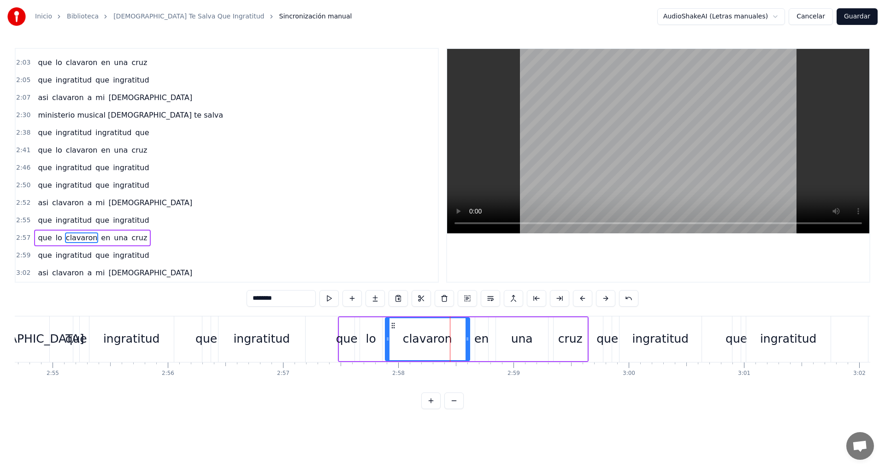
click at [120, 342] on div "ingratitud" at bounding box center [131, 339] width 57 height 18
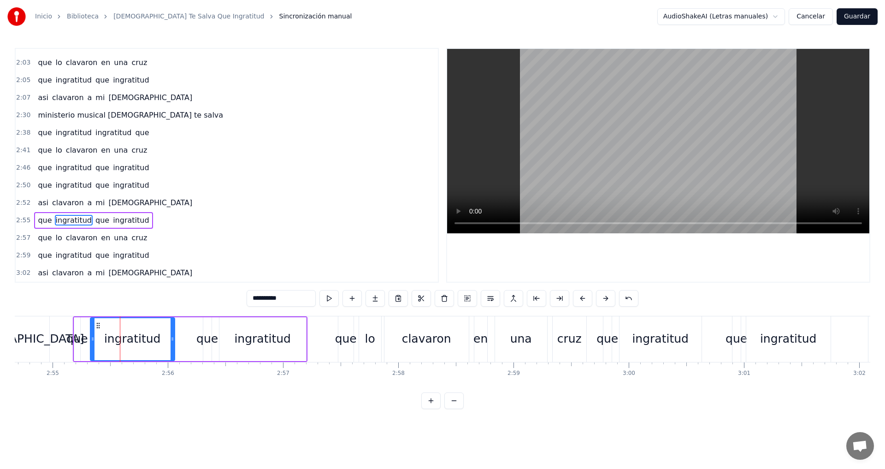
click at [40, 344] on div "[DEMOGRAPHIC_DATA]" at bounding box center [18, 339] width 61 height 46
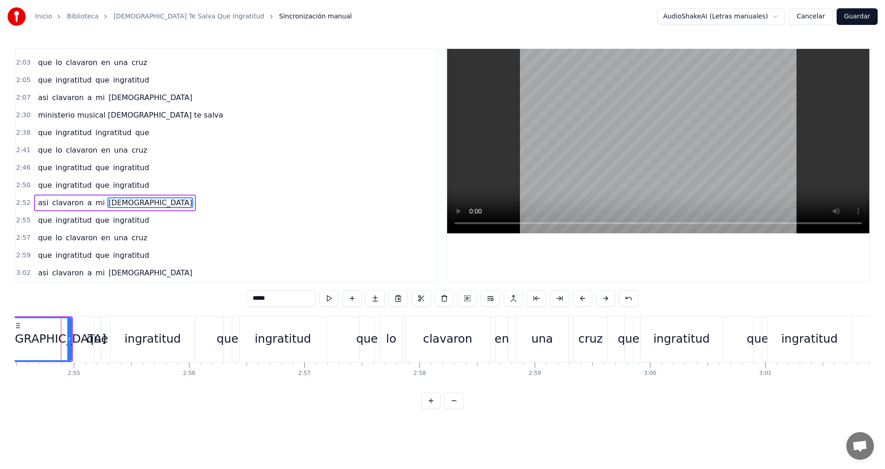
scroll to position [0, 19354]
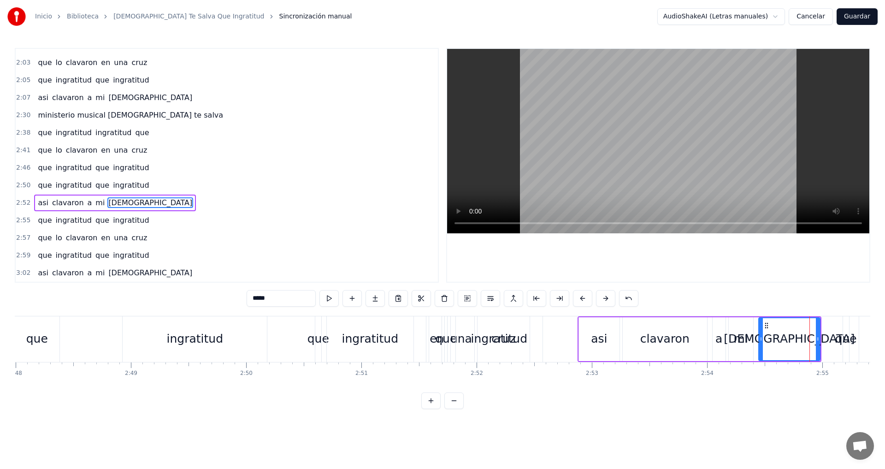
click at [494, 343] on div "ingratitud" at bounding box center [499, 339] width 57 height 18
type input "**********"
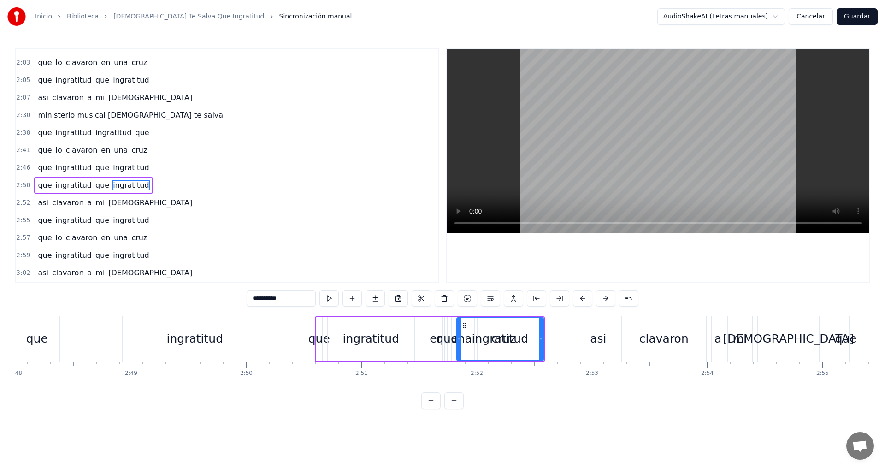
click at [520, 339] on div "ingratitud" at bounding box center [500, 339] width 57 height 18
click at [493, 343] on div "ingratitud" at bounding box center [500, 339] width 57 height 18
click at [448, 302] on button at bounding box center [444, 298] width 19 height 17
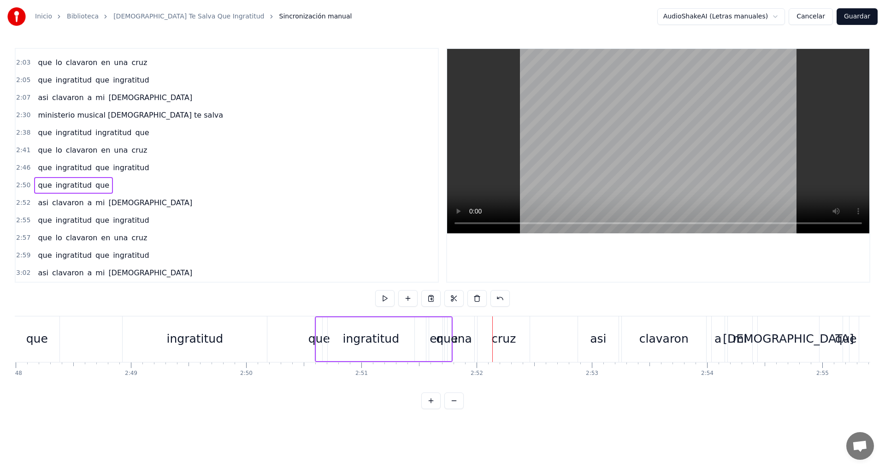
click at [414, 347] on div "ingratitud" at bounding box center [371, 339] width 88 height 44
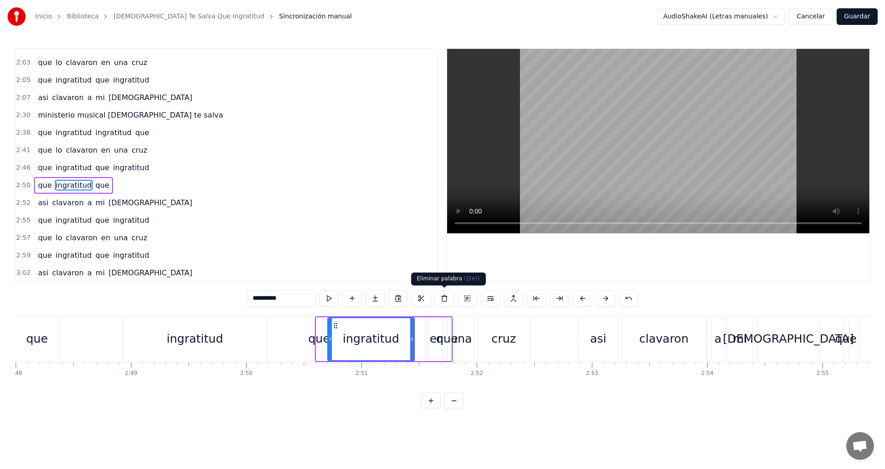
click at [445, 300] on button at bounding box center [444, 298] width 19 height 17
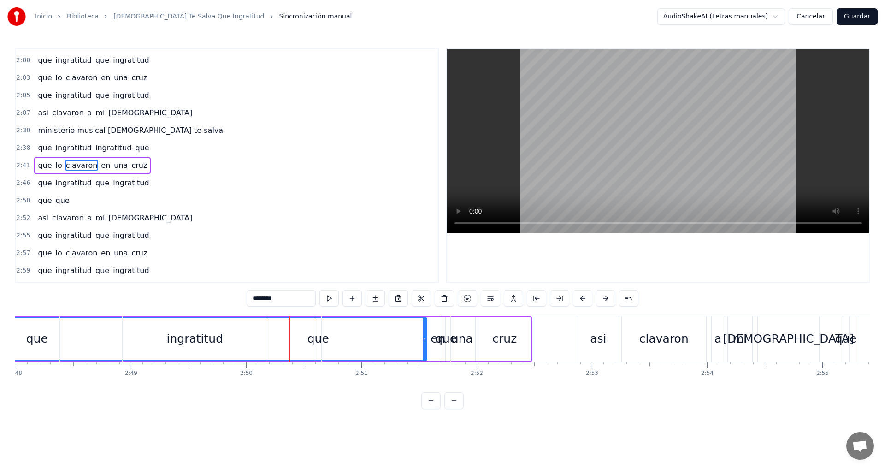
click at [443, 344] on div "que" at bounding box center [446, 339] width 22 height 18
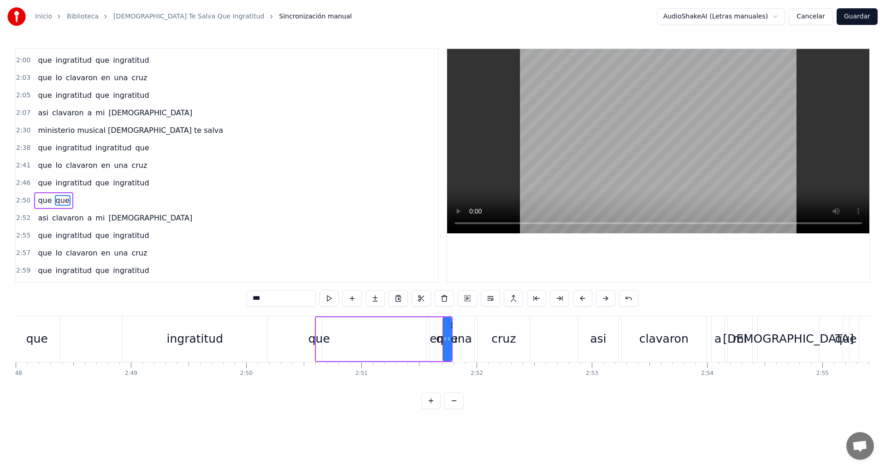
scroll to position [433, 0]
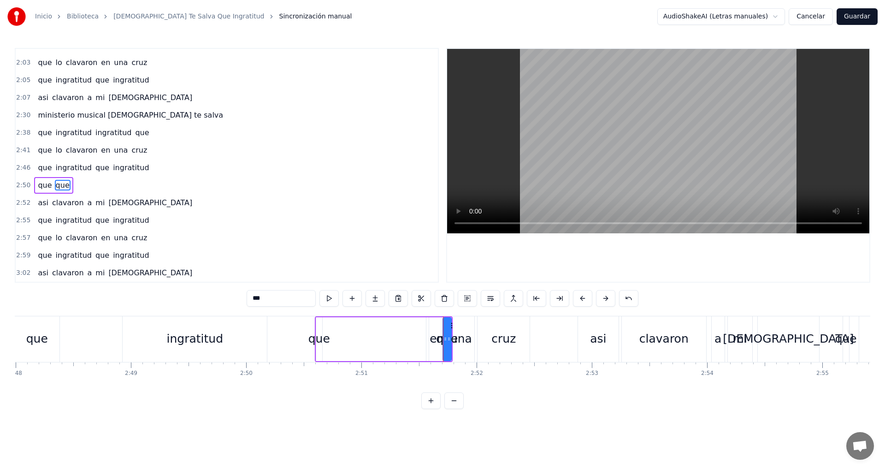
click at [468, 345] on div "una" at bounding box center [461, 339] width 22 height 18
type input "***"
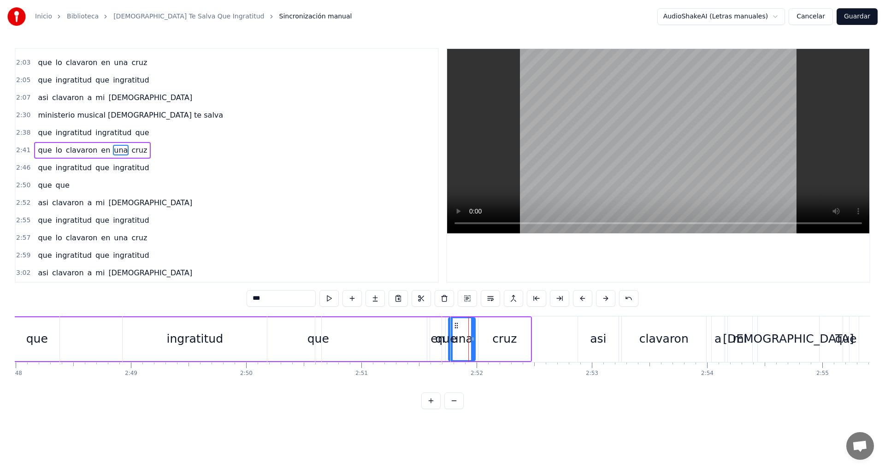
scroll to position [418, 0]
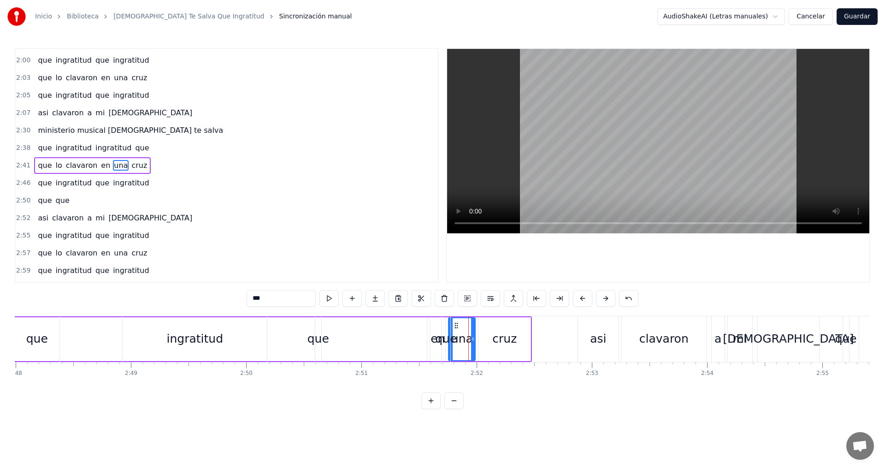
click at [459, 344] on div "una" at bounding box center [462, 339] width 22 height 18
click at [441, 301] on button at bounding box center [444, 298] width 19 height 17
click at [434, 344] on div "que que" at bounding box center [384, 339] width 138 height 46
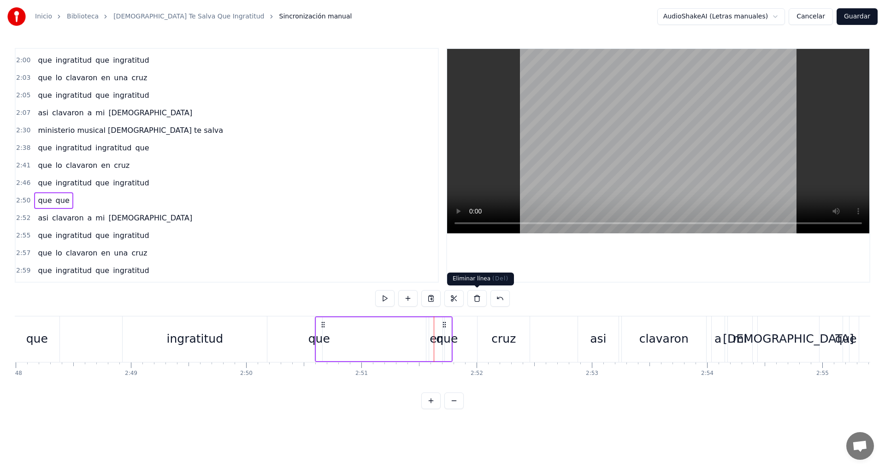
click at [473, 300] on button at bounding box center [476, 298] width 19 height 17
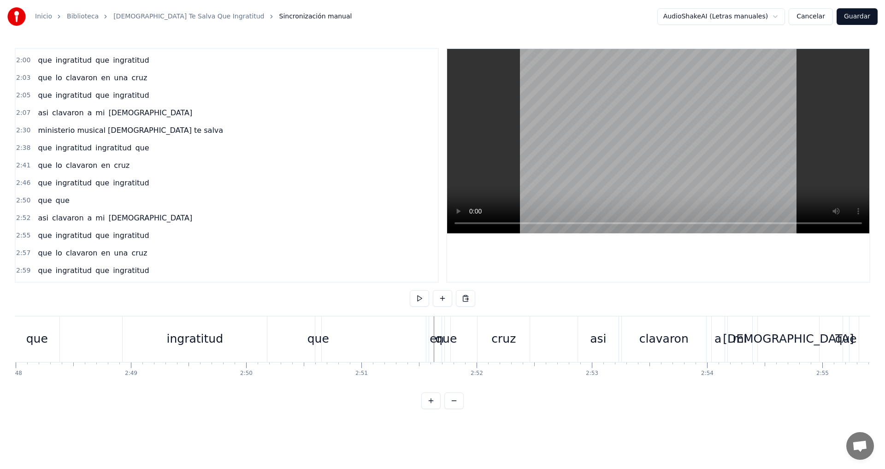
drag, startPoint x: 447, startPoint y: 336, endPoint x: 461, endPoint y: 336, distance: 13.4
click at [436, 339] on div "que" at bounding box center [446, 339] width 22 height 18
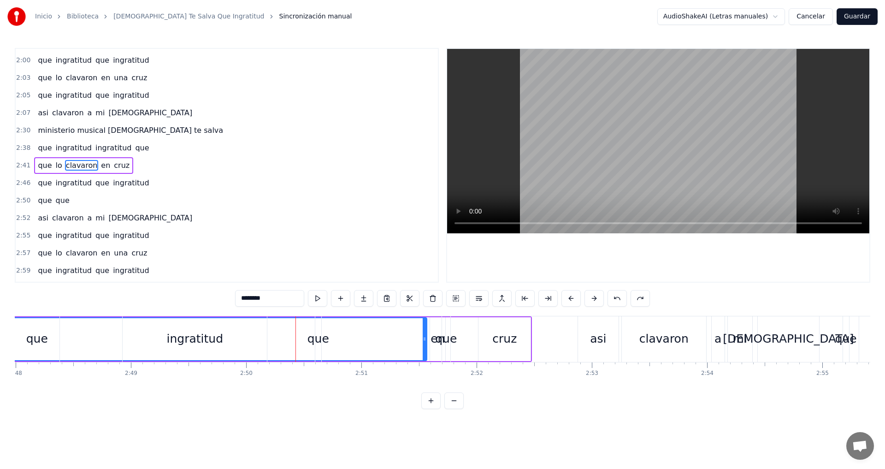
drag, startPoint x: 320, startPoint y: 340, endPoint x: 313, endPoint y: 342, distance: 7.6
click at [313, 342] on div "que" at bounding box center [318, 339] width 22 height 18
type input "***"
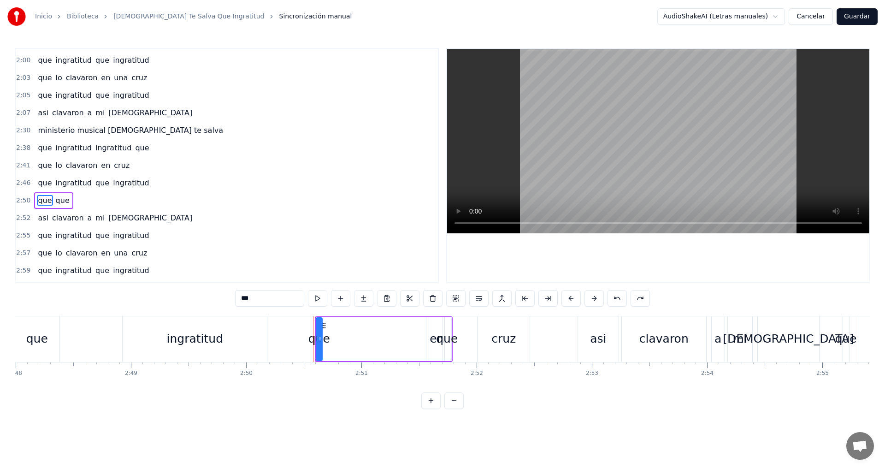
scroll to position [433, 0]
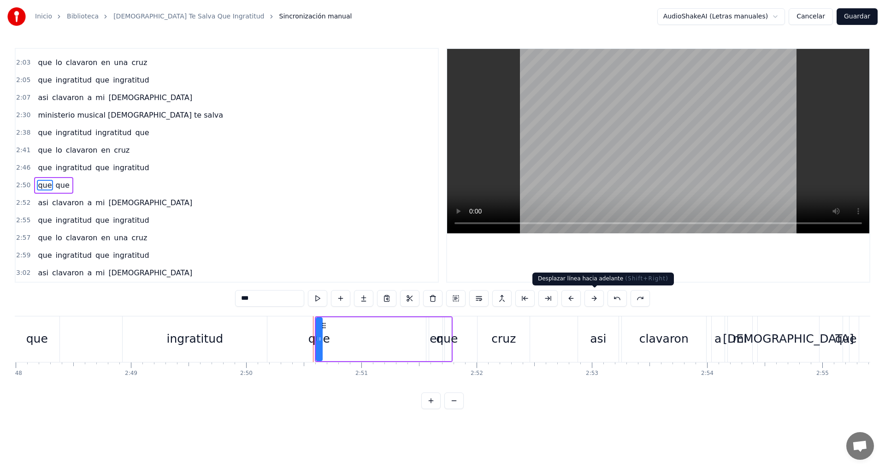
click at [592, 297] on button at bounding box center [593, 298] width 19 height 17
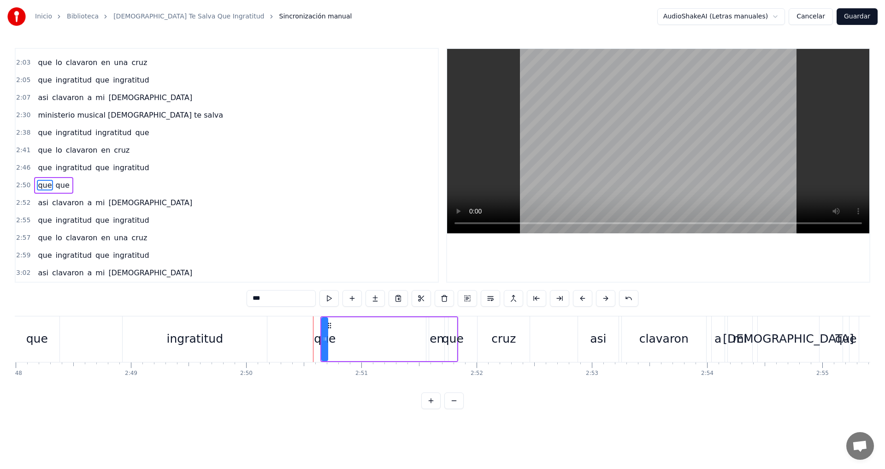
click at [592, 297] on button at bounding box center [582, 298] width 19 height 17
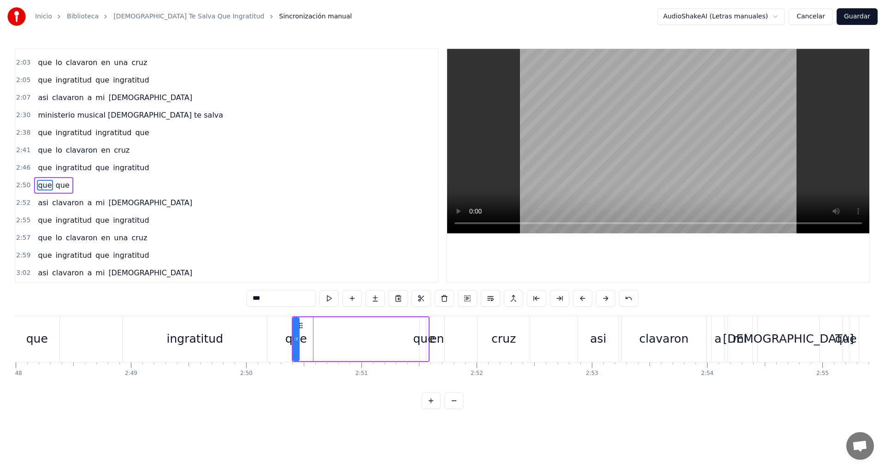
click at [592, 297] on button at bounding box center [582, 298] width 19 height 17
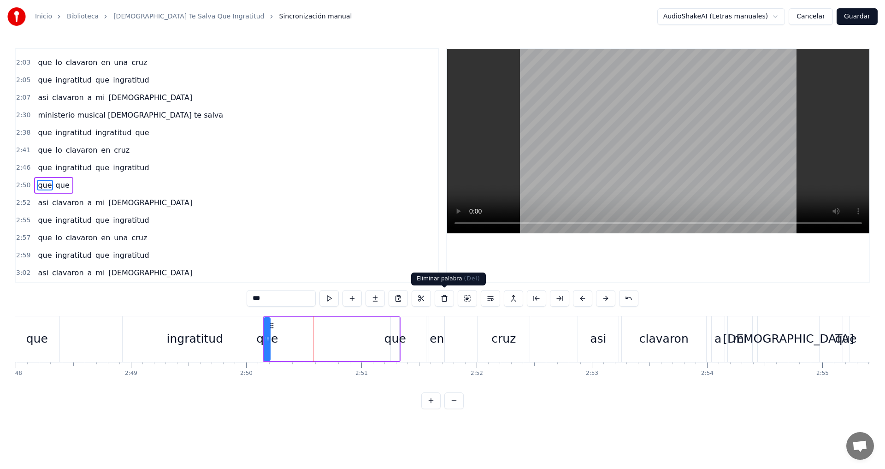
click at [447, 301] on button at bounding box center [444, 298] width 19 height 17
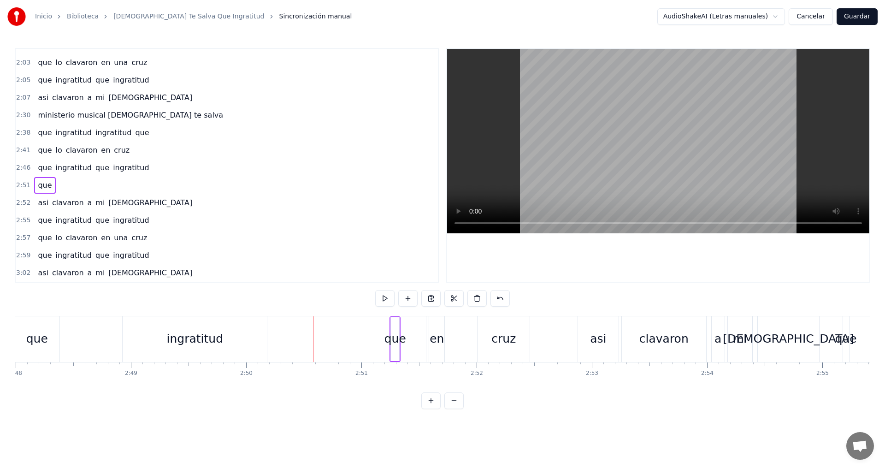
click at [210, 339] on div "ingratitud" at bounding box center [195, 339] width 57 height 18
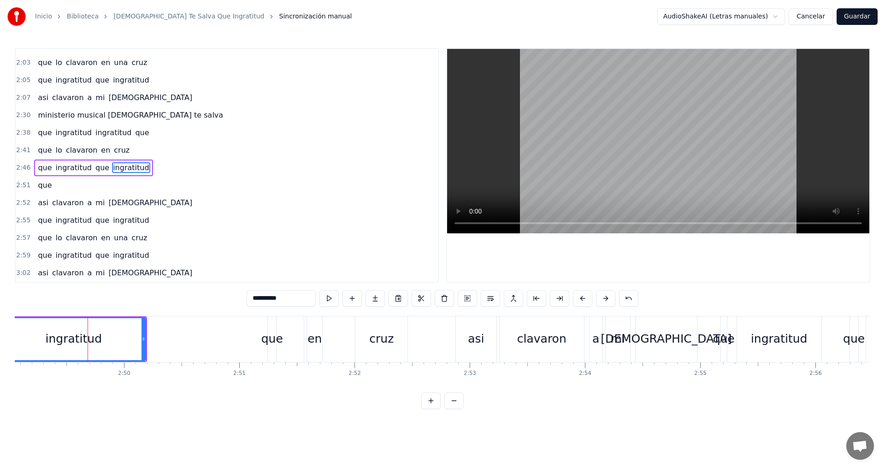
scroll to position [0, 19490]
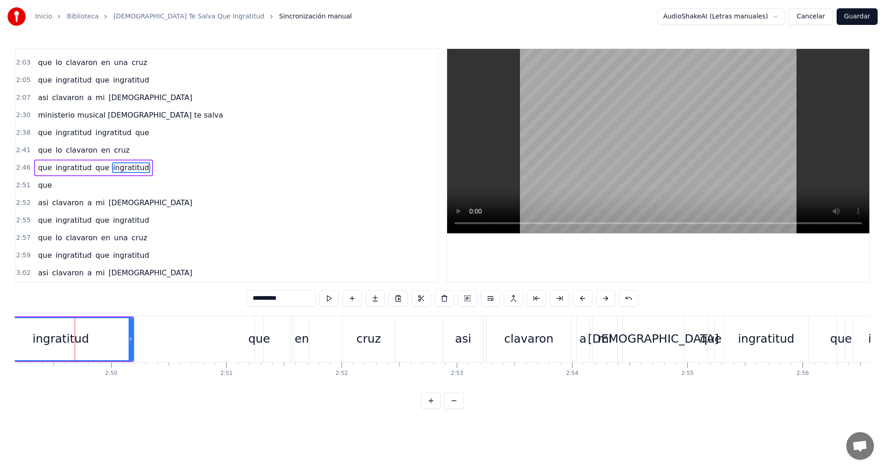
click at [665, 341] on div "[DEMOGRAPHIC_DATA]" at bounding box center [653, 339] width 131 height 18
type input "*****"
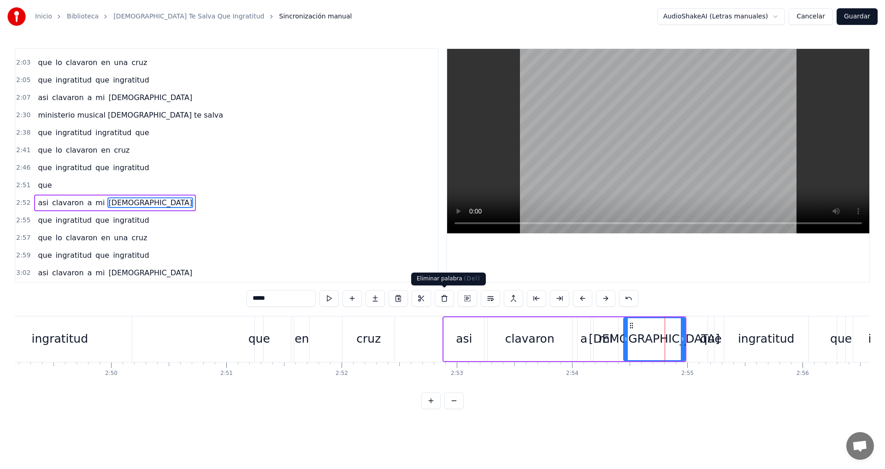
click at [441, 297] on button at bounding box center [444, 298] width 19 height 17
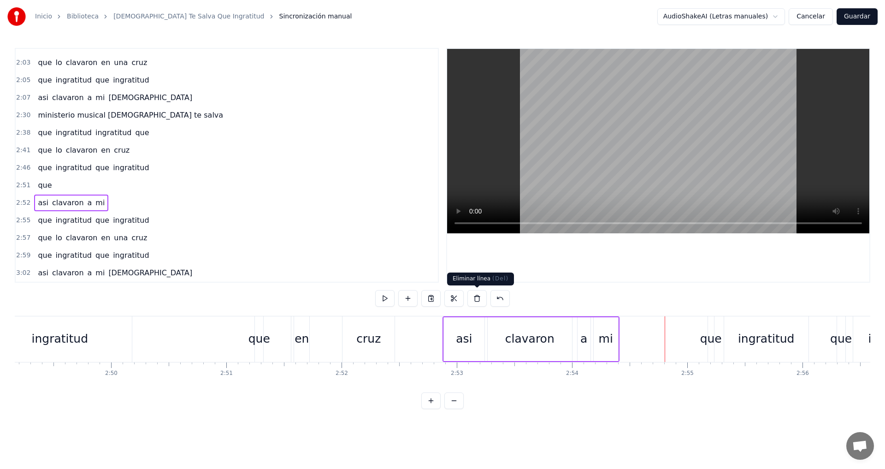
click at [475, 298] on button at bounding box center [476, 298] width 19 height 17
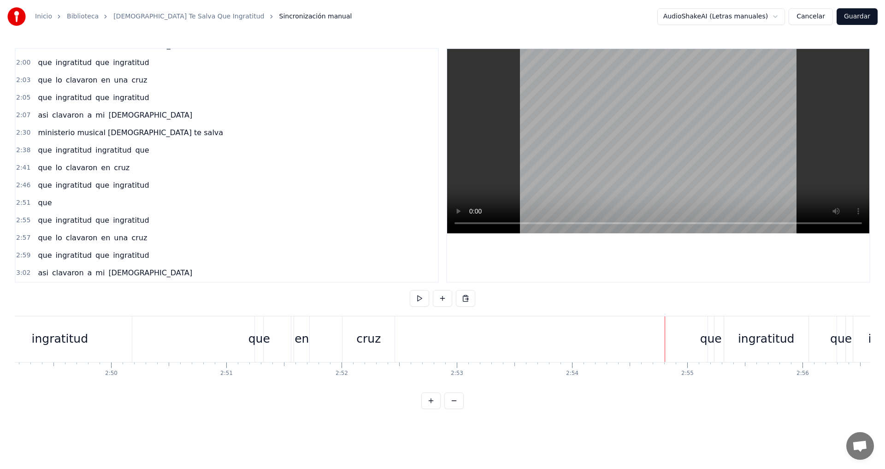
scroll to position [415, 0]
click at [367, 337] on div "cruz" at bounding box center [368, 339] width 24 height 18
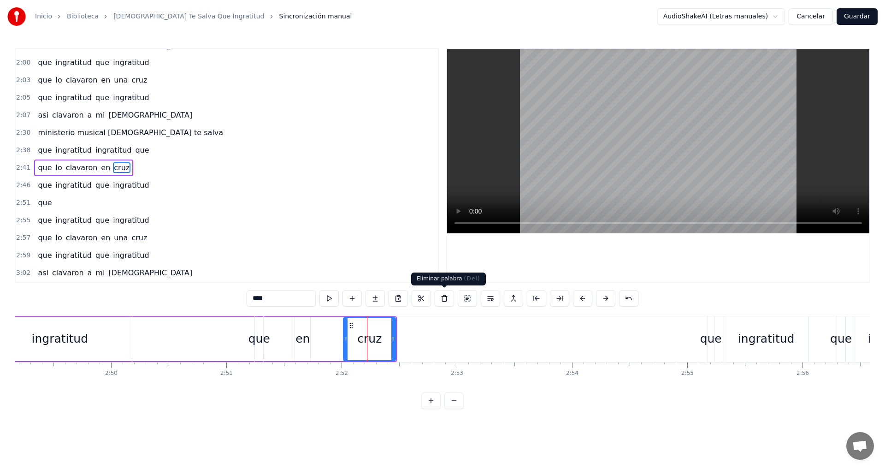
click at [445, 299] on button at bounding box center [444, 298] width 19 height 17
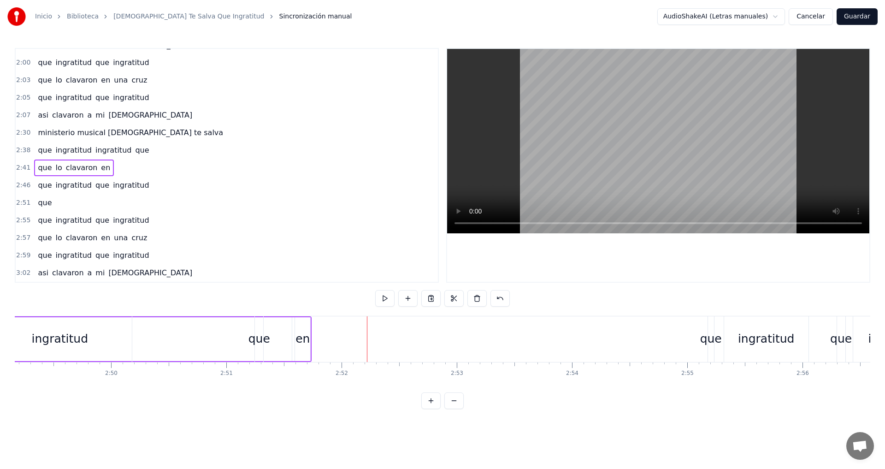
click at [304, 347] on div "en" at bounding box center [302, 339] width 15 height 44
click at [444, 304] on button at bounding box center [444, 298] width 19 height 17
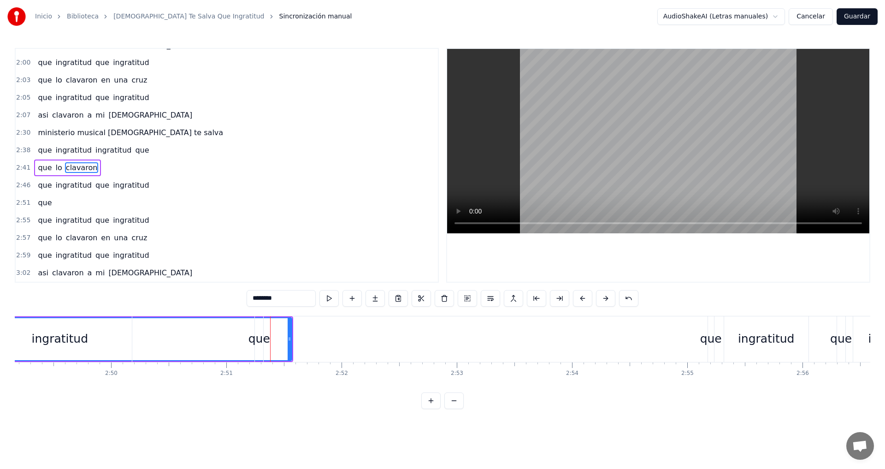
click at [258, 343] on div "que" at bounding box center [259, 339] width 22 height 18
type input "***"
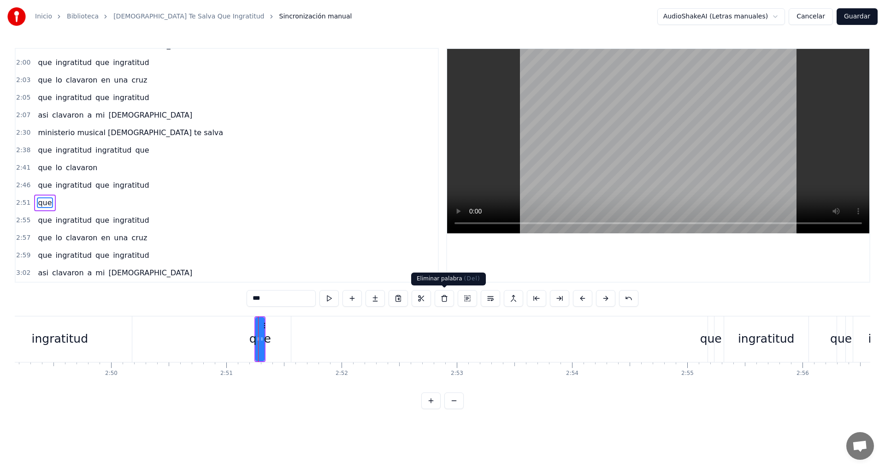
click at [446, 300] on button at bounding box center [444, 298] width 19 height 17
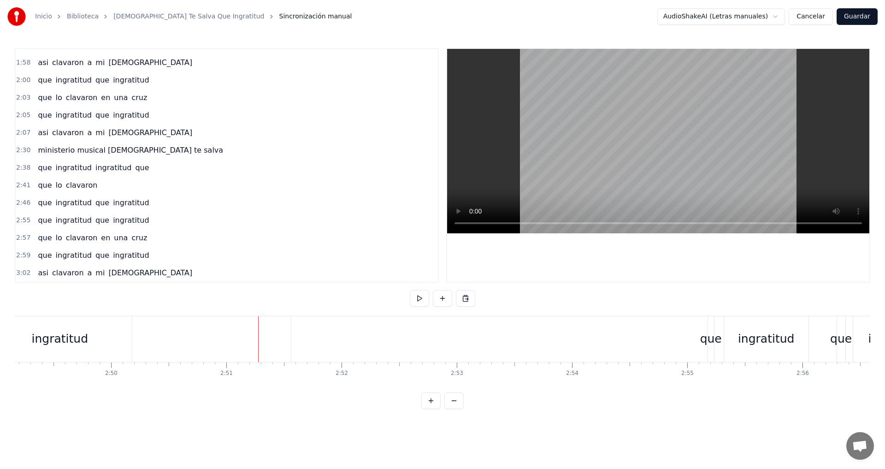
scroll to position [398, 0]
click at [468, 299] on button at bounding box center [465, 298] width 19 height 17
click at [465, 300] on button at bounding box center [465, 298] width 19 height 17
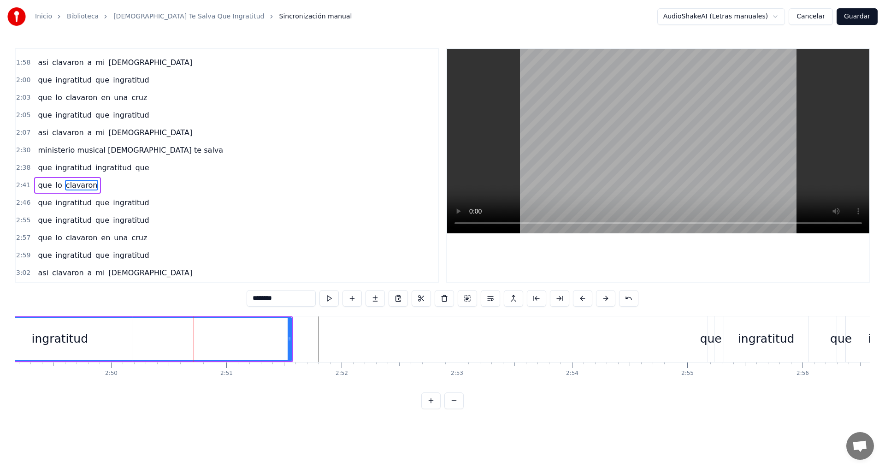
click at [72, 341] on div "ingratitud" at bounding box center [60, 339] width 57 height 18
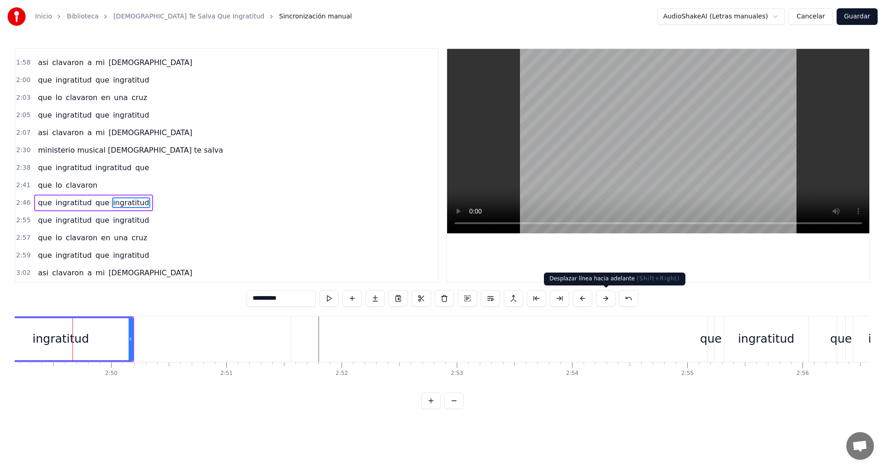
click at [610, 301] on button at bounding box center [605, 298] width 19 height 17
click at [599, 301] on button at bounding box center [605, 298] width 19 height 17
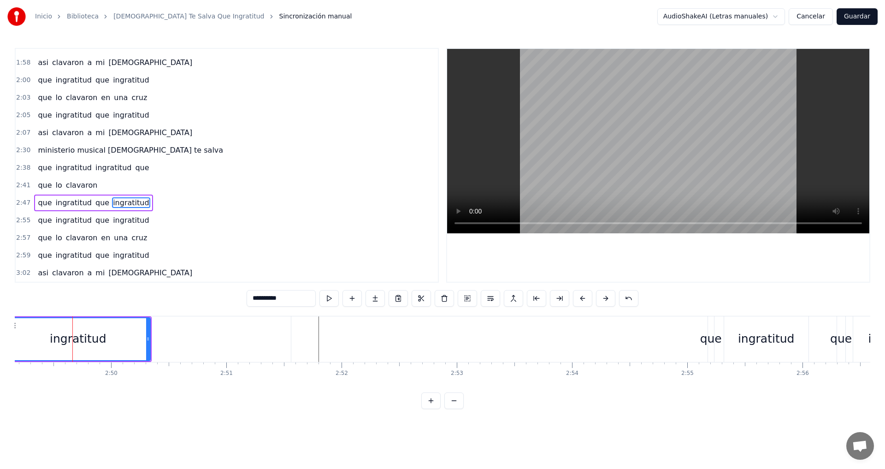
click at [599, 301] on button at bounding box center [605, 298] width 19 height 17
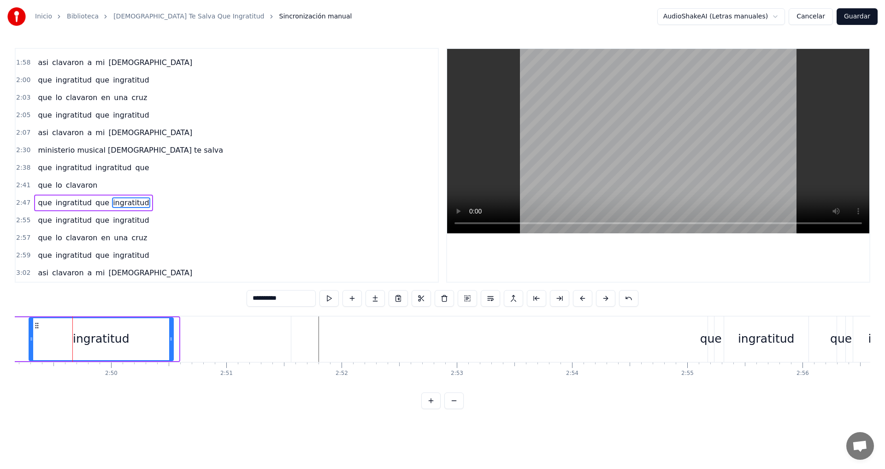
click at [599, 301] on button at bounding box center [605, 298] width 19 height 17
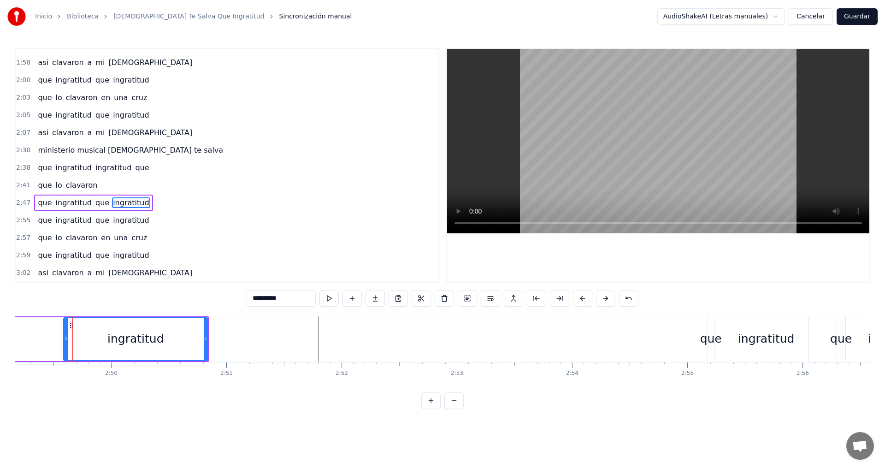
click at [599, 301] on button at bounding box center [605, 298] width 19 height 17
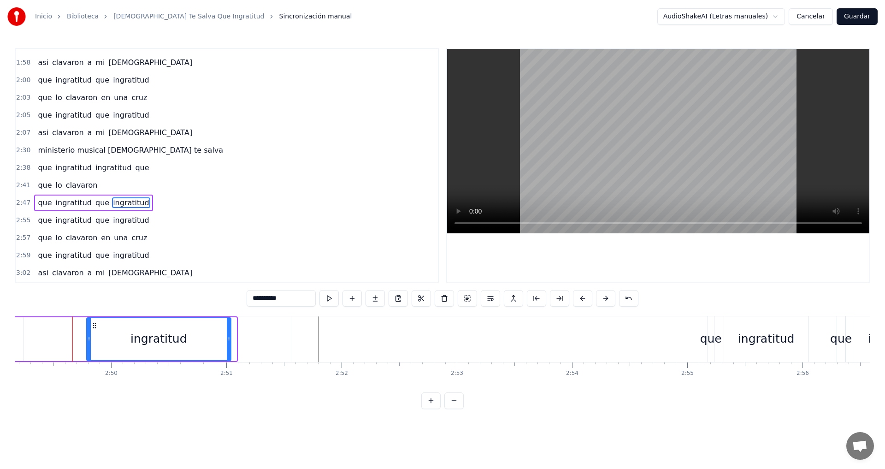
click at [599, 301] on button at bounding box center [605, 298] width 19 height 17
click at [603, 300] on button at bounding box center [605, 298] width 19 height 17
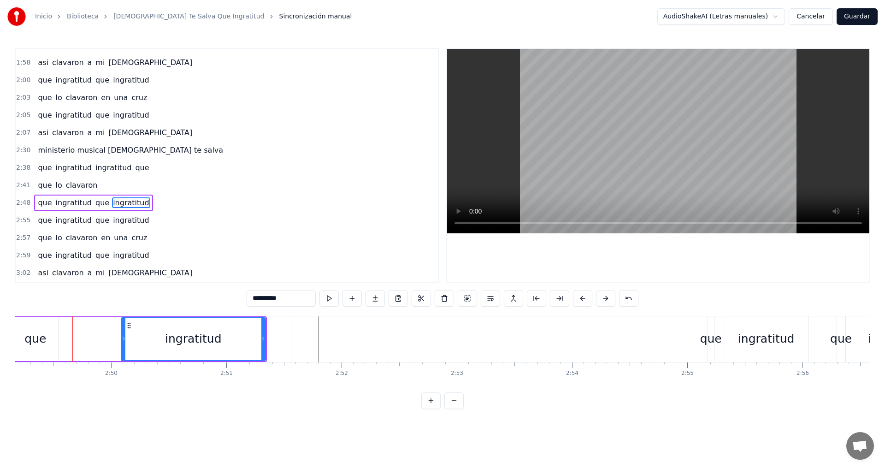
click at [603, 300] on button at bounding box center [605, 298] width 19 height 17
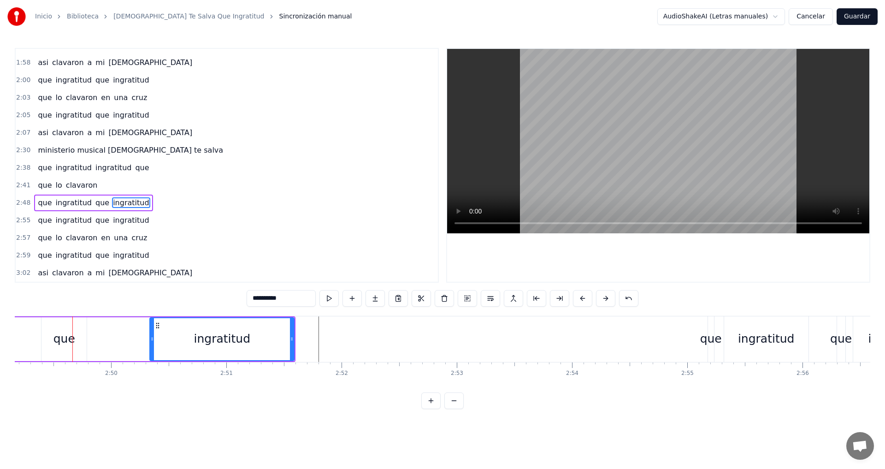
click at [603, 300] on button at bounding box center [605, 298] width 19 height 17
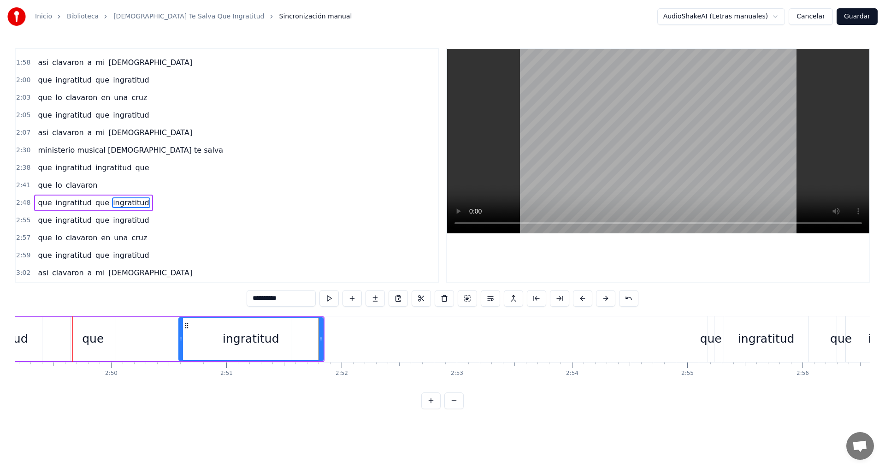
click at [603, 300] on button at bounding box center [605, 298] width 19 height 17
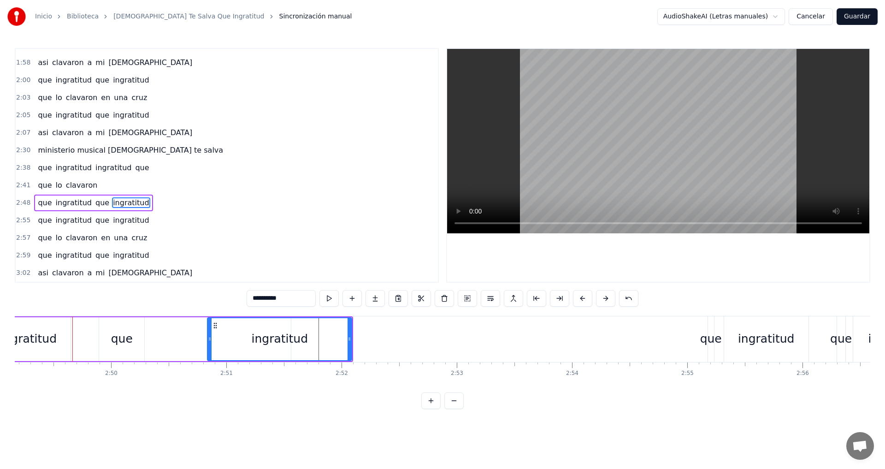
click at [603, 300] on button at bounding box center [605, 298] width 19 height 17
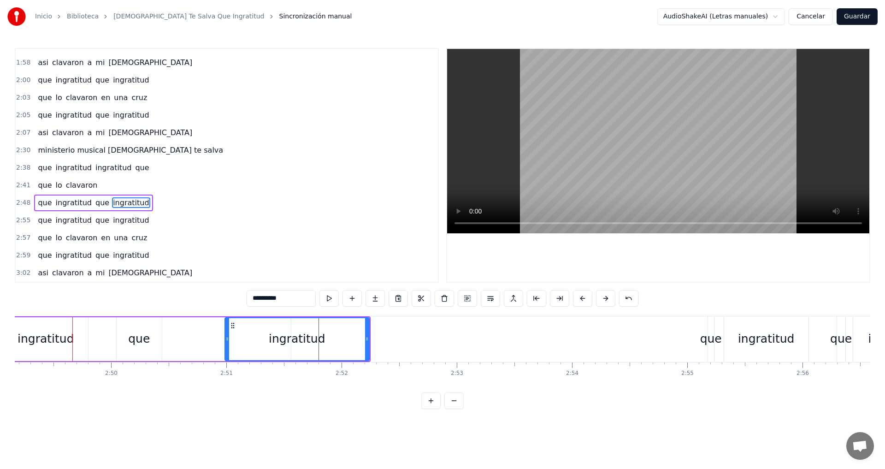
click at [603, 300] on button at bounding box center [605, 298] width 19 height 17
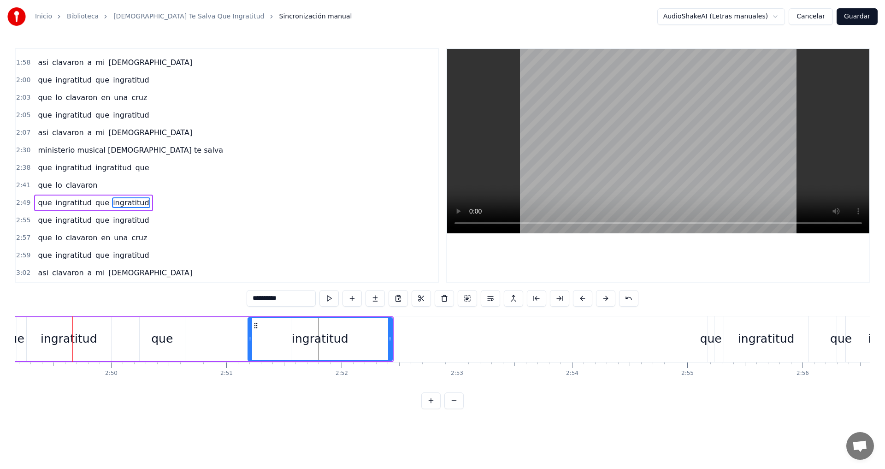
click at [603, 300] on button at bounding box center [605, 298] width 19 height 17
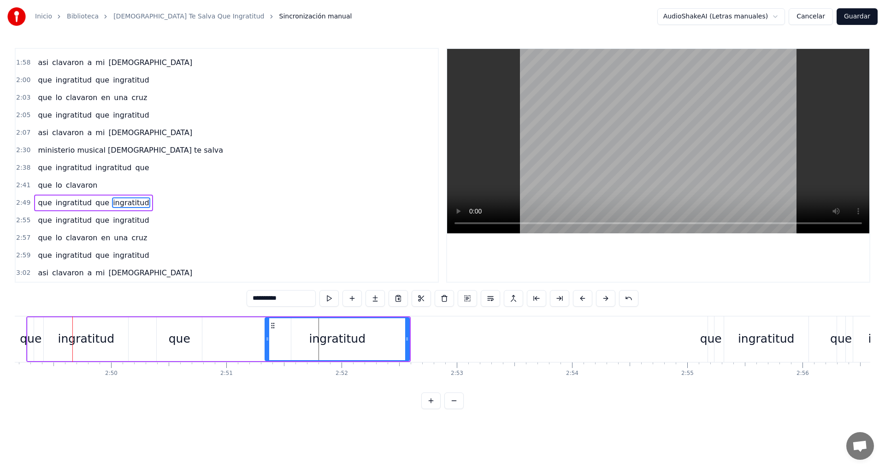
click at [603, 300] on button at bounding box center [605, 298] width 19 height 17
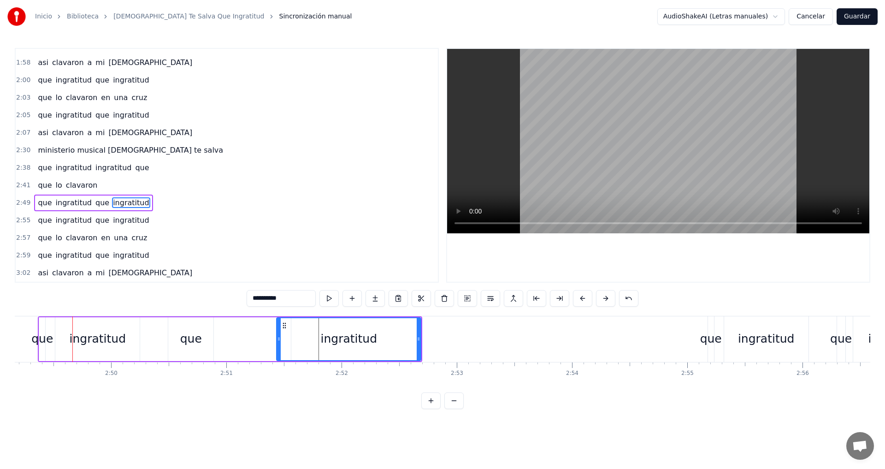
click at [603, 300] on button at bounding box center [605, 298] width 19 height 17
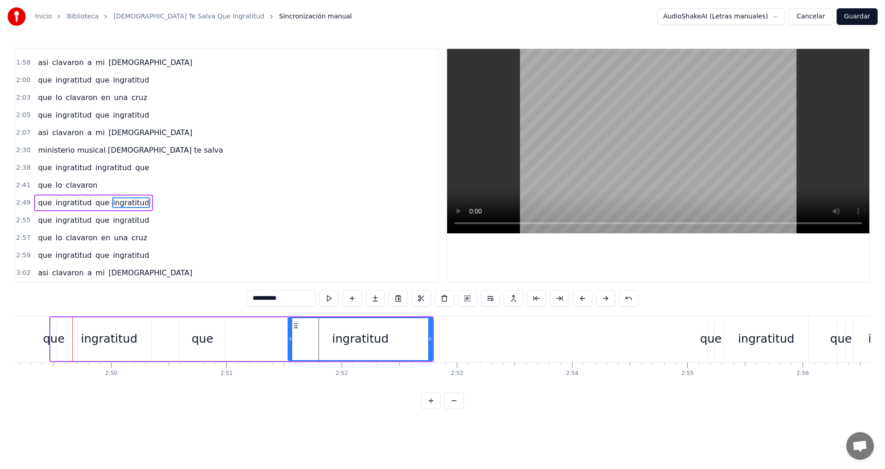
click at [603, 300] on button at bounding box center [605, 298] width 19 height 17
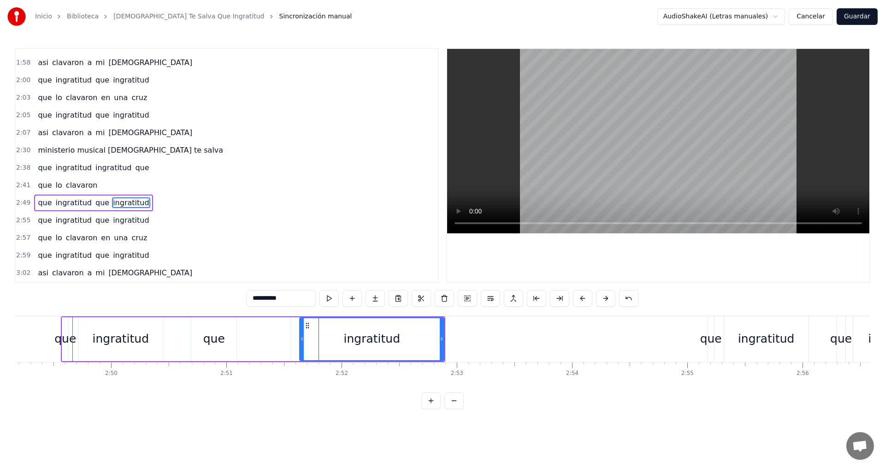
click at [603, 300] on button at bounding box center [605, 298] width 19 height 17
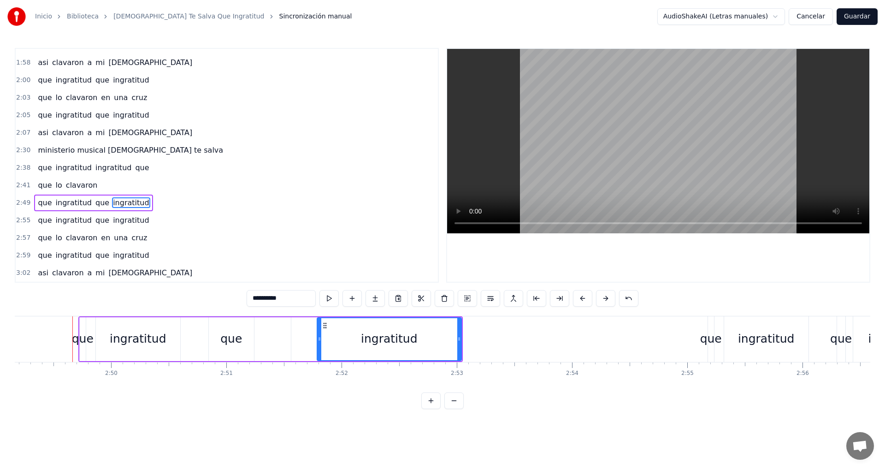
click at [603, 300] on button at bounding box center [605, 298] width 19 height 17
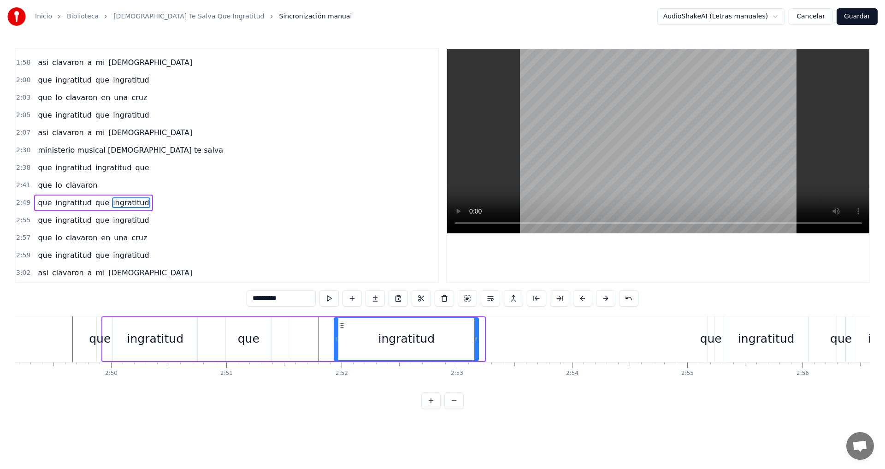
click at [603, 300] on button at bounding box center [605, 298] width 19 height 17
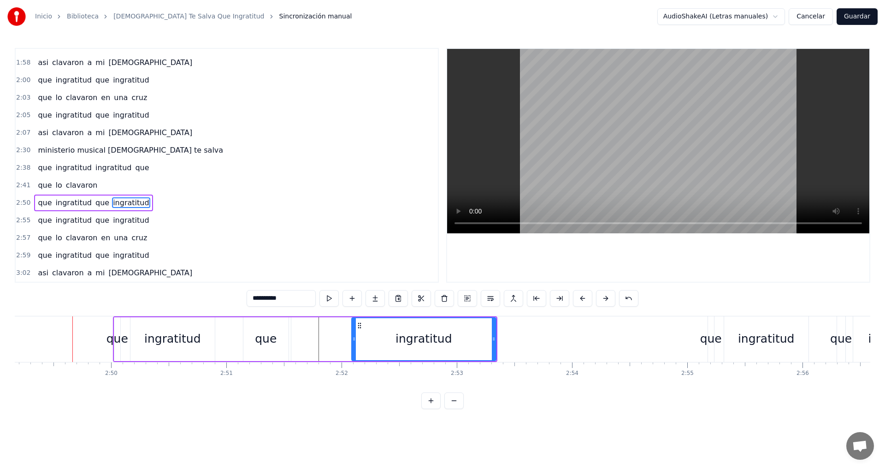
click at [603, 300] on button at bounding box center [605, 298] width 19 height 17
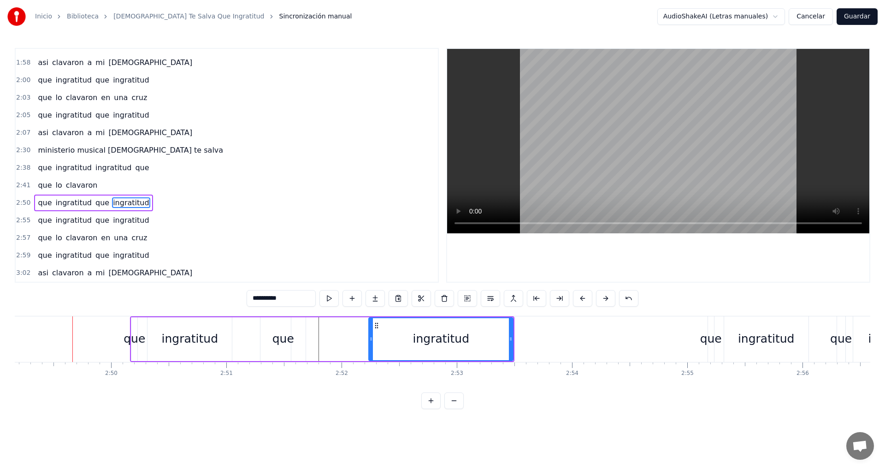
click at [603, 300] on button at bounding box center [605, 298] width 19 height 17
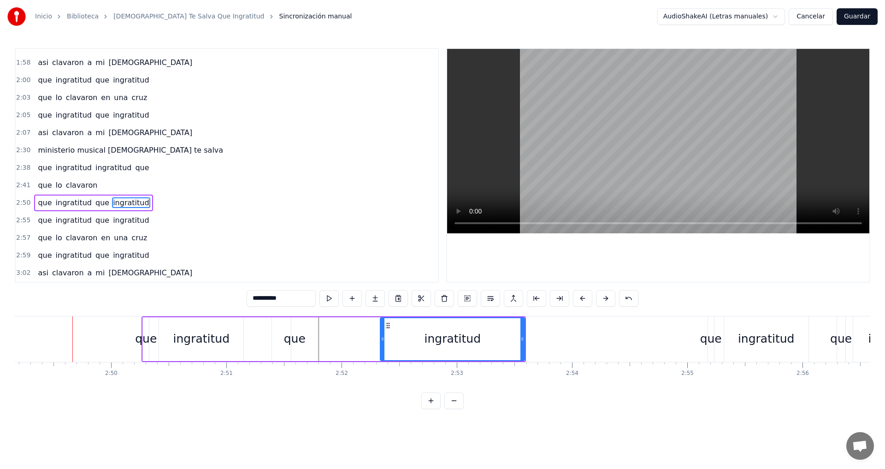
click at [603, 300] on button at bounding box center [605, 298] width 19 height 17
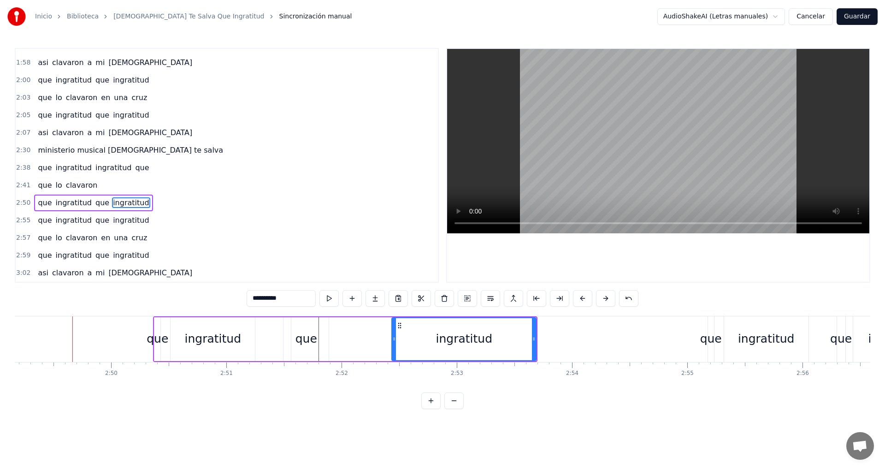
click at [603, 300] on button at bounding box center [605, 298] width 19 height 17
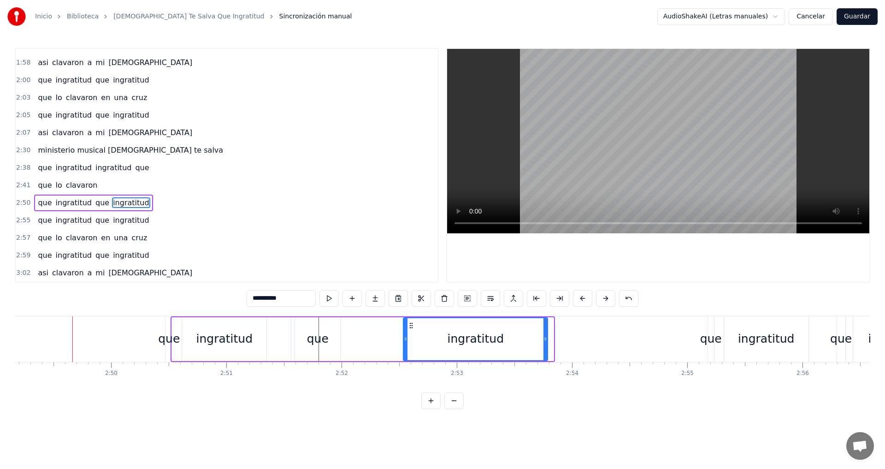
click at [603, 300] on button at bounding box center [605, 298] width 19 height 17
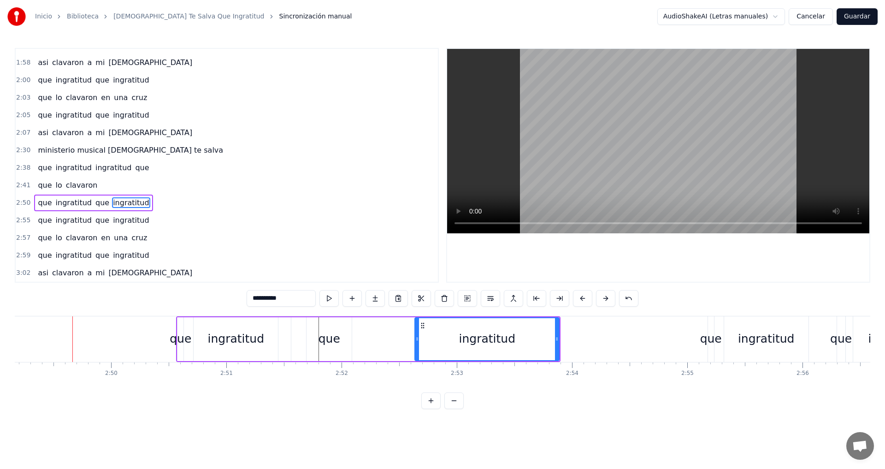
click at [603, 300] on button at bounding box center [605, 298] width 19 height 17
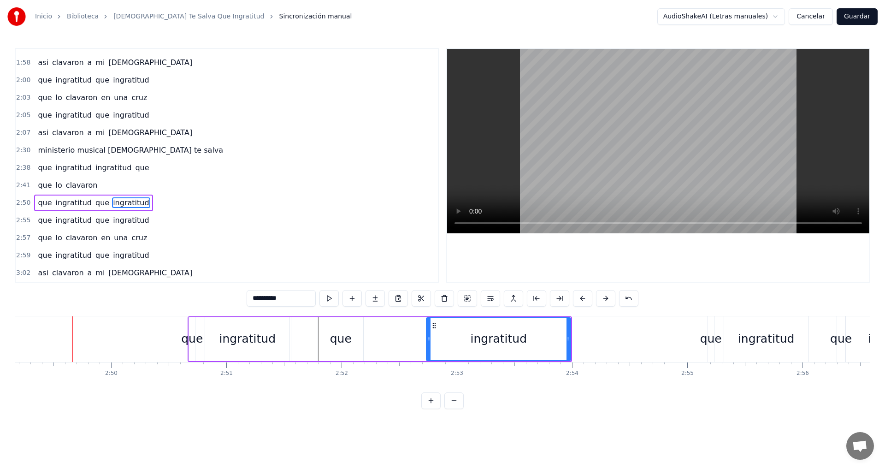
click at [603, 300] on button at bounding box center [605, 298] width 19 height 17
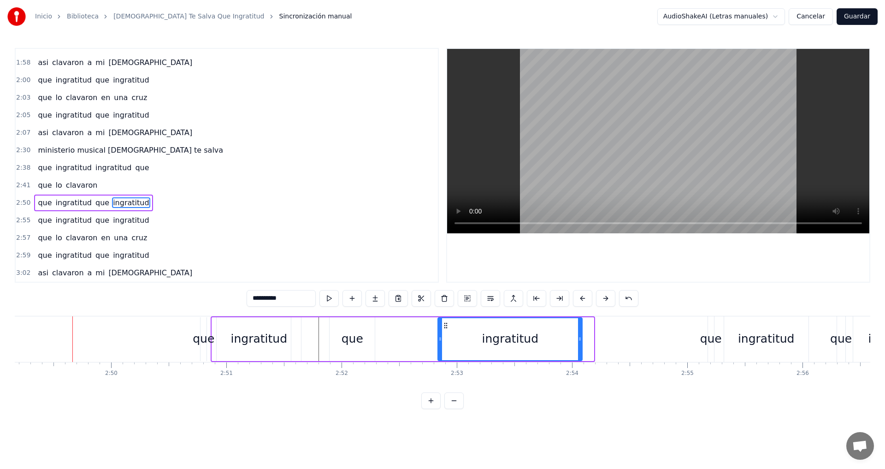
click at [603, 300] on button at bounding box center [605, 298] width 19 height 17
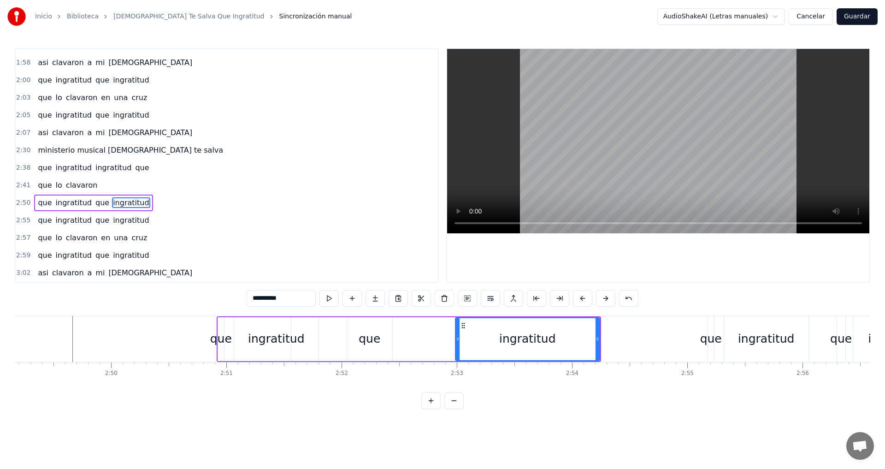
click at [603, 300] on button at bounding box center [605, 298] width 19 height 17
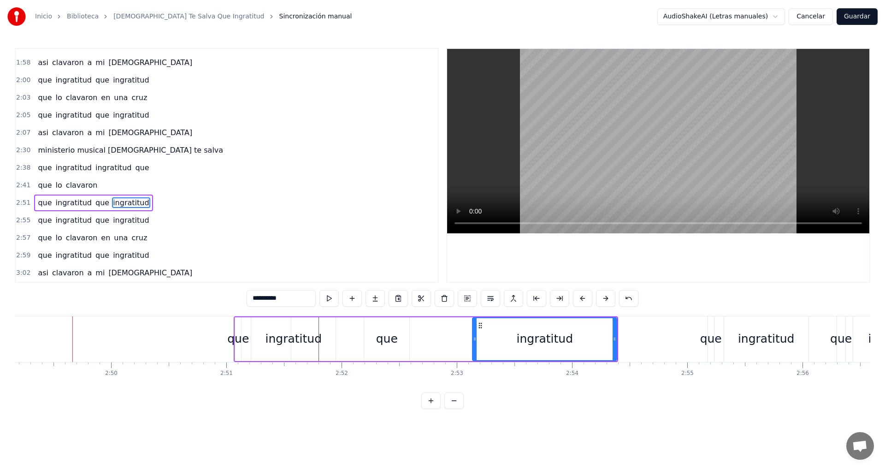
click at [603, 300] on button at bounding box center [605, 298] width 19 height 17
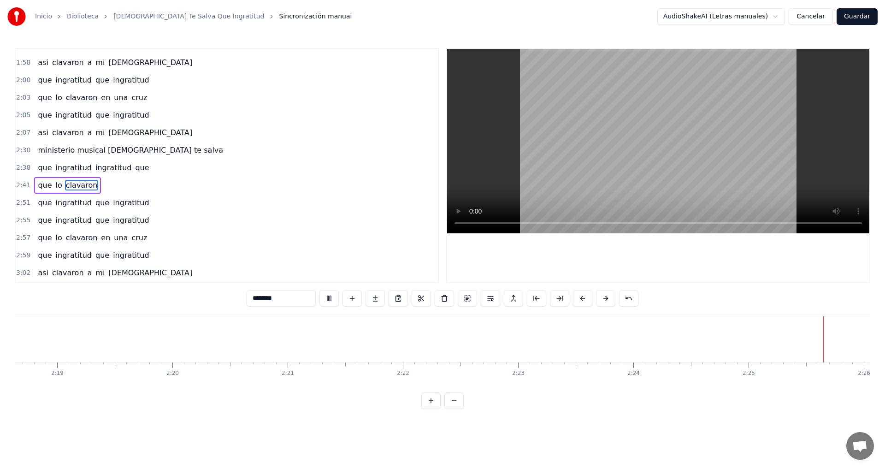
scroll to position [0, 16739]
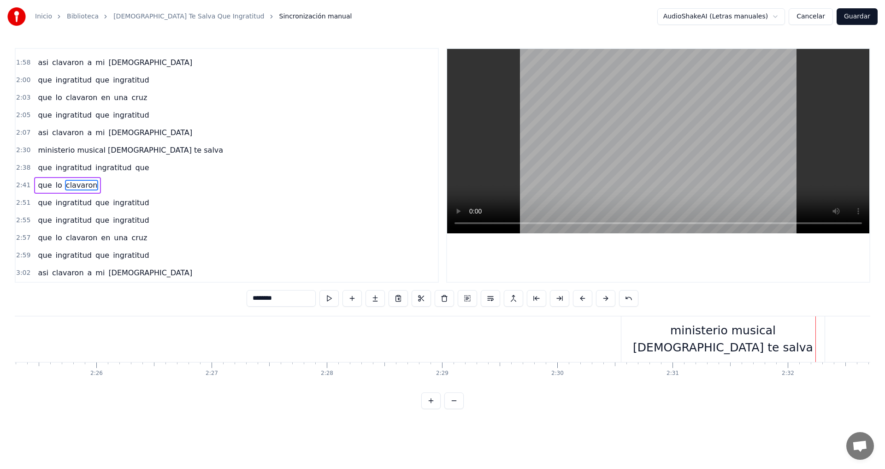
click at [673, 347] on div "ministerio musical [DEMOGRAPHIC_DATA] te salva" at bounding box center [723, 339] width 204 height 35
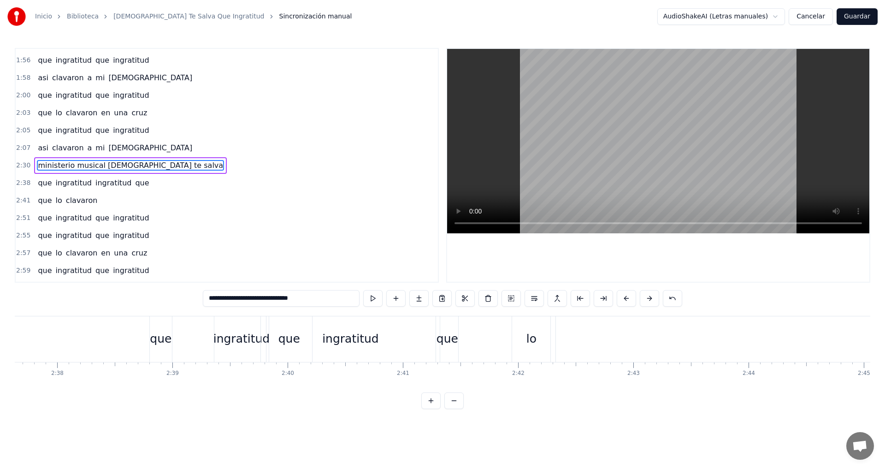
scroll to position [0, 18187]
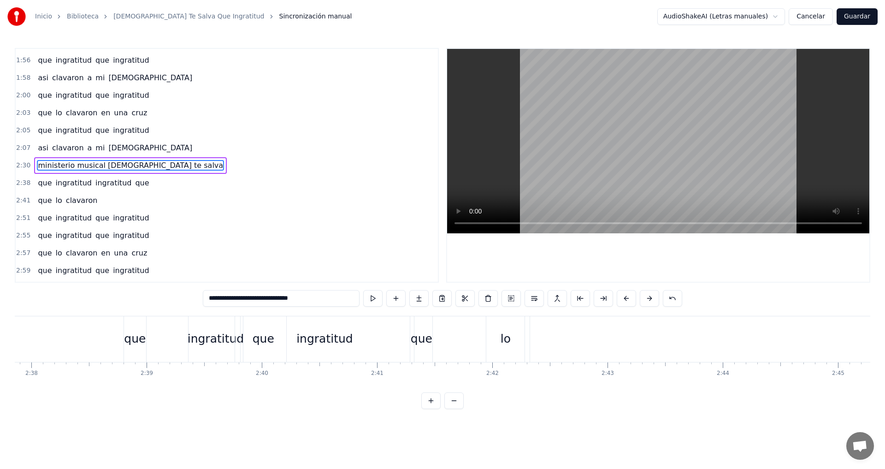
click at [521, 353] on div "lo" at bounding box center [505, 339] width 38 height 46
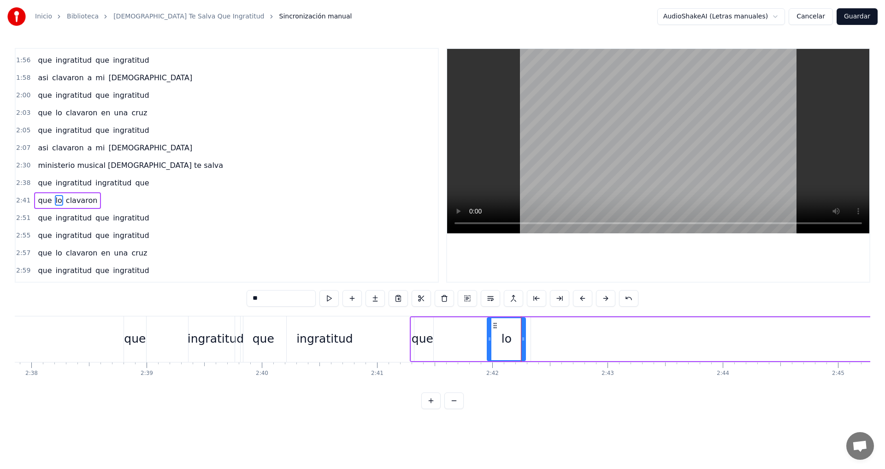
scroll to position [398, 0]
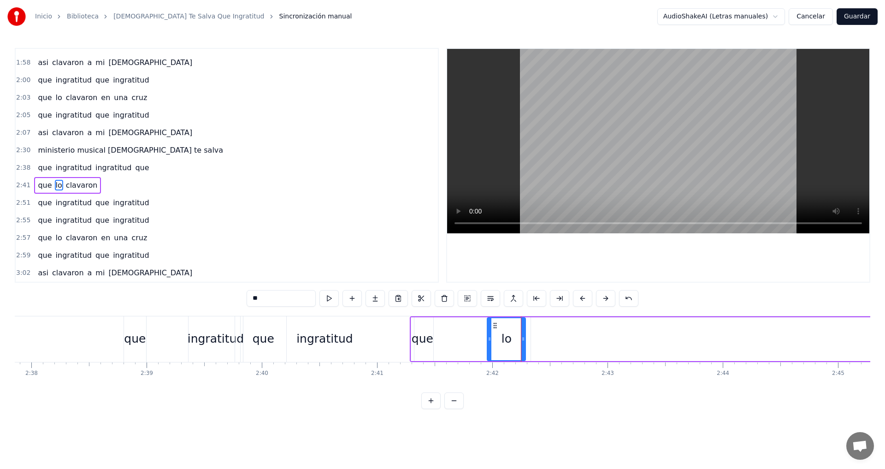
click at [434, 353] on div "que" at bounding box center [422, 339] width 23 height 44
type input "***"
click at [506, 351] on div "lo" at bounding box center [506, 339] width 38 height 44
click at [326, 341] on div "ingratitud" at bounding box center [324, 339] width 57 height 18
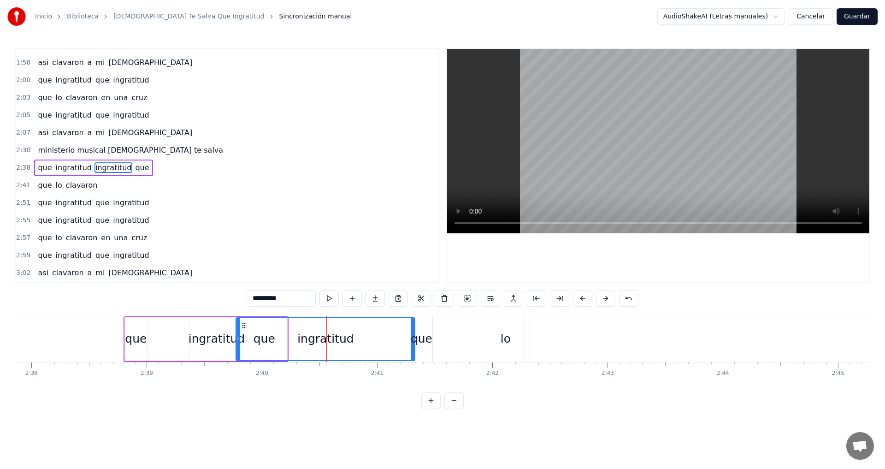
click at [500, 346] on div "lo" at bounding box center [505, 339] width 38 height 46
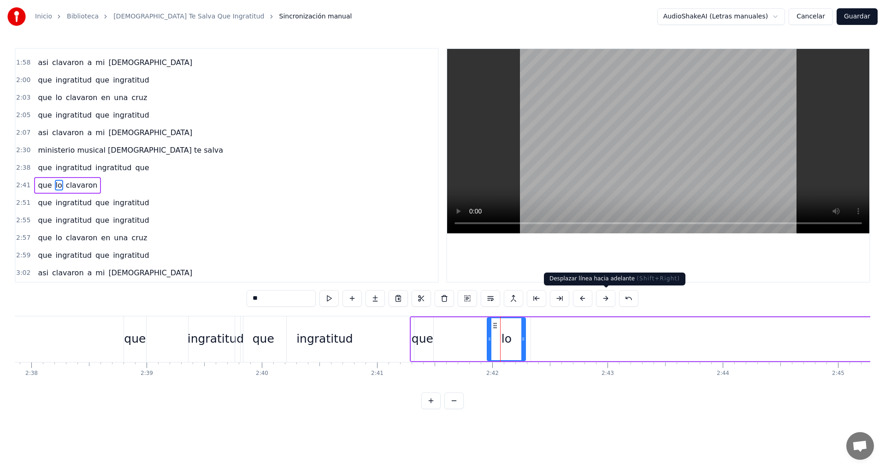
click at [610, 296] on button at bounding box center [605, 298] width 19 height 17
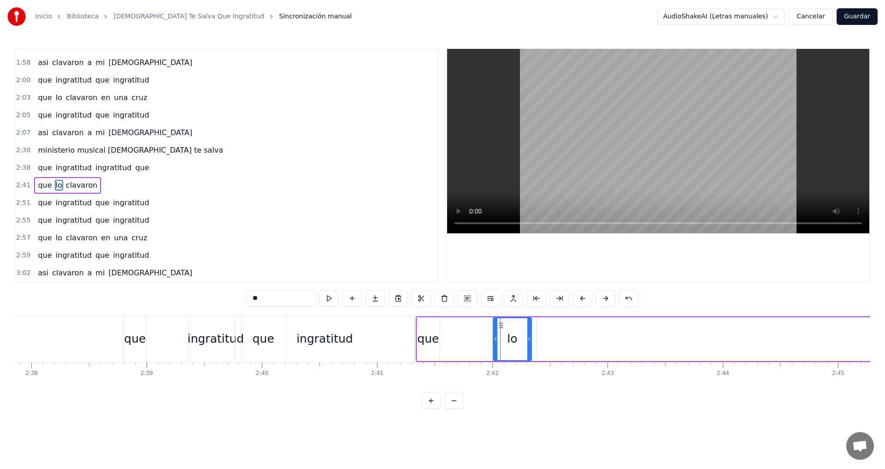
click at [610, 296] on button at bounding box center [605, 298] width 19 height 17
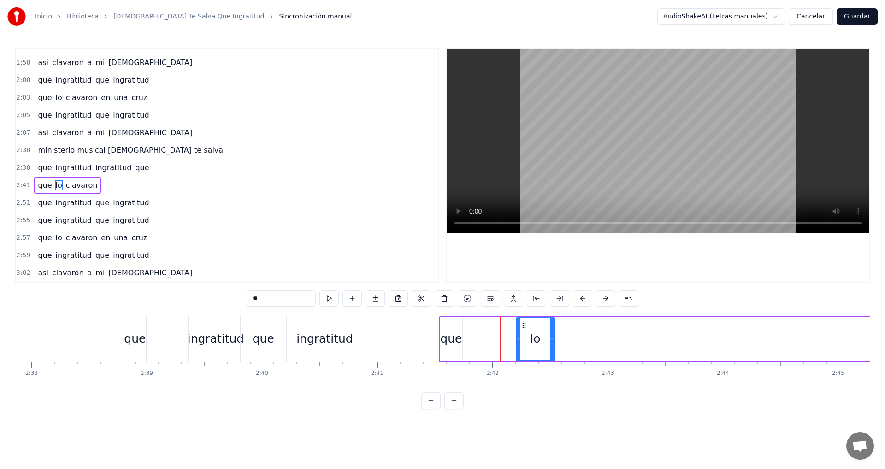
click at [609, 296] on button at bounding box center [605, 298] width 19 height 17
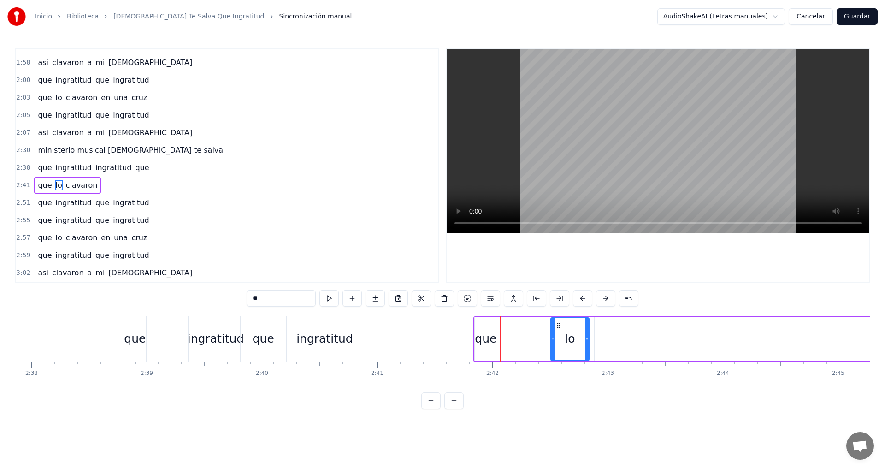
click at [609, 296] on button at bounding box center [605, 298] width 19 height 17
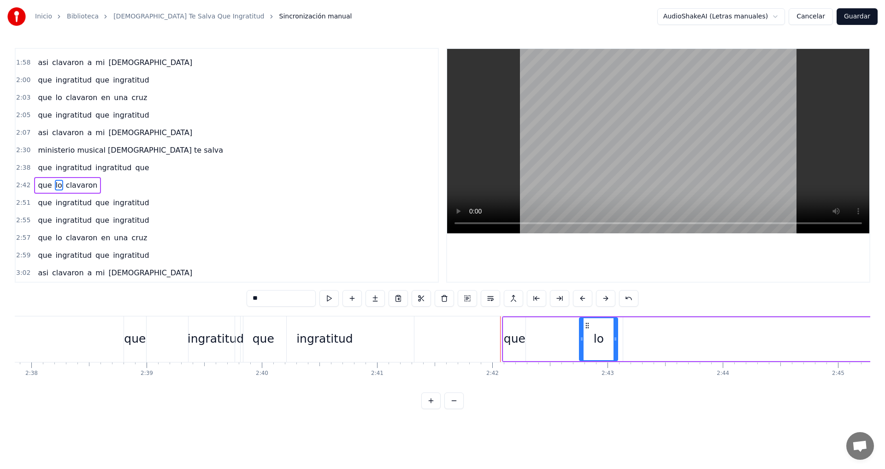
click at [609, 296] on button at bounding box center [605, 298] width 19 height 17
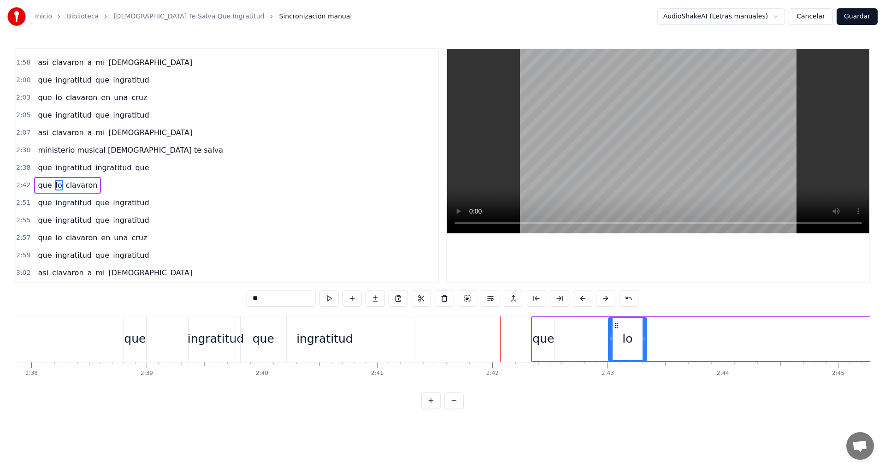
click at [609, 296] on button at bounding box center [605, 298] width 19 height 17
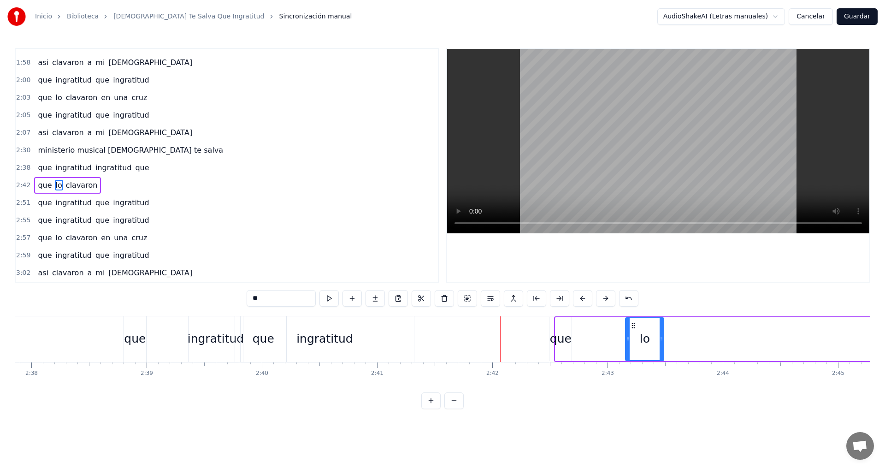
click at [609, 296] on button at bounding box center [605, 298] width 19 height 17
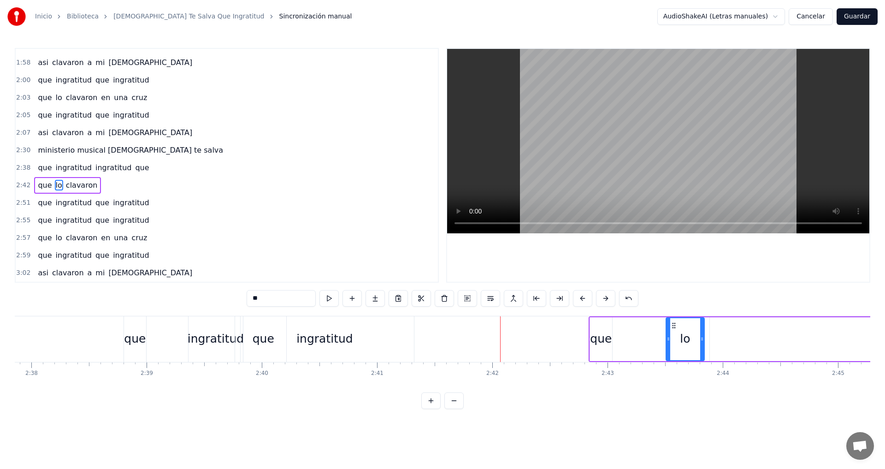
click at [609, 296] on button at bounding box center [605, 298] width 19 height 17
click at [336, 338] on div "ingratitud" at bounding box center [324, 339] width 57 height 18
type input "**********"
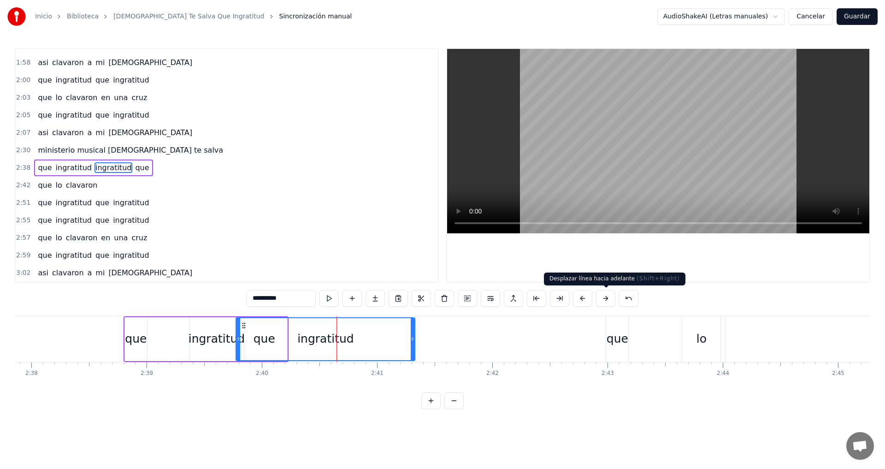
click at [605, 296] on button at bounding box center [605, 298] width 19 height 17
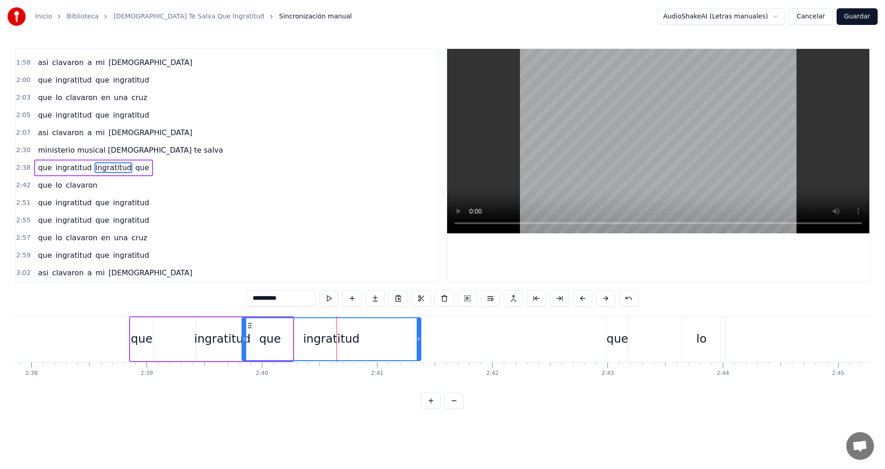
click at [605, 296] on button at bounding box center [605, 298] width 19 height 17
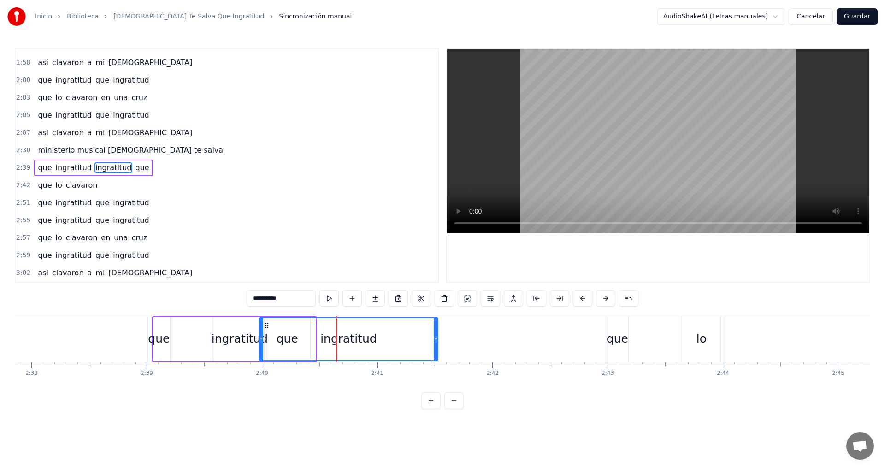
click at [605, 296] on button at bounding box center [605, 298] width 19 height 17
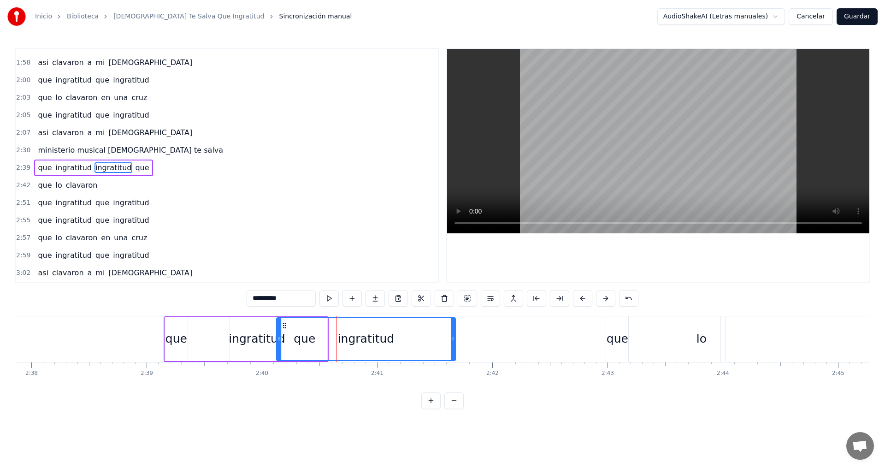
click at [605, 296] on button at bounding box center [605, 298] width 19 height 17
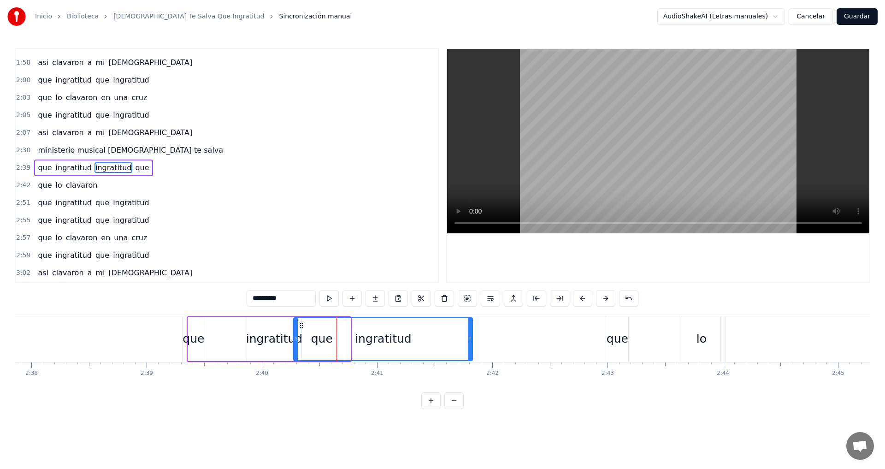
click at [605, 296] on button at bounding box center [605, 298] width 19 height 17
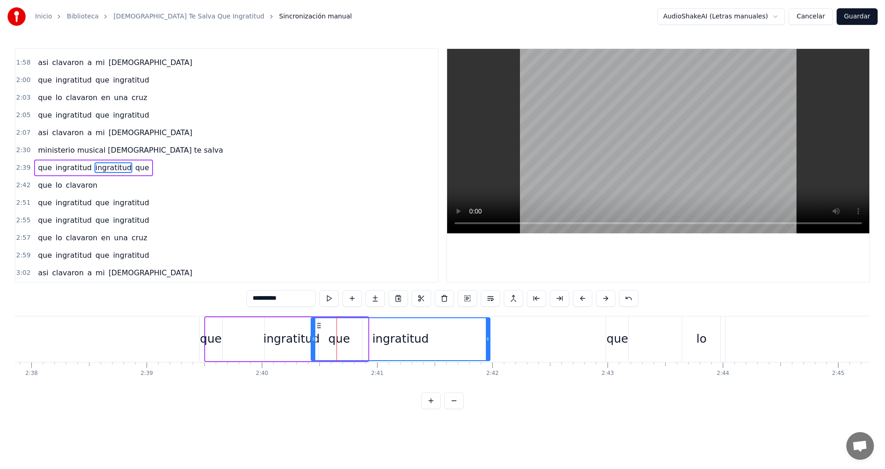
click at [605, 296] on button at bounding box center [605, 298] width 19 height 17
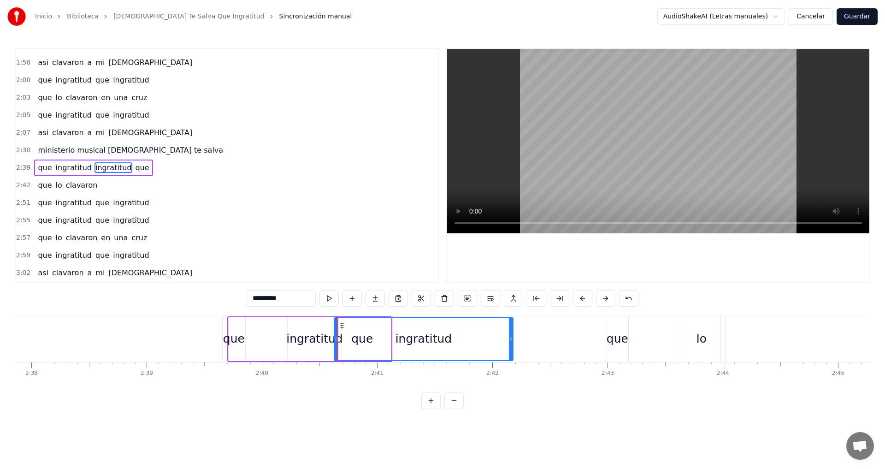
click at [605, 296] on button at bounding box center [605, 298] width 19 height 17
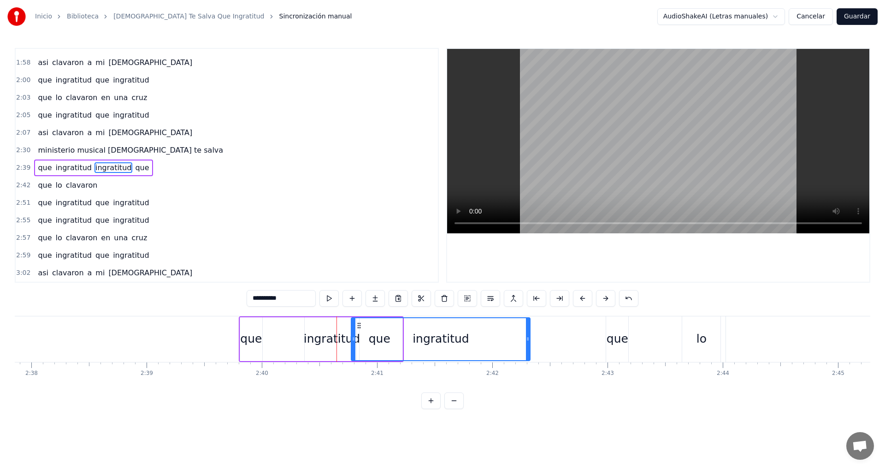
click at [605, 296] on button at bounding box center [605, 298] width 19 height 17
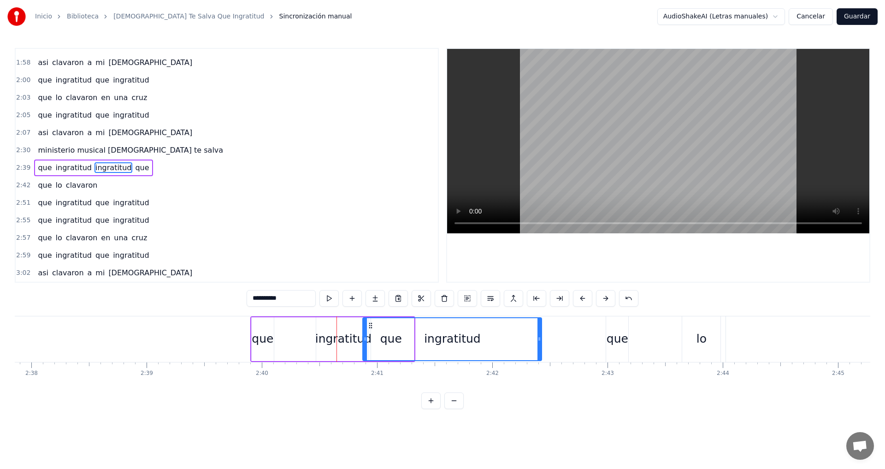
click at [605, 296] on button at bounding box center [605, 298] width 19 height 17
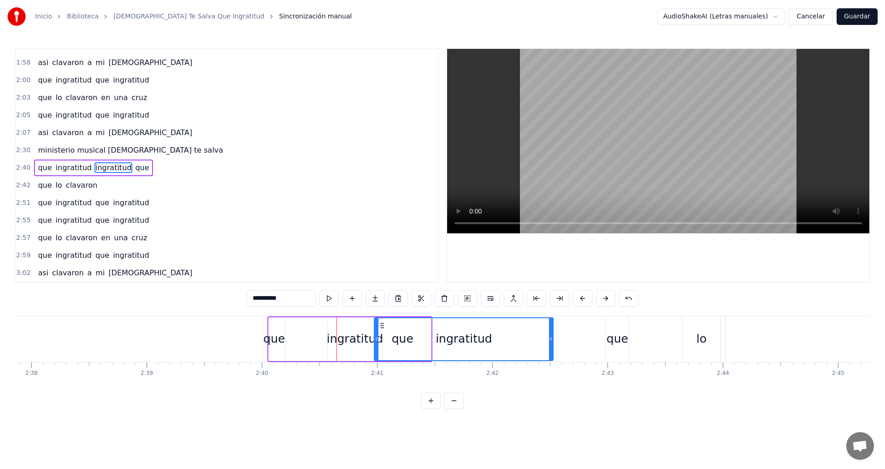
click at [605, 296] on button at bounding box center [605, 298] width 19 height 17
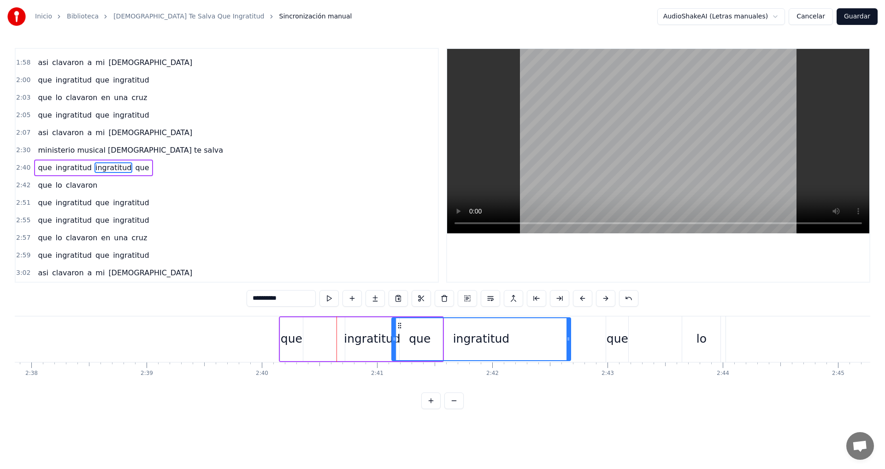
click at [605, 296] on button at bounding box center [605, 298] width 19 height 17
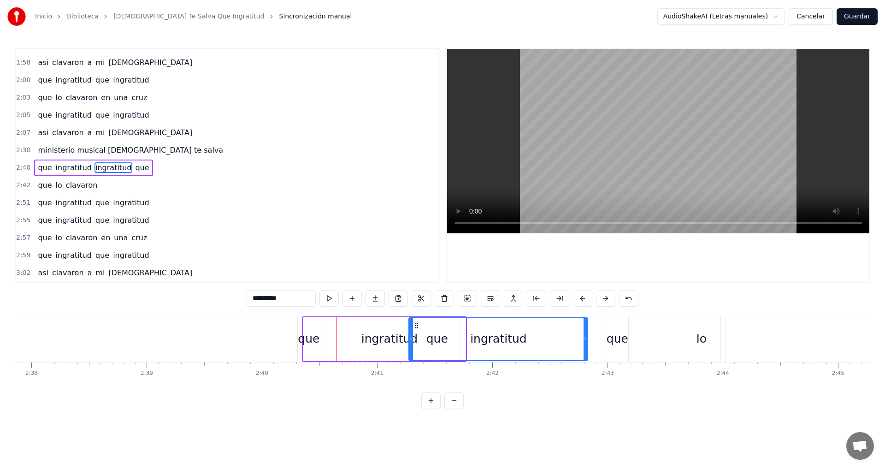
click at [605, 296] on button at bounding box center [605, 298] width 19 height 17
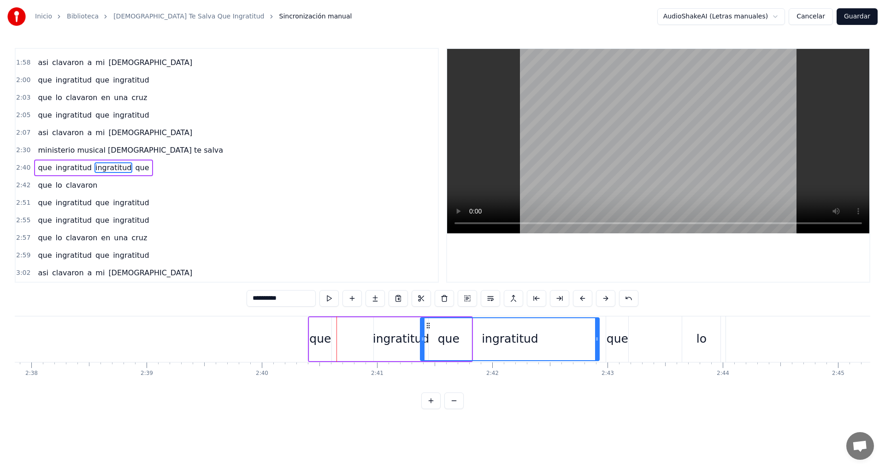
click at [605, 296] on button at bounding box center [605, 298] width 19 height 17
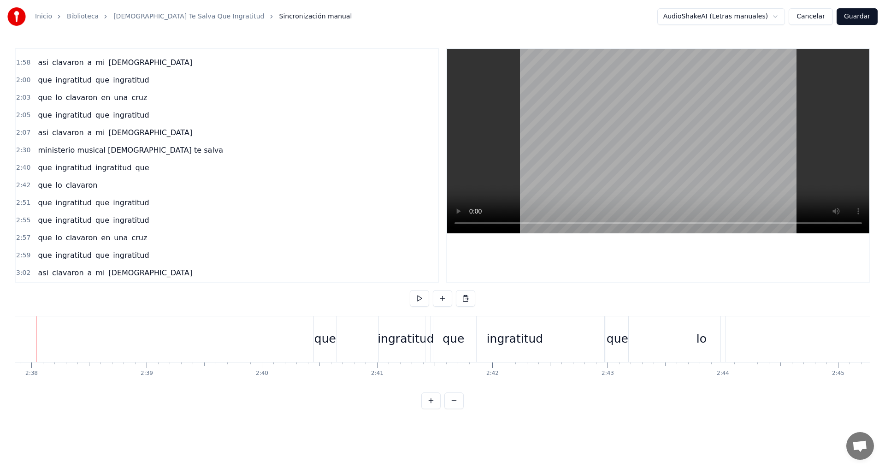
scroll to position [0, 18162]
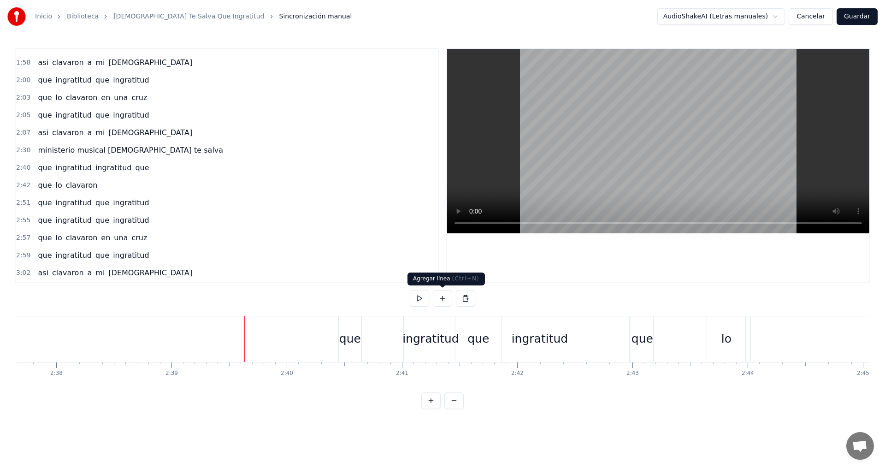
click at [441, 298] on button at bounding box center [442, 298] width 19 height 17
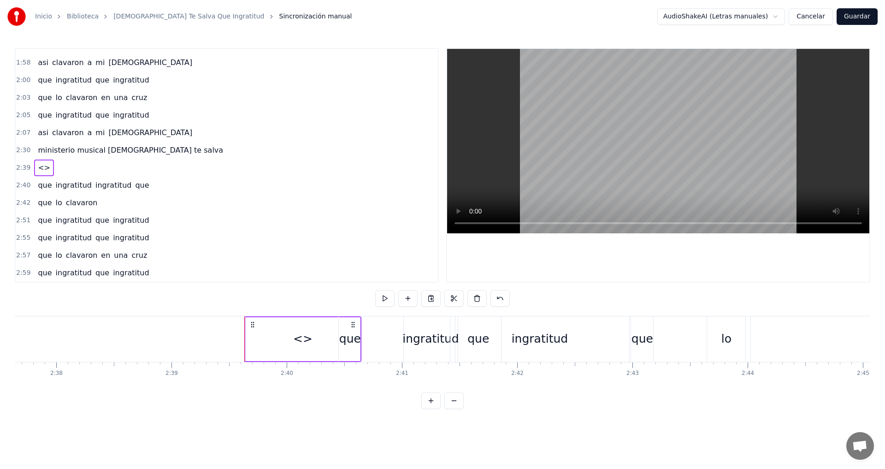
click at [251, 338] on div "<>" at bounding box center [303, 339] width 114 height 44
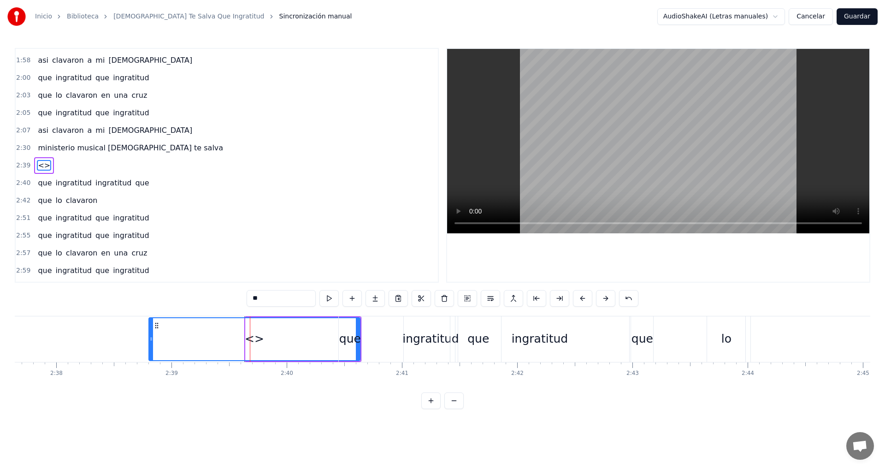
drag, startPoint x: 247, startPoint y: 338, endPoint x: 150, endPoint y: 338, distance: 96.8
click at [150, 338] on icon at bounding box center [151, 338] width 4 height 7
click at [351, 334] on div "que" at bounding box center [350, 339] width 22 height 18
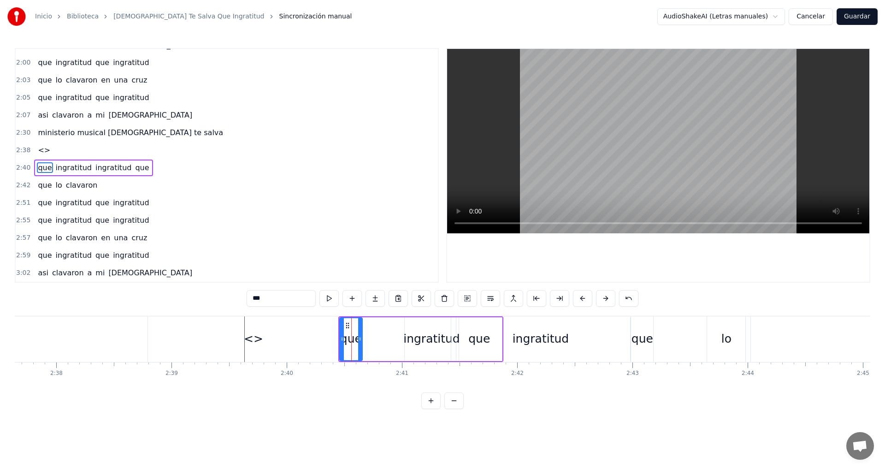
click at [310, 327] on div "<>" at bounding box center [253, 339] width 211 height 46
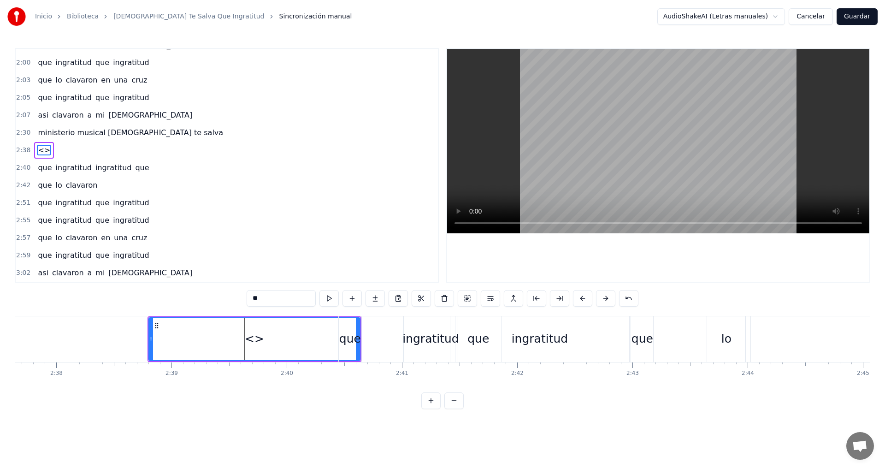
scroll to position [400, 0]
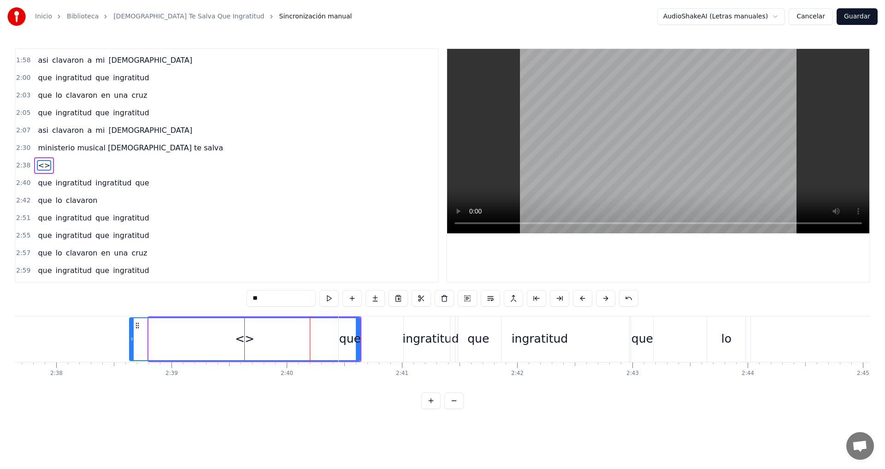
drag, startPoint x: 152, startPoint y: 335, endPoint x: 131, endPoint y: 338, distance: 21.1
click at [131, 338] on div at bounding box center [132, 339] width 4 height 42
click at [275, 300] on input "**" at bounding box center [281, 298] width 69 height 17
type input "*"
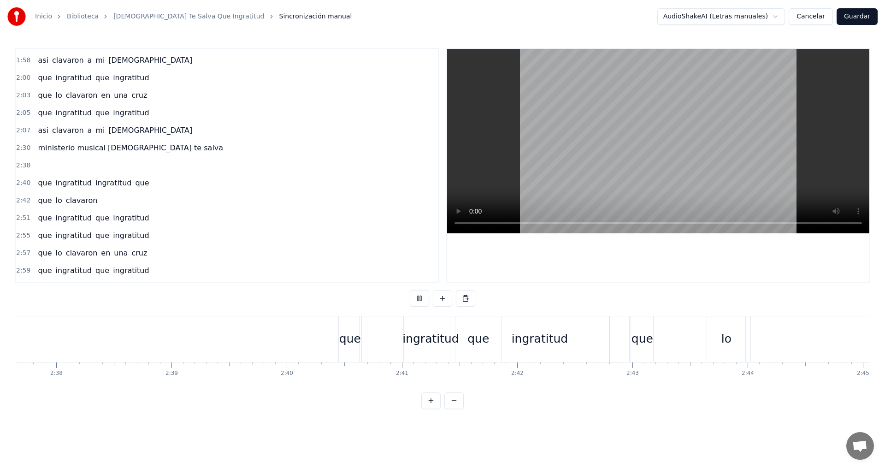
click at [308, 345] on div at bounding box center [243, 339] width 232 height 46
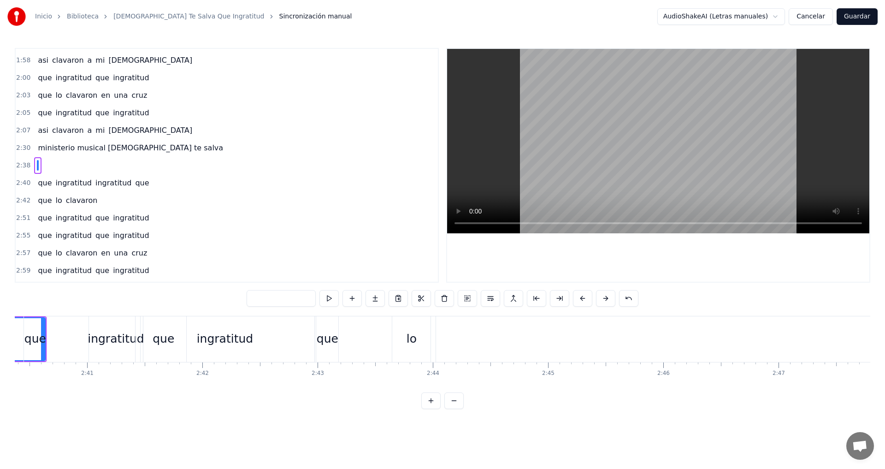
scroll to position [0, 18503]
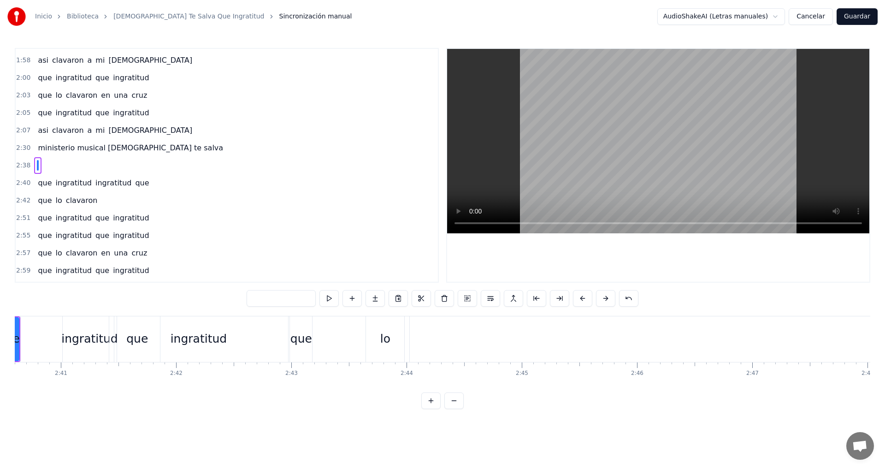
click at [387, 338] on div "lo" at bounding box center [385, 339] width 10 height 18
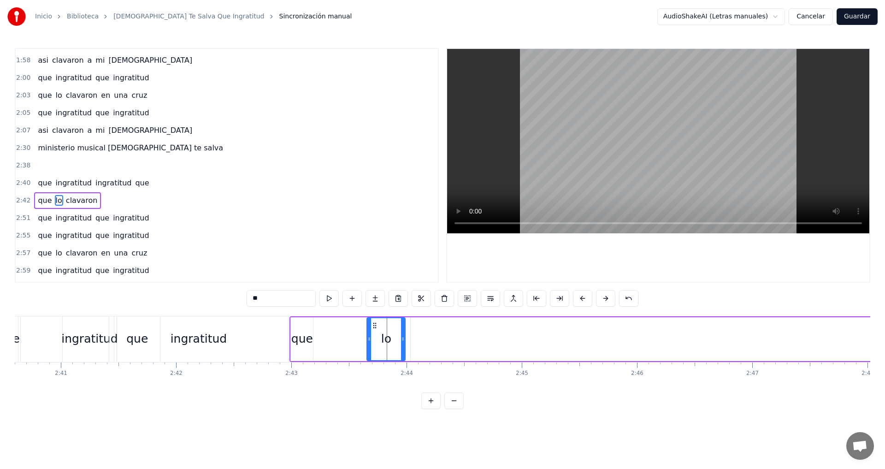
scroll to position [415, 0]
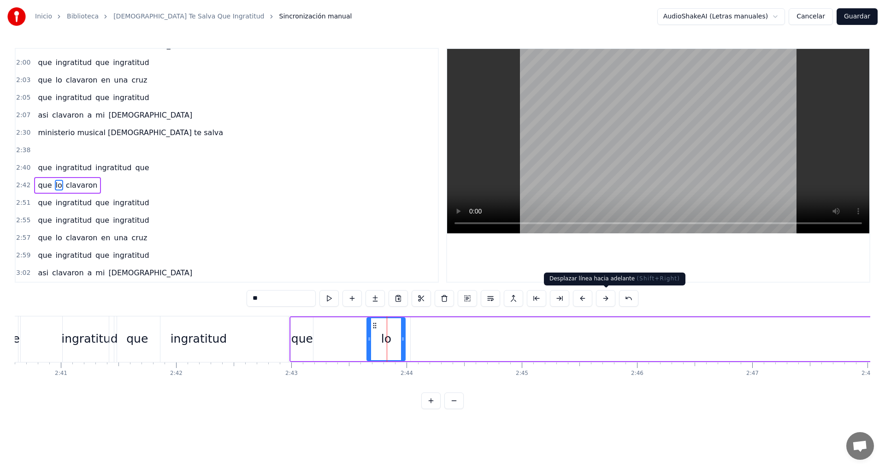
click at [604, 300] on button at bounding box center [605, 298] width 19 height 17
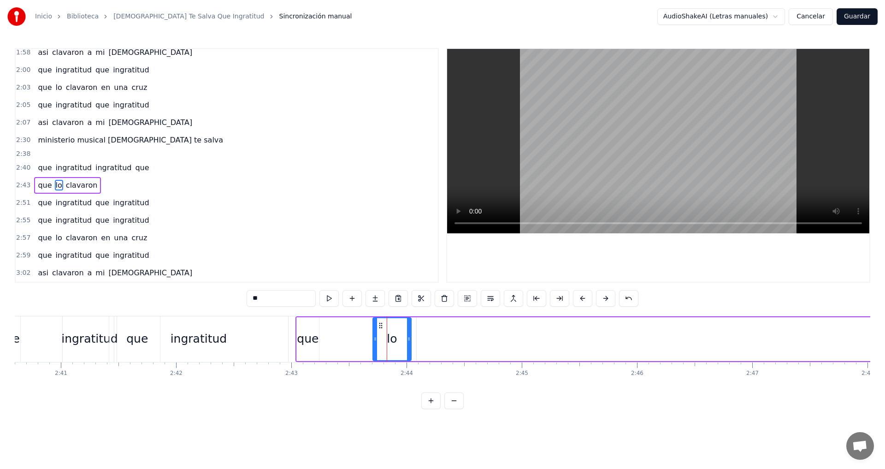
click at [604, 300] on button at bounding box center [605, 298] width 19 height 17
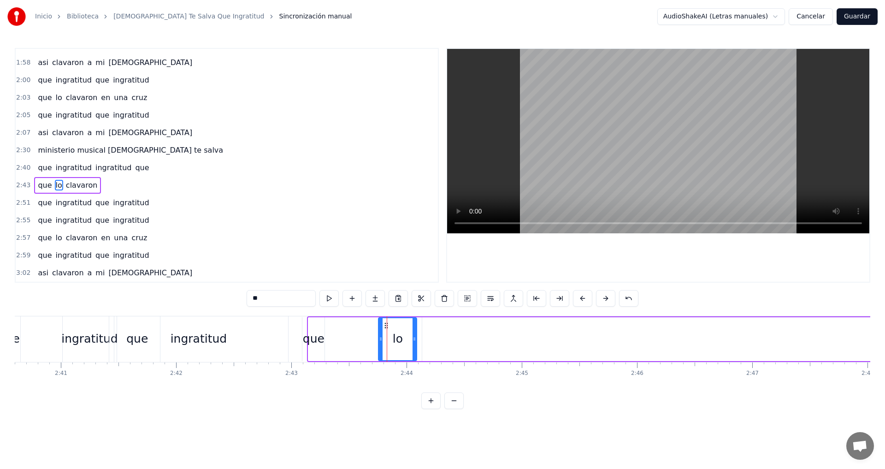
click at [604, 300] on button at bounding box center [605, 298] width 19 height 17
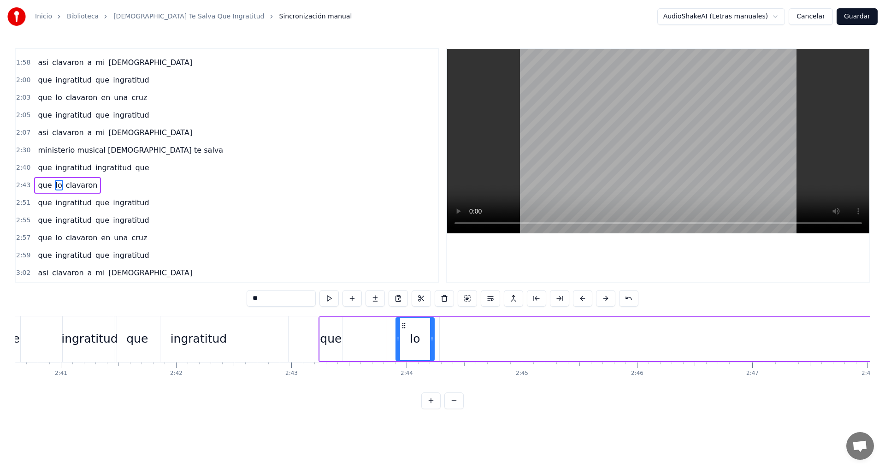
click at [604, 300] on button at bounding box center [605, 298] width 19 height 17
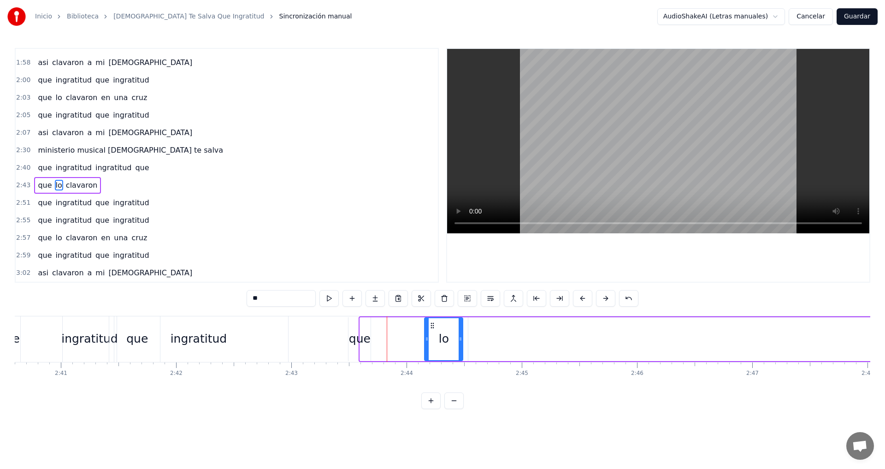
click at [604, 300] on button at bounding box center [605, 298] width 19 height 17
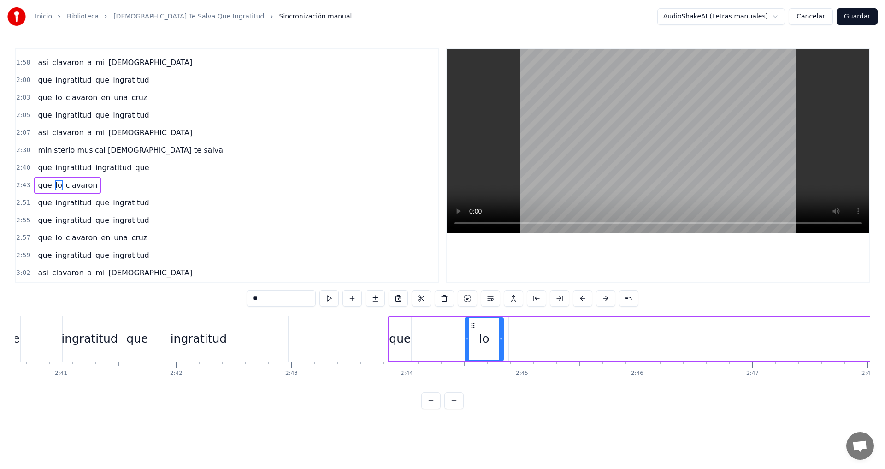
click at [604, 300] on button at bounding box center [605, 298] width 19 height 17
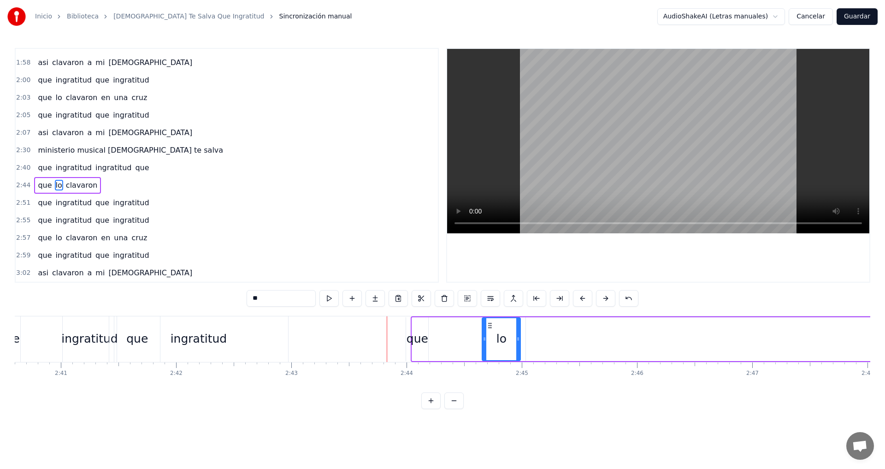
click at [604, 300] on button at bounding box center [605, 298] width 19 height 17
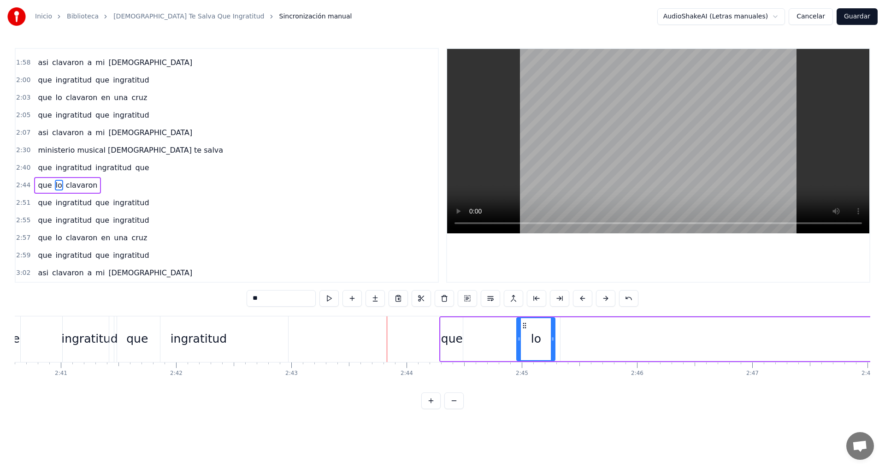
click at [604, 300] on button at bounding box center [605, 298] width 19 height 17
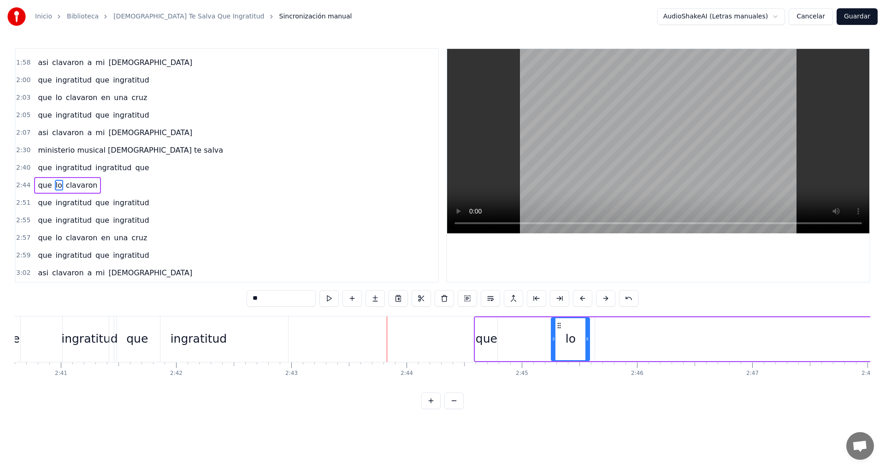
click at [604, 300] on button at bounding box center [605, 298] width 19 height 17
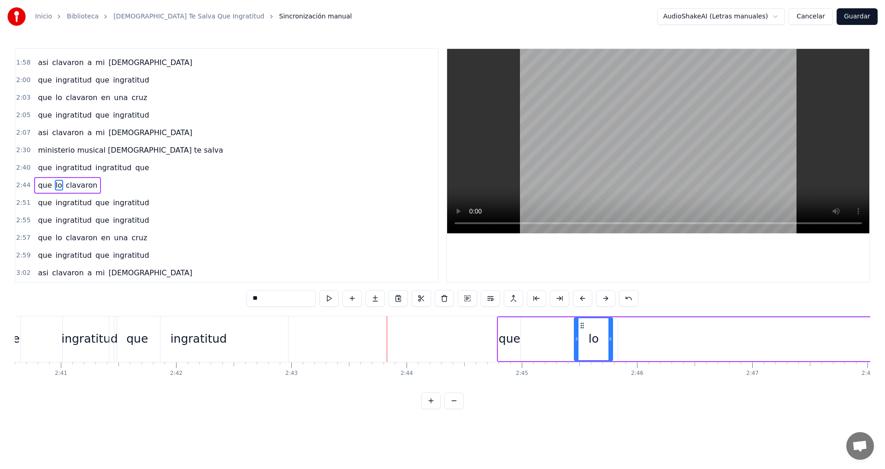
click at [604, 300] on button at bounding box center [605, 298] width 19 height 17
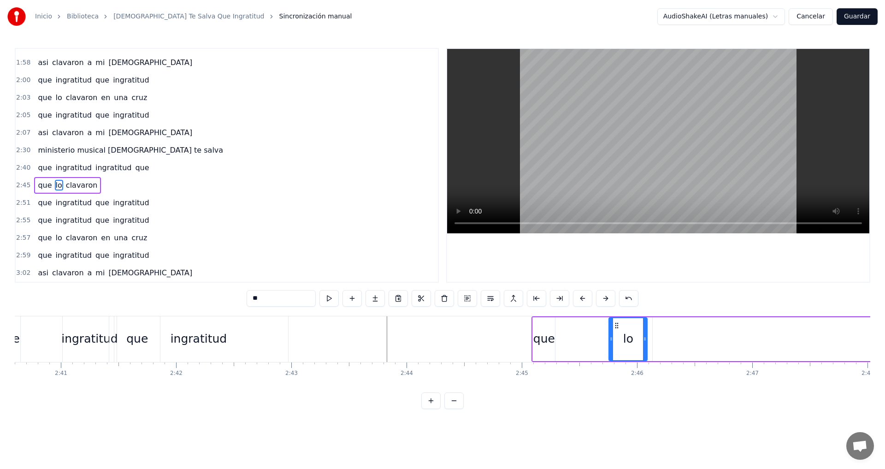
click at [604, 300] on button at bounding box center [605, 298] width 19 height 17
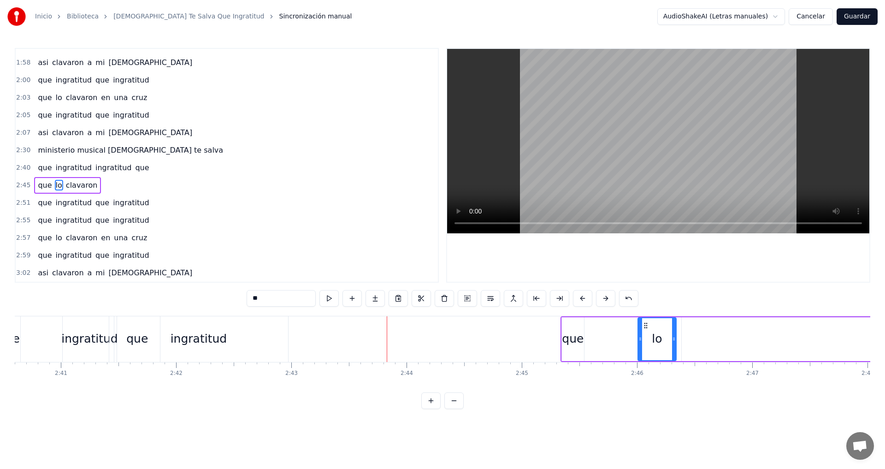
click at [604, 300] on button at bounding box center [605, 298] width 19 height 17
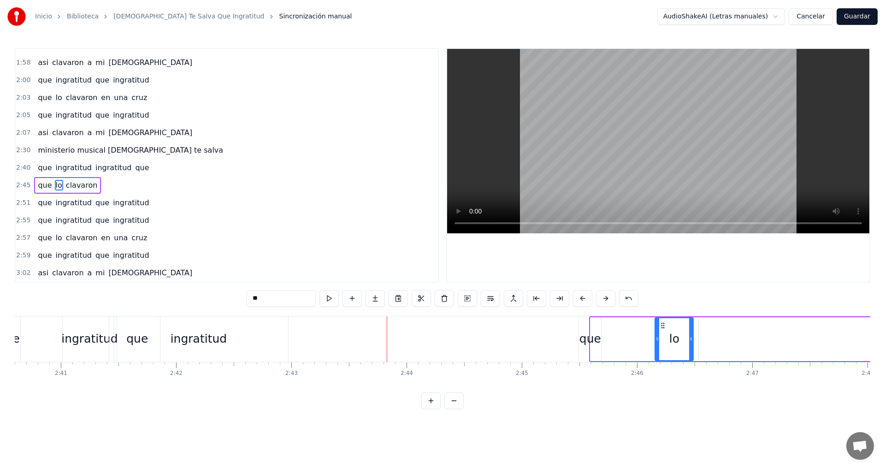
click at [604, 300] on button at bounding box center [605, 298] width 19 height 17
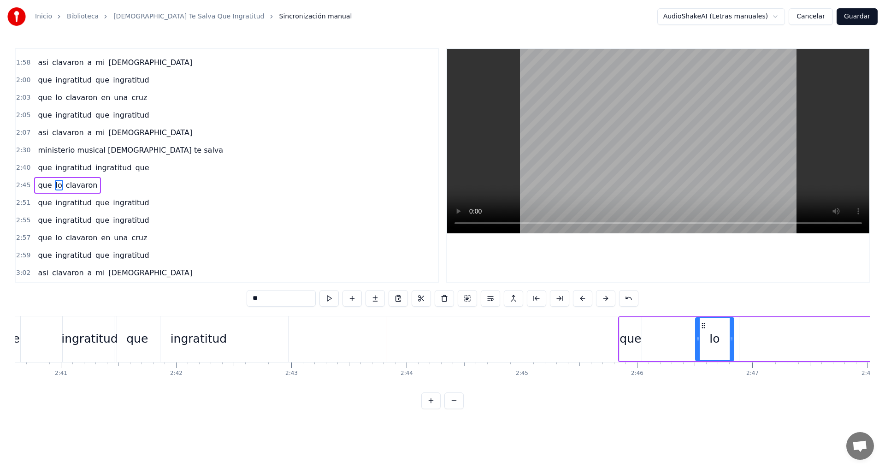
click at [604, 300] on button at bounding box center [605, 298] width 19 height 17
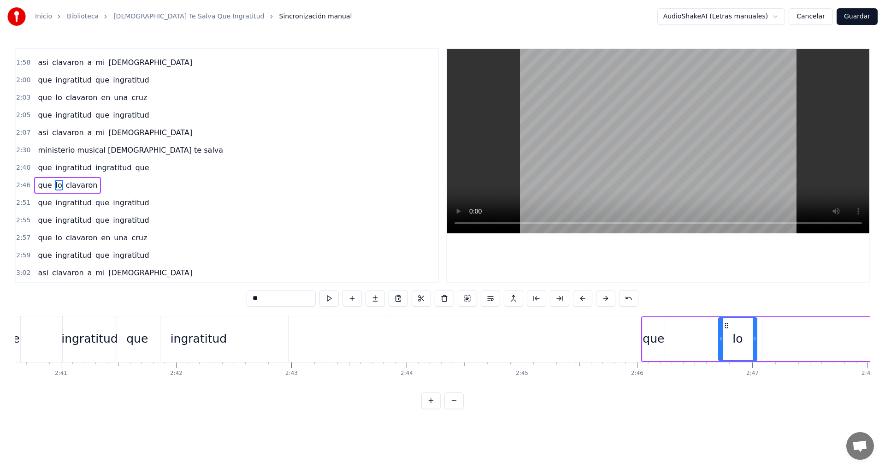
click at [604, 300] on button at bounding box center [605, 298] width 19 height 17
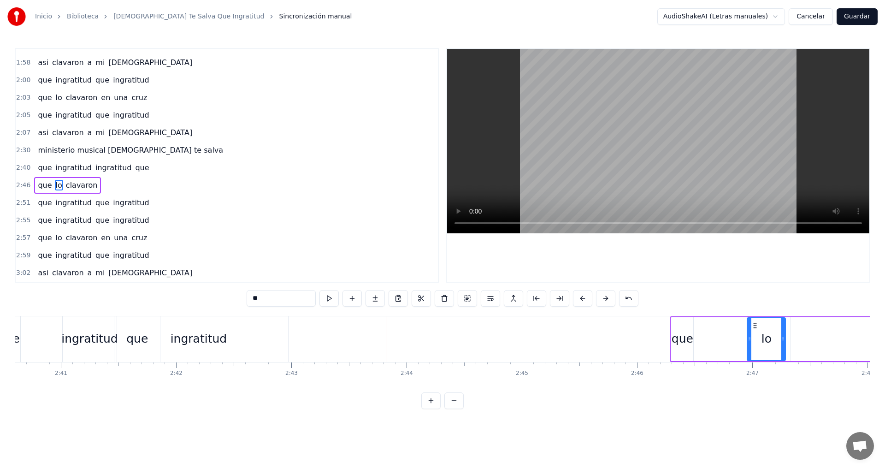
click at [604, 300] on button at bounding box center [605, 298] width 19 height 17
click at [264, 350] on div "ingratitud" at bounding box center [198, 339] width 179 height 46
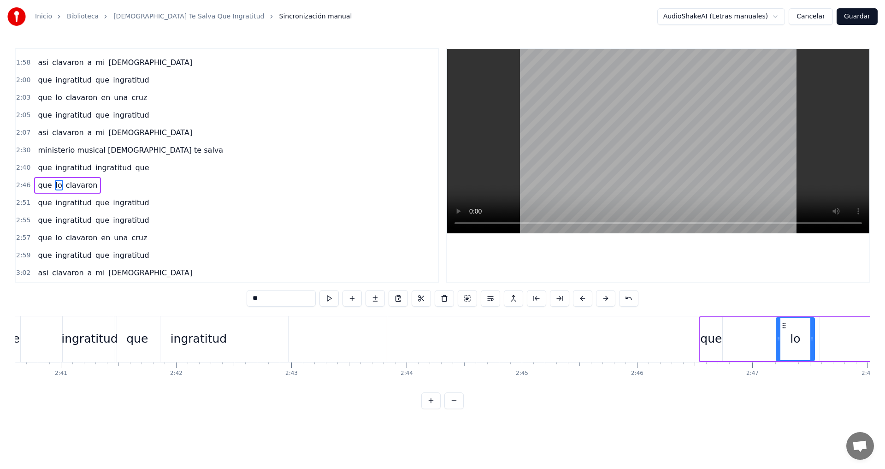
type input "**********"
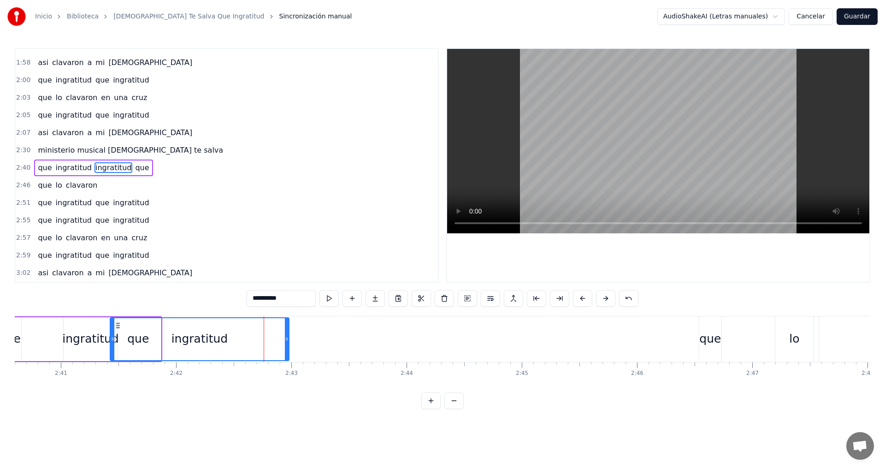
click at [606, 300] on button at bounding box center [605, 298] width 19 height 17
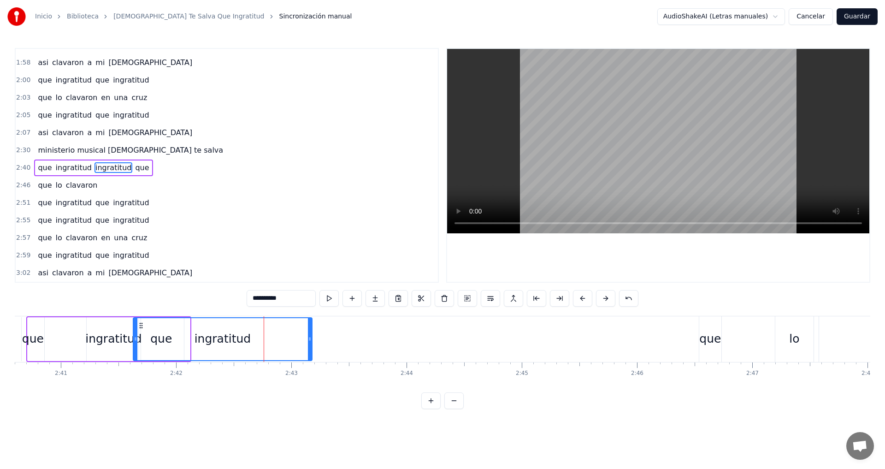
click at [606, 300] on button at bounding box center [605, 298] width 19 height 17
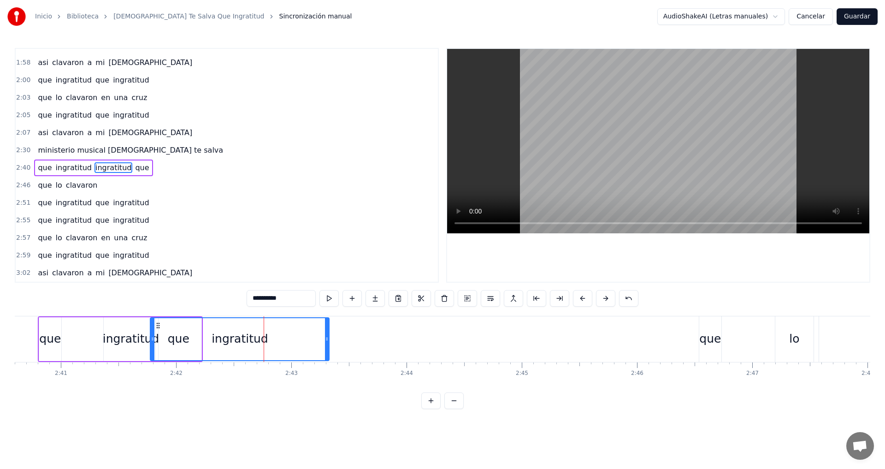
click at [606, 300] on button at bounding box center [605, 298] width 19 height 17
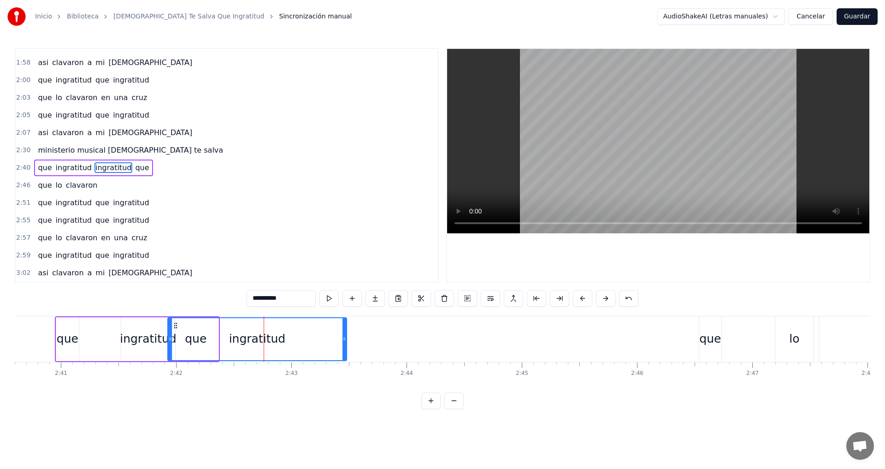
click at [606, 300] on button at bounding box center [605, 298] width 19 height 17
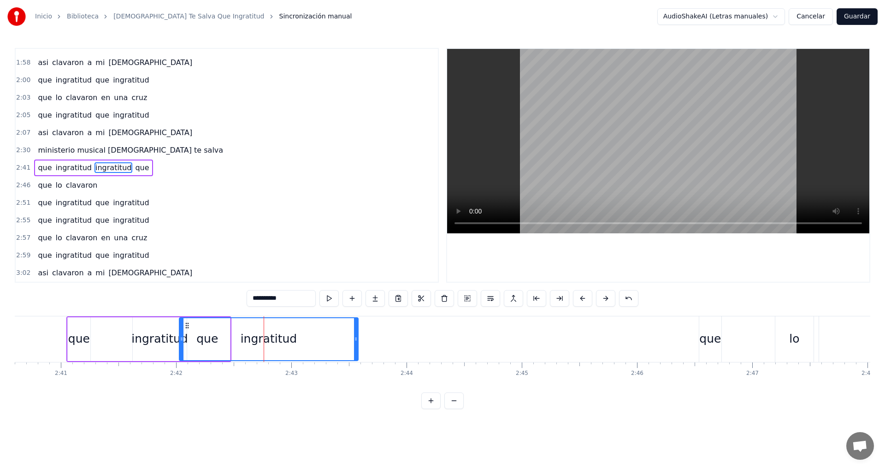
click at [606, 300] on button at bounding box center [605, 298] width 19 height 17
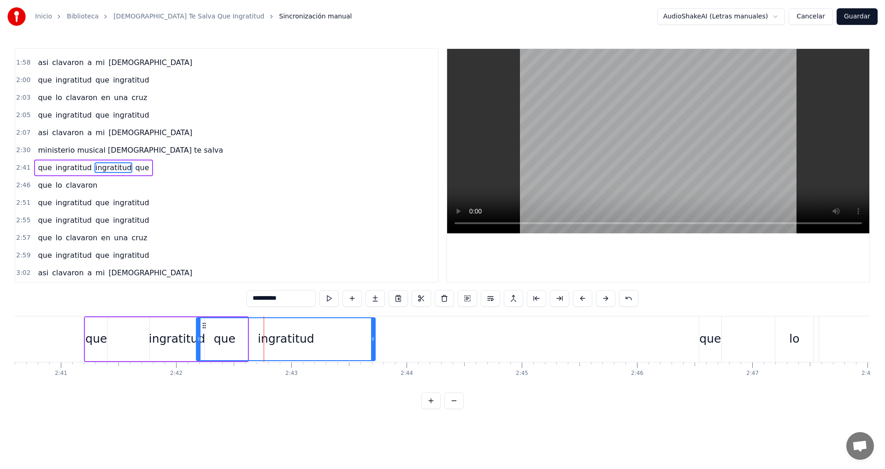
click at [606, 300] on button at bounding box center [605, 298] width 19 height 17
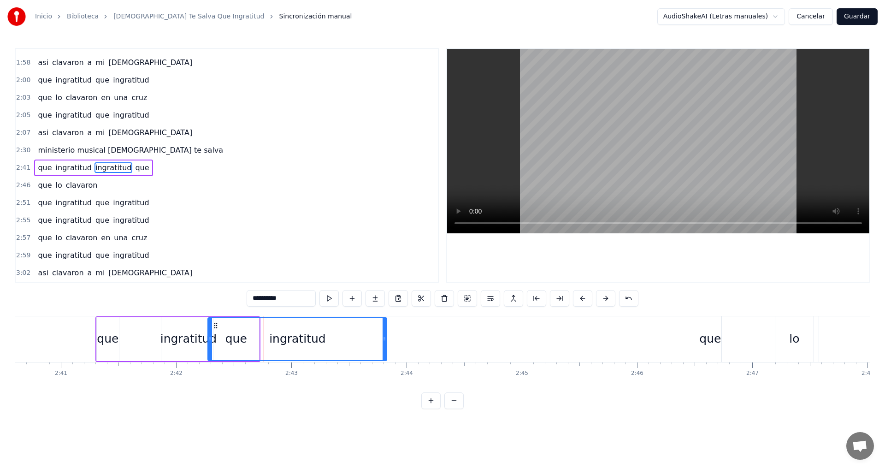
click at [606, 300] on button at bounding box center [605, 298] width 19 height 17
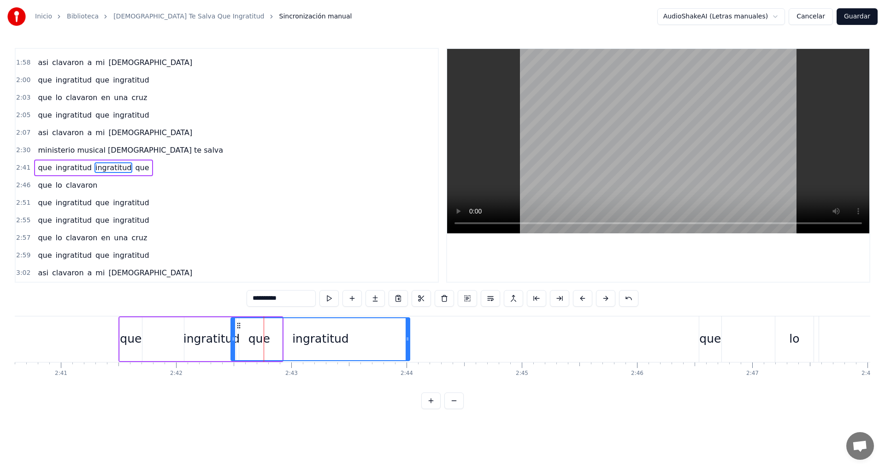
click at [606, 300] on button at bounding box center [605, 298] width 19 height 17
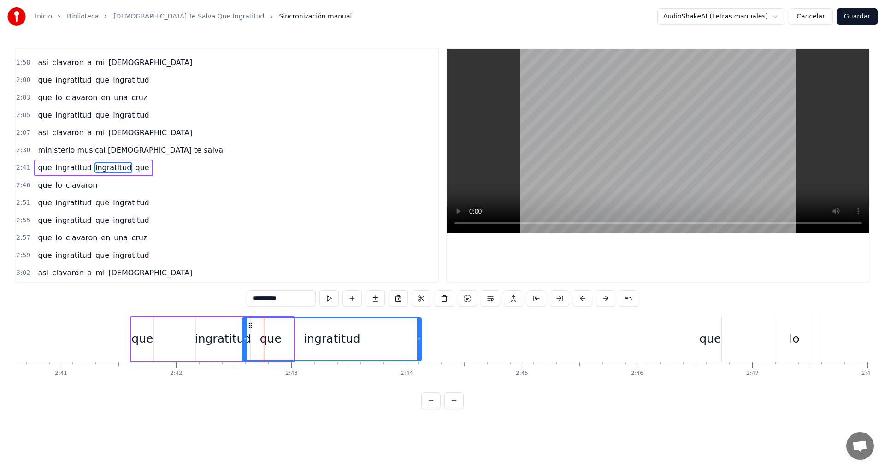
click at [606, 300] on button at bounding box center [605, 298] width 19 height 17
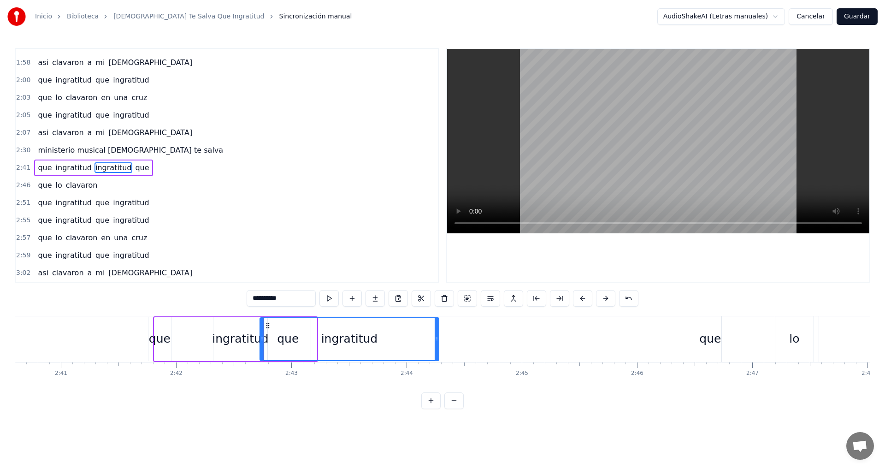
click at [606, 300] on button at bounding box center [605, 298] width 19 height 17
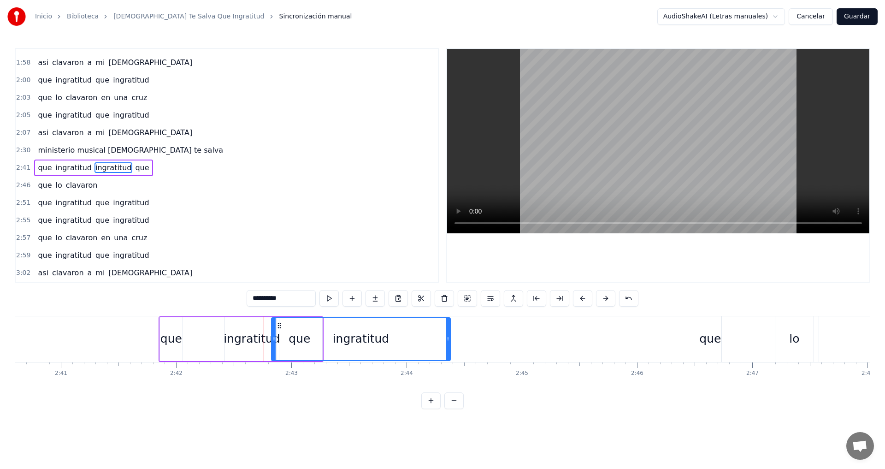
click at [606, 300] on button at bounding box center [605, 298] width 19 height 17
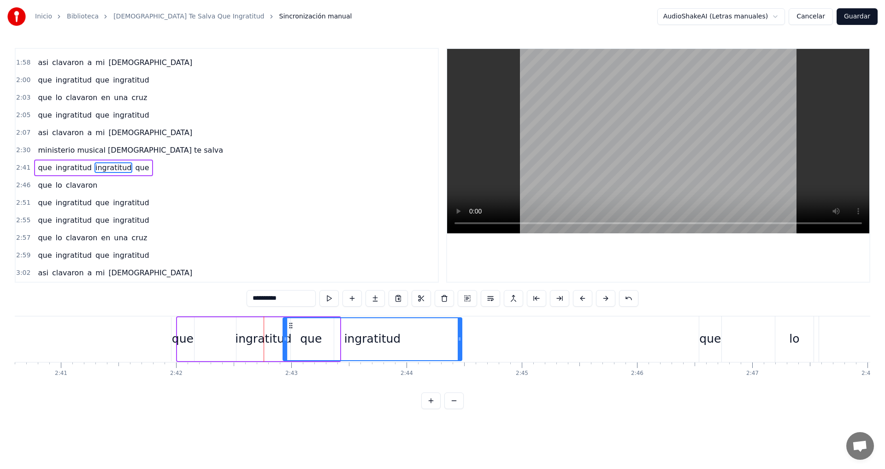
click at [606, 300] on button at bounding box center [605, 298] width 19 height 17
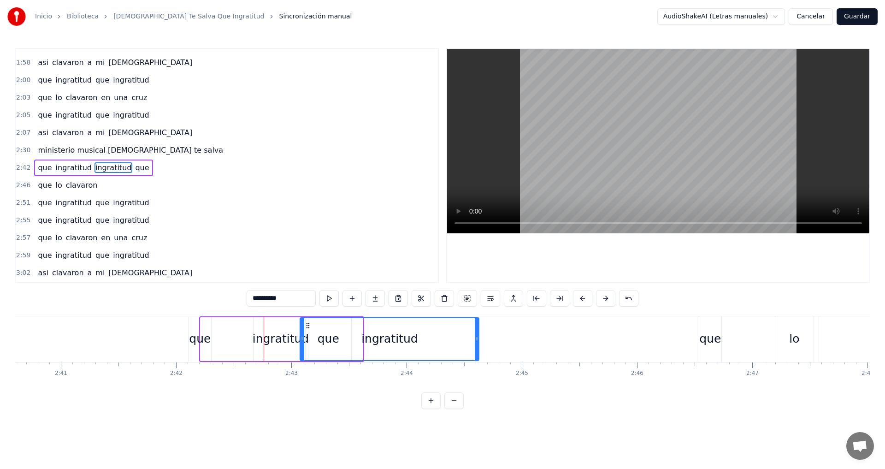
click at [606, 300] on button at bounding box center [605, 298] width 19 height 17
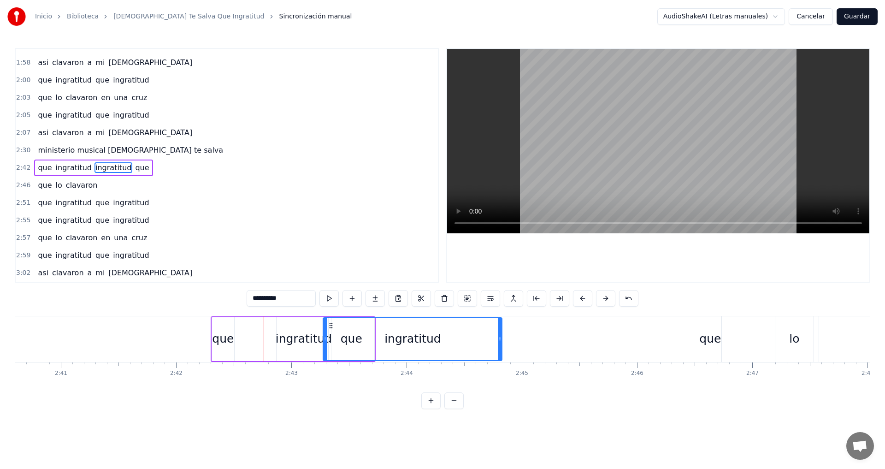
click at [606, 300] on button at bounding box center [605, 298] width 19 height 17
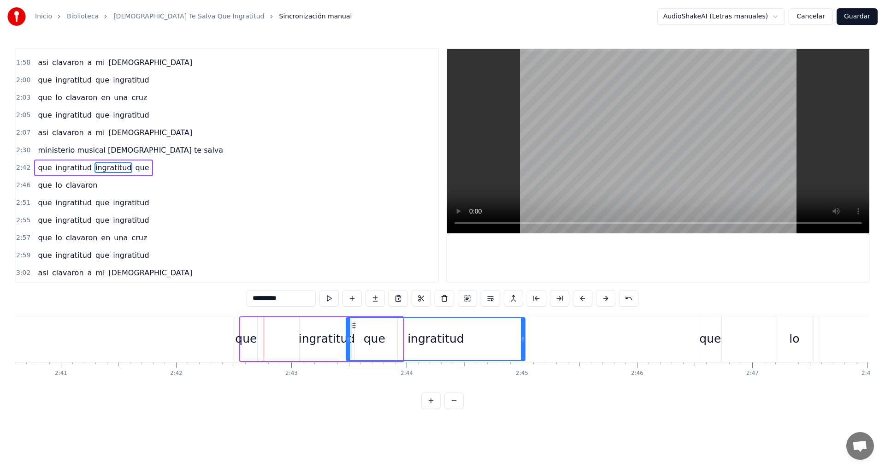
click at [606, 300] on button at bounding box center [605, 298] width 19 height 17
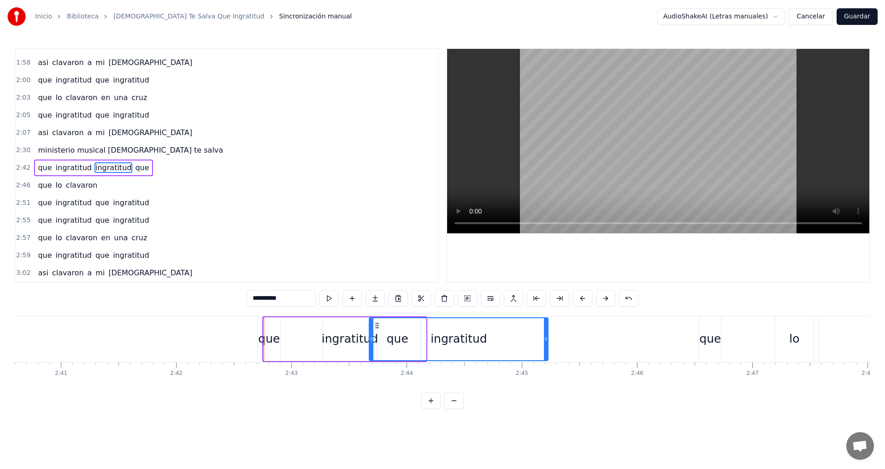
click at [606, 300] on button at bounding box center [605, 298] width 19 height 17
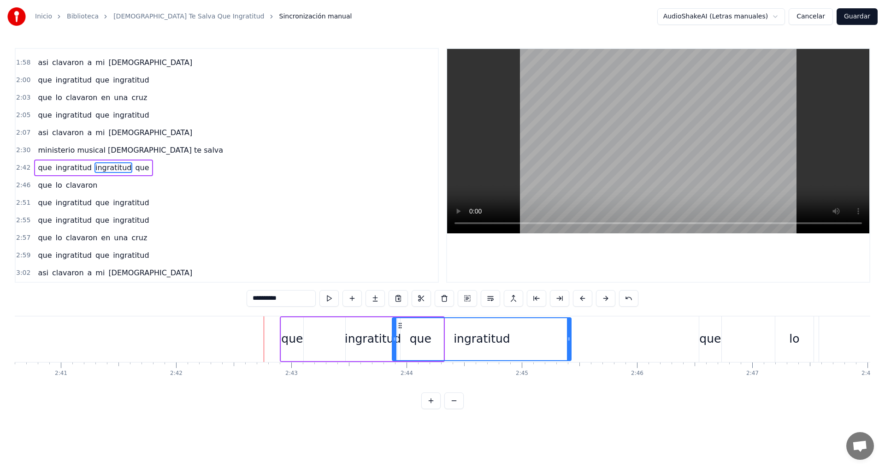
click at [606, 300] on button at bounding box center [605, 298] width 19 height 17
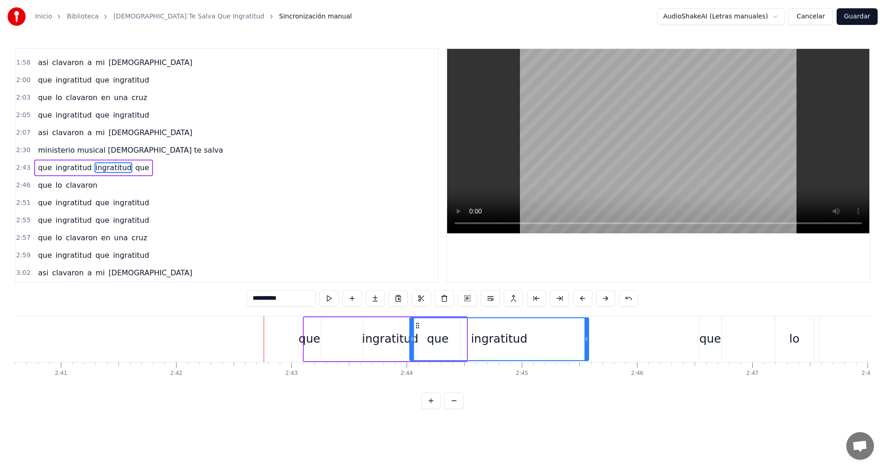
click at [606, 300] on button at bounding box center [605, 298] width 19 height 17
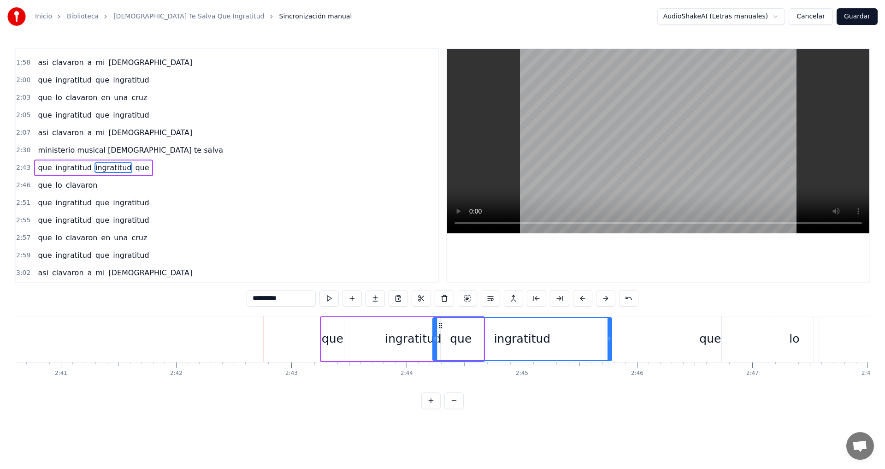
click at [606, 300] on button at bounding box center [605, 298] width 19 height 17
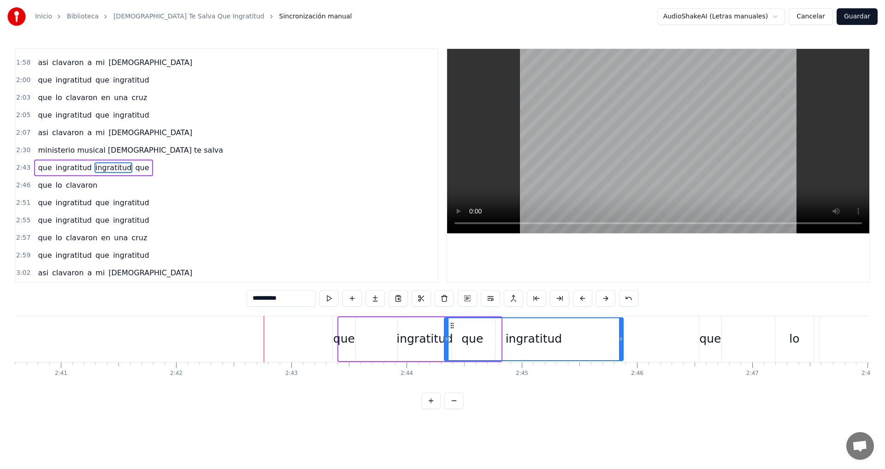
click at [606, 300] on button at bounding box center [605, 298] width 19 height 17
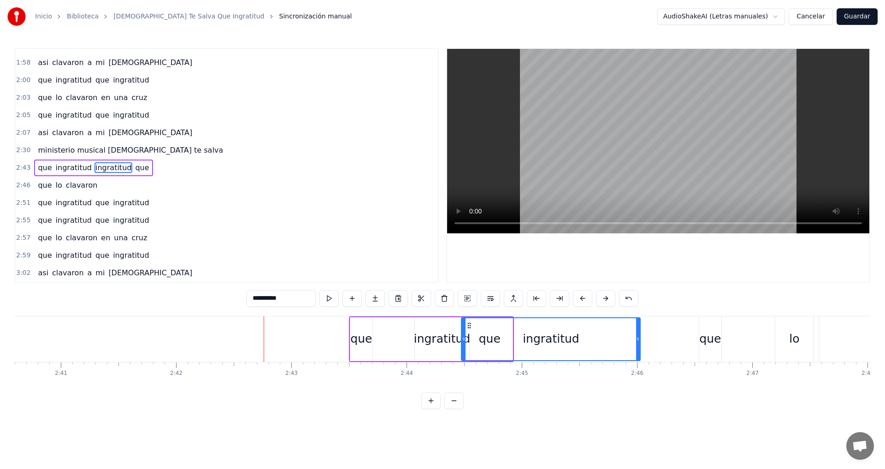
click at [606, 300] on button at bounding box center [605, 298] width 19 height 17
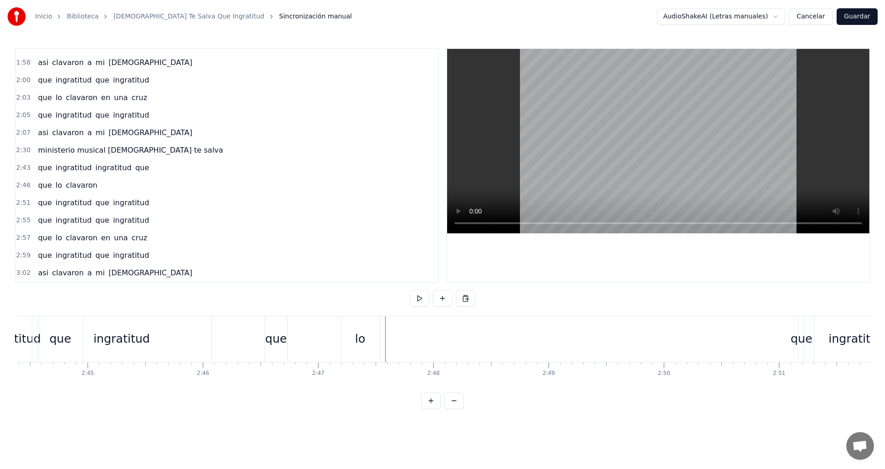
scroll to position [0, 18950]
click at [323, 338] on div "que lo clavaron" at bounding box center [844, 339] width 1186 height 46
click at [350, 345] on div "lo" at bounding box center [346, 339] width 10 height 18
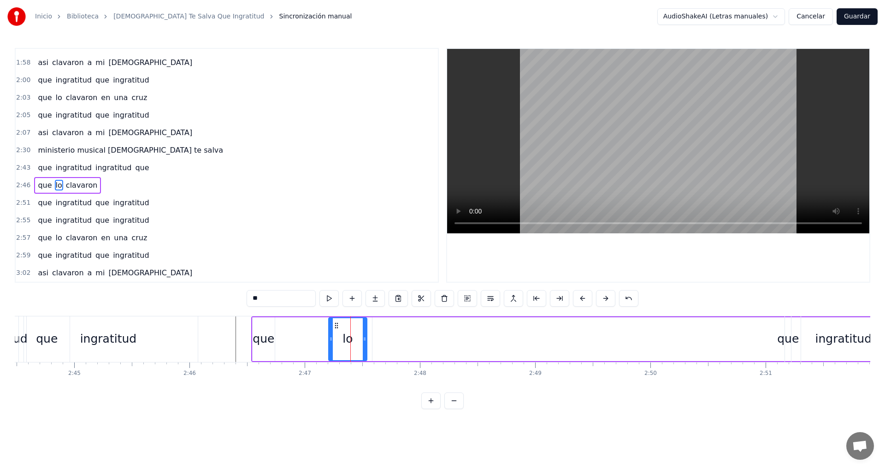
click at [152, 335] on div "ingratitud" at bounding box center [108, 339] width 179 height 46
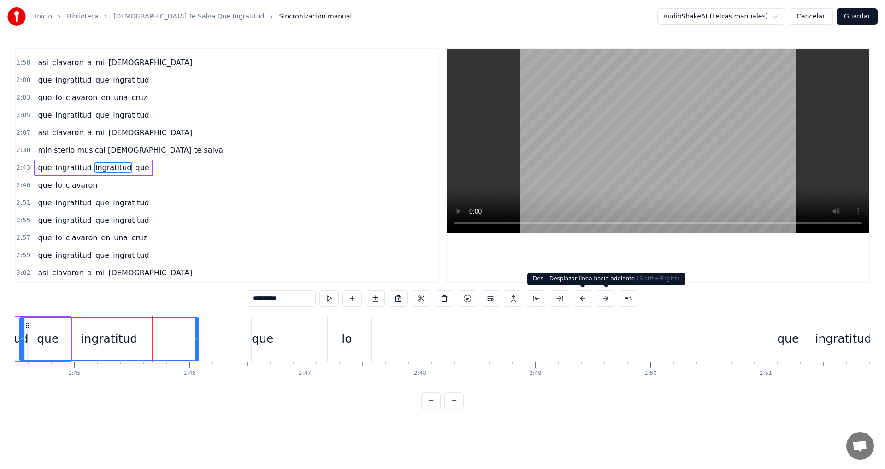
click at [608, 301] on button at bounding box center [605, 298] width 19 height 17
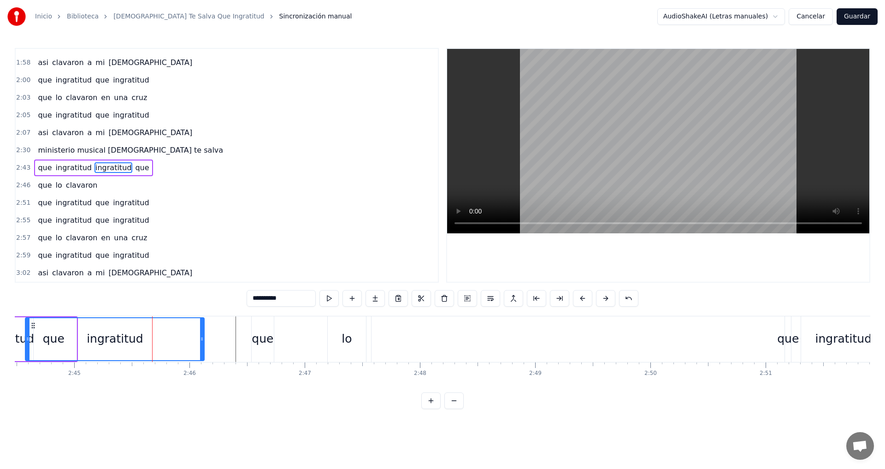
click at [608, 301] on button at bounding box center [605, 298] width 19 height 17
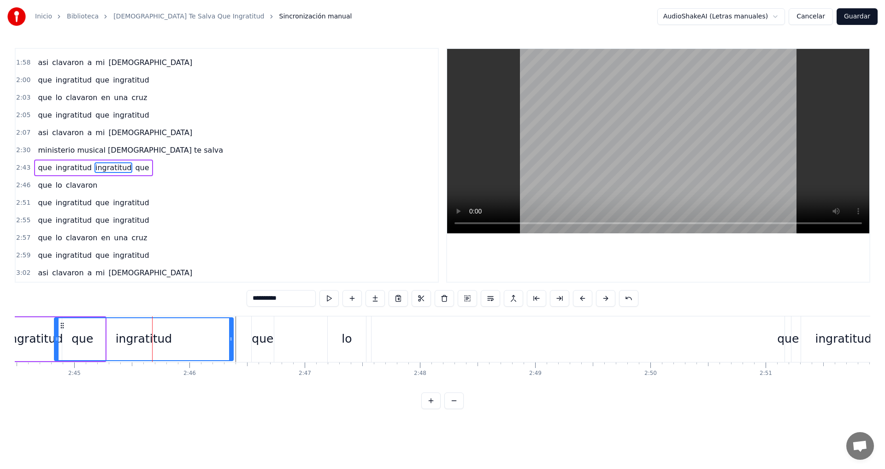
click at [608, 301] on button at bounding box center [605, 298] width 19 height 17
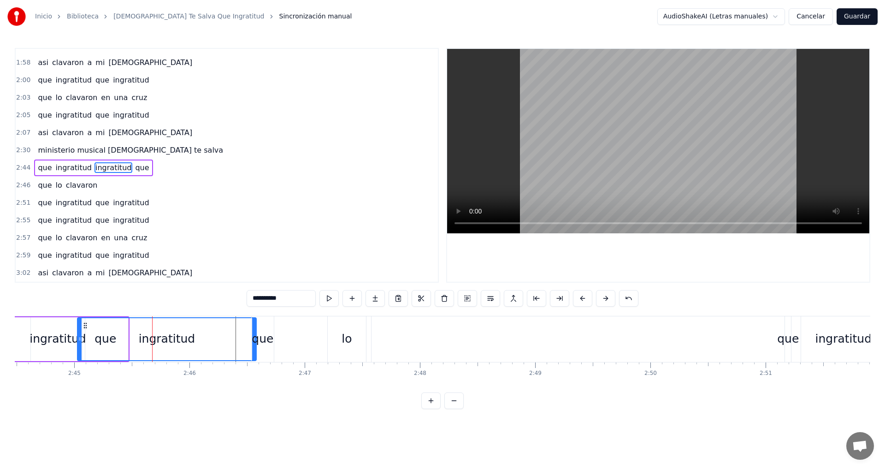
click at [608, 301] on button at bounding box center [605, 298] width 19 height 17
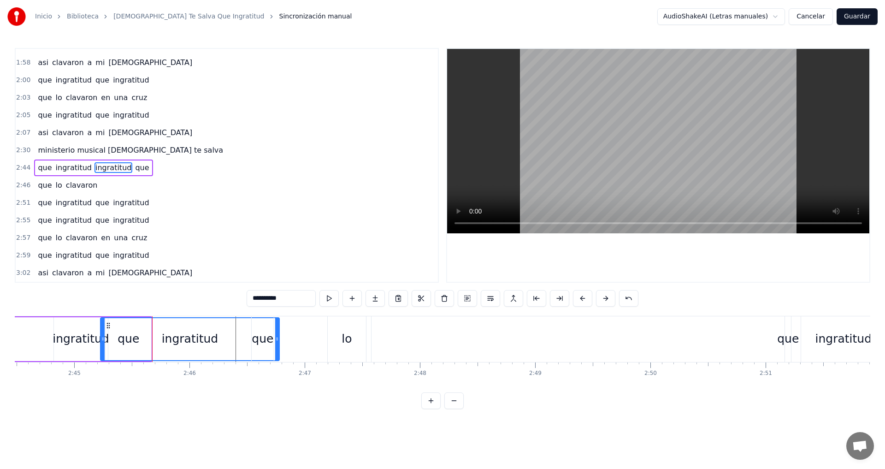
click at [608, 301] on button at bounding box center [605, 298] width 19 height 17
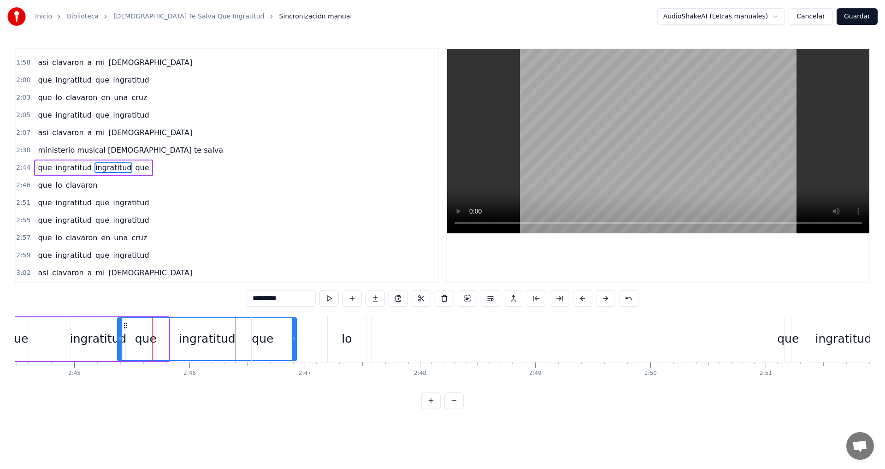
click at [608, 301] on button at bounding box center [605, 298] width 19 height 17
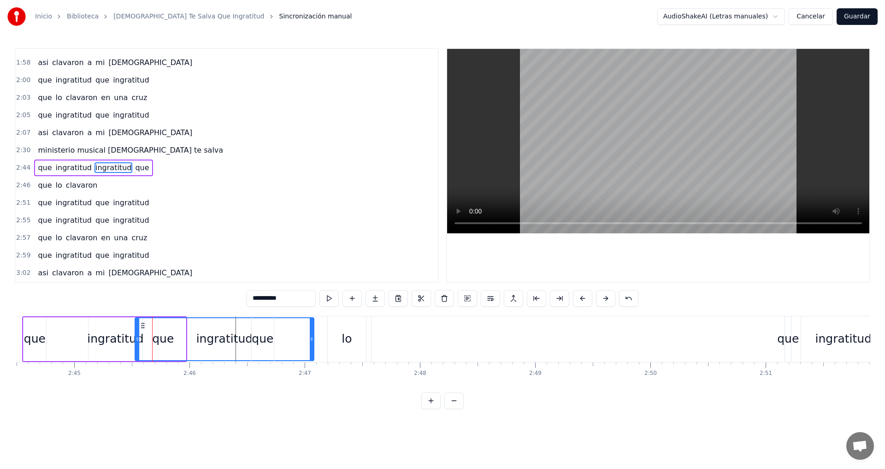
click at [608, 301] on button at bounding box center [605, 298] width 19 height 17
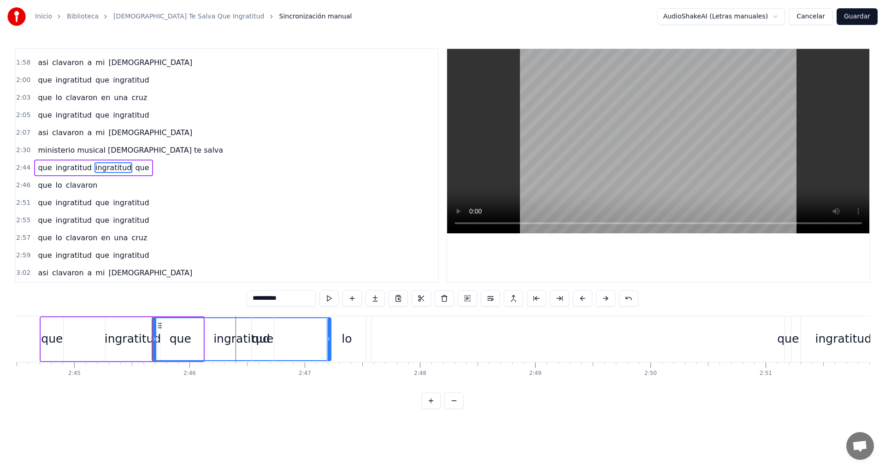
click at [608, 301] on button at bounding box center [605, 298] width 19 height 17
click
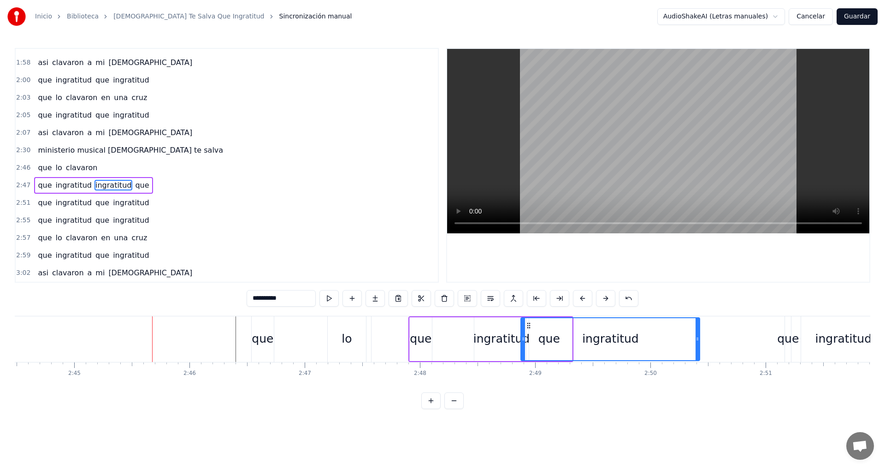
type input "**"
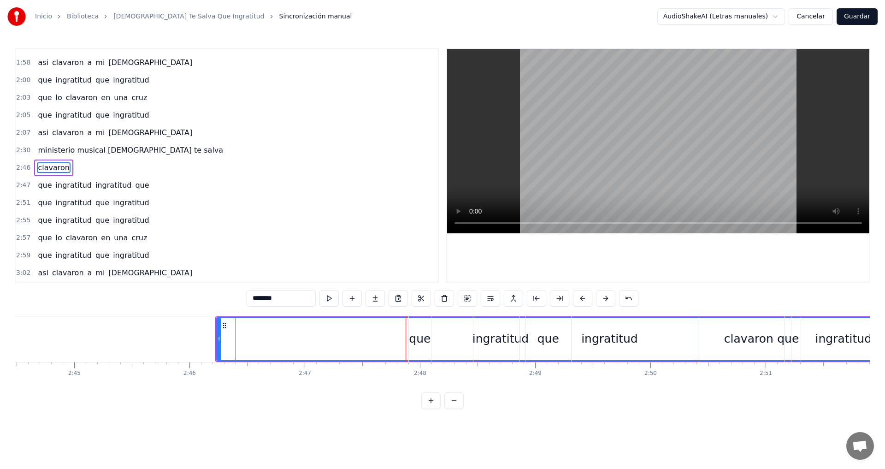
type input "***"
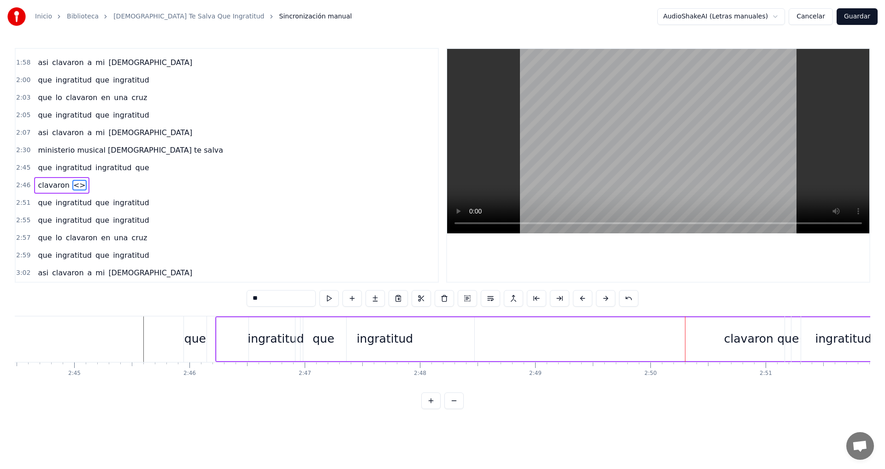
type input "*"
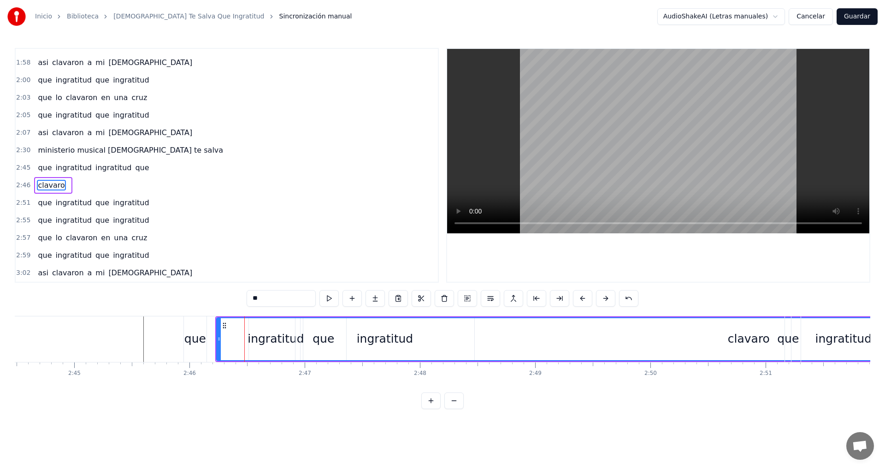
type input "*"
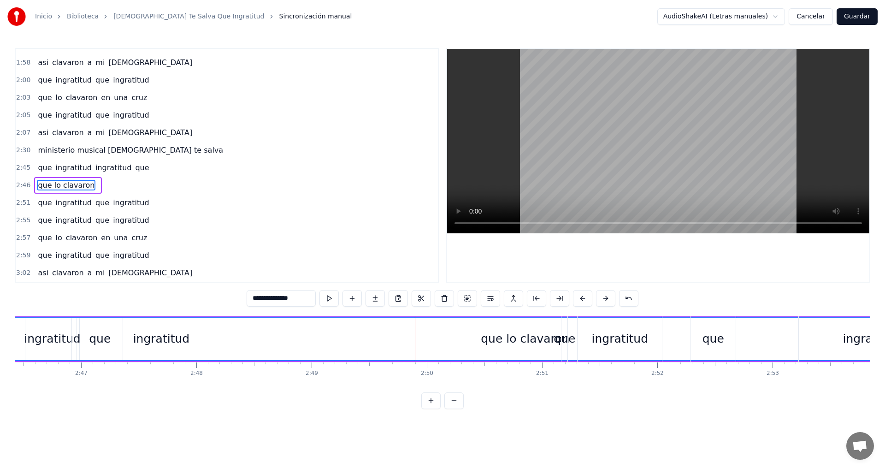
scroll to position [0, 19200]
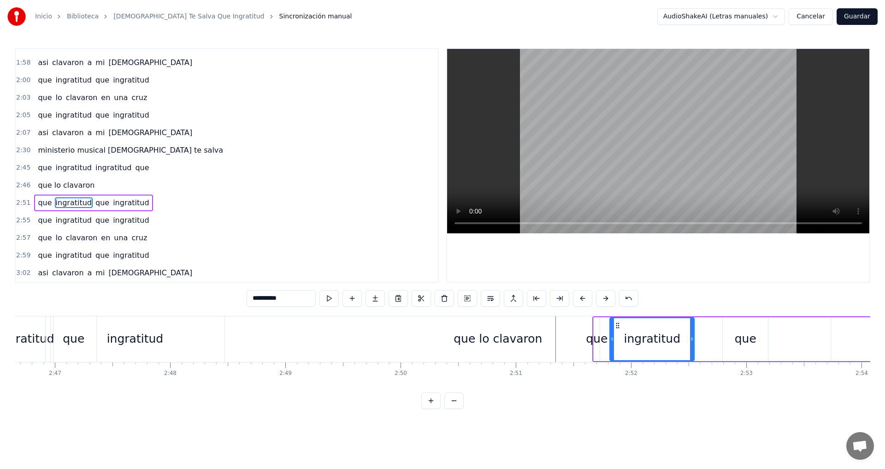
type input "***"
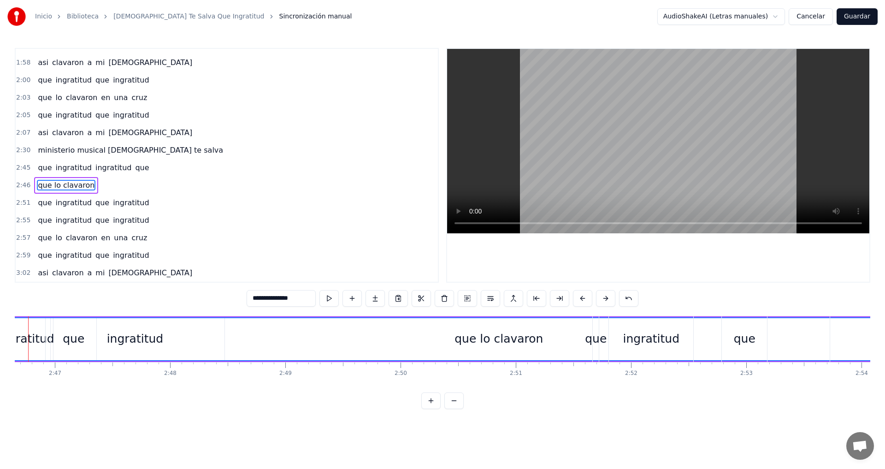
scroll to position [0, 19167]
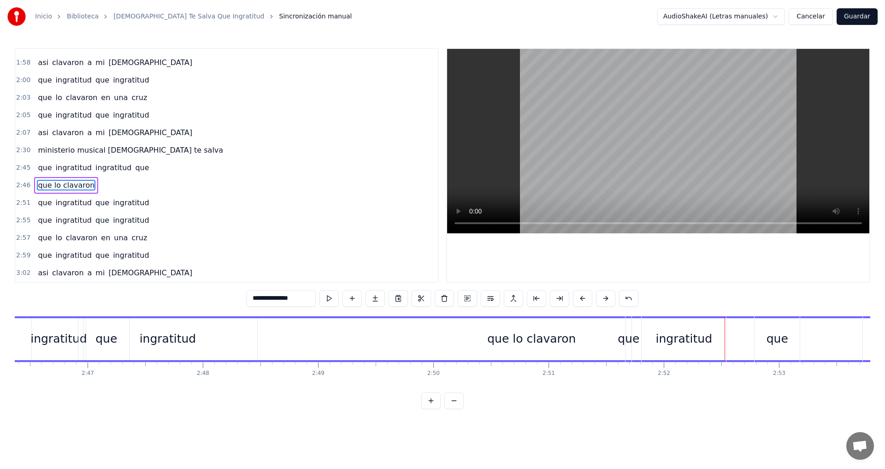
type input "**********"
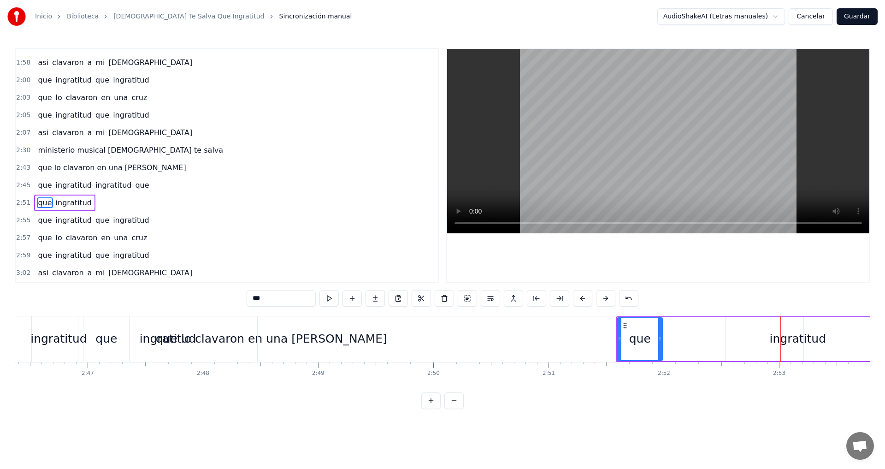
type input "**********"
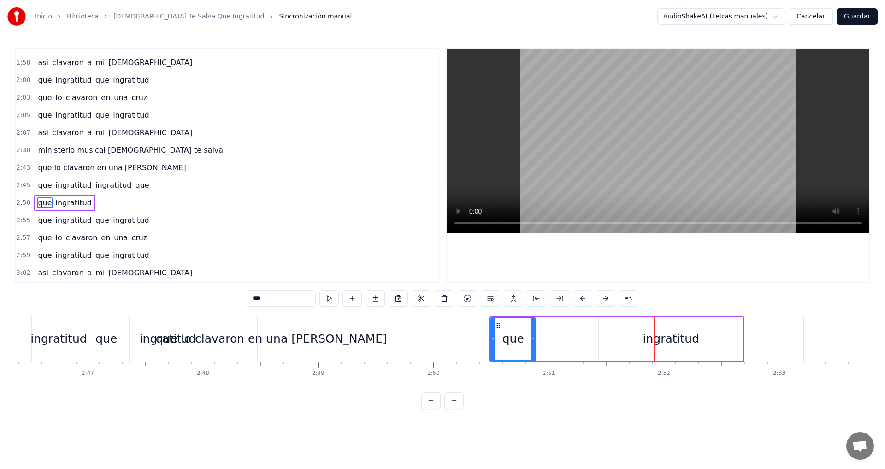
type input "**********"
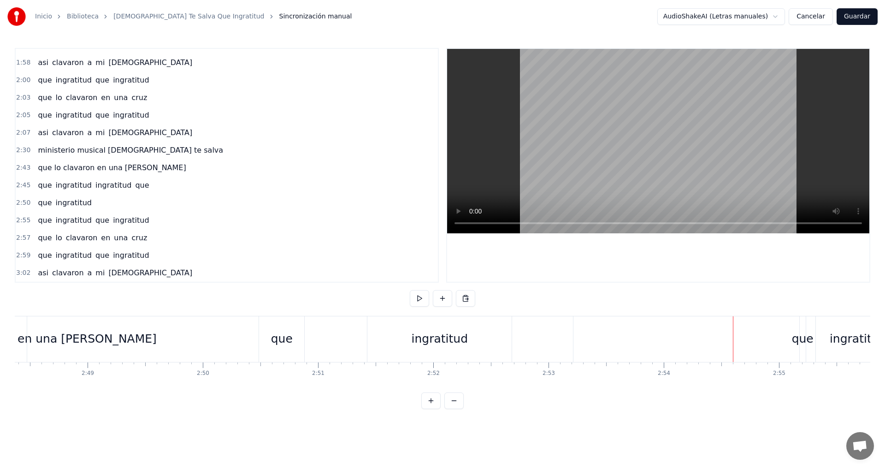
scroll to position [0, 19384]
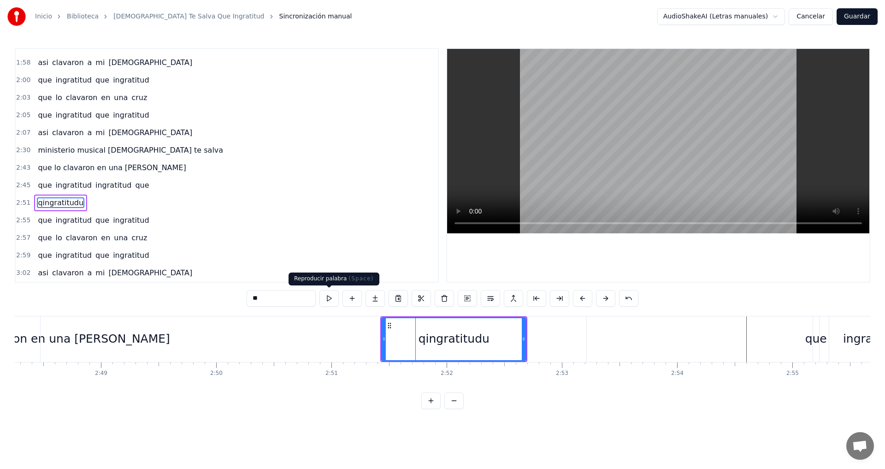
type input "*"
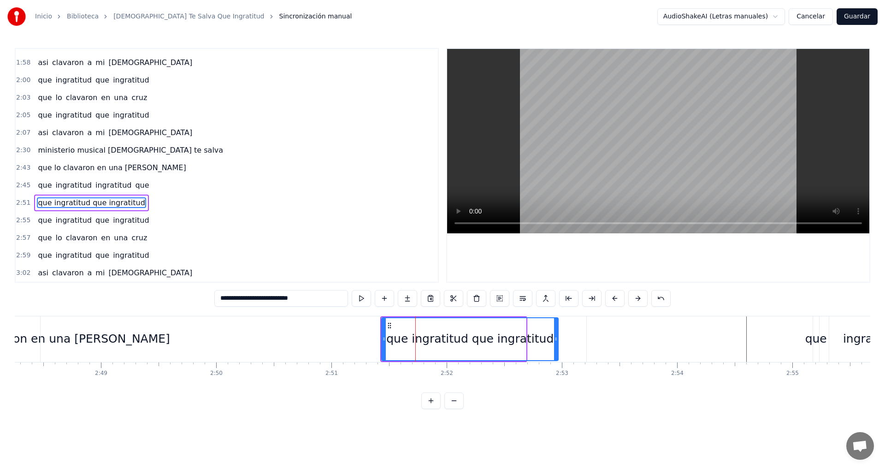
drag, startPoint x: 524, startPoint y: 337, endPoint x: 556, endPoint y: 337, distance: 32.3
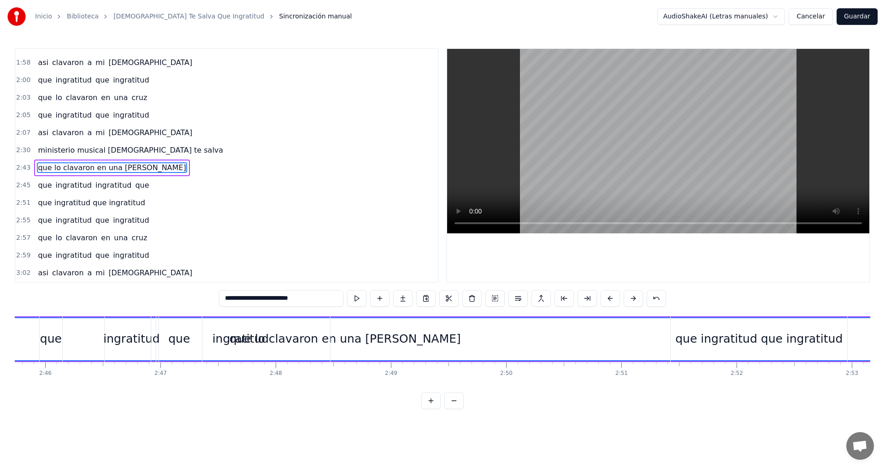
scroll to position [0, 19069]
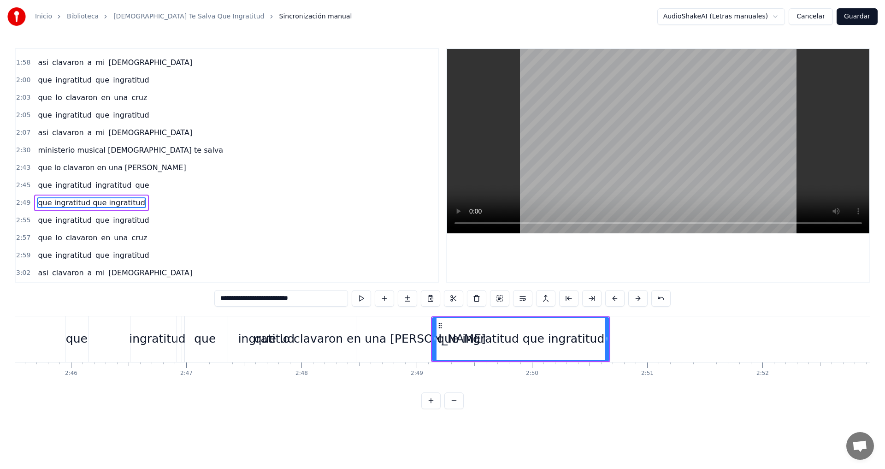
type input "**********"
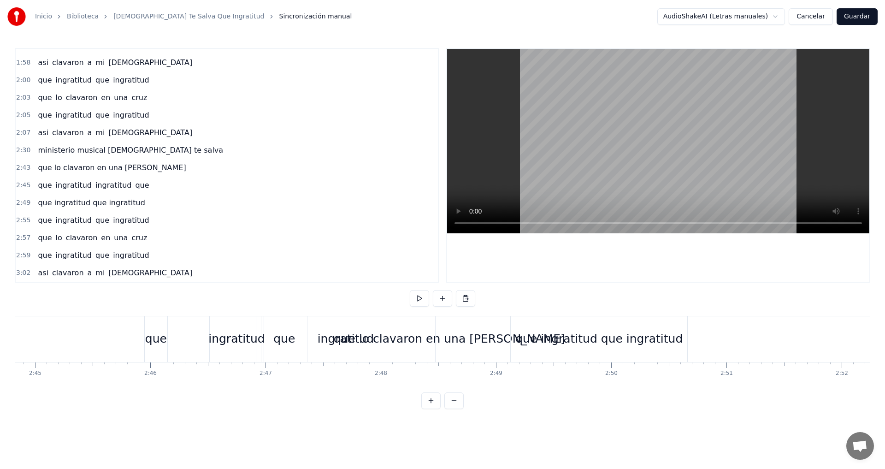
scroll to position [0, 18964]
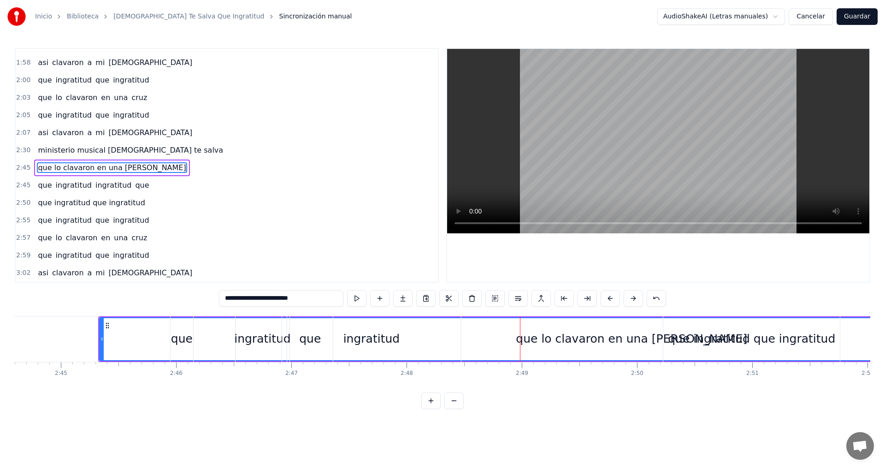
type input "**********"
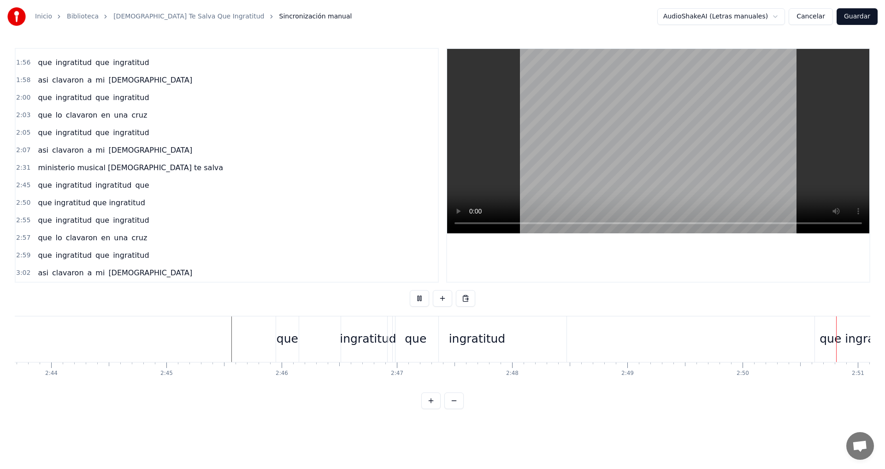
scroll to position [0, 19634]
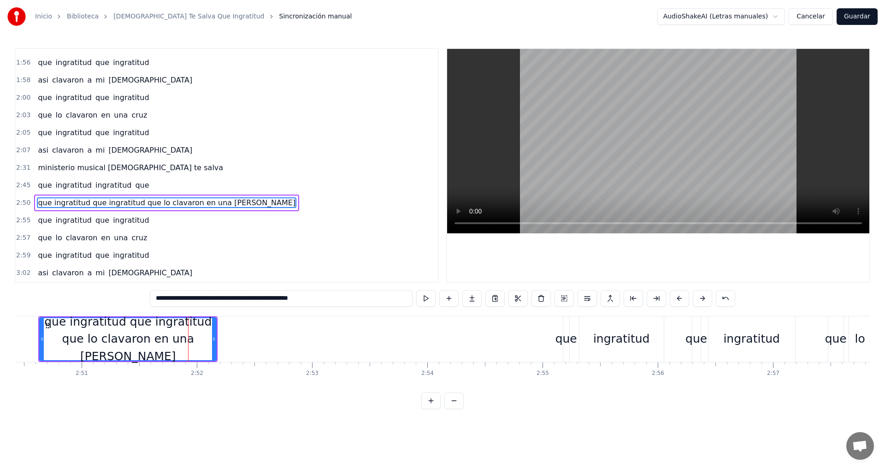
type input "**********"
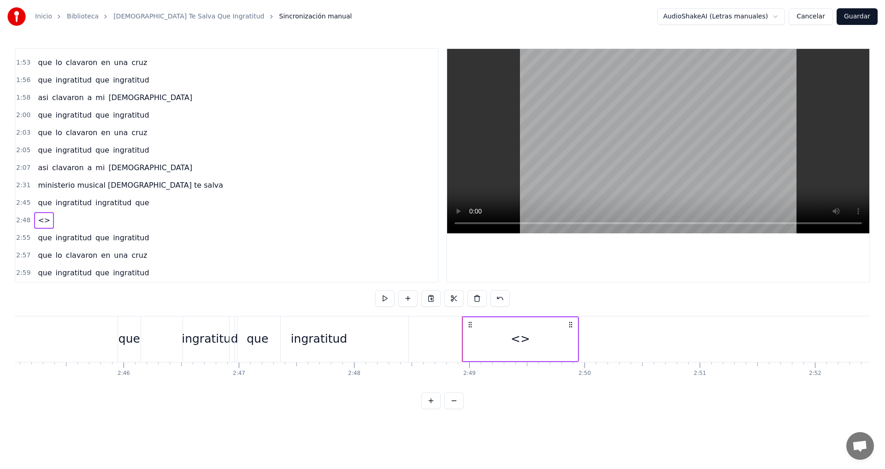
scroll to position [380, 0]
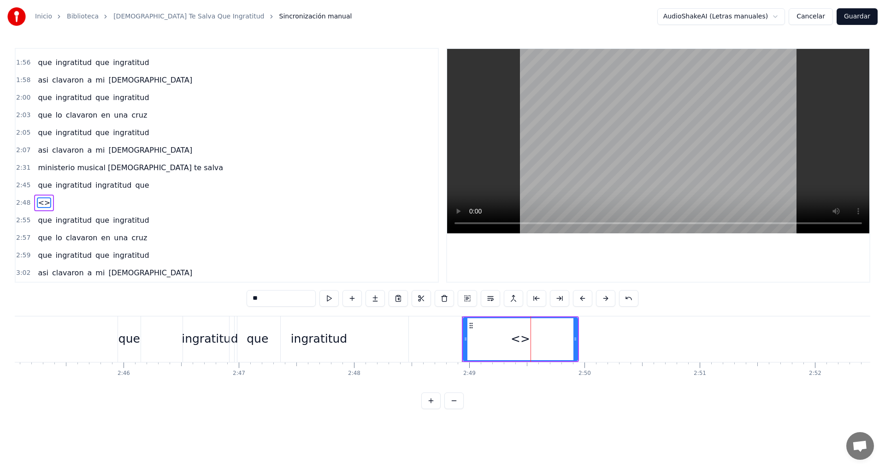
type input "*"
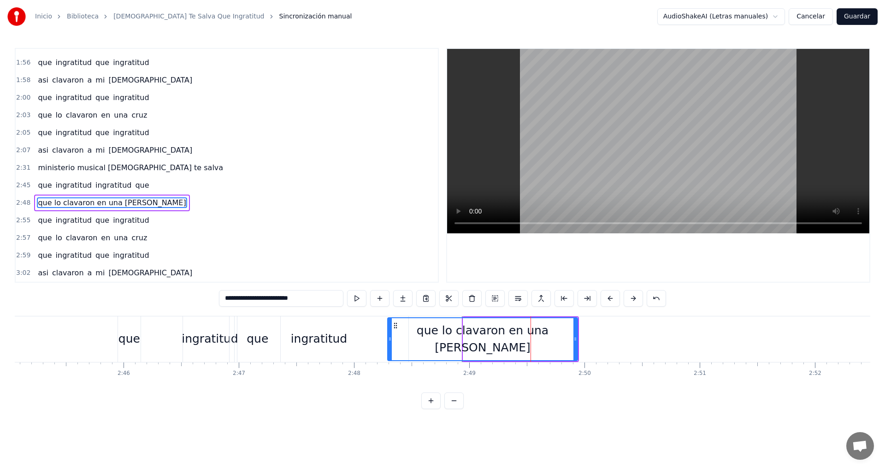
drag, startPoint x: 467, startPoint y: 335, endPoint x: 391, endPoint y: 333, distance: 75.6
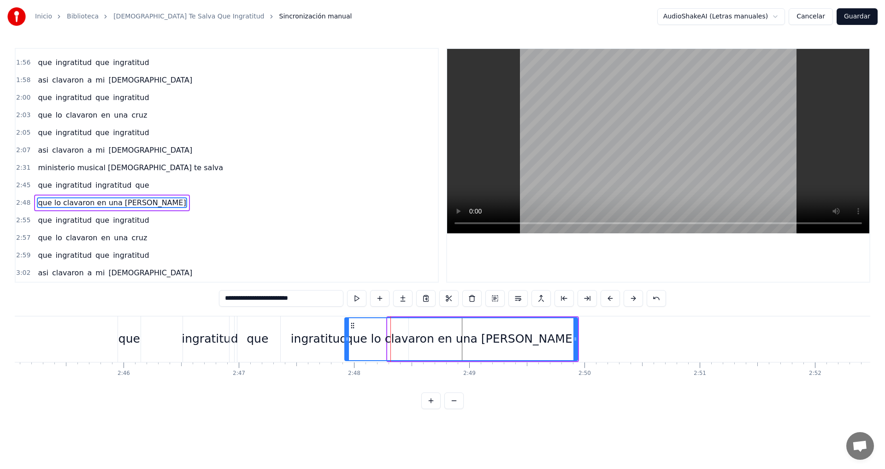
drag, startPoint x: 390, startPoint y: 338, endPoint x: 347, endPoint y: 341, distance: 43.0
type input "**********"
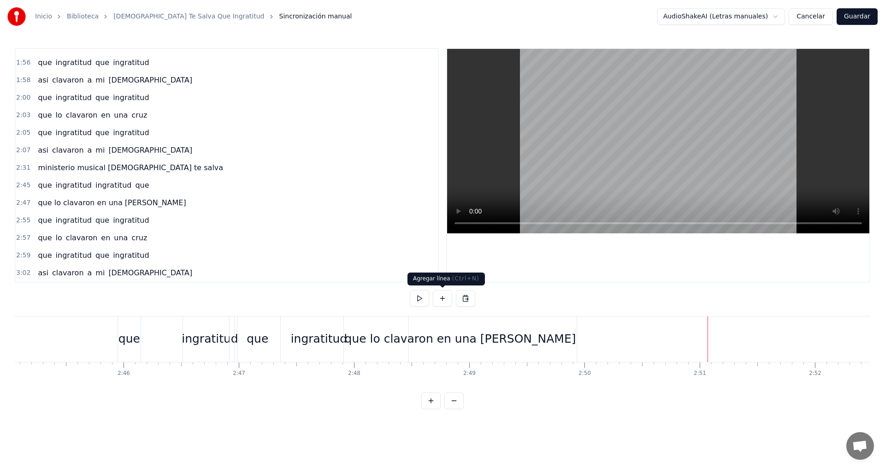
scroll to position [398, 0]
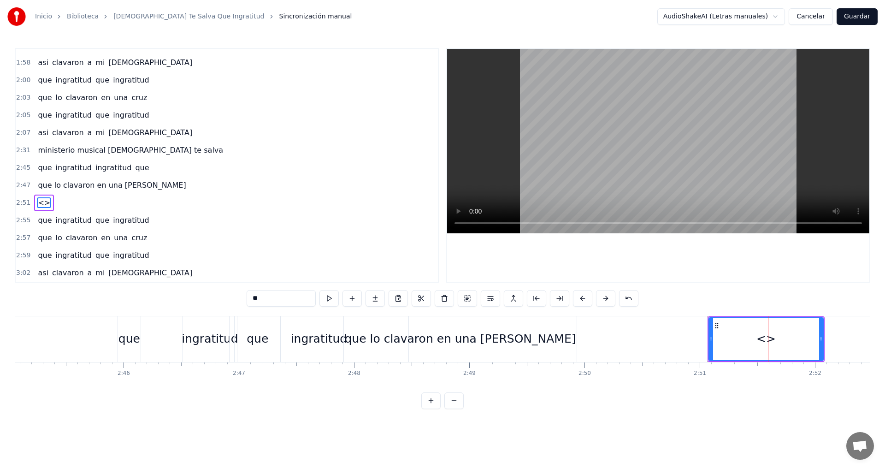
type input "*"
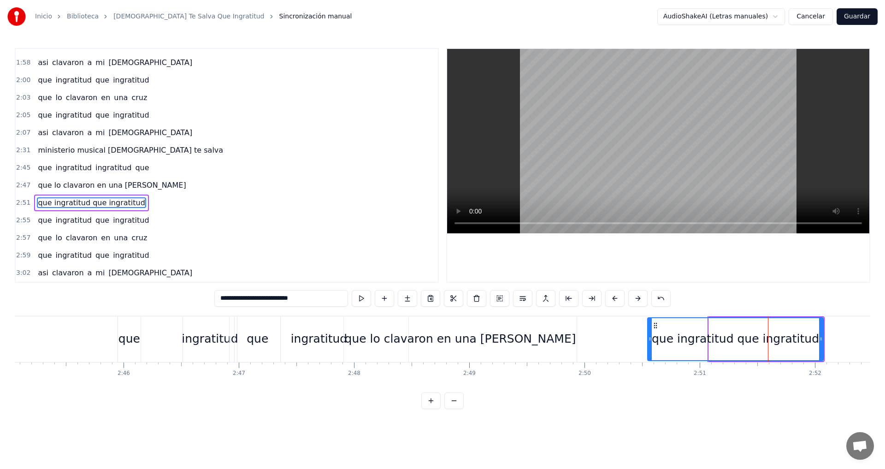
drag, startPoint x: 711, startPoint y: 340, endPoint x: 648, endPoint y: 346, distance: 62.5
type input "**********"
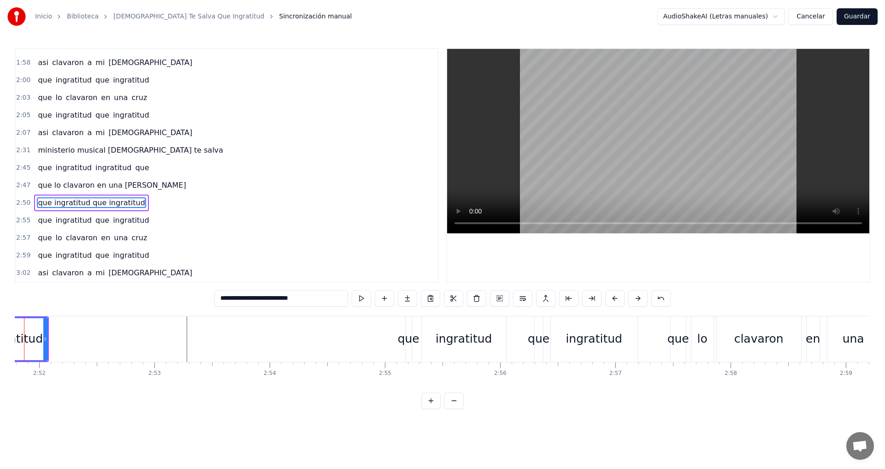
scroll to position [0, 19755]
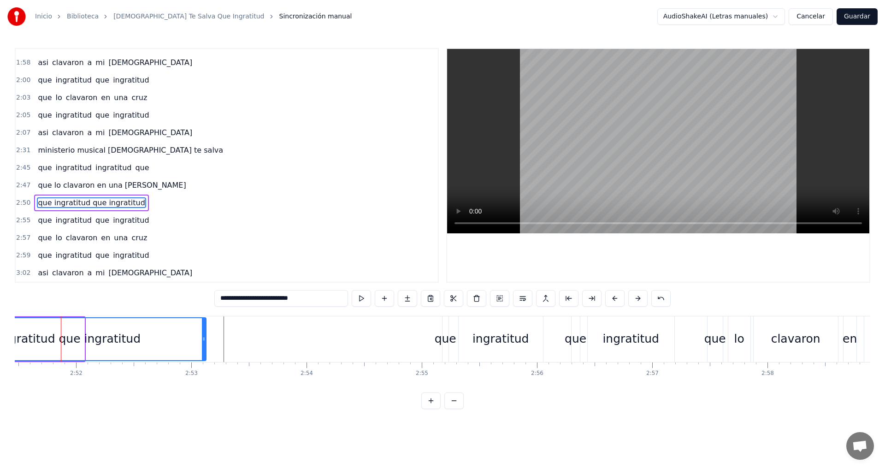
drag, startPoint x: 83, startPoint y: 335, endPoint x: 205, endPoint y: 335, distance: 121.7
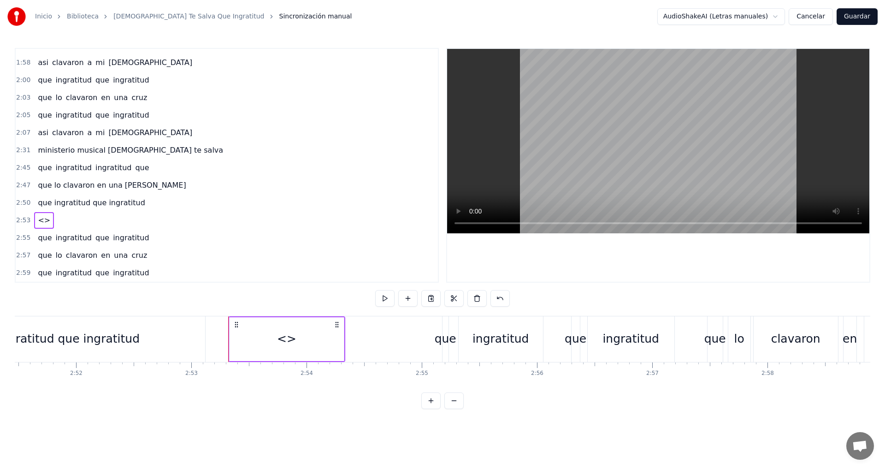
scroll to position [415, 0]
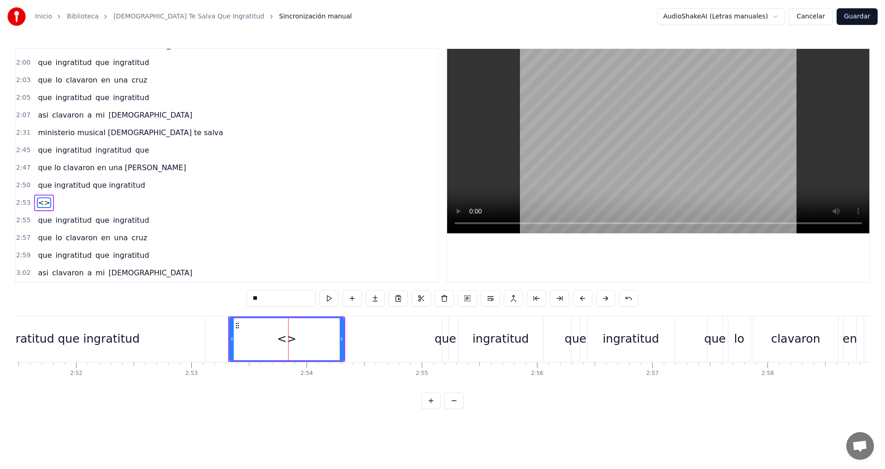
type input "*"
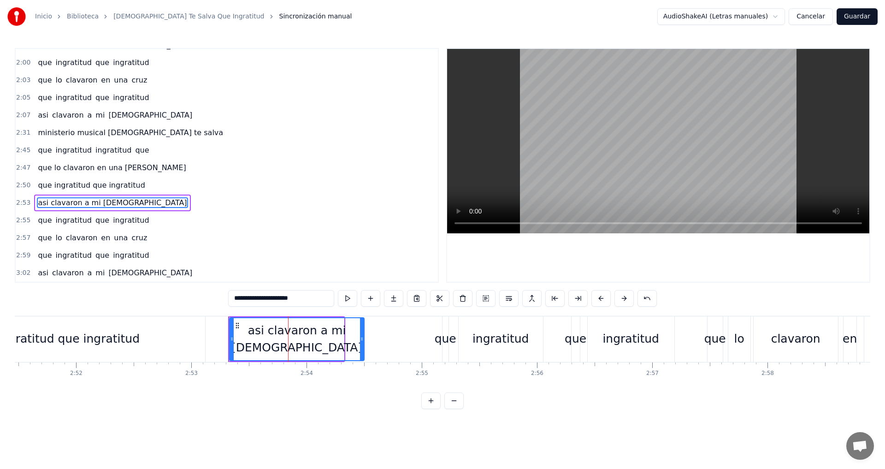
drag, startPoint x: 342, startPoint y: 332, endPoint x: 362, endPoint y: 332, distance: 20.3
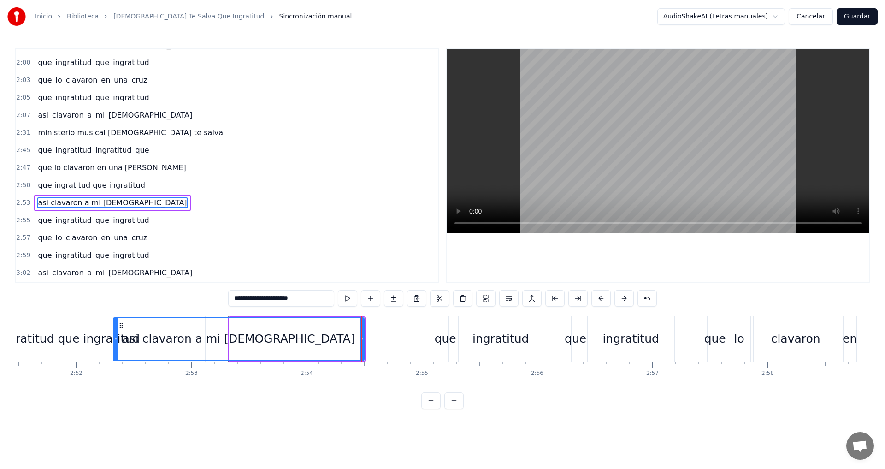
drag, startPoint x: 230, startPoint y: 334, endPoint x: 114, endPoint y: 333, distance: 116.1
drag, startPoint x: 363, startPoint y: 336, endPoint x: 387, endPoint y: 335, distance: 23.5
type input "**********"
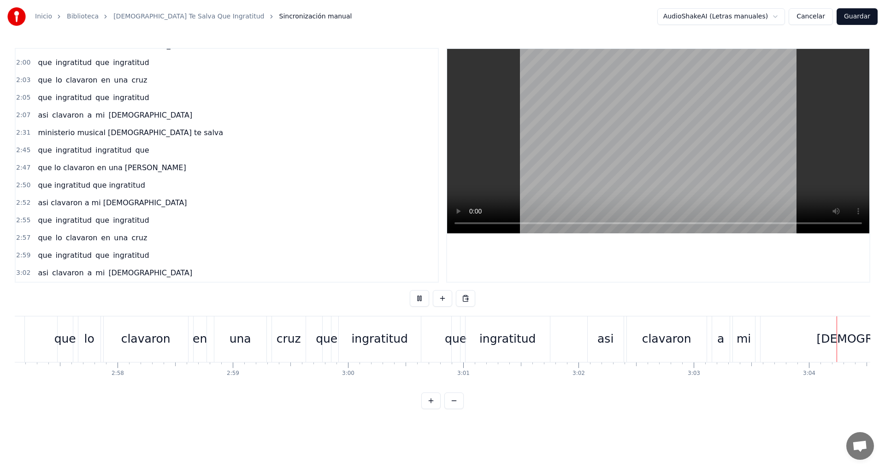
scroll to position [0, 21179]
